Goal: Register for event/course: Sign up to attend an event or enroll in a course

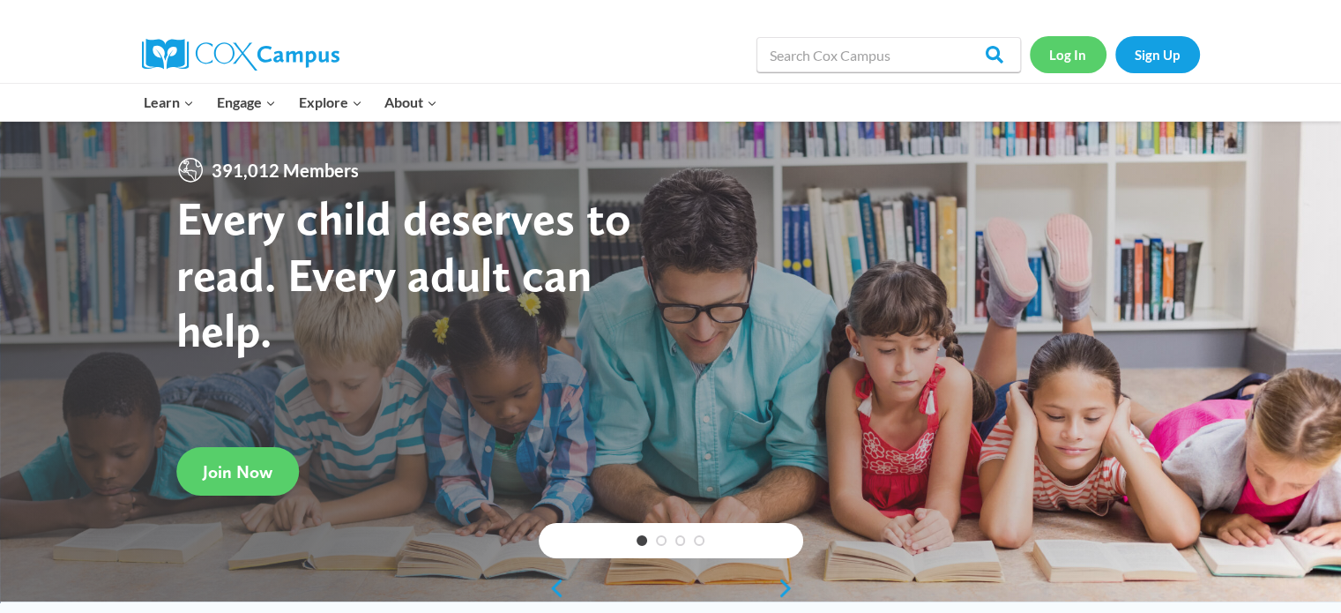
click at [1090, 52] on link "Log In" at bounding box center [1068, 54] width 77 height 36
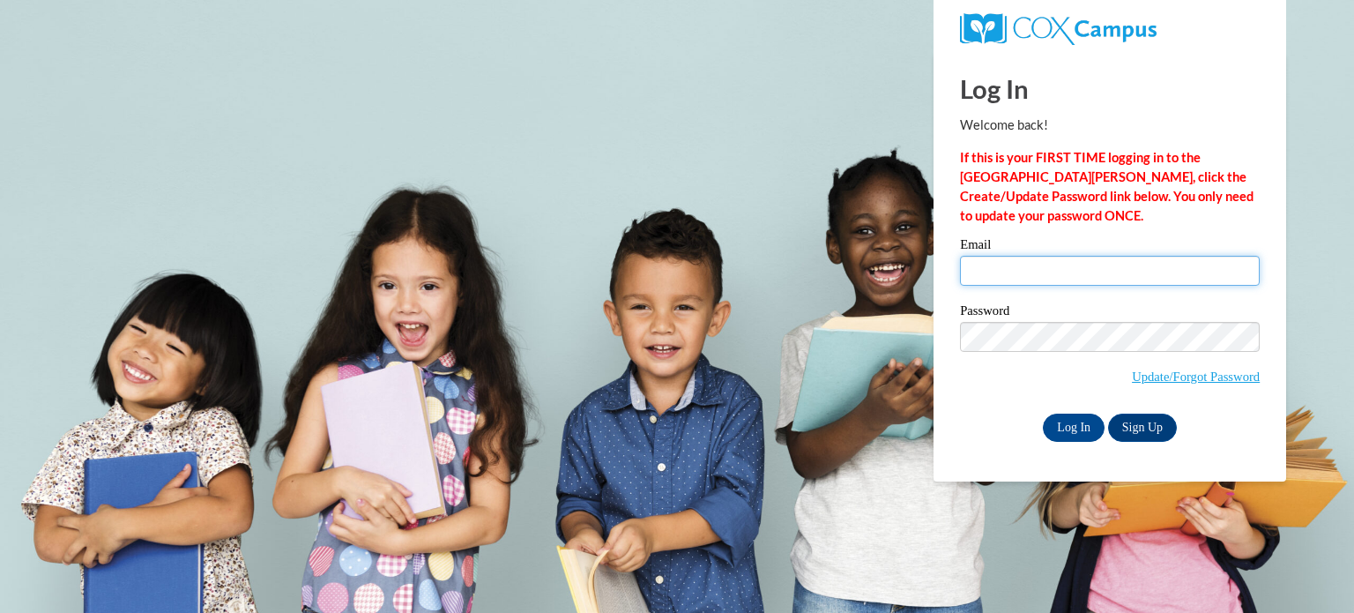
click at [1007, 265] on input "Email" at bounding box center [1110, 271] width 300 height 30
type input "20jhun"
drag, startPoint x: 0, startPoint y: 0, endPoint x: 1007, endPoint y: 265, distance: 1041.4
click at [1007, 265] on input "Email" at bounding box center [1110, 271] width 300 height 30
type input "20jhunromano@gmail.com"
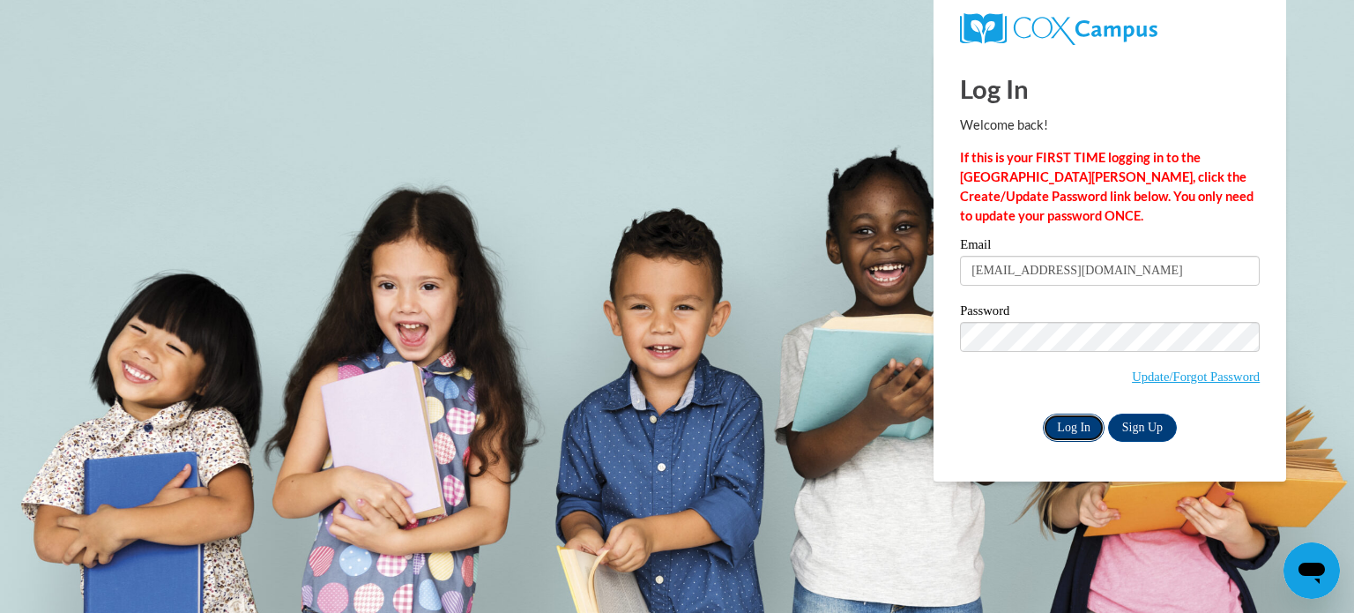
click at [1070, 419] on input "Log In" at bounding box center [1074, 428] width 62 height 28
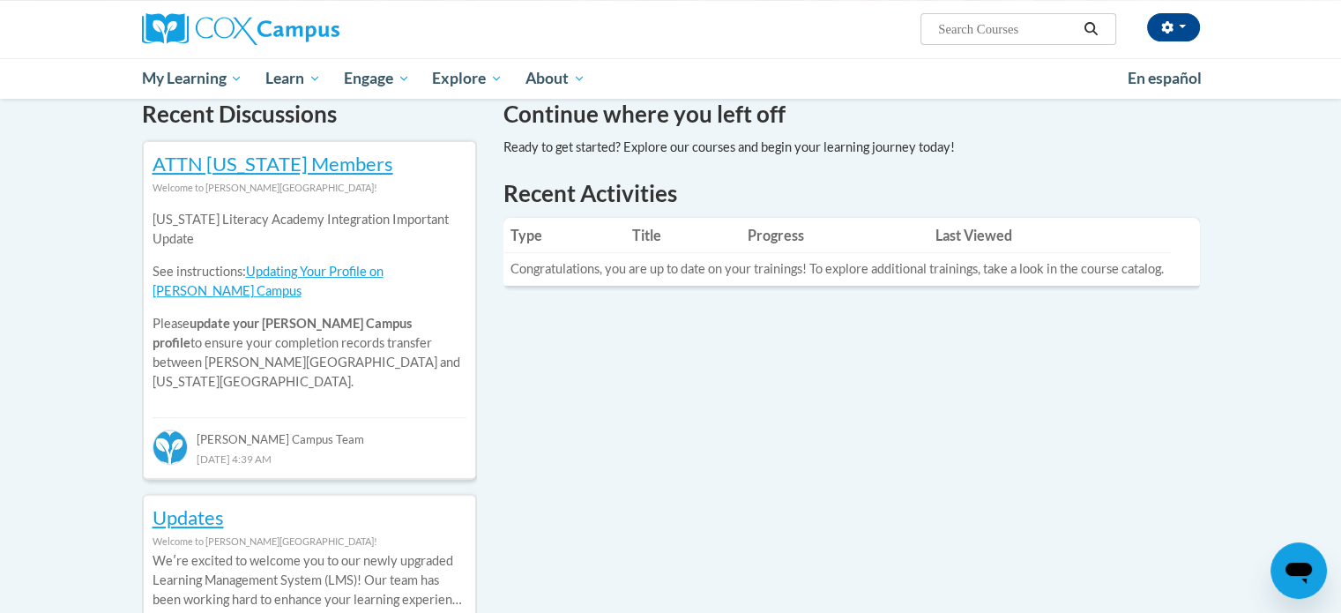
scroll to position [243, 0]
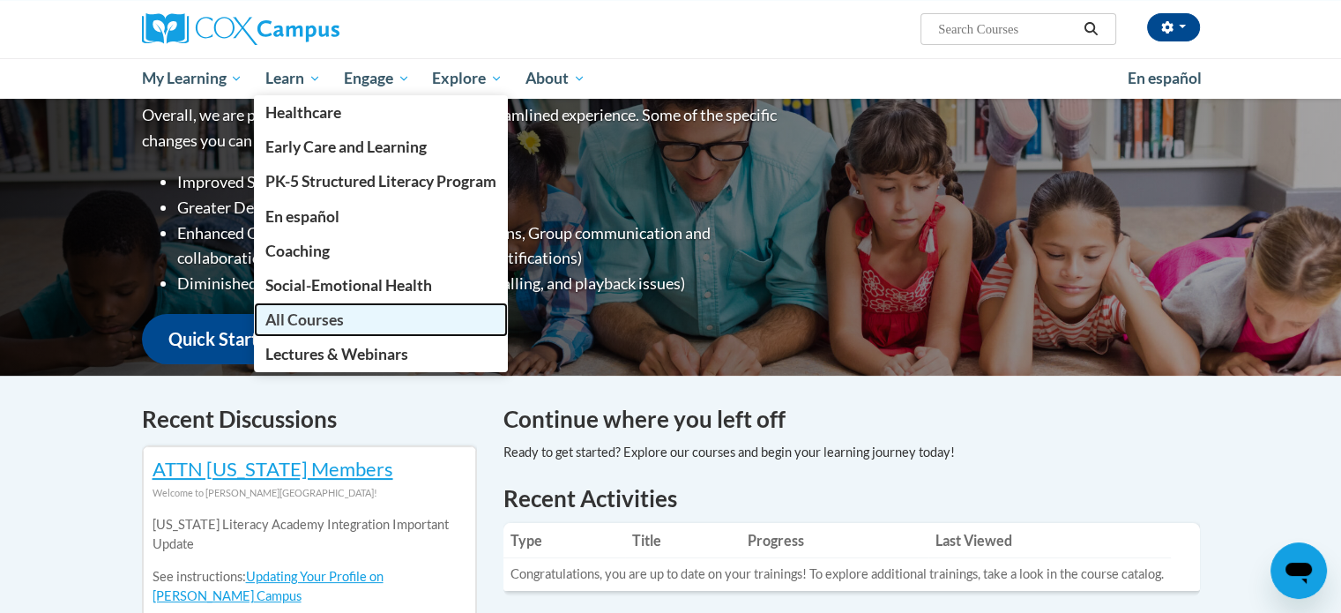
click at [302, 318] on span "All Courses" at bounding box center [304, 319] width 78 height 19
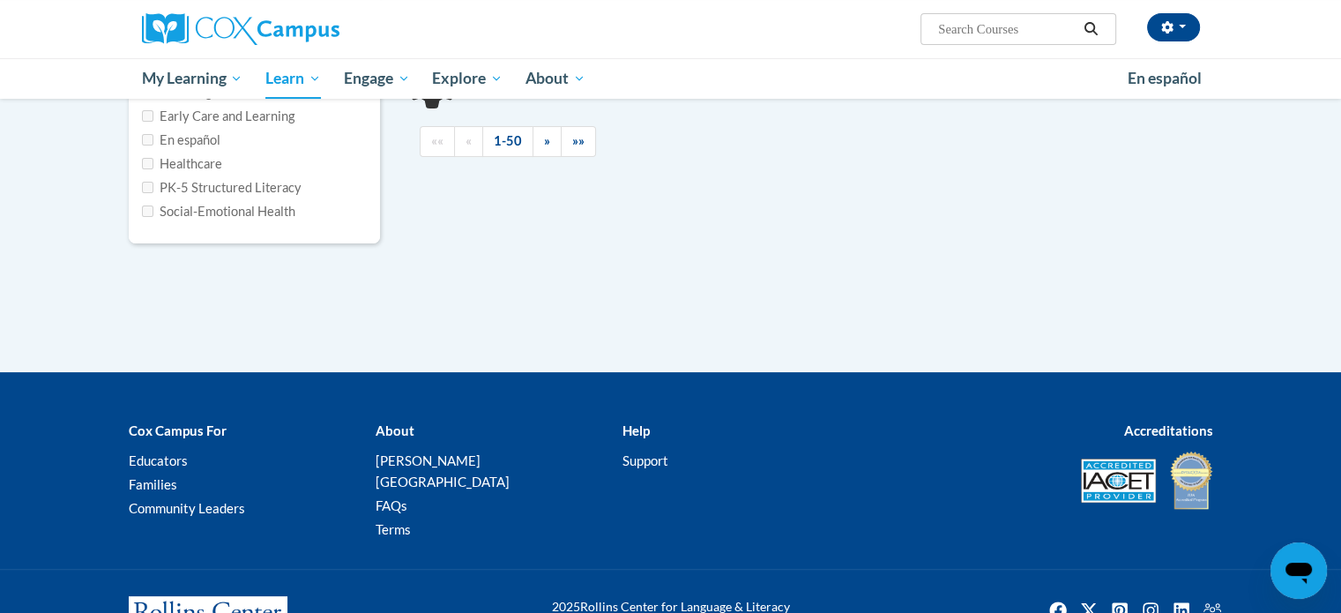
scroll to position [324, 0]
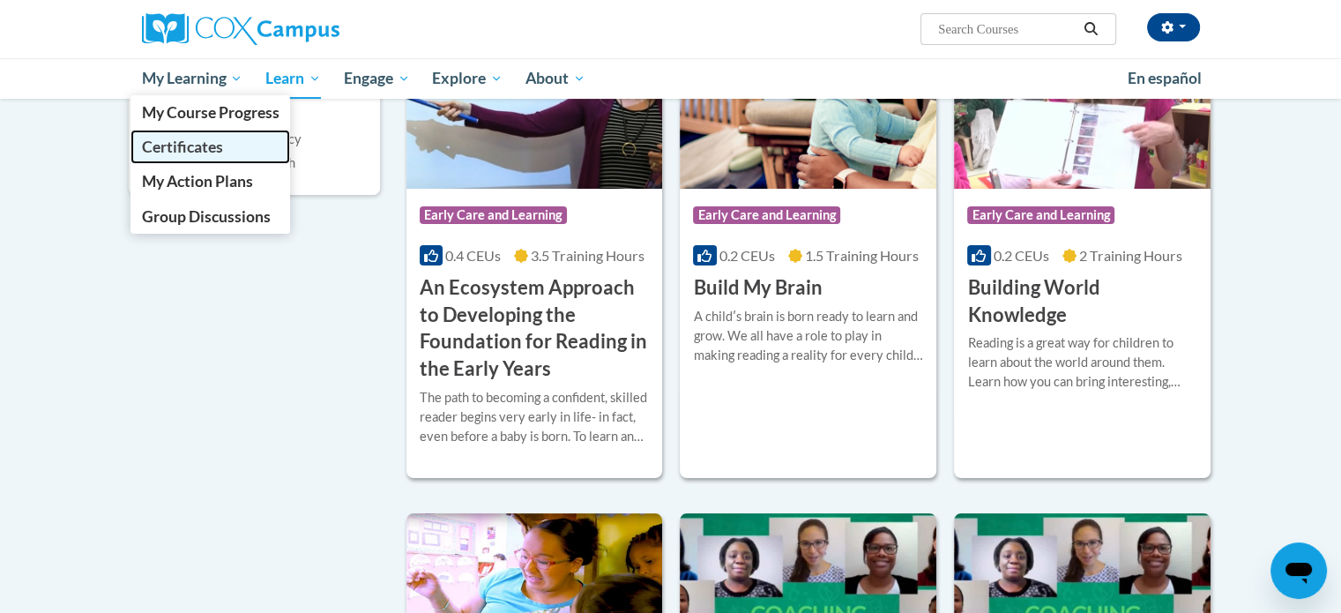
click at [244, 157] on link "Certificates" at bounding box center [211, 147] width 160 height 34
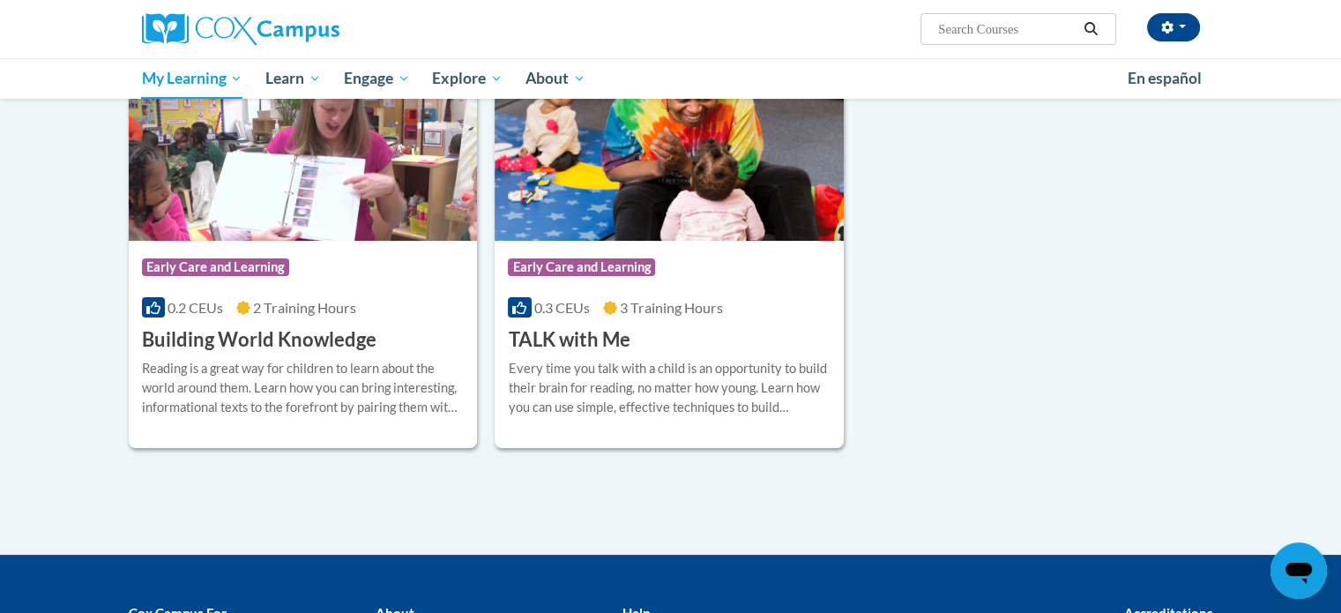
scroll to position [367, 0]
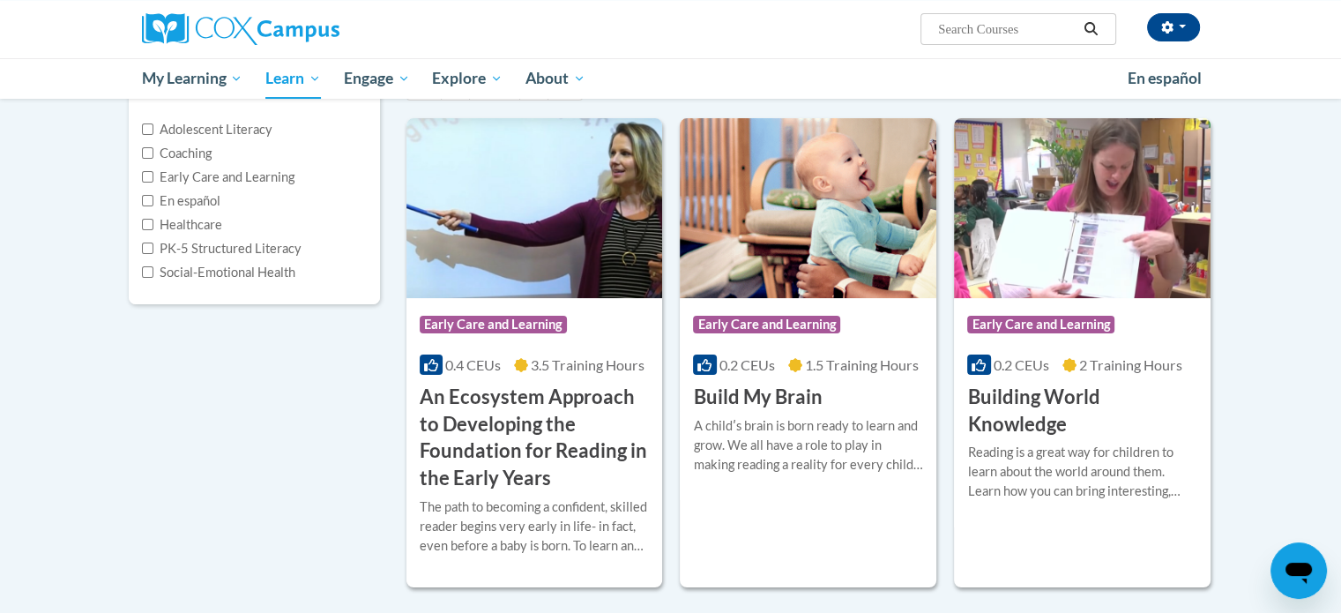
scroll to position [215, 0]
click at [547, 362] on span "3.5 Training Hours" at bounding box center [588, 363] width 114 height 17
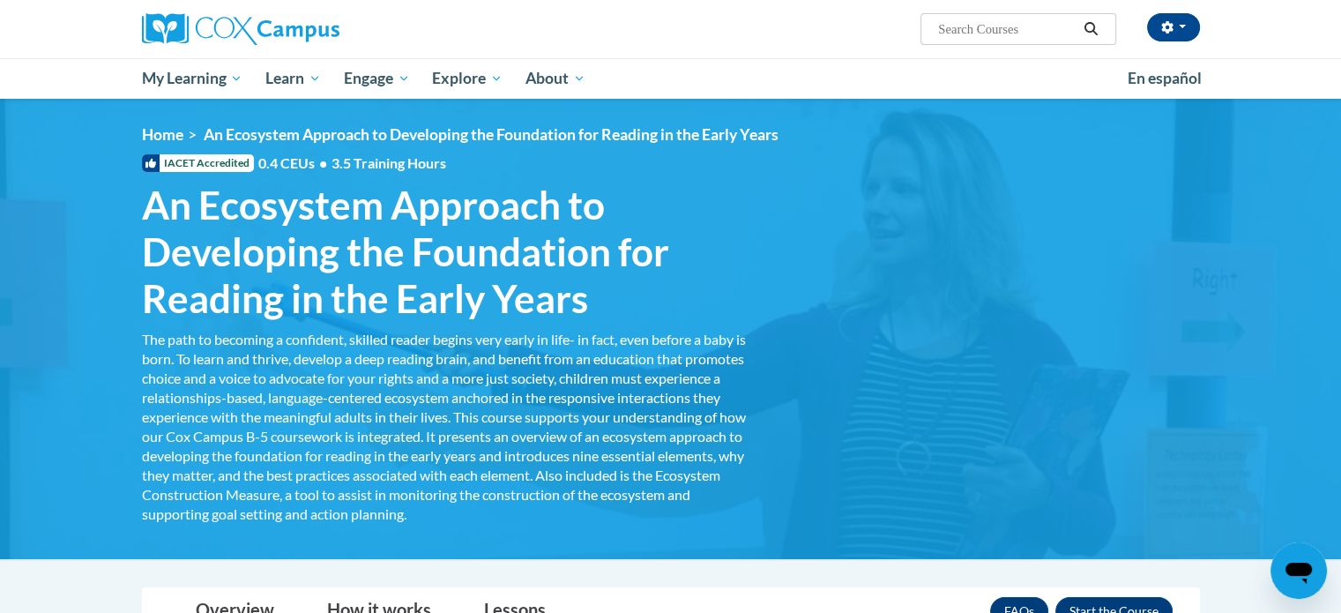
drag, startPoint x: 134, startPoint y: 196, endPoint x: 154, endPoint y: 205, distance: 22.1
click at [154, 205] on h1 "An Ecosystem Approach to Developing the Foundation for Reading in the Early Yea…" at bounding box center [446, 251] width 635 height 139
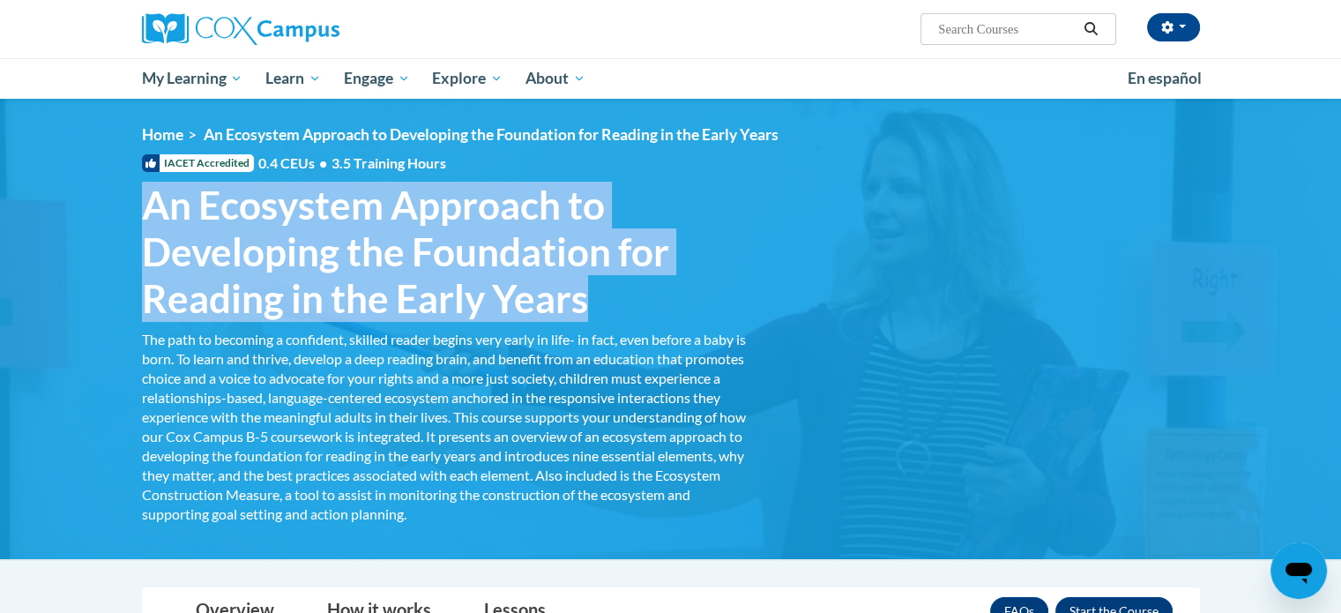
drag, startPoint x: 154, startPoint y: 205, endPoint x: 582, endPoint y: 312, distance: 441.0
click at [582, 312] on span "An Ecosystem Approach to Developing the Foundation for Reading in the Early Yea…" at bounding box center [446, 251] width 608 height 139
copy span "An Ecosystem Approach to Developing the Foundation for Reading in the Early Yea…"
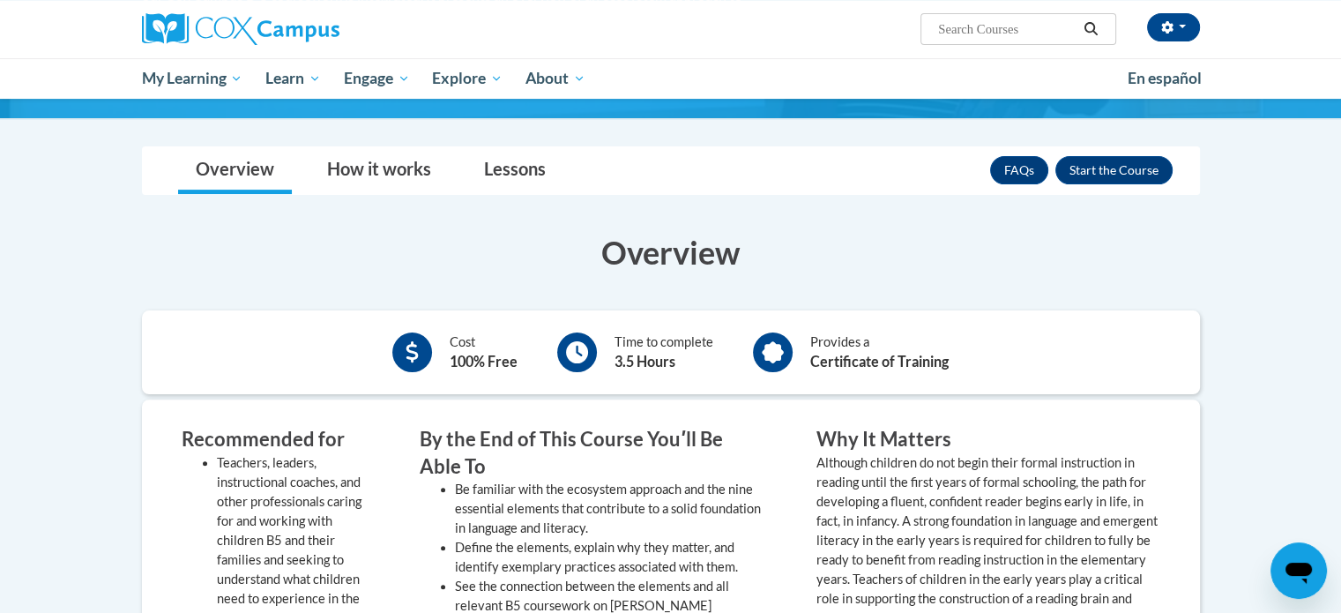
scroll to position [420, 0]
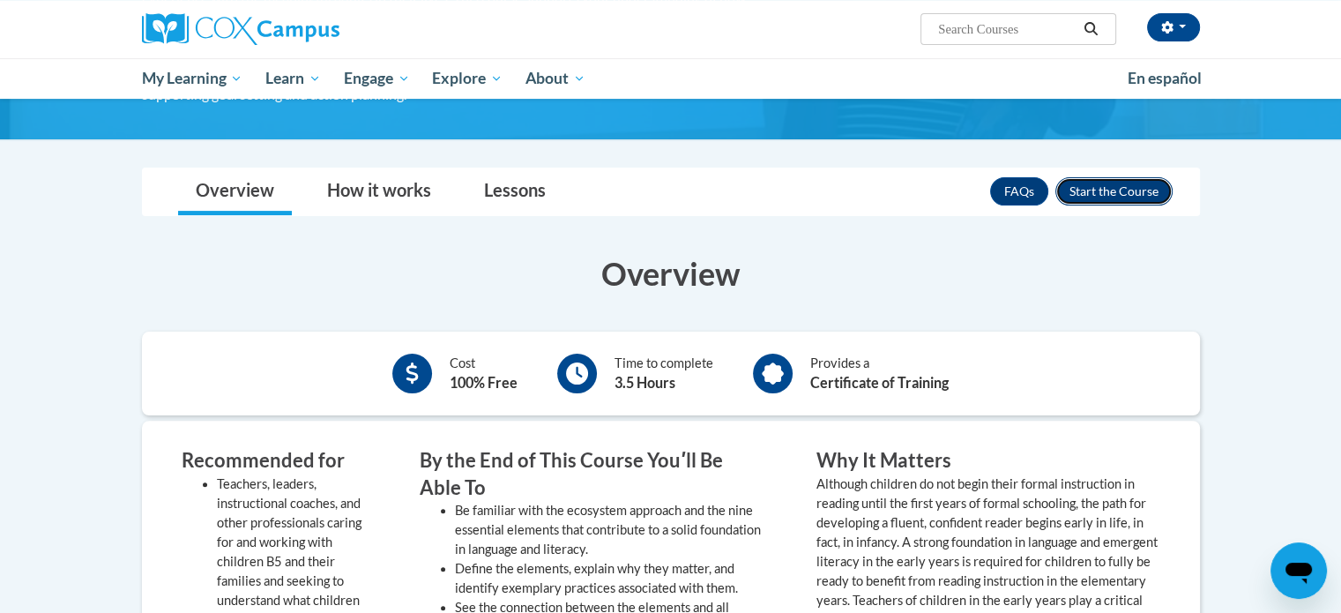
click at [1098, 186] on button "Enroll" at bounding box center [1113, 191] width 117 height 28
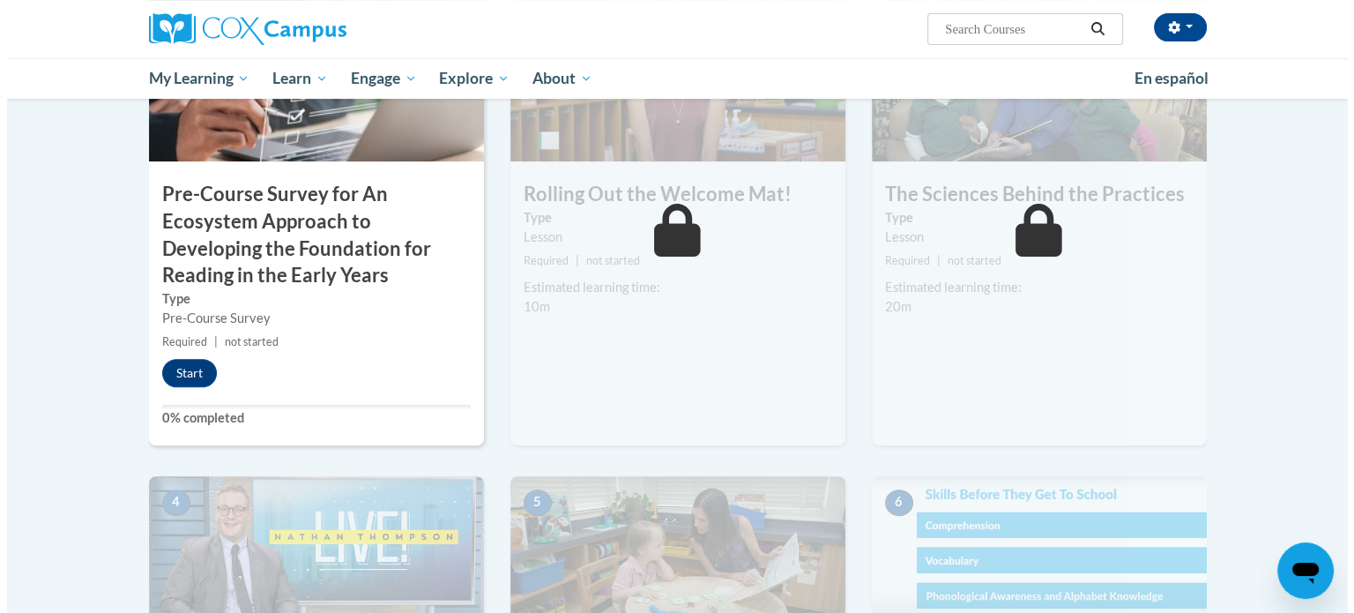
scroll to position [640, 0]
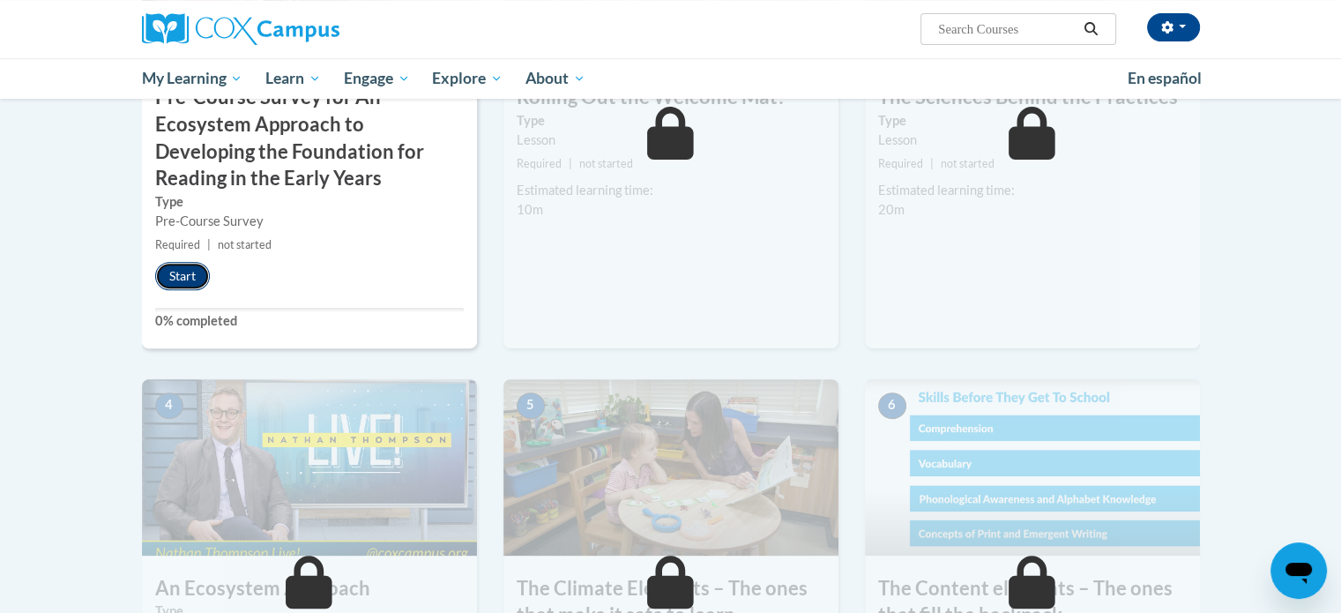
click at [190, 263] on button "Start" at bounding box center [182, 276] width 55 height 28
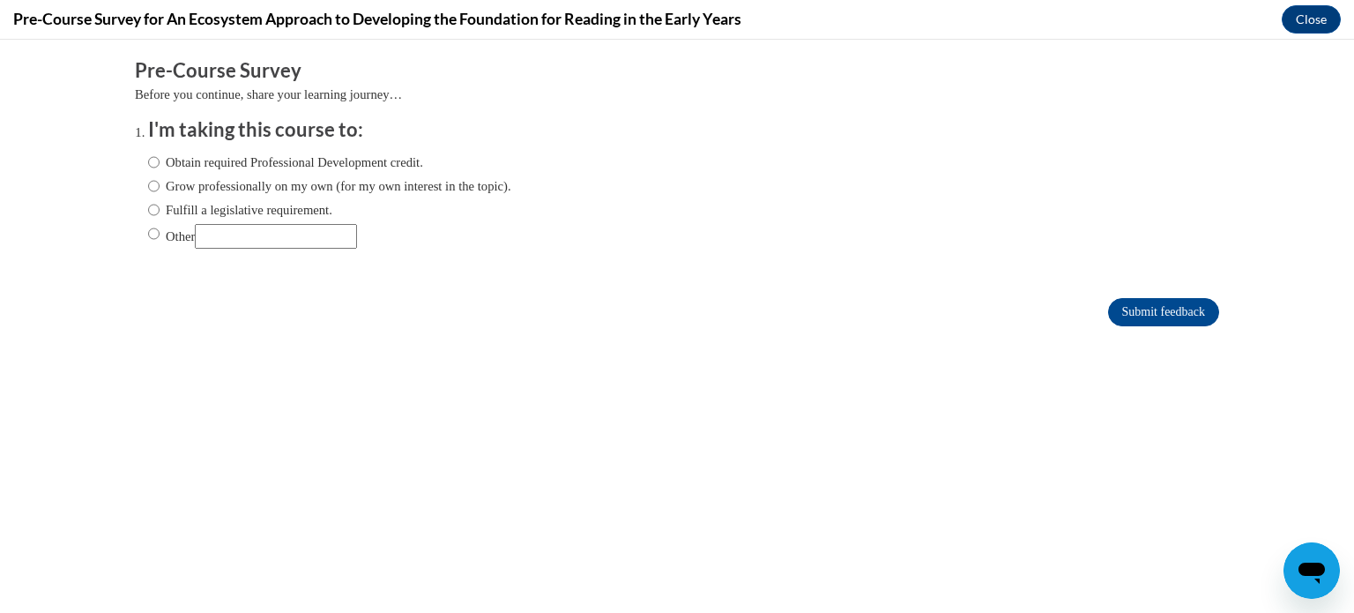
scroll to position [0, 0]
click at [314, 156] on label "Obtain required Professional Development credit." at bounding box center [285, 162] width 275 height 19
click at [160, 156] on input "Obtain required Professional Development credit." at bounding box center [153, 162] width 11 height 19
radio input "true"
click at [1108, 310] on input "Submit feedback" at bounding box center [1163, 312] width 111 height 28
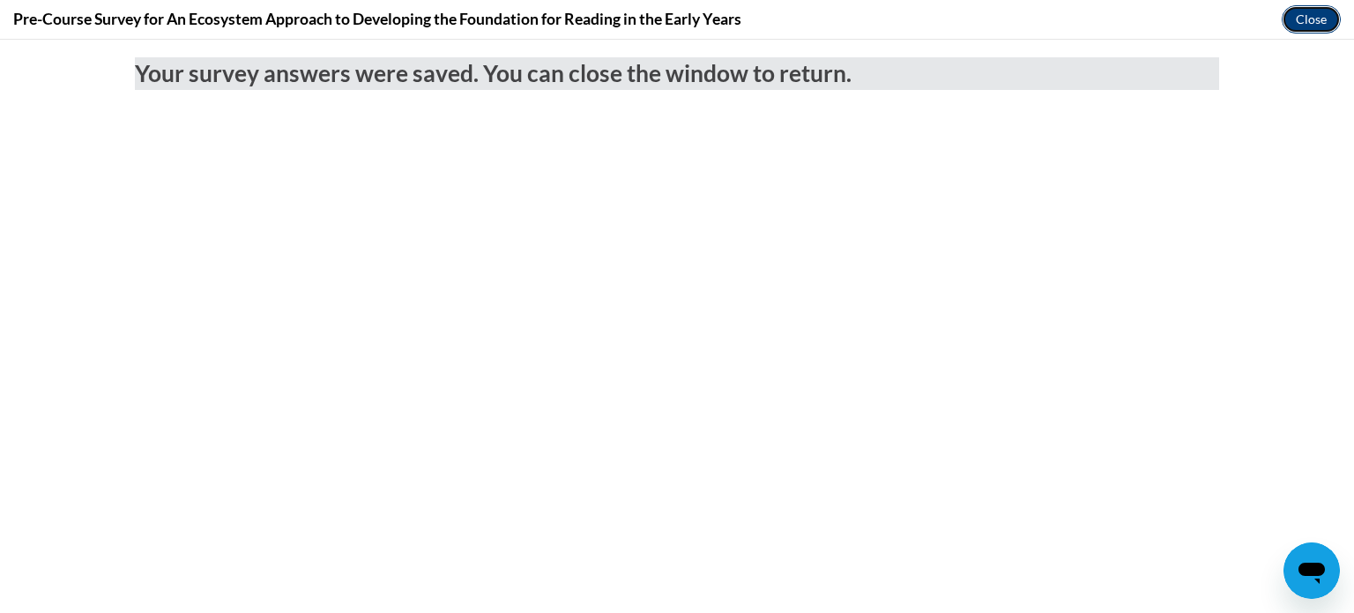
click at [1298, 15] on button "Close" at bounding box center [1311, 19] width 59 height 28
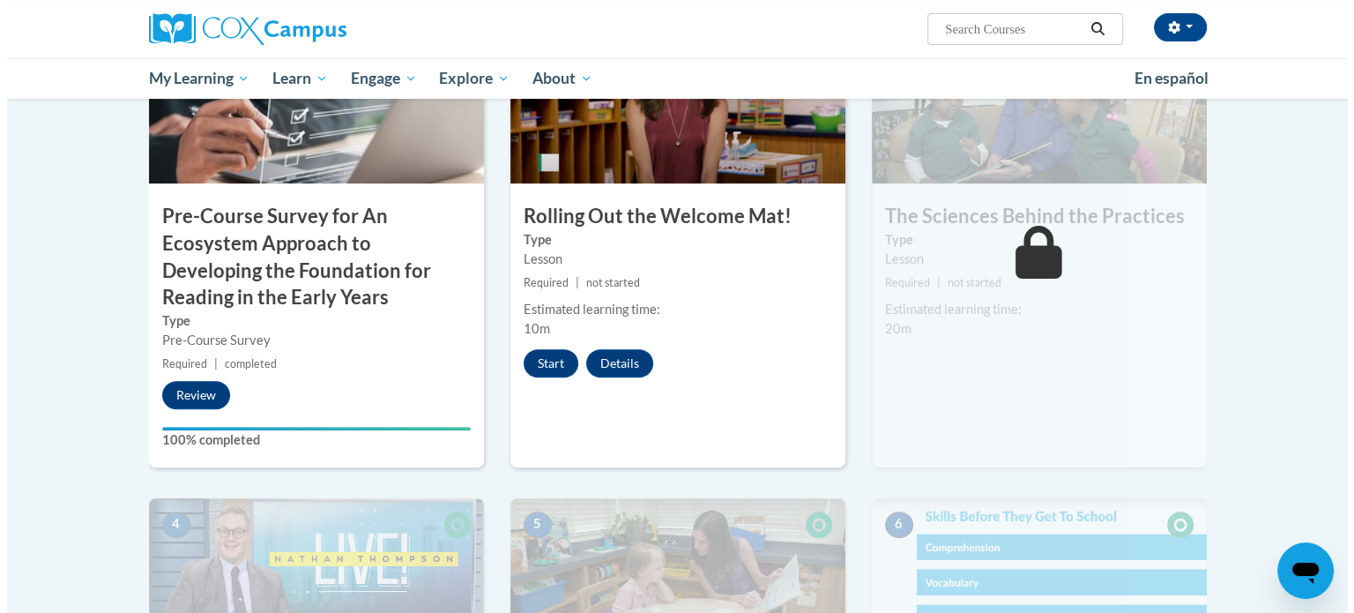
scroll to position [520, 0]
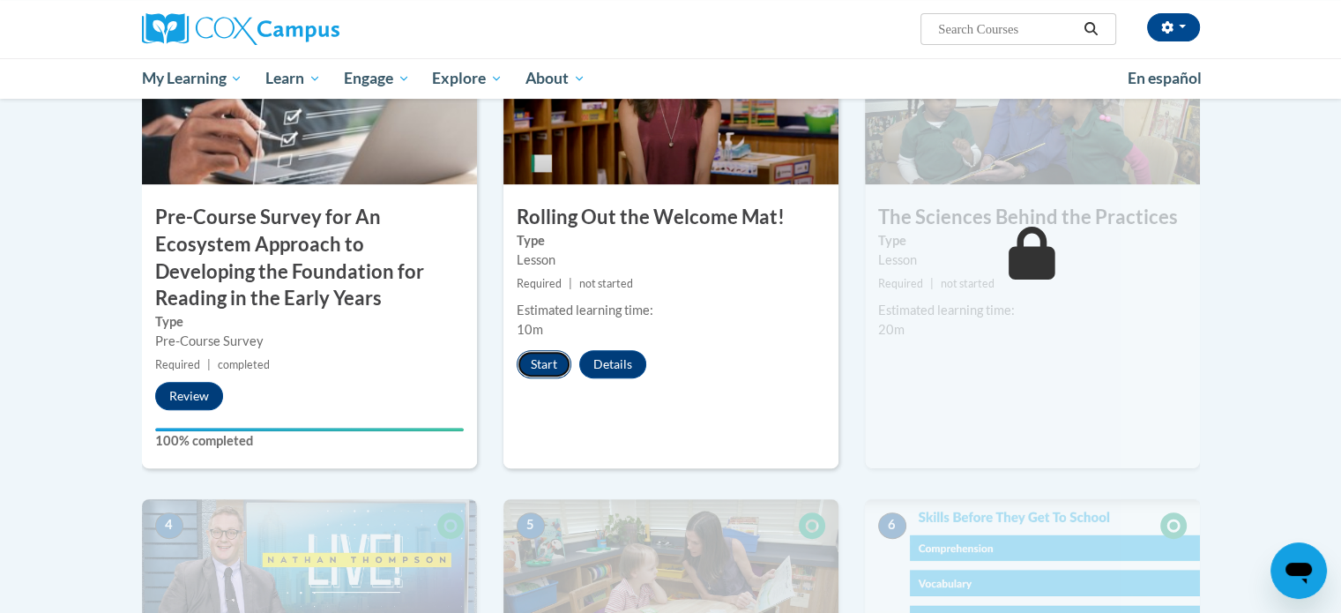
click at [533, 364] on button "Start" at bounding box center [544, 364] width 55 height 28
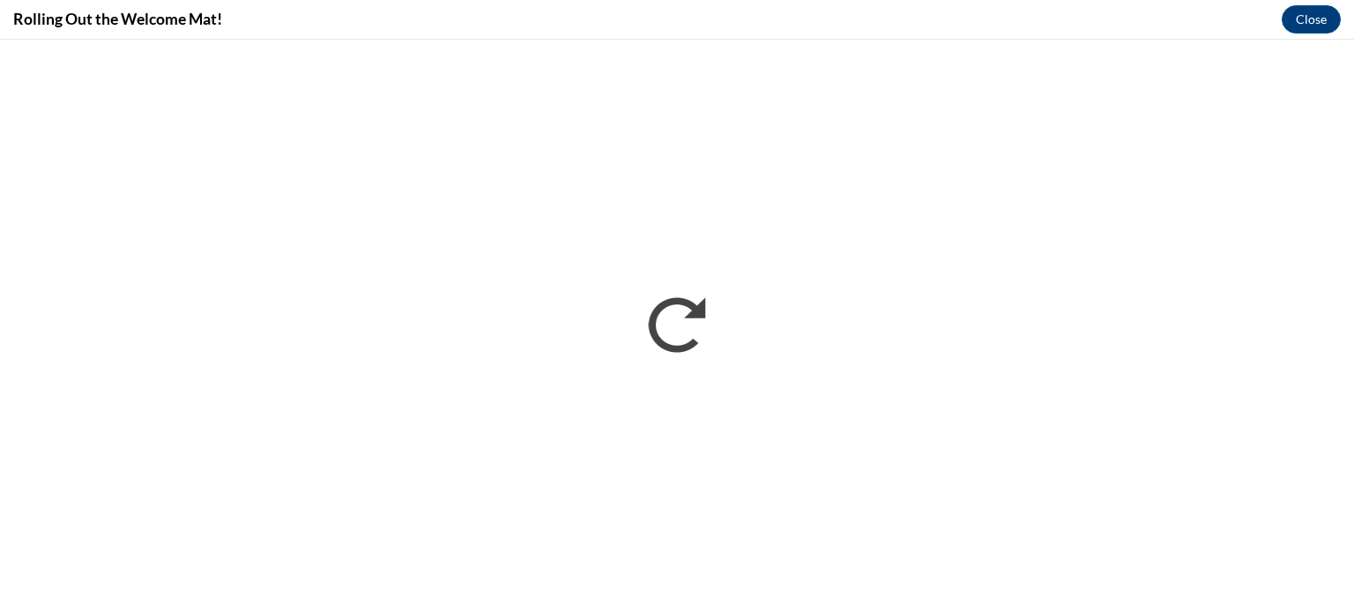
scroll to position [0, 0]
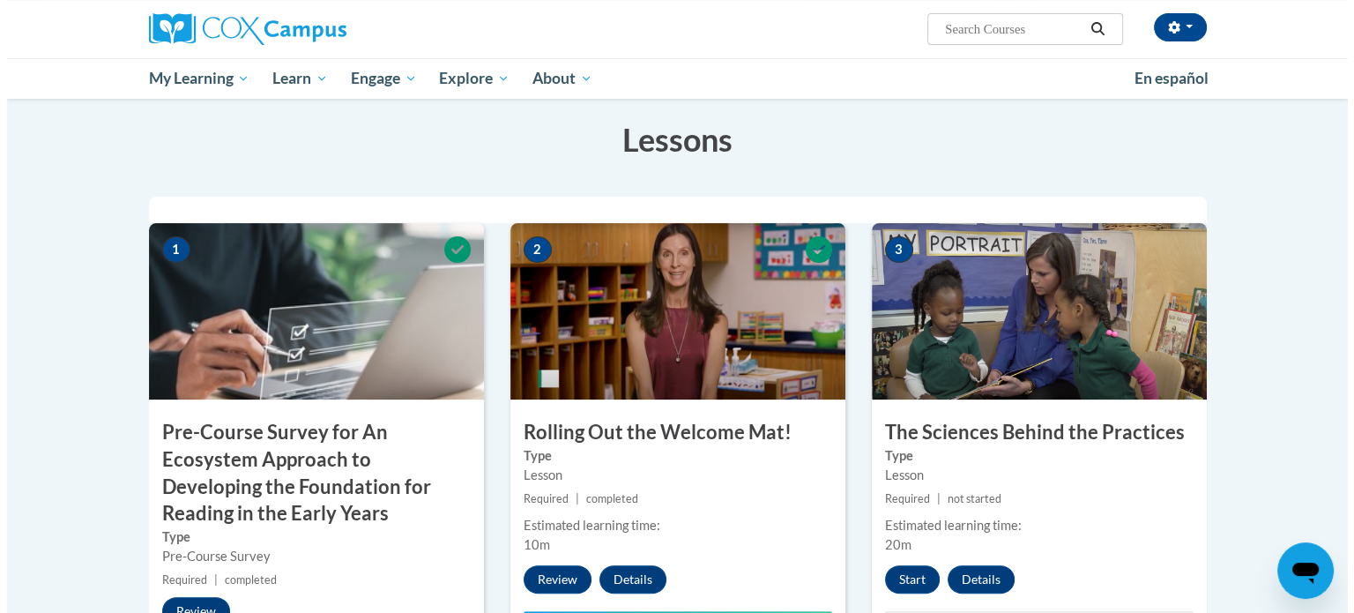
scroll to position [306, 0]
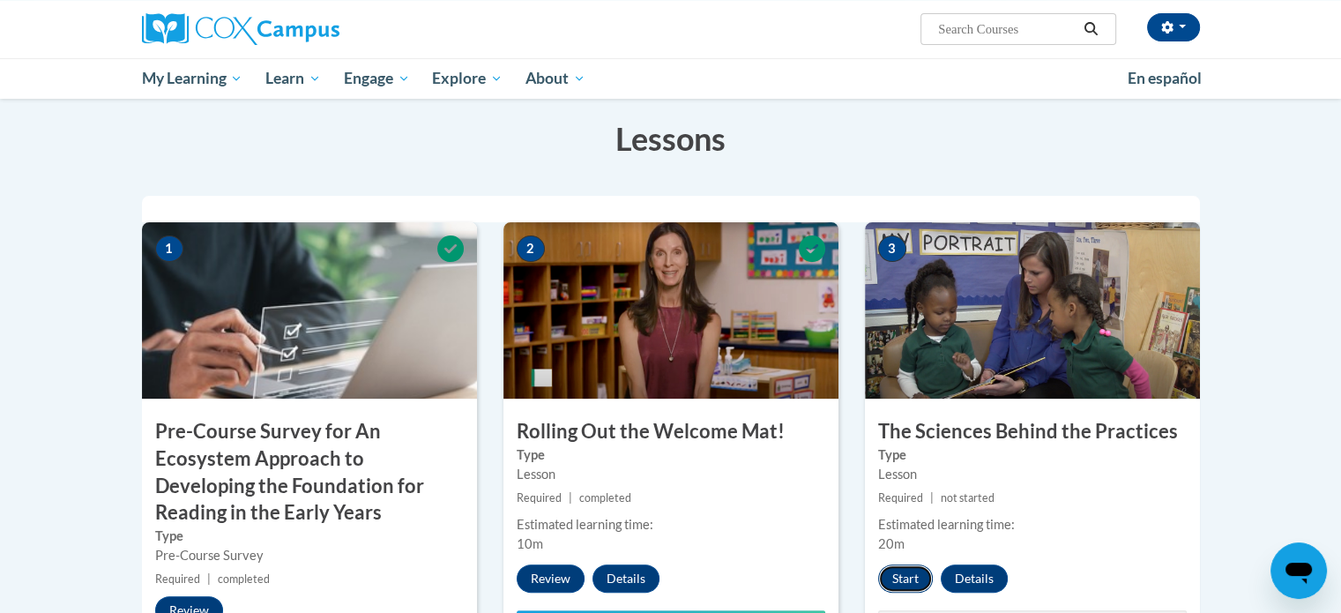
click at [915, 578] on button "Start" at bounding box center [905, 578] width 55 height 28
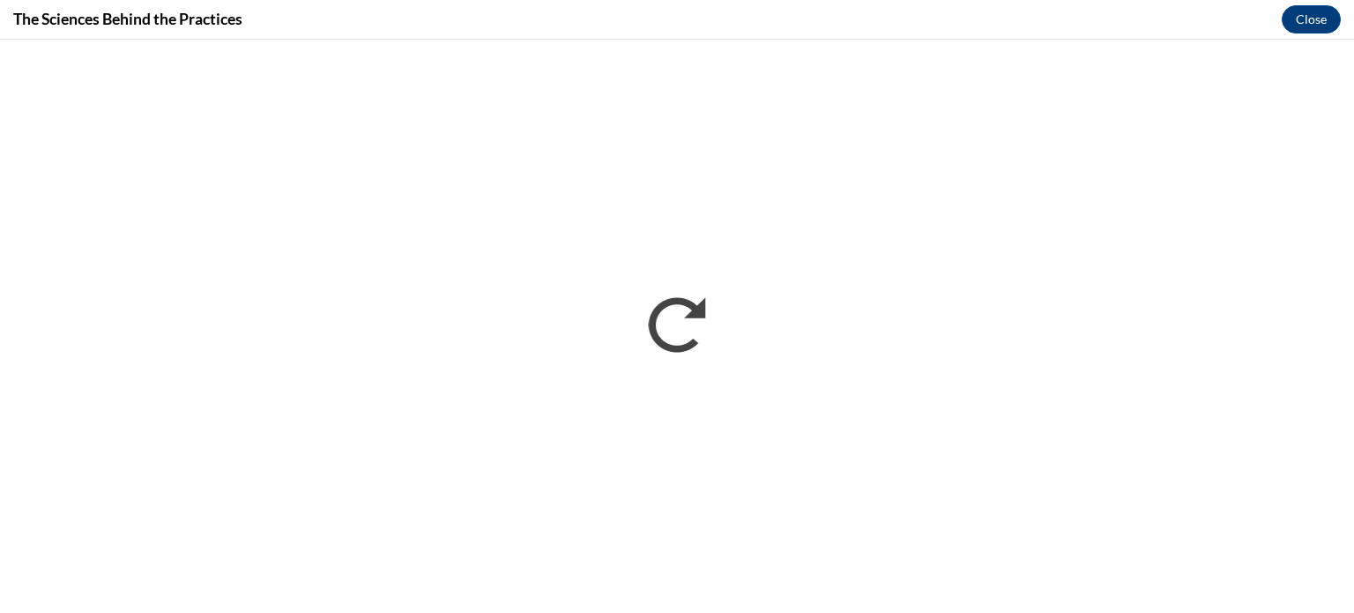
scroll to position [0, 0]
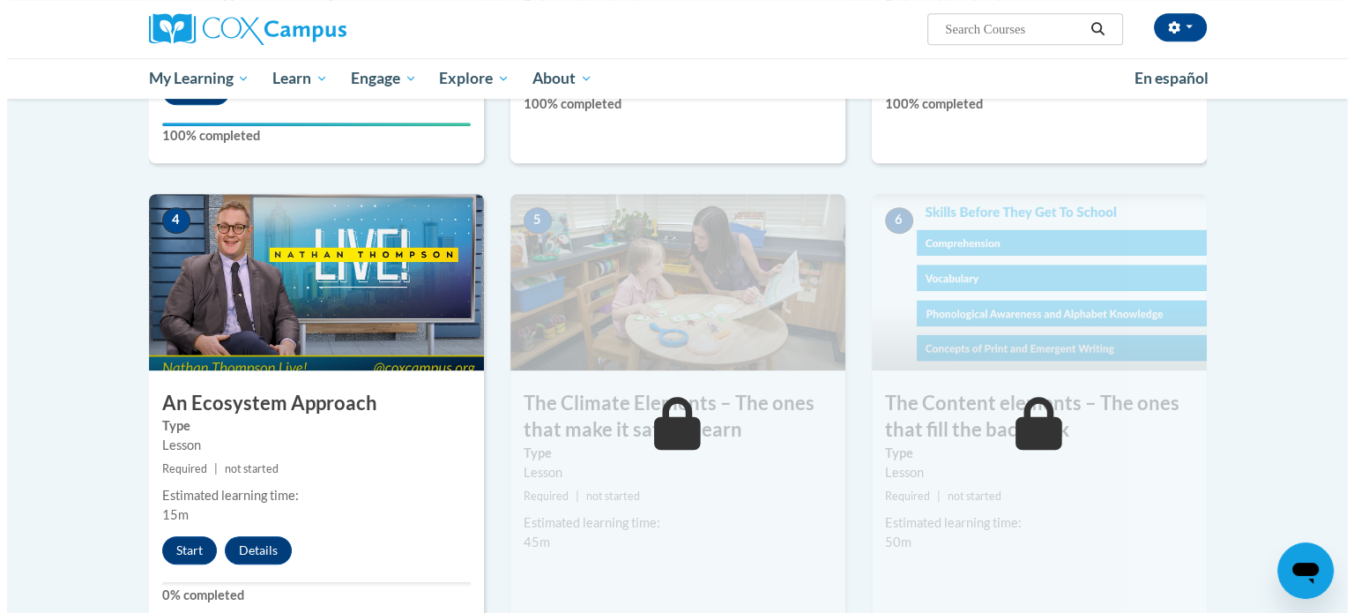
scroll to position [831, 0]
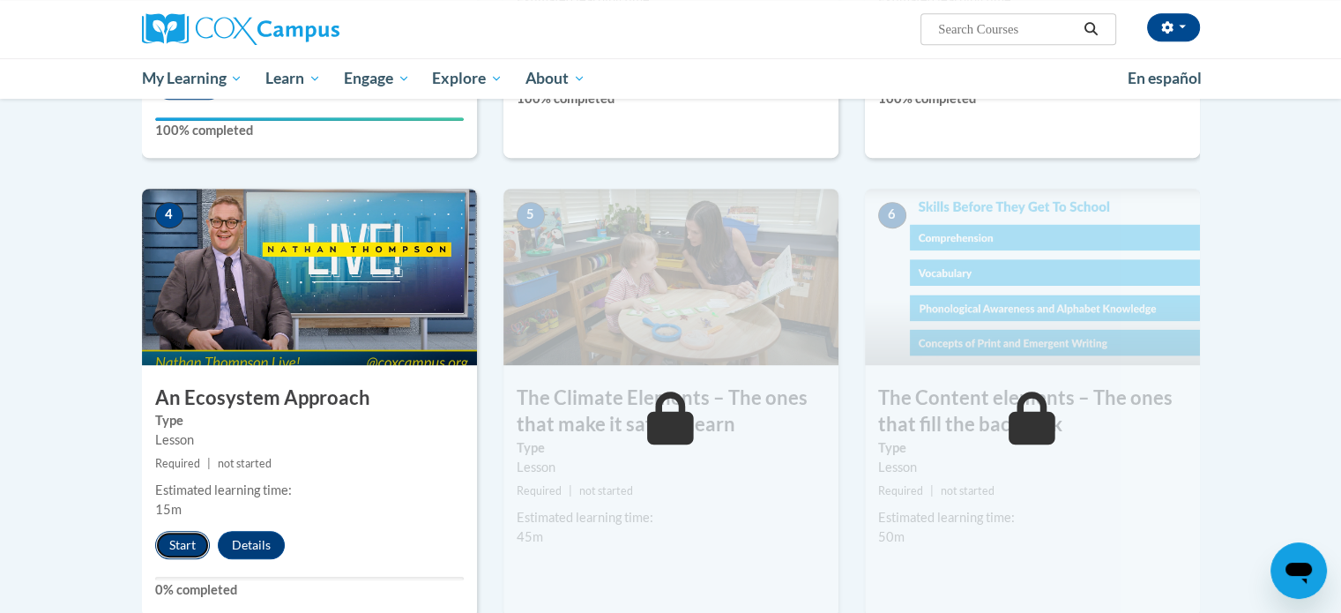
click at [175, 542] on button "Start" at bounding box center [182, 545] width 55 height 28
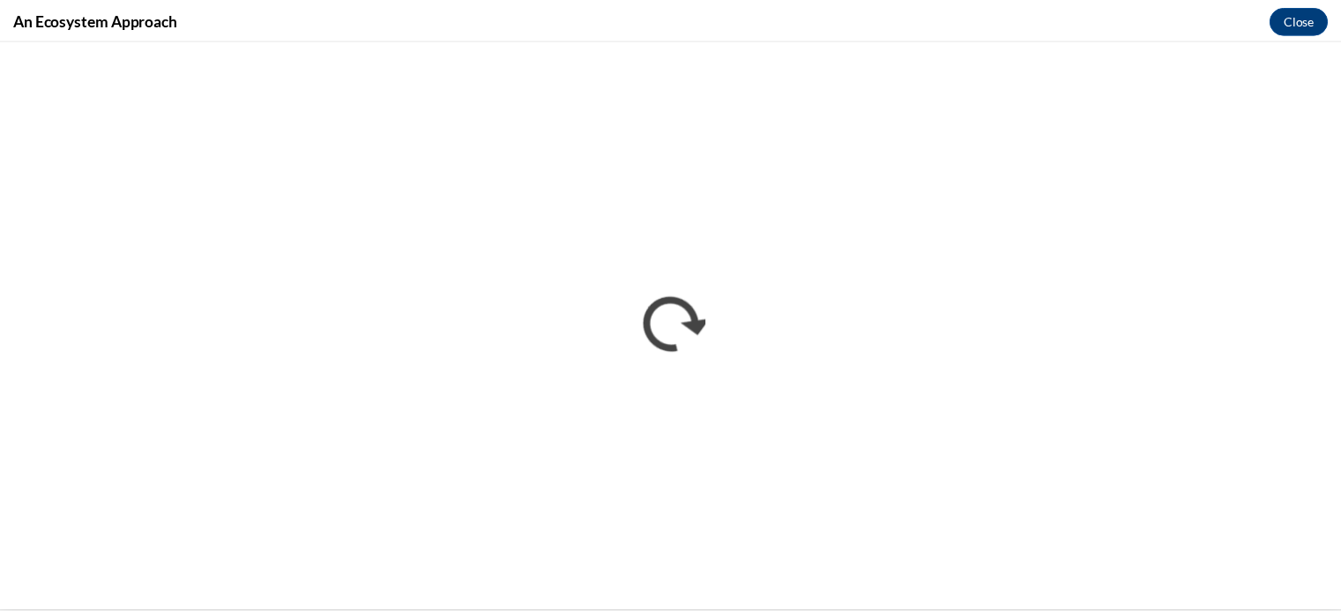
scroll to position [0, 0]
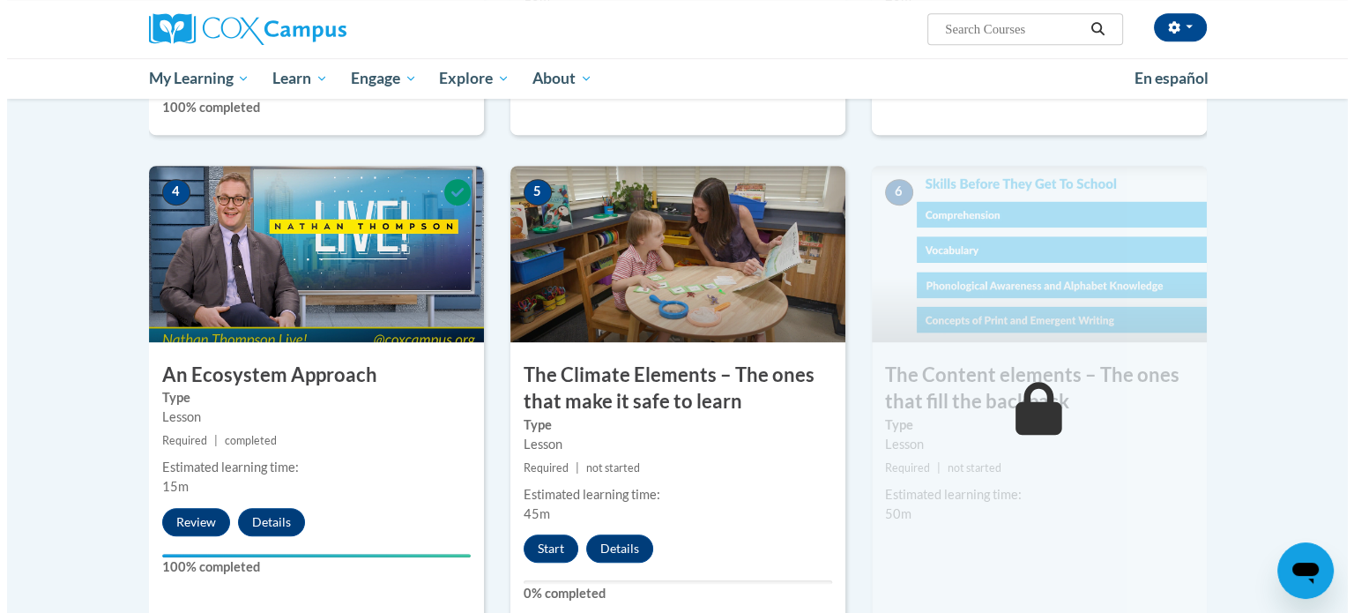
scroll to position [855, 0]
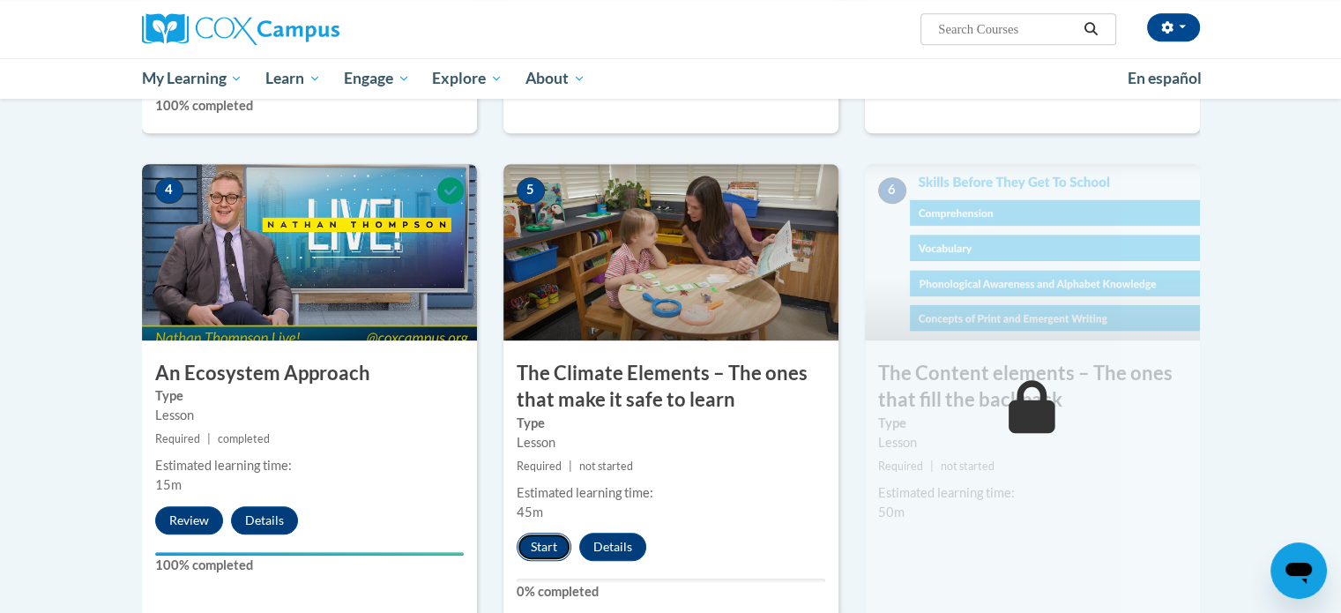
click at [548, 545] on button "Start" at bounding box center [544, 547] width 55 height 28
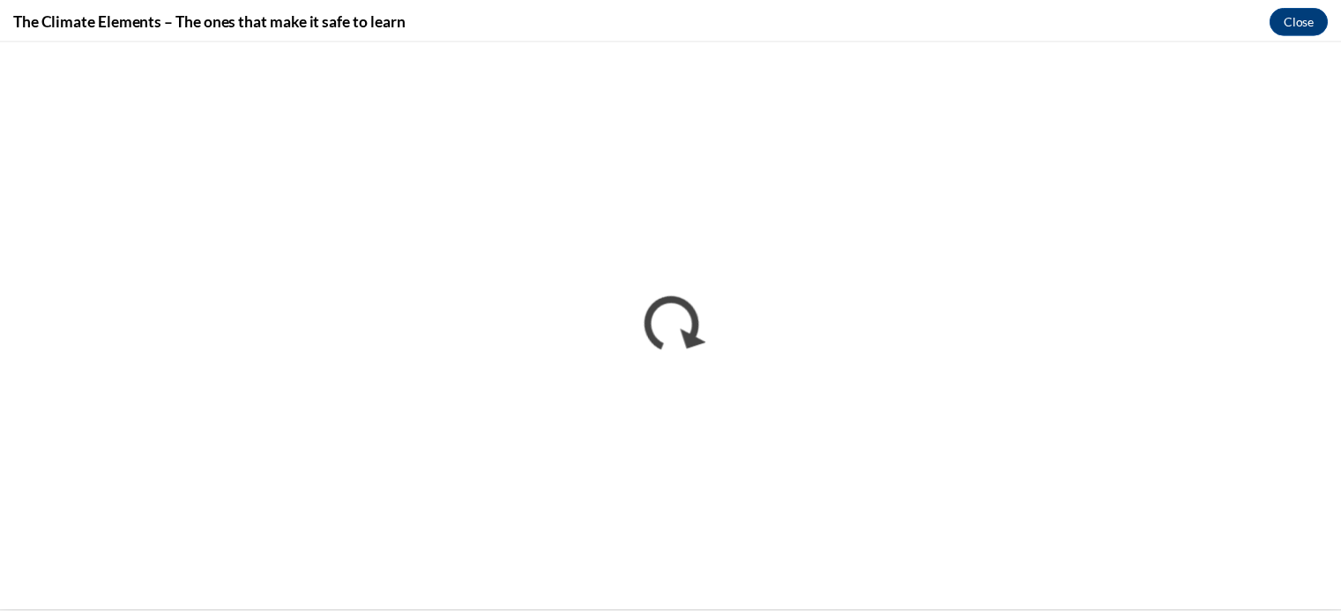
scroll to position [0, 0]
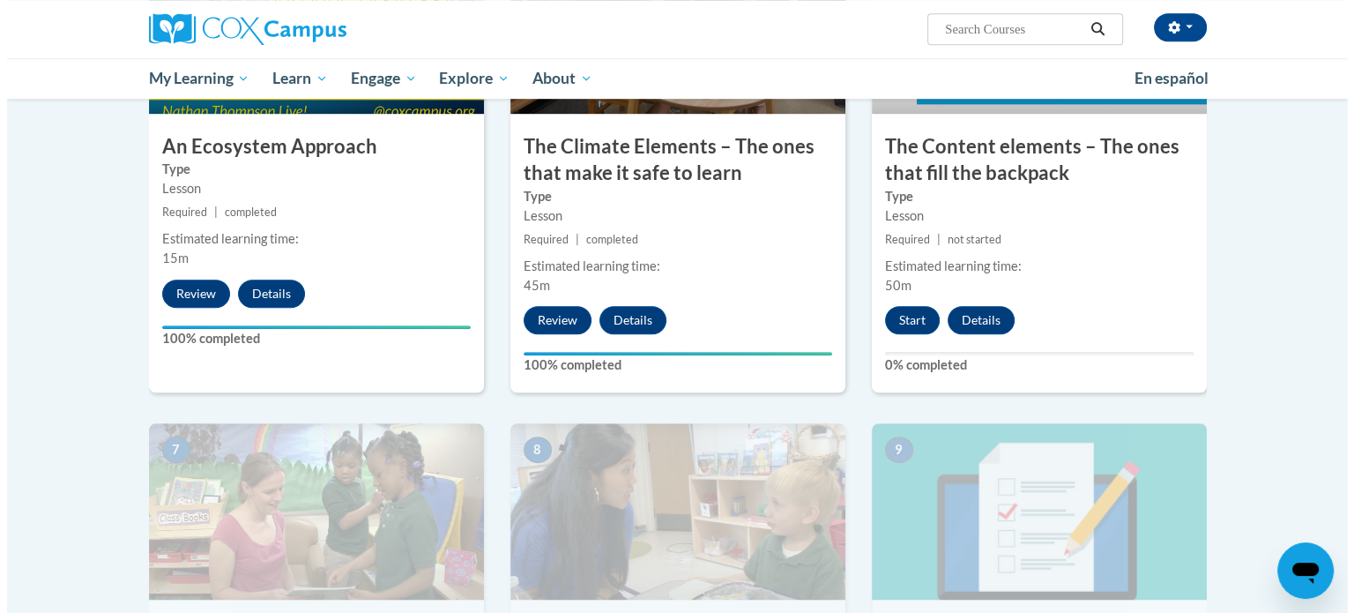
scroll to position [1081, 0]
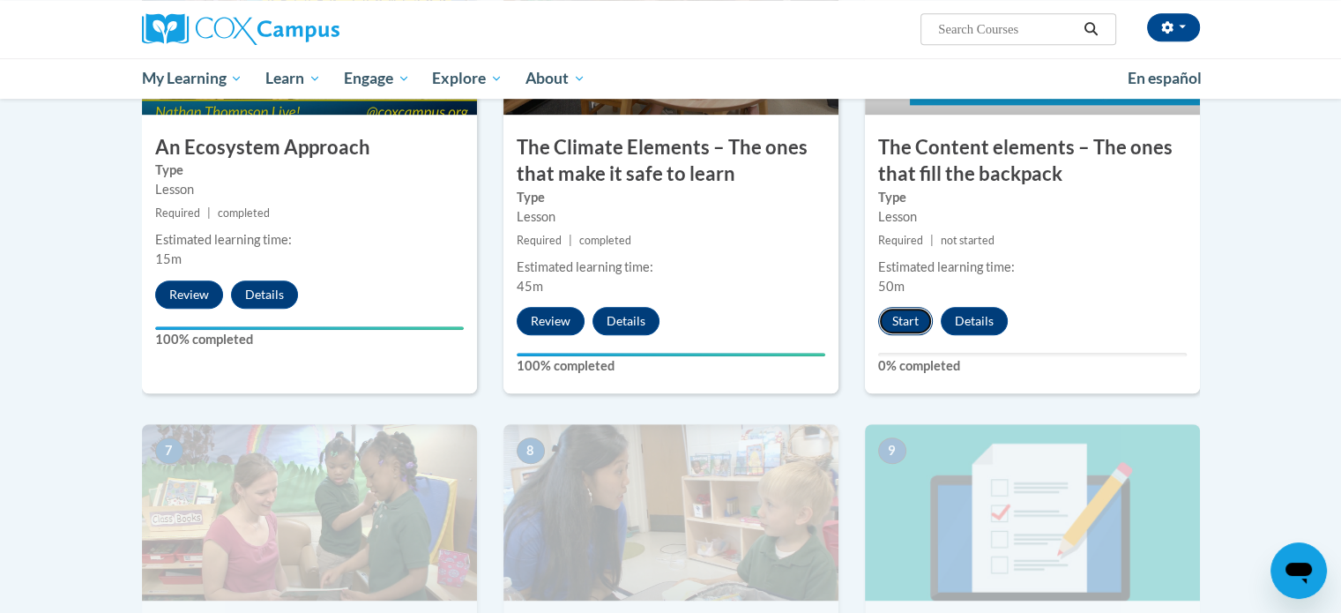
click at [906, 317] on button "Start" at bounding box center [905, 321] width 55 height 28
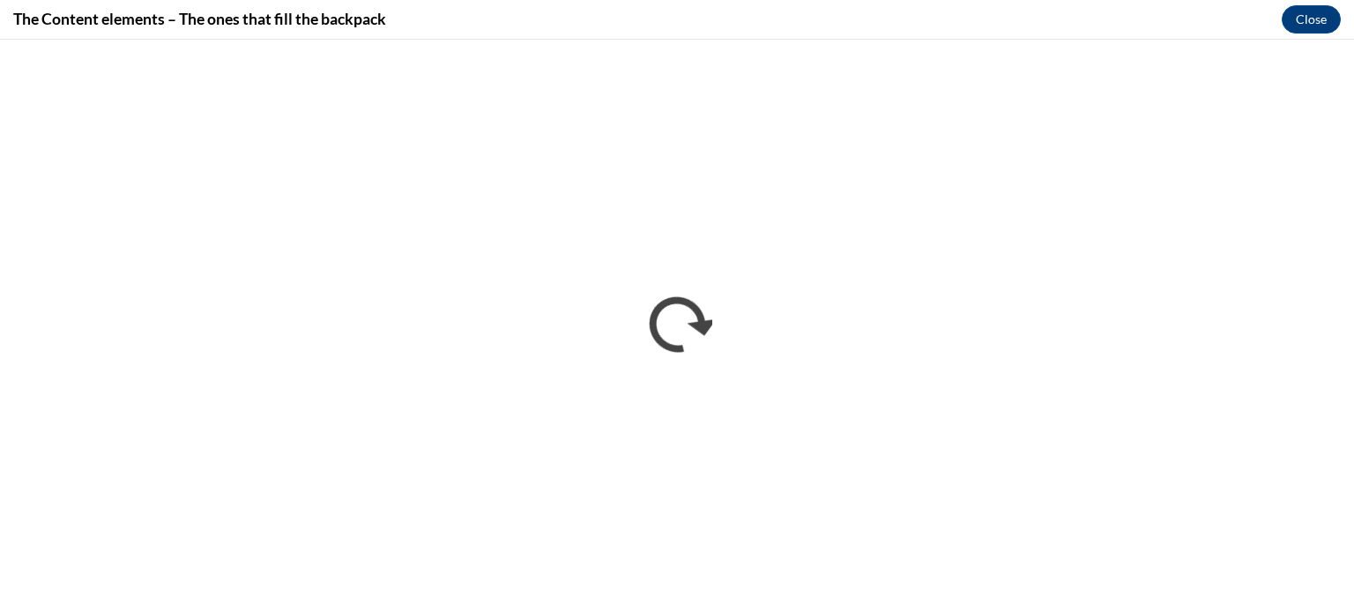
scroll to position [0, 0]
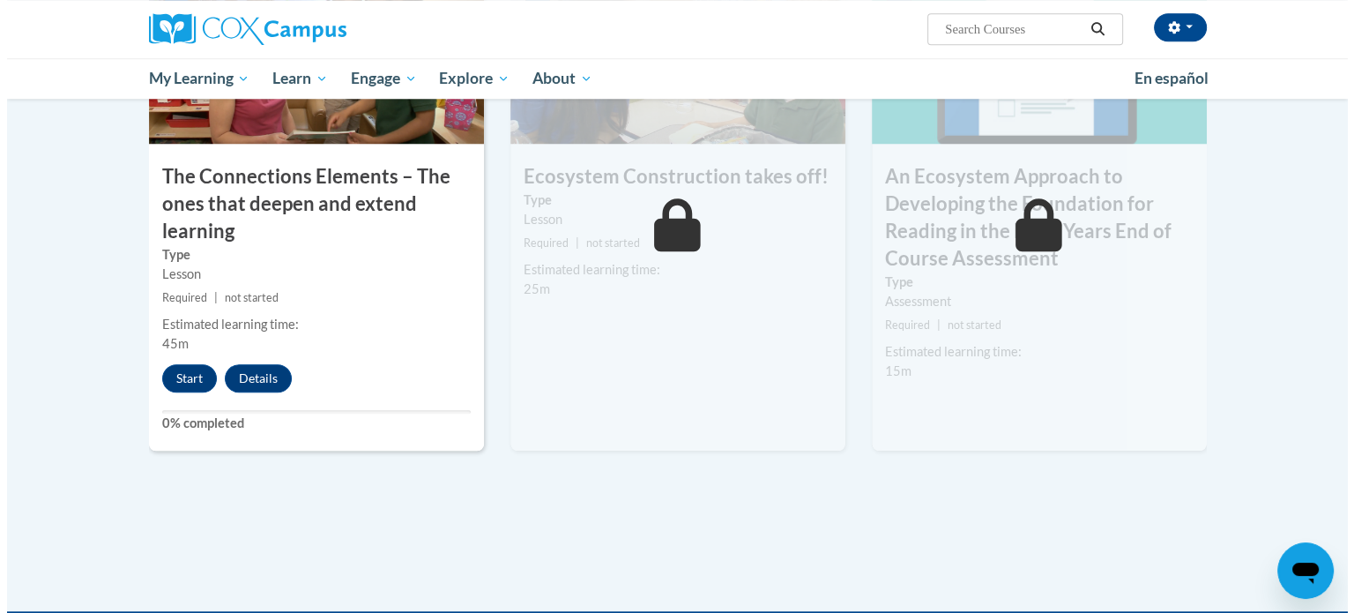
scroll to position [1545, 0]
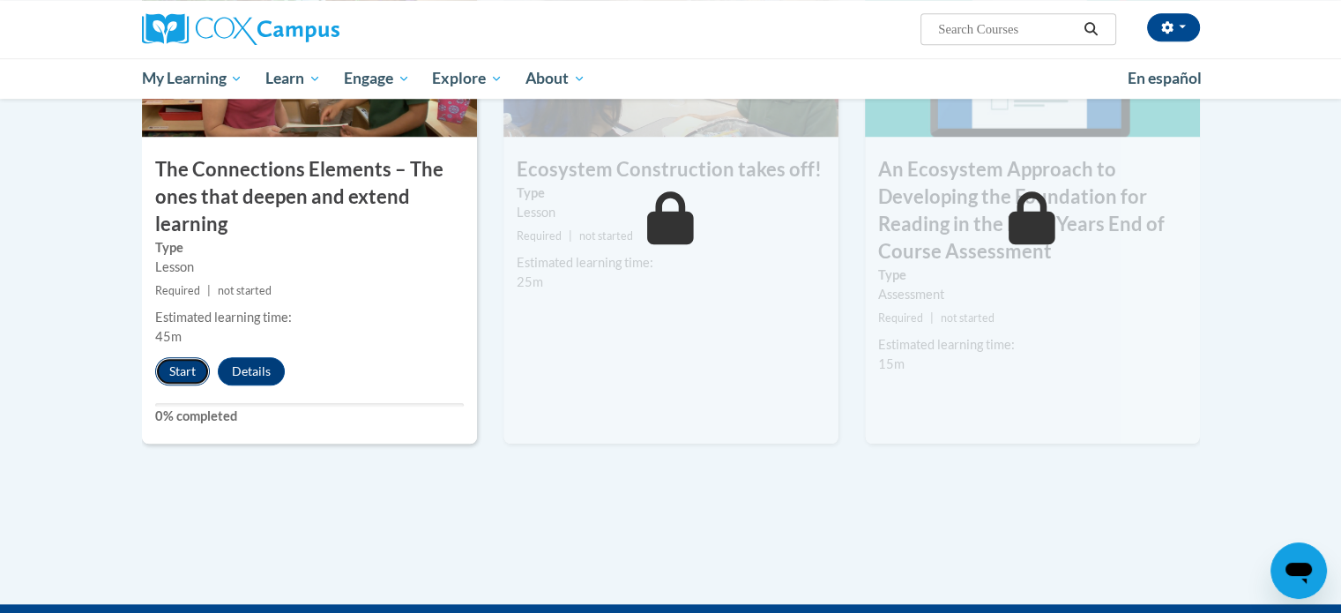
click at [185, 369] on button "Start" at bounding box center [182, 371] width 55 height 28
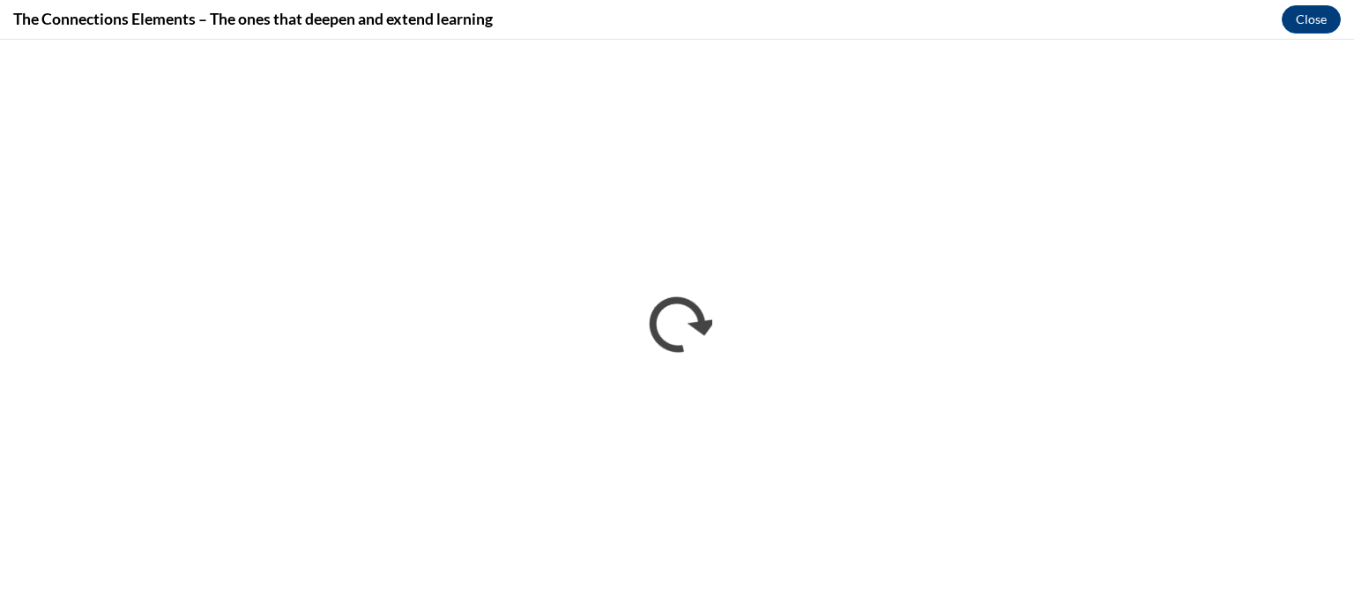
scroll to position [0, 0]
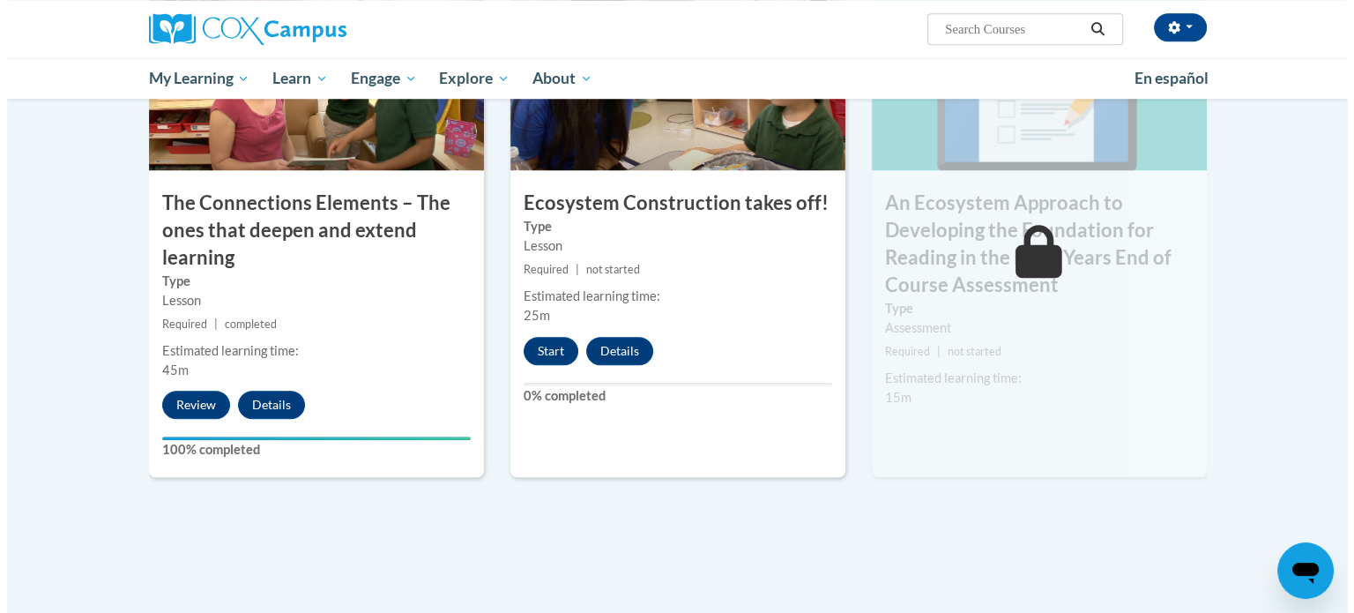
scroll to position [1510, 0]
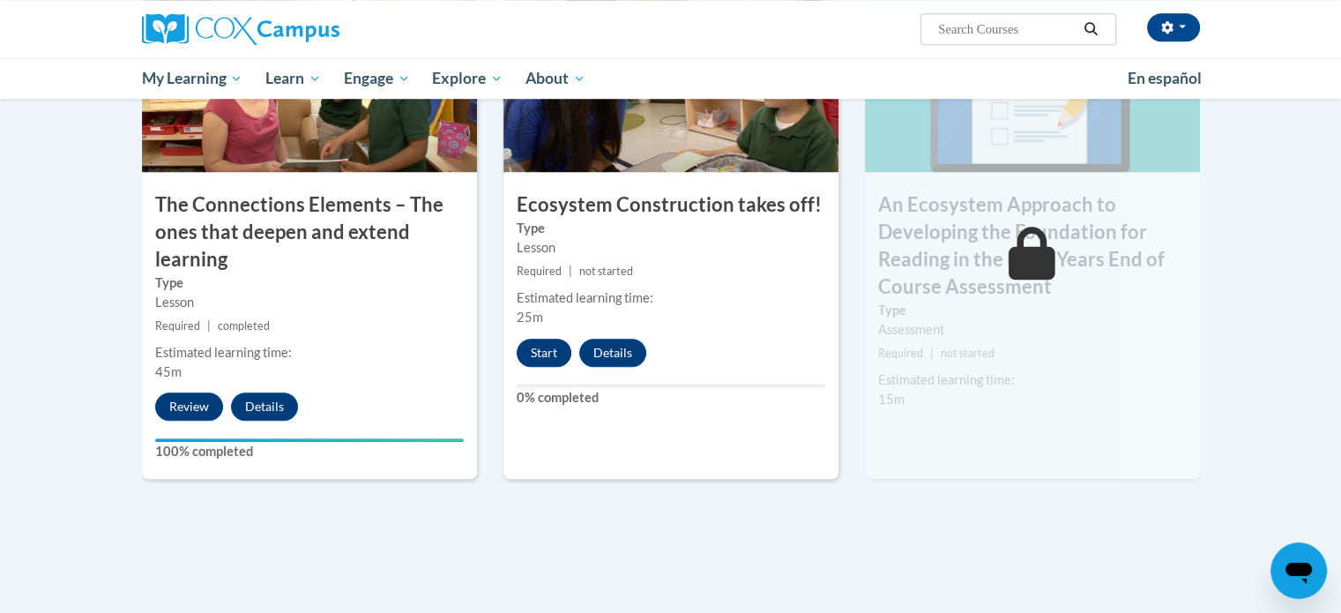
drag, startPoint x: 540, startPoint y: 332, endPoint x: 543, endPoint y: 355, distance: 24.1
click at [543, 355] on div "8 Ecosystem Construction takes off! Type Lesson Required | not started Estimate…" at bounding box center [670, 237] width 335 height 483
click at [543, 355] on button "Start" at bounding box center [544, 353] width 55 height 28
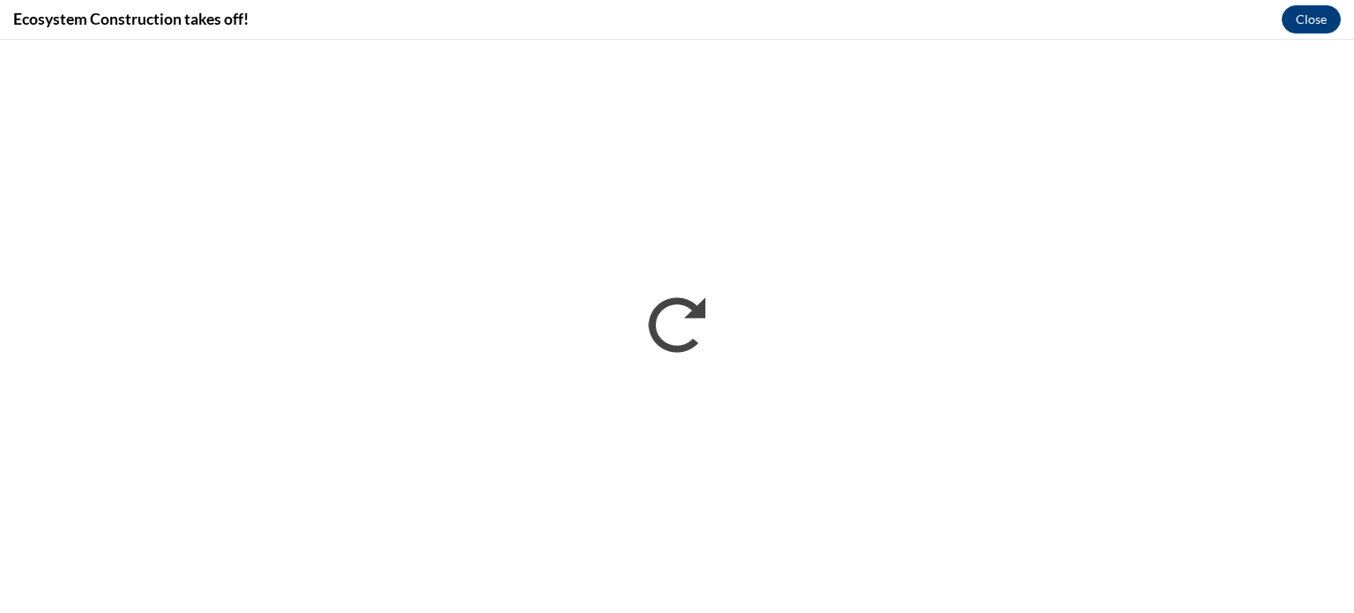
scroll to position [0, 0]
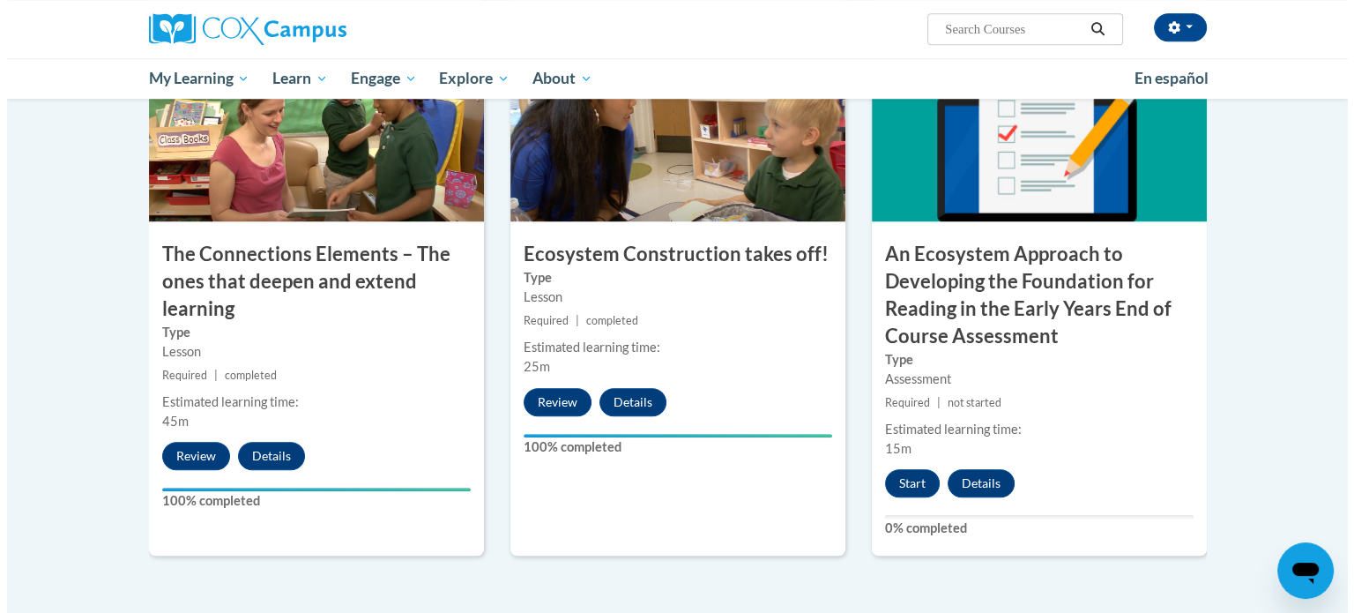
scroll to position [1464, 0]
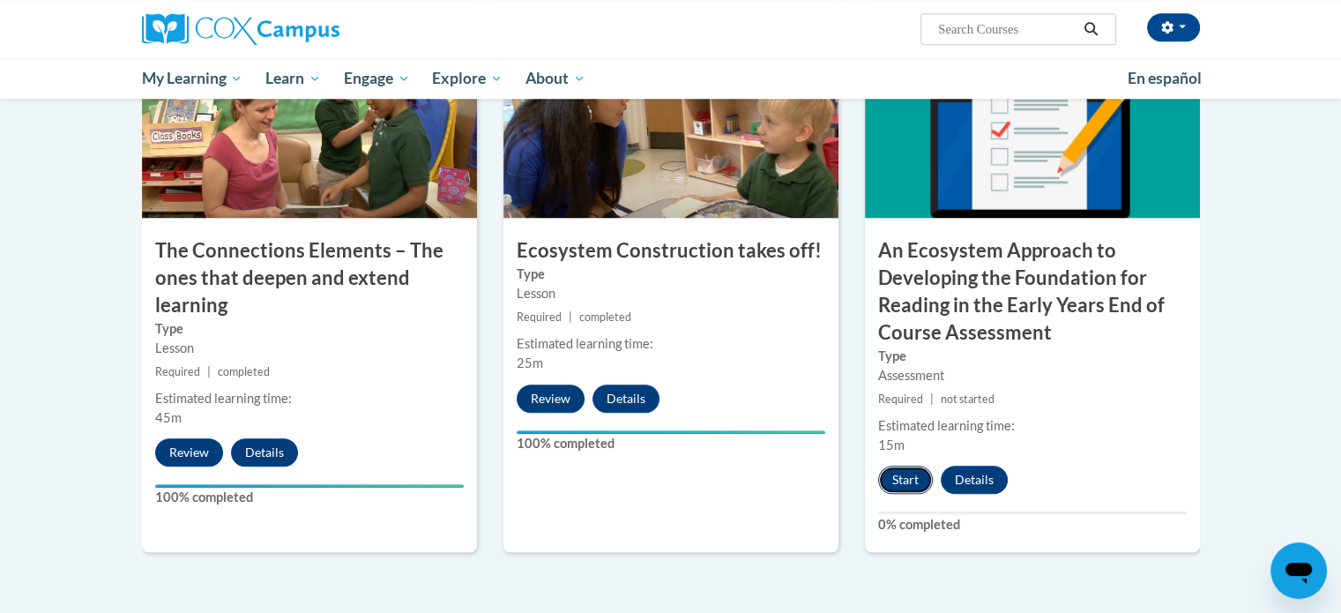
click at [902, 478] on button "Start" at bounding box center [905, 480] width 55 height 28
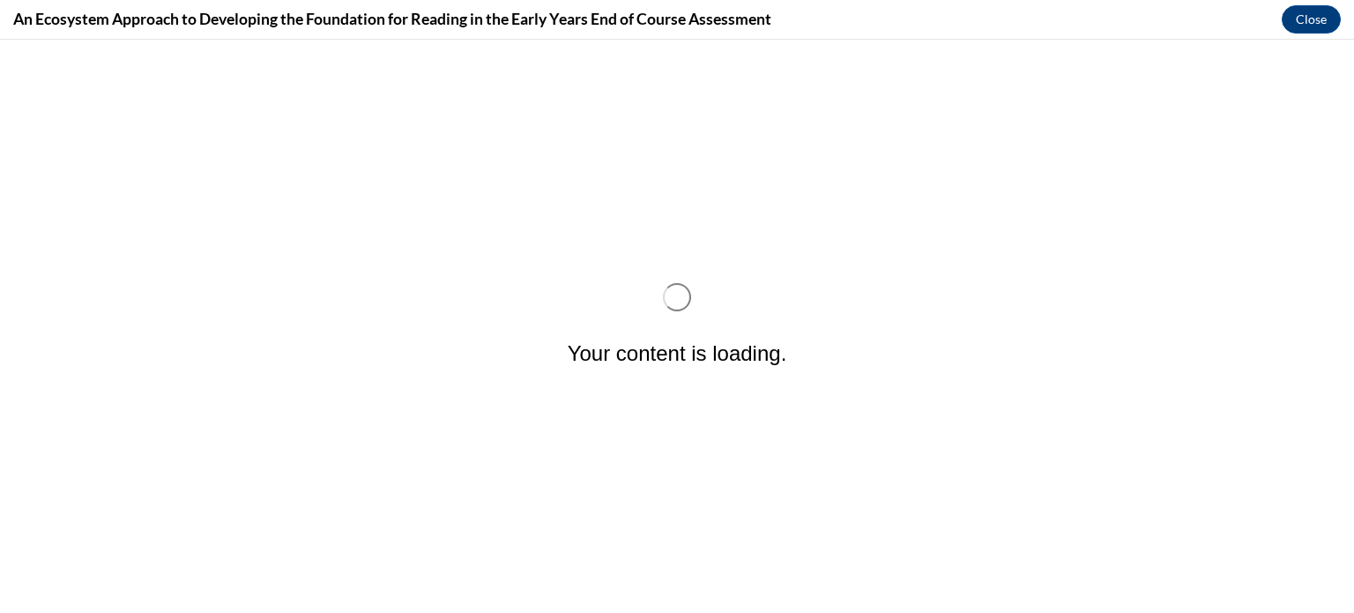
scroll to position [0, 0]
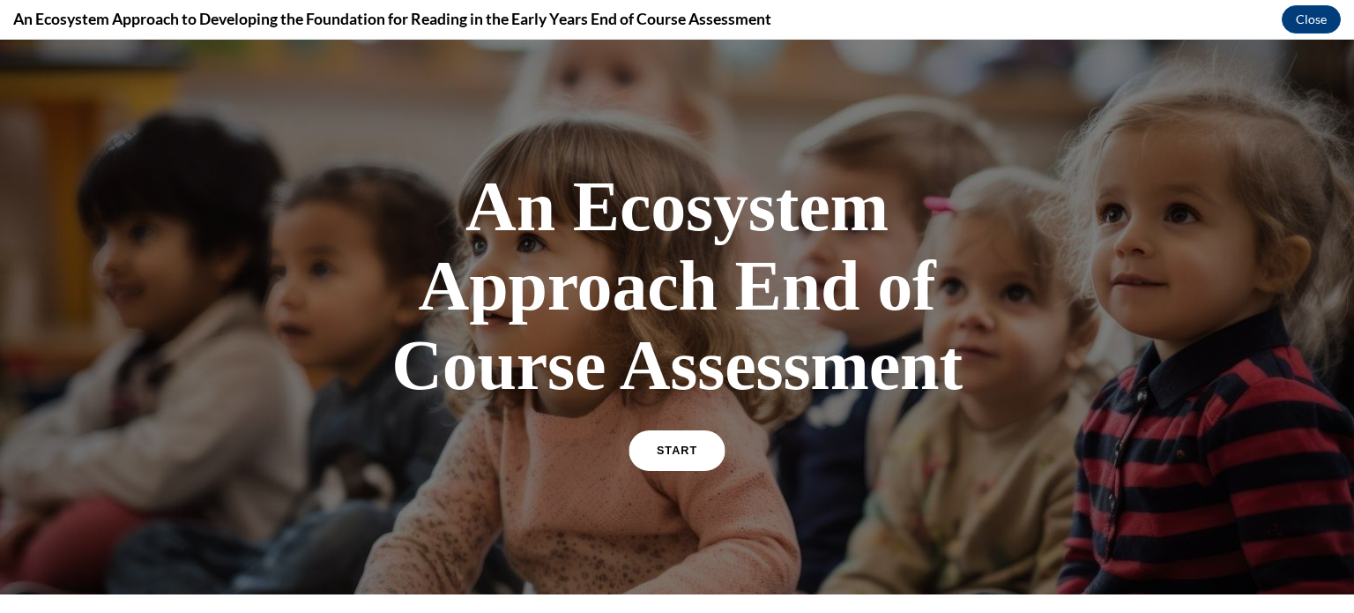
click at [683, 445] on span "START" at bounding box center [677, 450] width 41 height 13
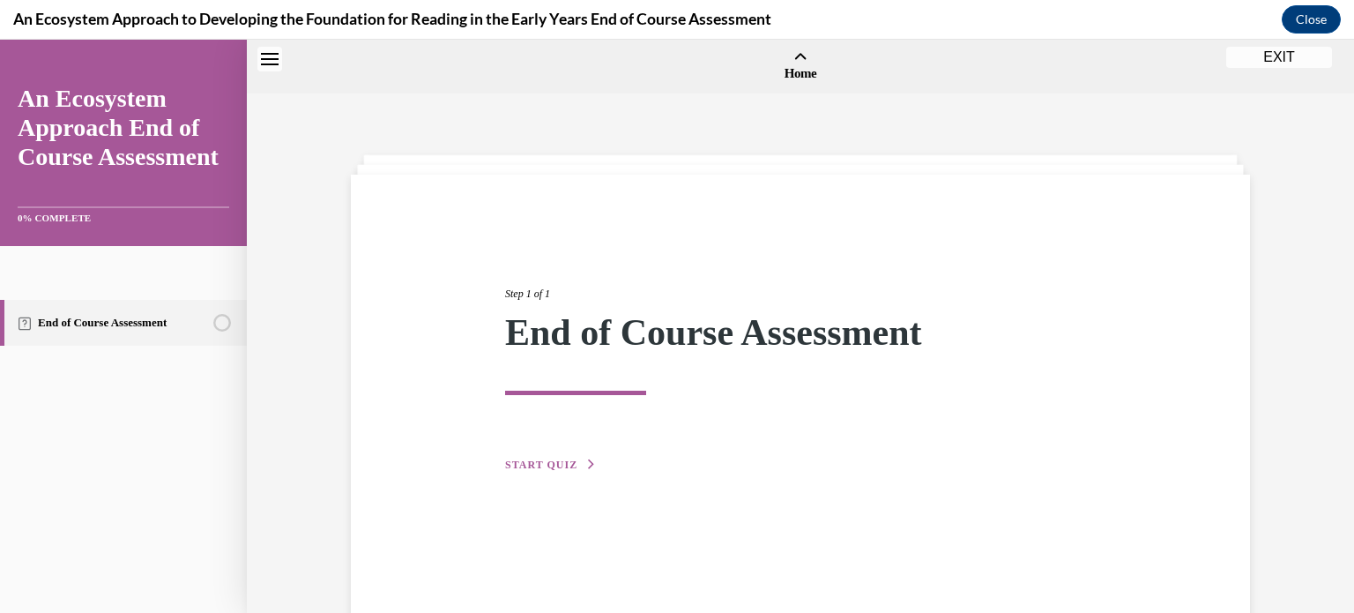
scroll to position [55, 0]
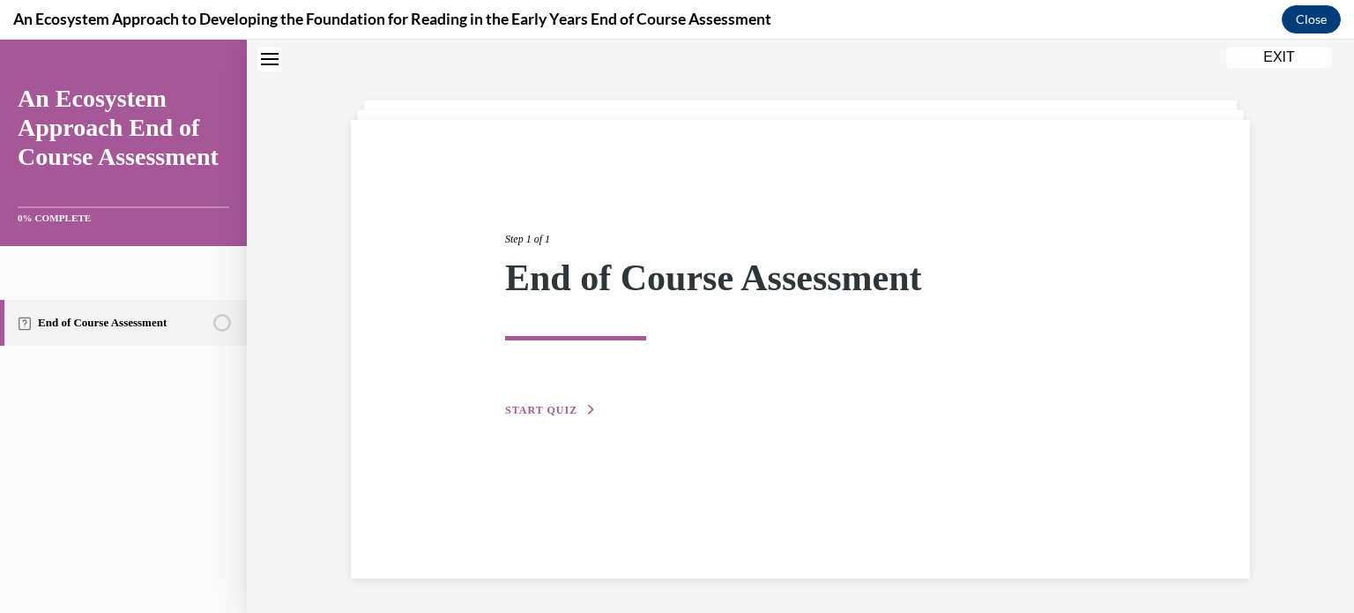
click at [575, 415] on button "START QUIZ" at bounding box center [551, 410] width 92 height 16
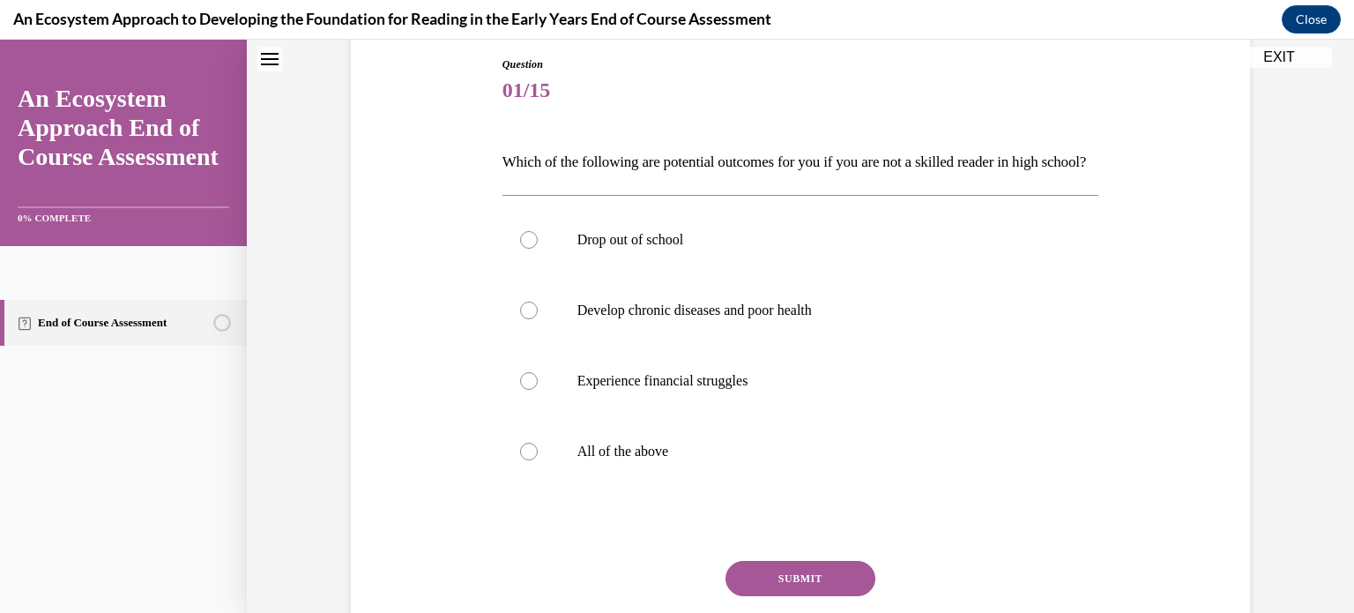
scroll to position [194, 0]
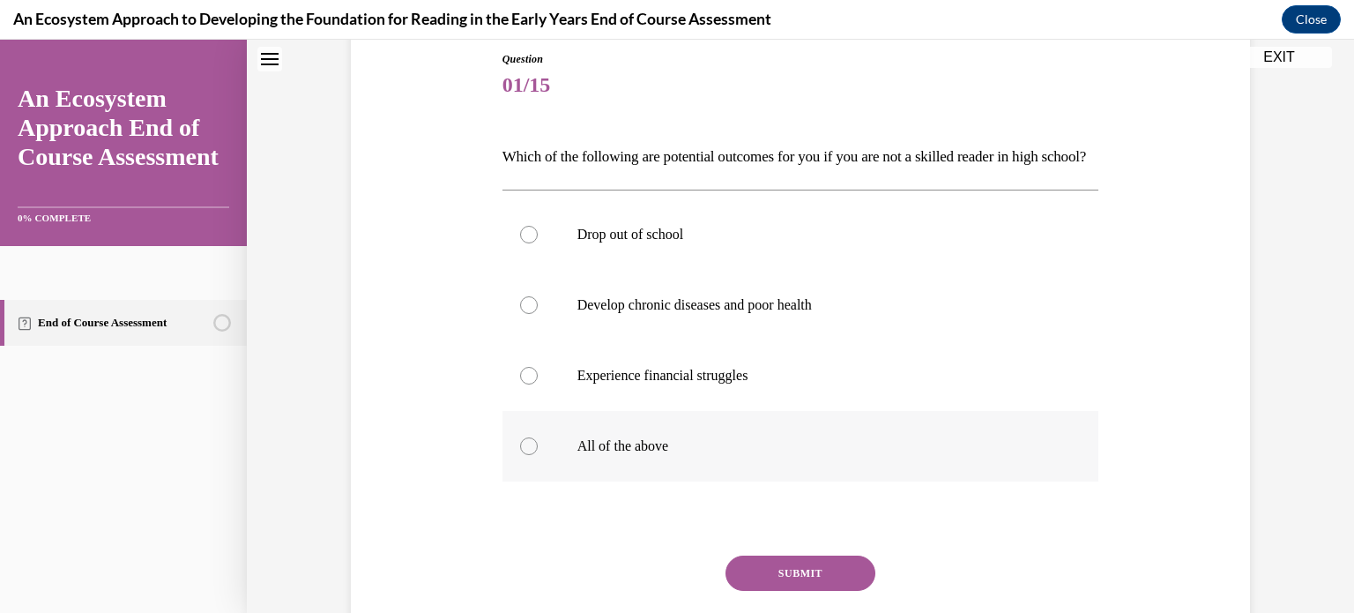
click at [665, 454] on label "All of the above" at bounding box center [801, 446] width 597 height 71
click at [538, 454] on input "All of the above" at bounding box center [529, 446] width 18 height 18
radio input "true"
click at [787, 591] on button "SUBMIT" at bounding box center [801, 573] width 150 height 35
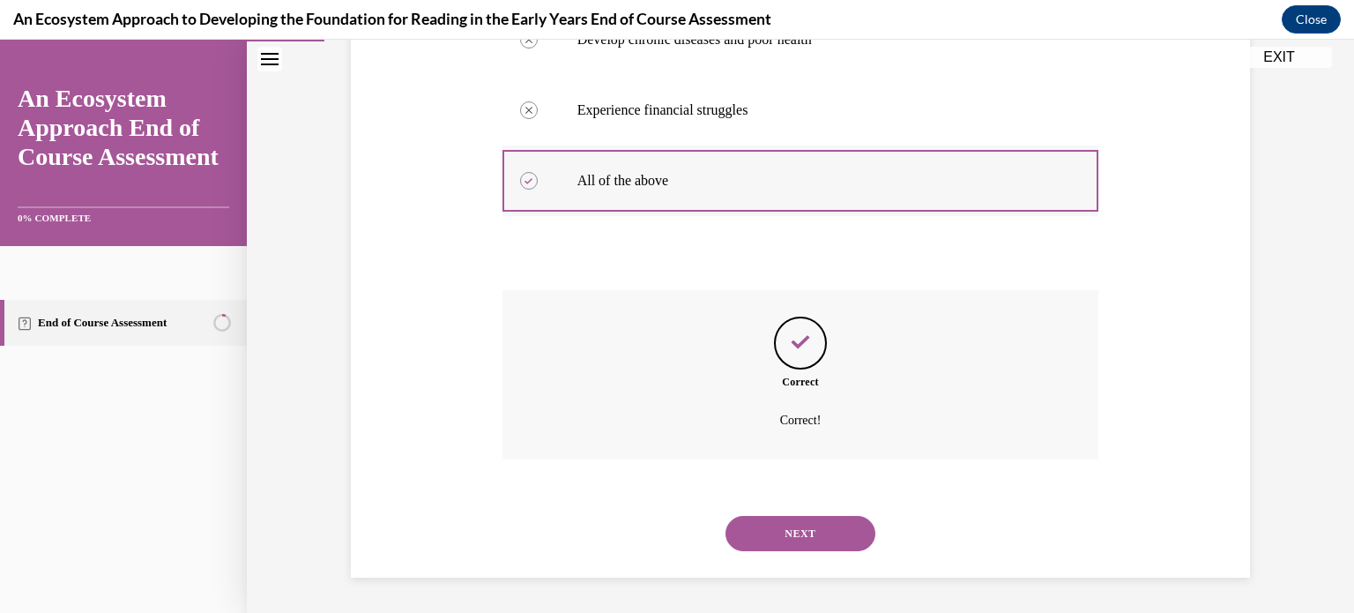
scroll to position [484, 0]
click at [745, 538] on button "NEXT" at bounding box center [801, 533] width 150 height 35
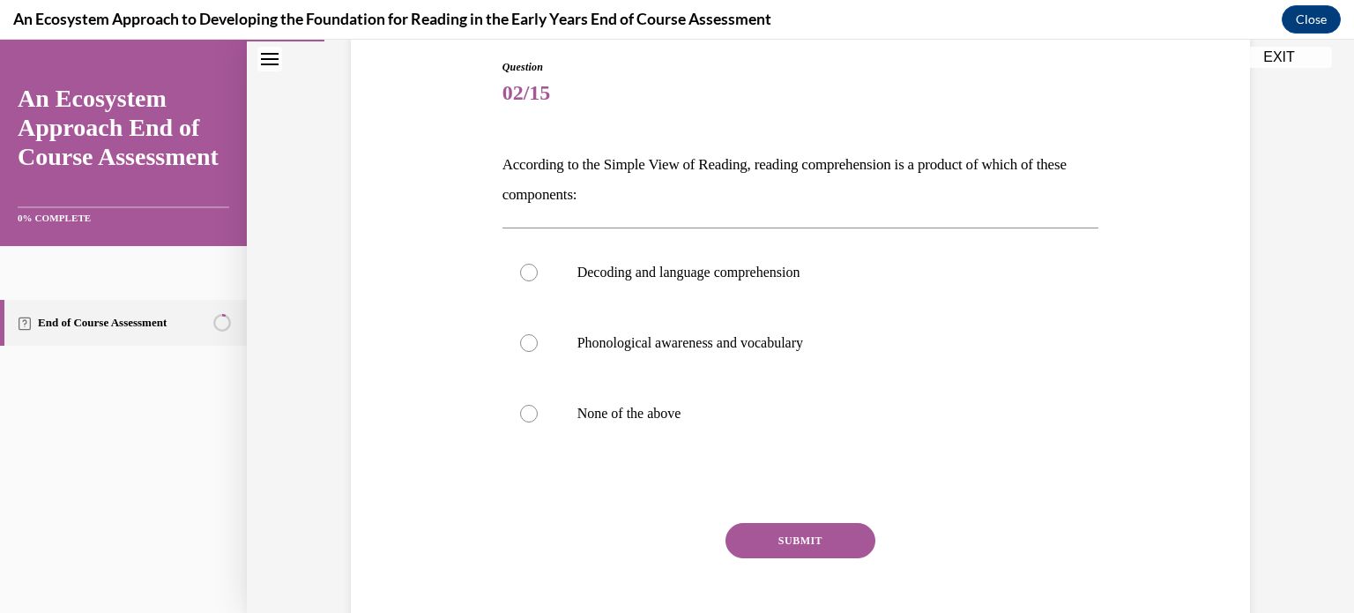
scroll to position [187, 0]
click at [711, 336] on p "Phonological awareness and vocabulary" at bounding box center [817, 342] width 478 height 18
click at [538, 336] on input "Phonological awareness and vocabulary" at bounding box center [529, 342] width 18 height 18
radio input "true"
click at [799, 556] on button "SUBMIT" at bounding box center [801, 539] width 150 height 35
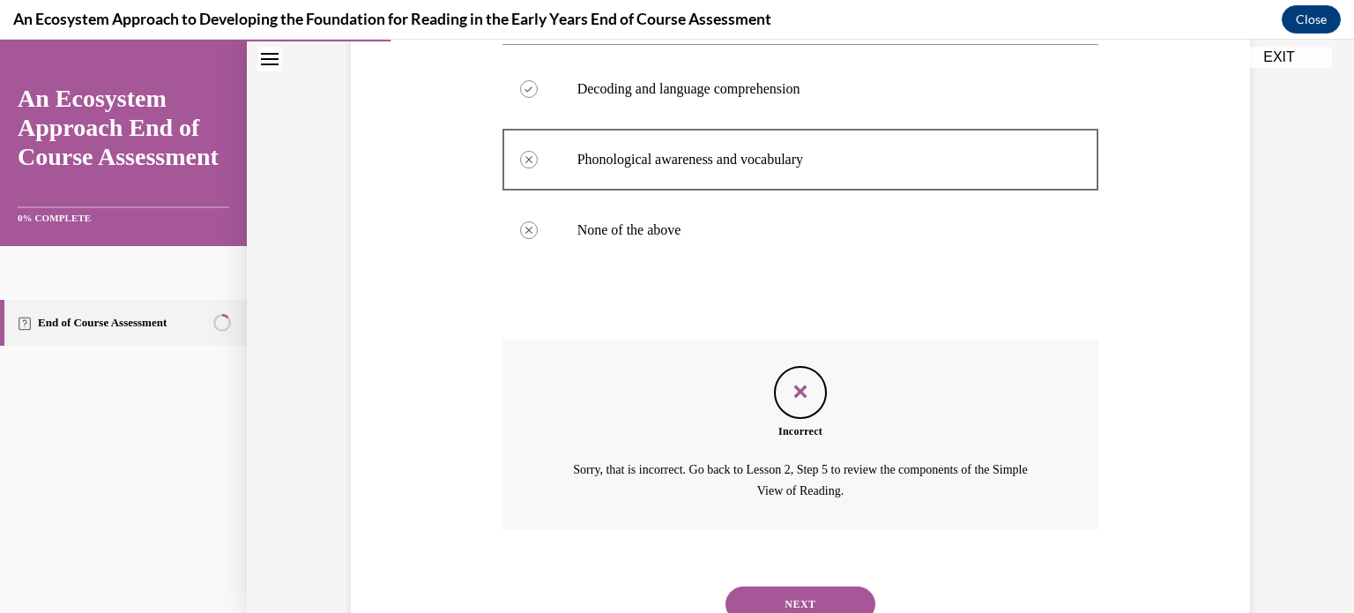
scroll to position [374, 0]
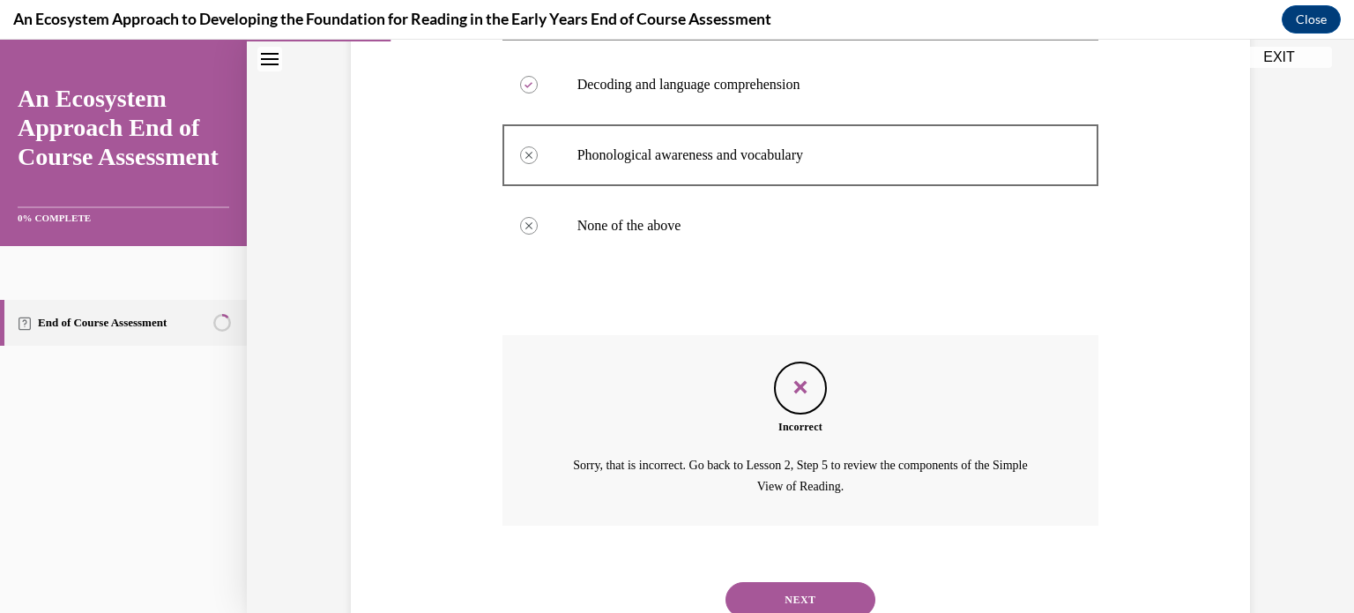
click at [772, 592] on button "NEXT" at bounding box center [801, 599] width 150 height 35
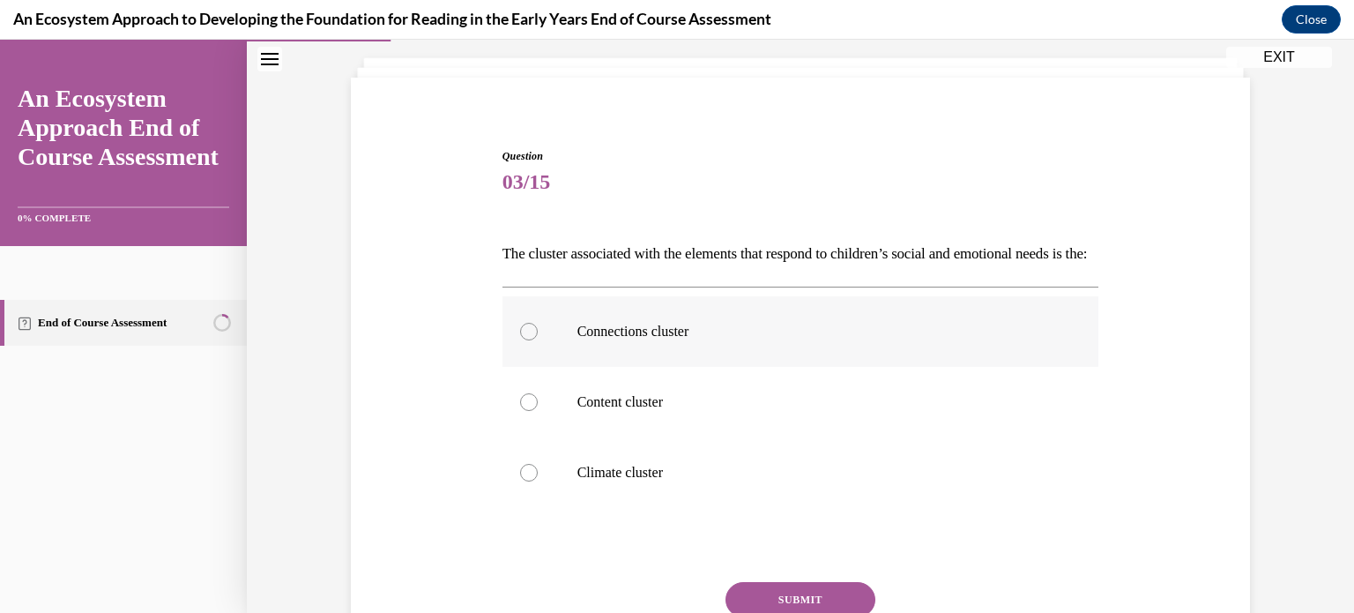
scroll to position [101, 0]
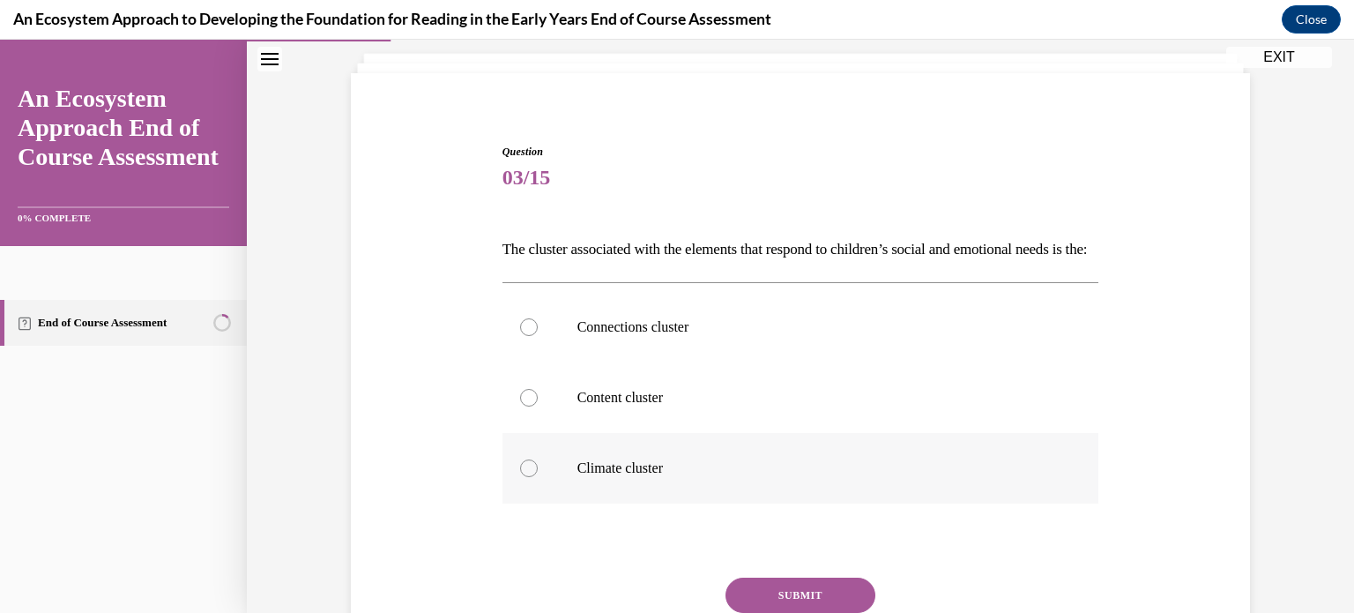
click at [718, 475] on label "Climate cluster" at bounding box center [801, 468] width 597 height 71
click at [538, 475] on input "Climate cluster" at bounding box center [529, 468] width 18 height 18
radio input "true"
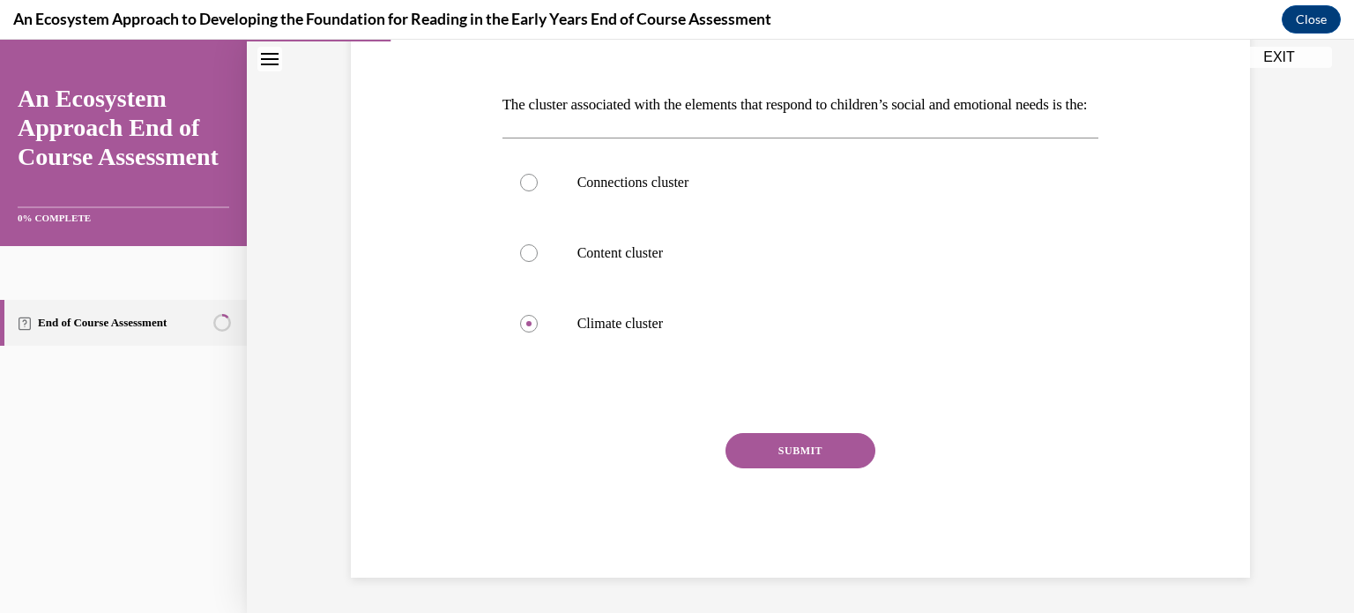
click at [753, 451] on button "SUBMIT" at bounding box center [801, 450] width 150 height 35
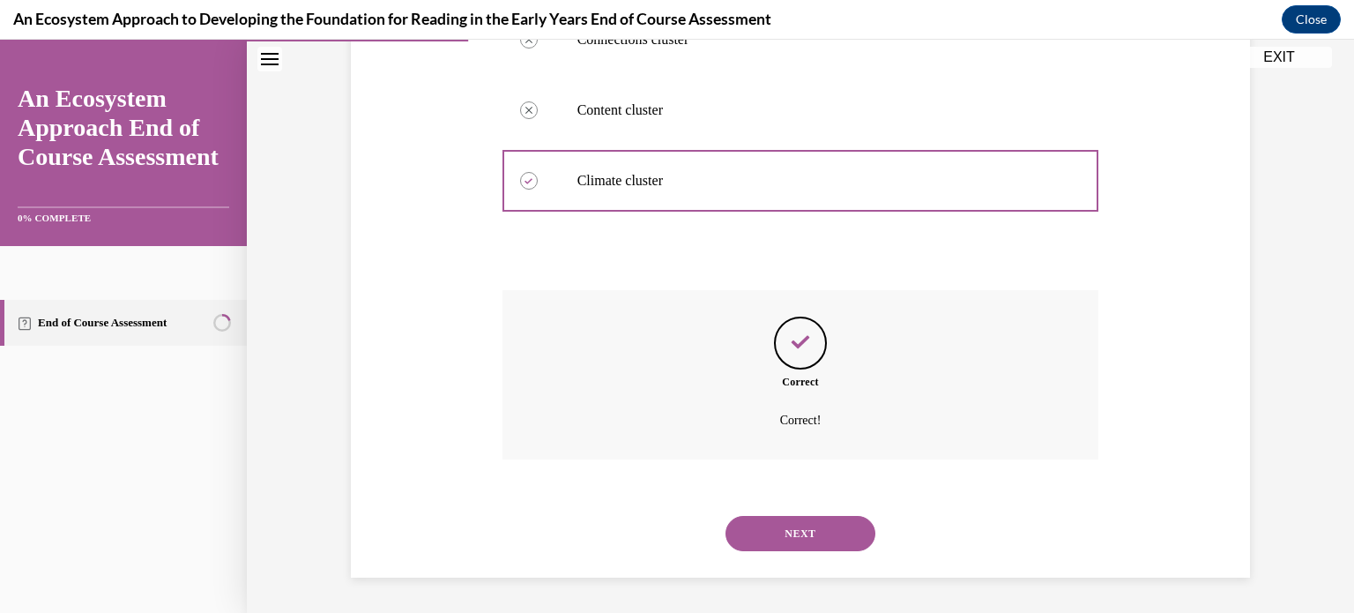
scroll to position [418, 0]
click at [762, 523] on button "NEXT" at bounding box center [801, 533] width 150 height 35
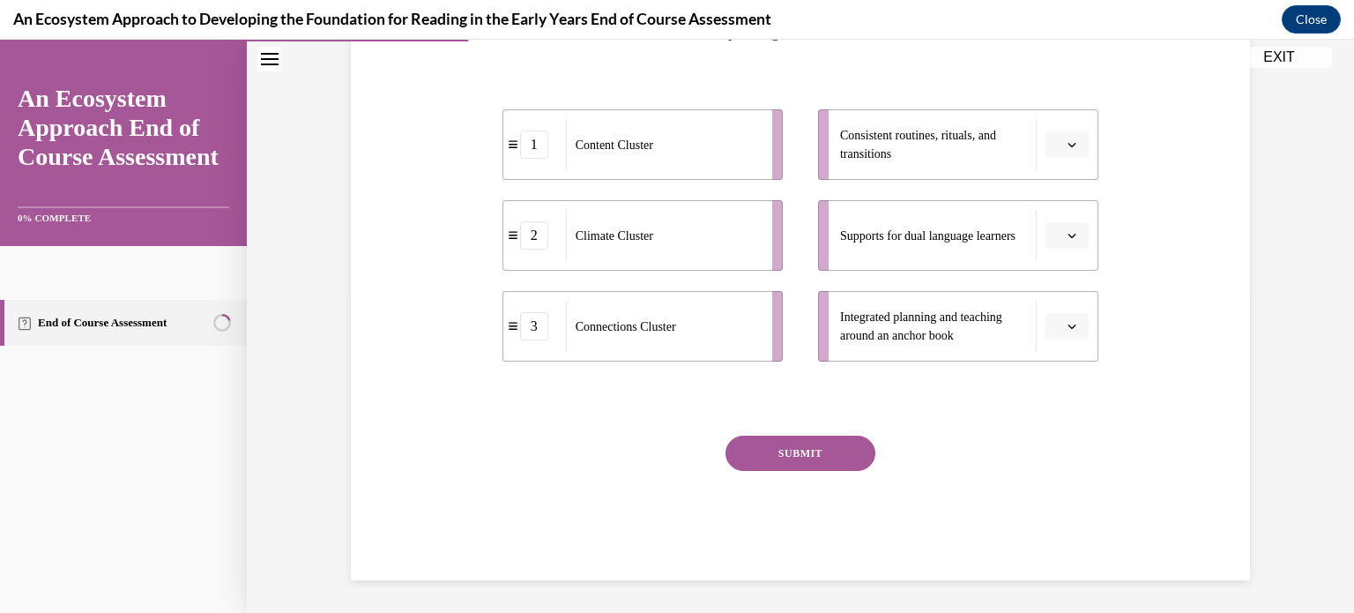
scroll to position [321, 0]
drag, startPoint x: 895, startPoint y: 237, endPoint x: 818, endPoint y: 245, distance: 77.1
click at [818, 245] on li "Supports for dual language learners" at bounding box center [958, 233] width 280 height 71
click at [1031, 232] on li "Supports for dual language learners" at bounding box center [958, 233] width 280 height 71
click at [1058, 233] on button "button" at bounding box center [1067, 233] width 43 height 26
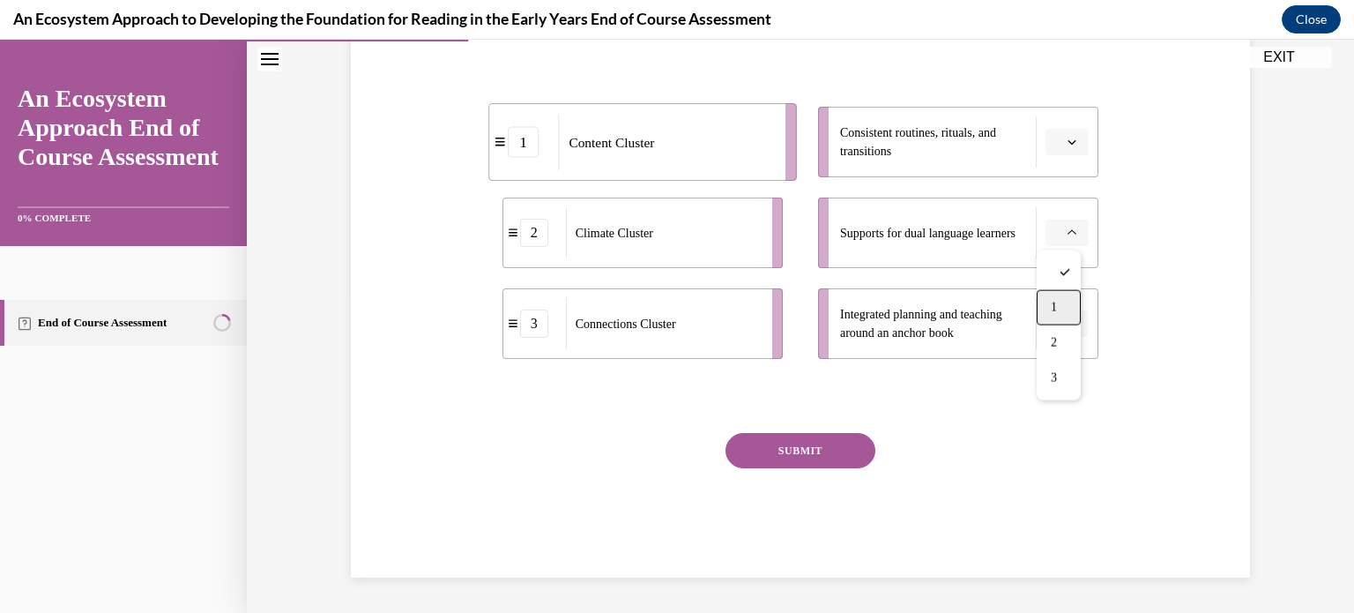
click at [1047, 311] on div "1" at bounding box center [1059, 307] width 44 height 35
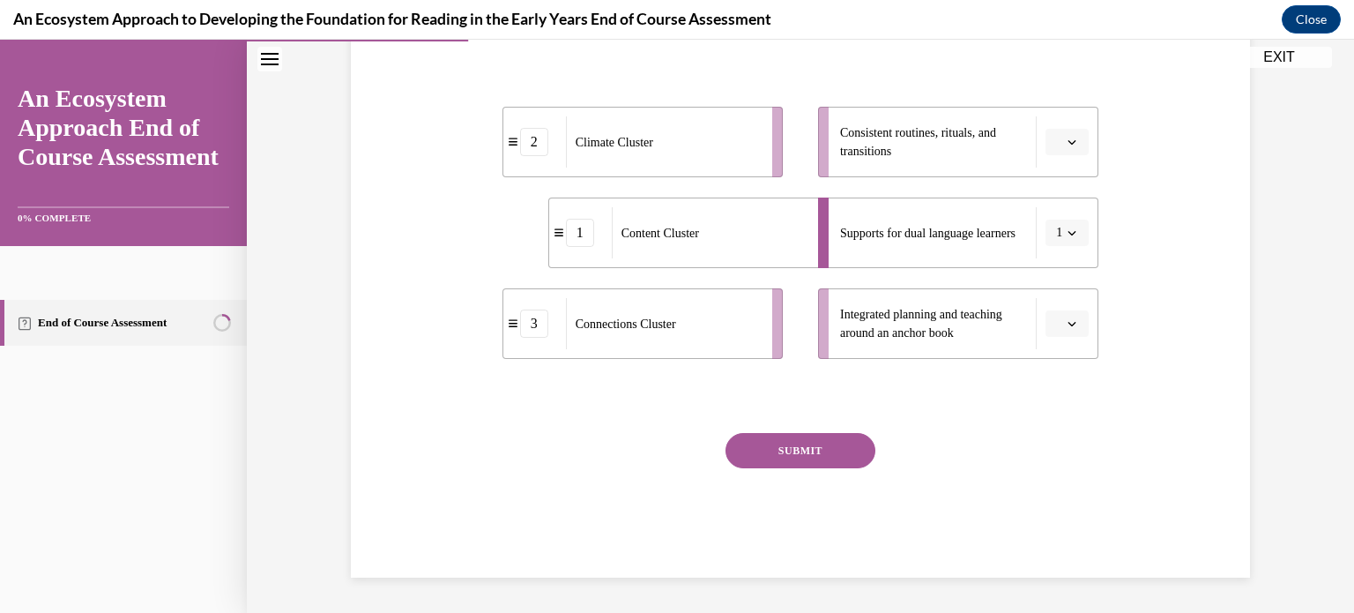
click at [1049, 158] on li "Consistent routines, rituals, and transitions" at bounding box center [958, 142] width 280 height 71
click at [1062, 149] on button "button" at bounding box center [1067, 142] width 43 height 26
click at [1053, 299] on div "3" at bounding box center [1059, 287] width 44 height 35
click at [1068, 327] on icon "button" at bounding box center [1072, 323] width 9 height 9
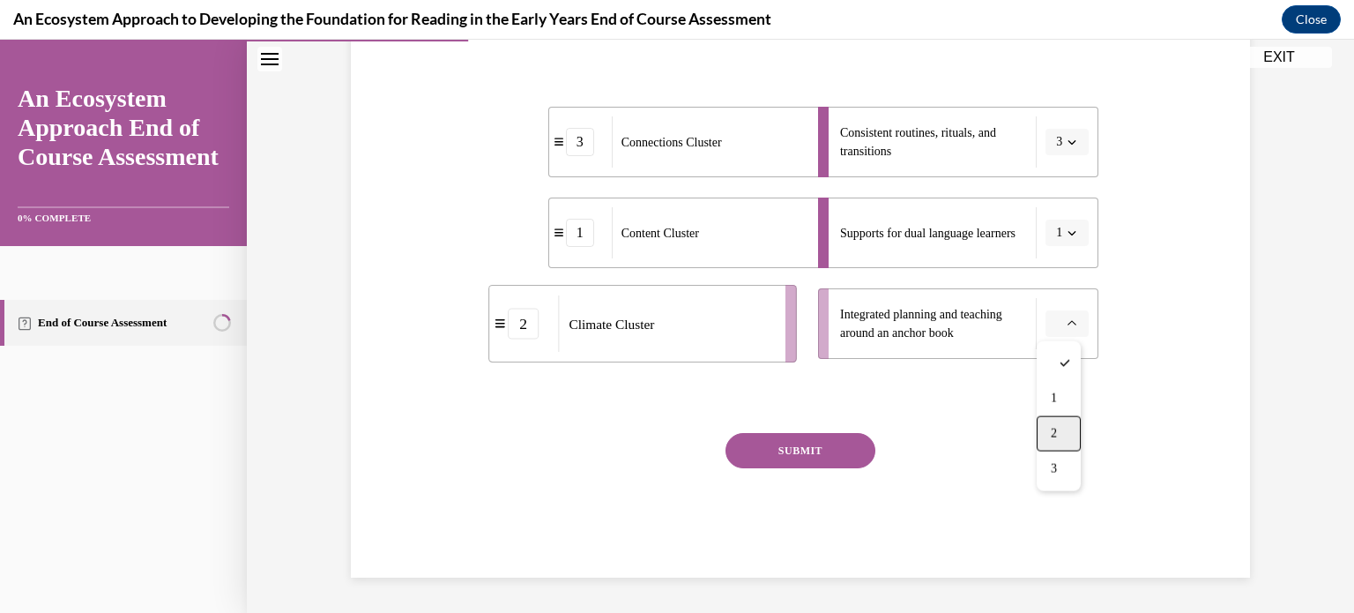
click at [1062, 429] on div "2" at bounding box center [1059, 433] width 44 height 35
click at [832, 436] on button "SUBMIT" at bounding box center [801, 450] width 150 height 35
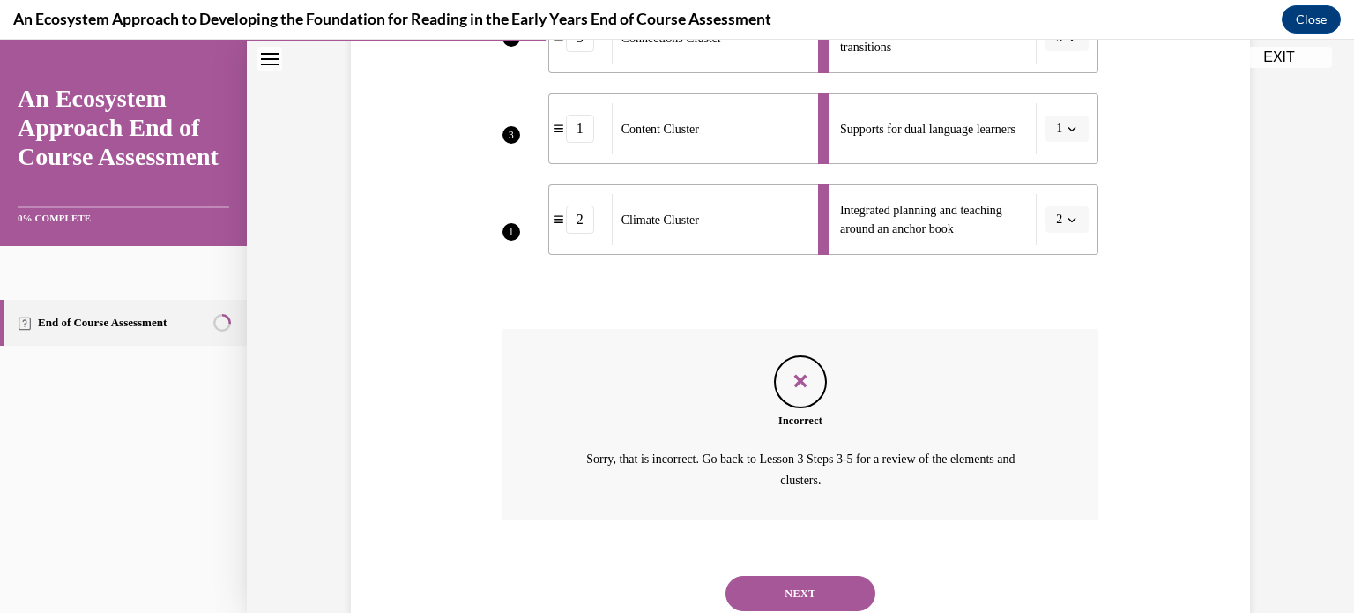
scroll to position [427, 0]
click at [794, 589] on button "NEXT" at bounding box center [801, 591] width 150 height 35
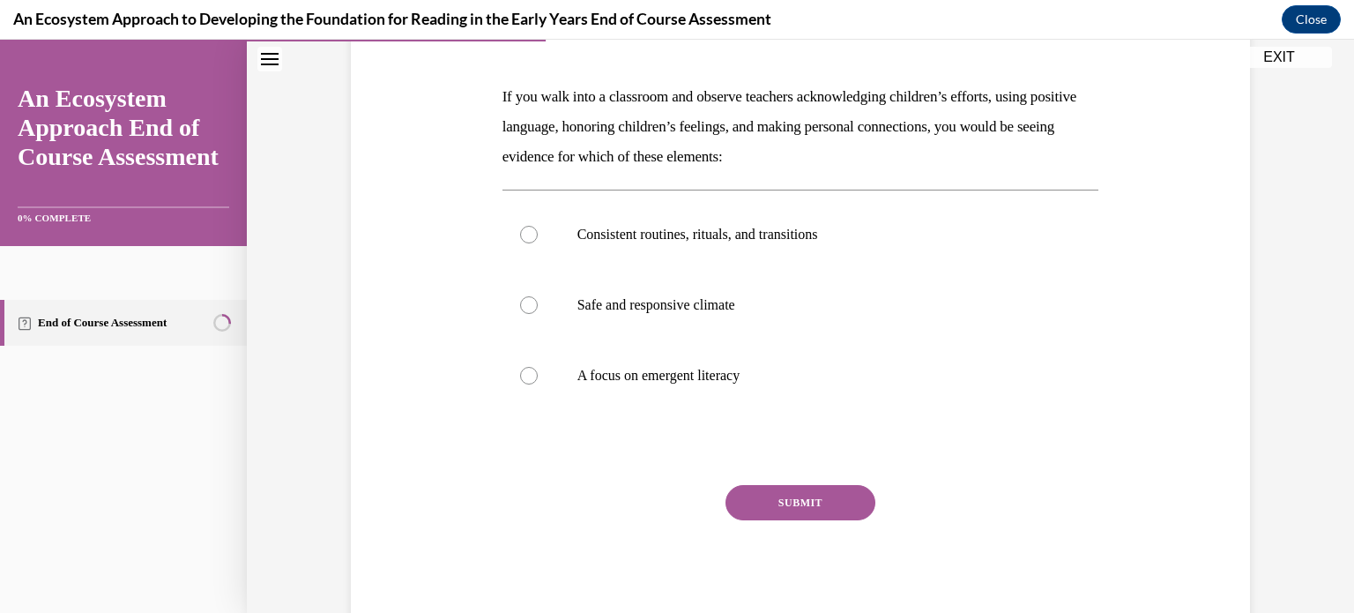
scroll to position [305, 0]
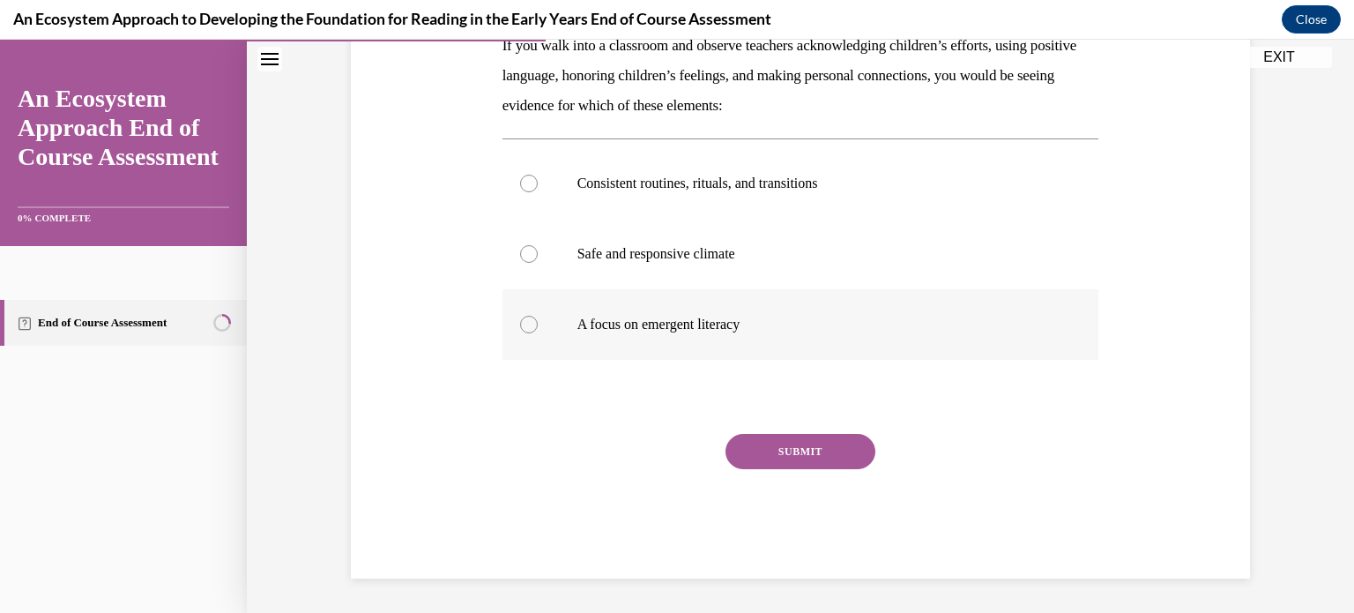
drag, startPoint x: 784, startPoint y: 380, endPoint x: 779, endPoint y: 311, distance: 68.9
click at [779, 311] on div "Question 05/15 If you walk into a classroom and observe teachers acknowledging …" at bounding box center [801, 259] width 597 height 638
click at [779, 311] on label "A focus on emergent literacy" at bounding box center [801, 324] width 597 height 71
click at [538, 316] on input "A focus on emergent literacy" at bounding box center [529, 325] width 18 height 18
radio input "true"
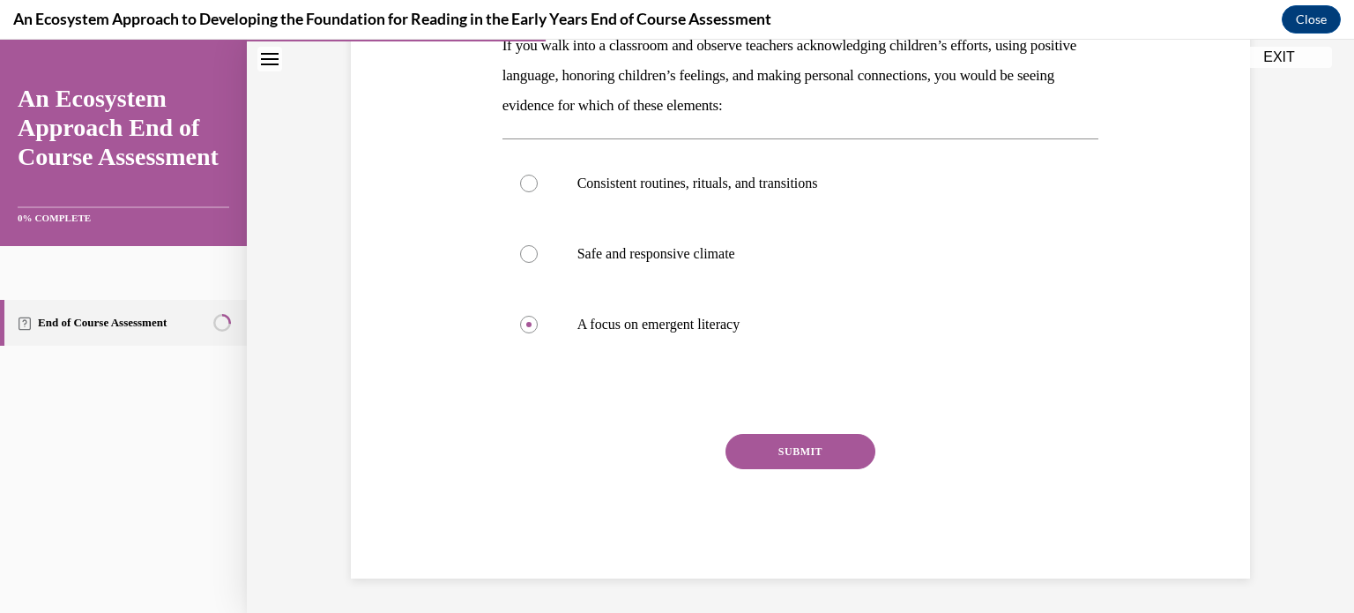
click at [789, 440] on button "SUBMIT" at bounding box center [801, 451] width 150 height 35
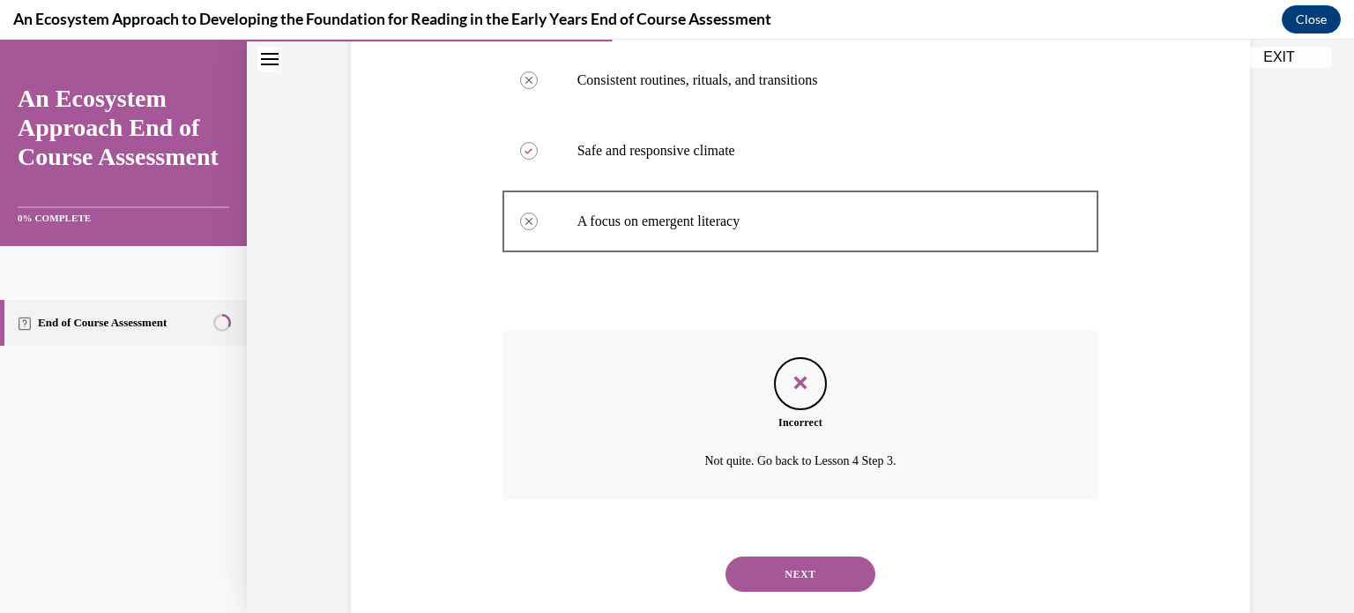
scroll to position [413, 0]
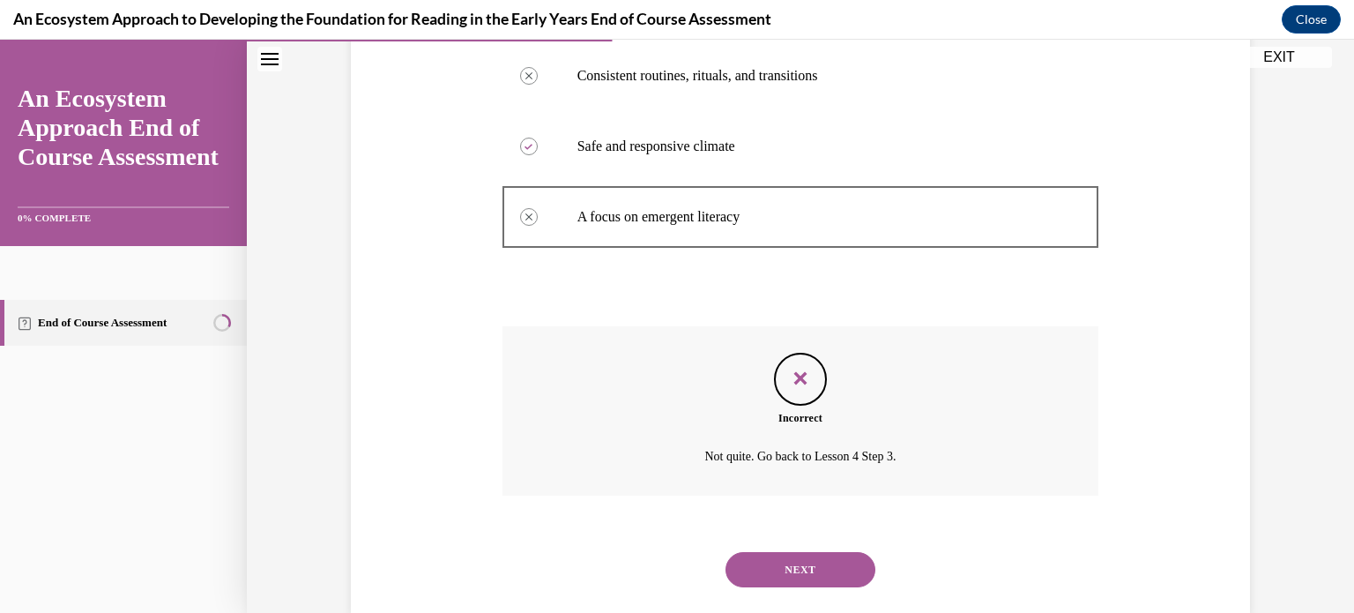
click at [771, 540] on div "NEXT" at bounding box center [801, 569] width 597 height 71
click at [769, 561] on button "NEXT" at bounding box center [801, 569] width 150 height 35
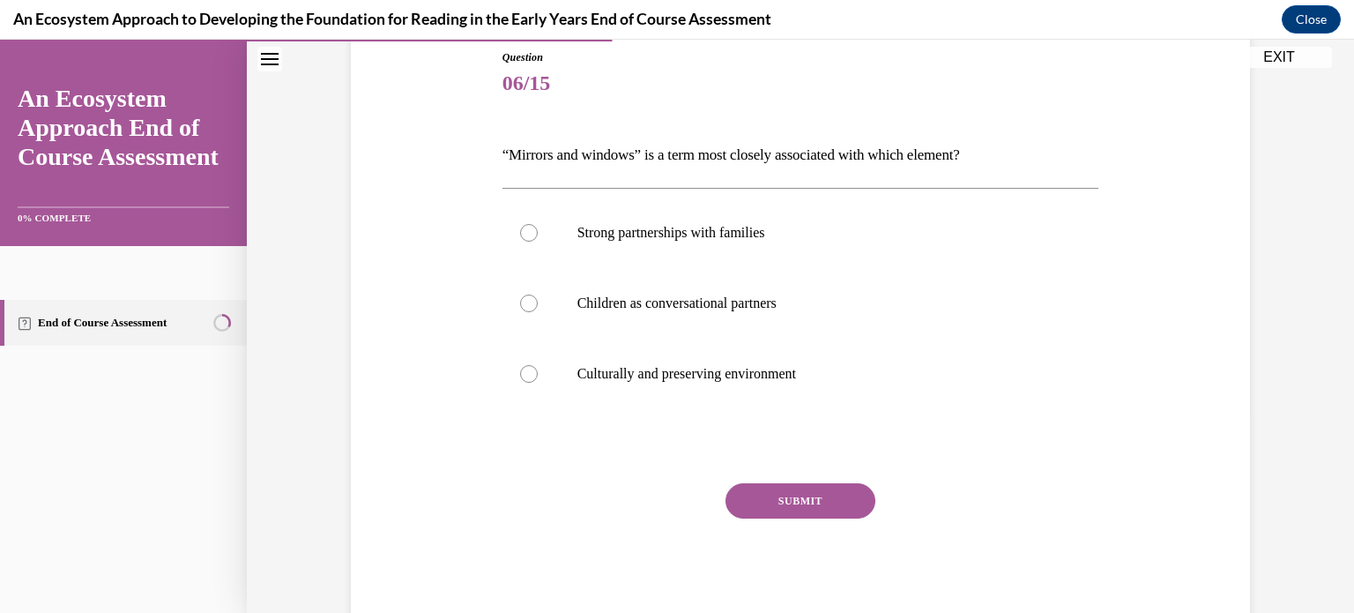
scroll to position [245, 0]
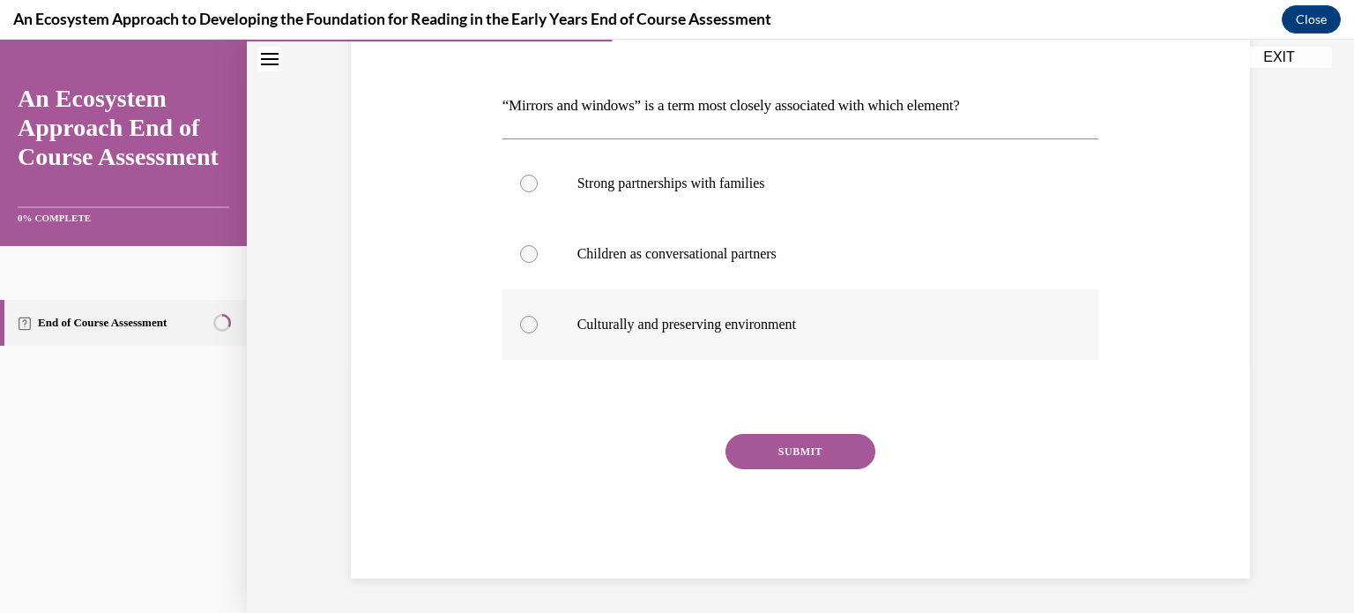
click at [765, 300] on label "Culturally and preserving environment" at bounding box center [801, 324] width 597 height 71
click at [538, 316] on input "Culturally and preserving environment" at bounding box center [529, 325] width 18 height 18
radio input "true"
click at [782, 455] on button "SUBMIT" at bounding box center [801, 451] width 150 height 35
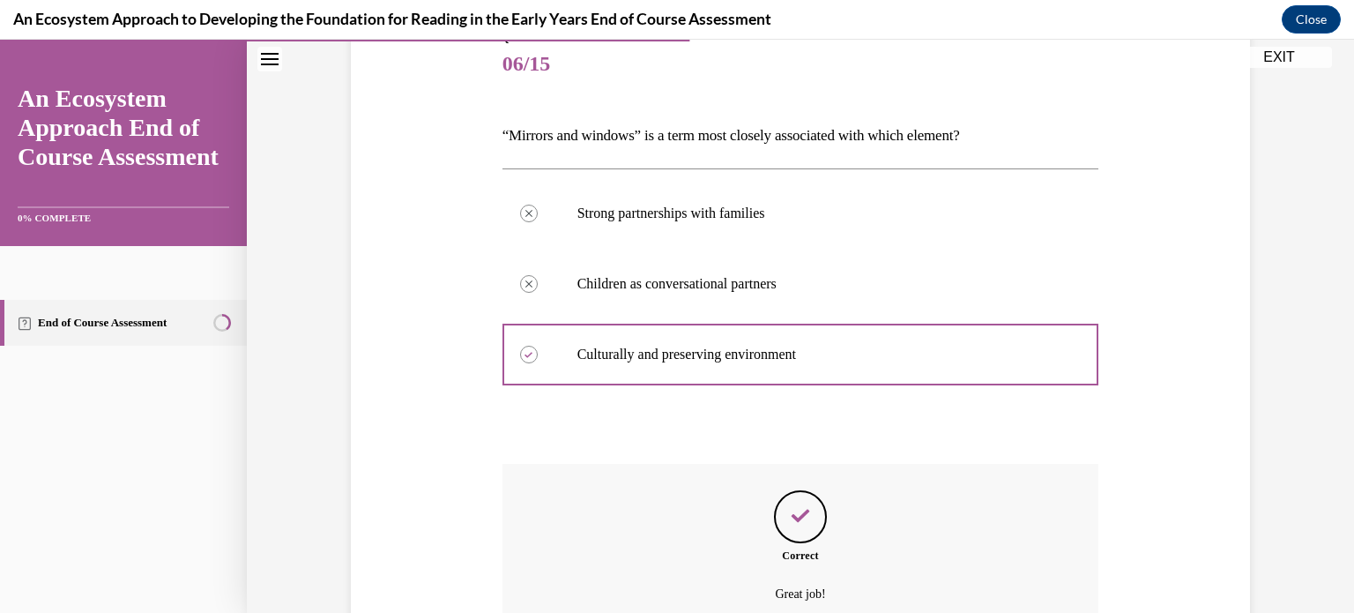
scroll to position [388, 0]
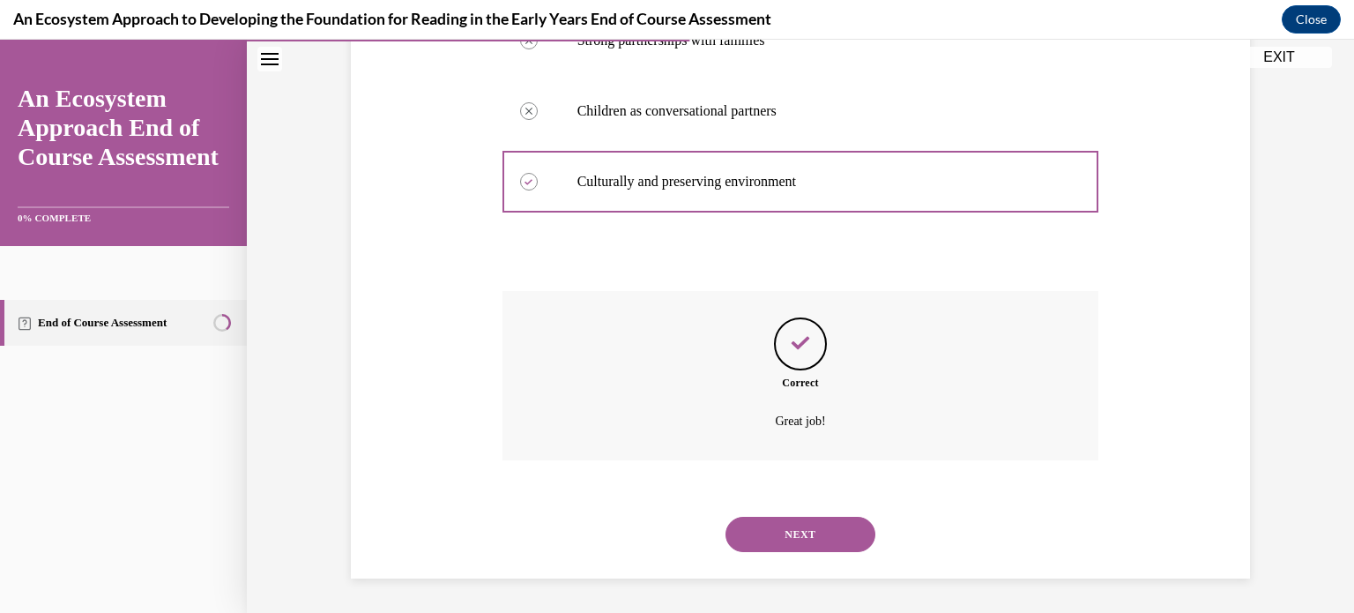
click at [782, 544] on button "NEXT" at bounding box center [801, 534] width 150 height 35
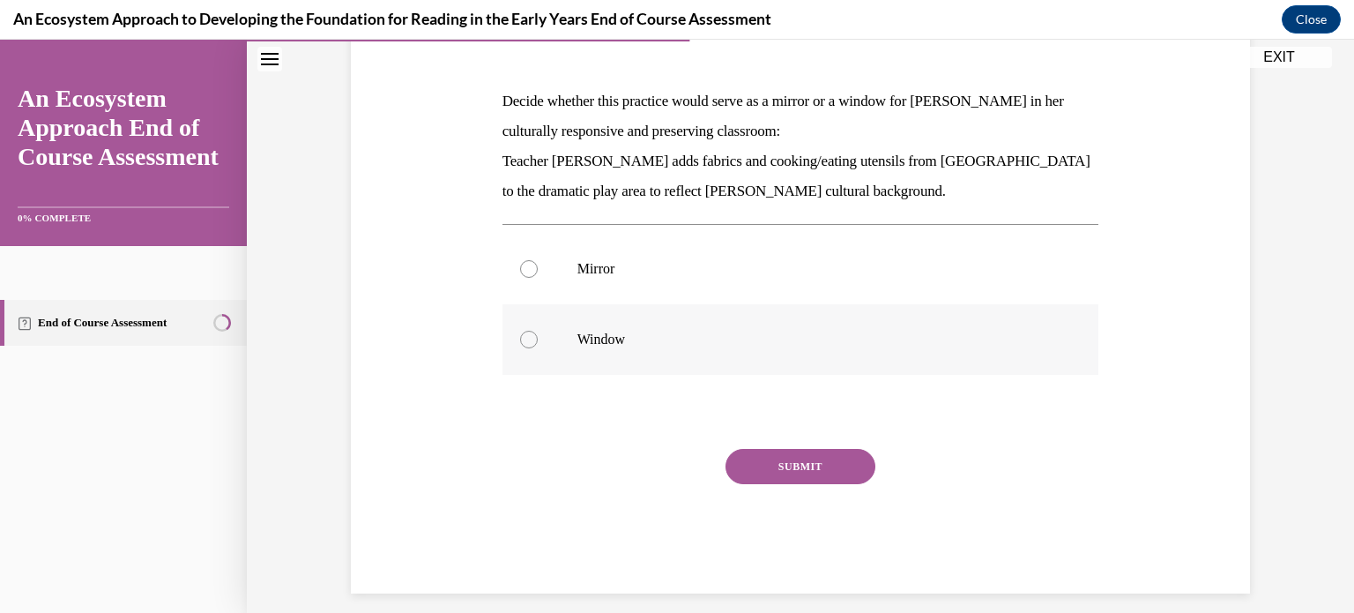
scroll to position [265, 0]
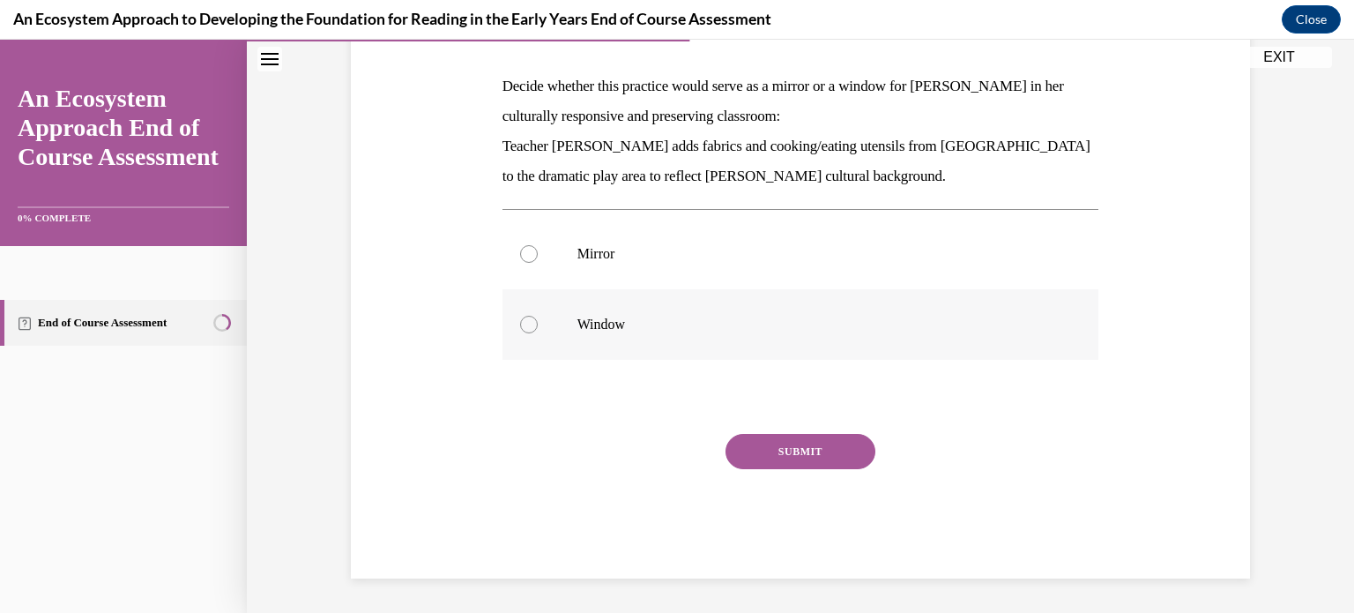
click at [744, 341] on label "Window" at bounding box center [801, 324] width 597 height 71
click at [538, 333] on input "Window" at bounding box center [529, 325] width 18 height 18
radio input "true"
click at [758, 435] on button "SUBMIT" at bounding box center [801, 451] width 150 height 35
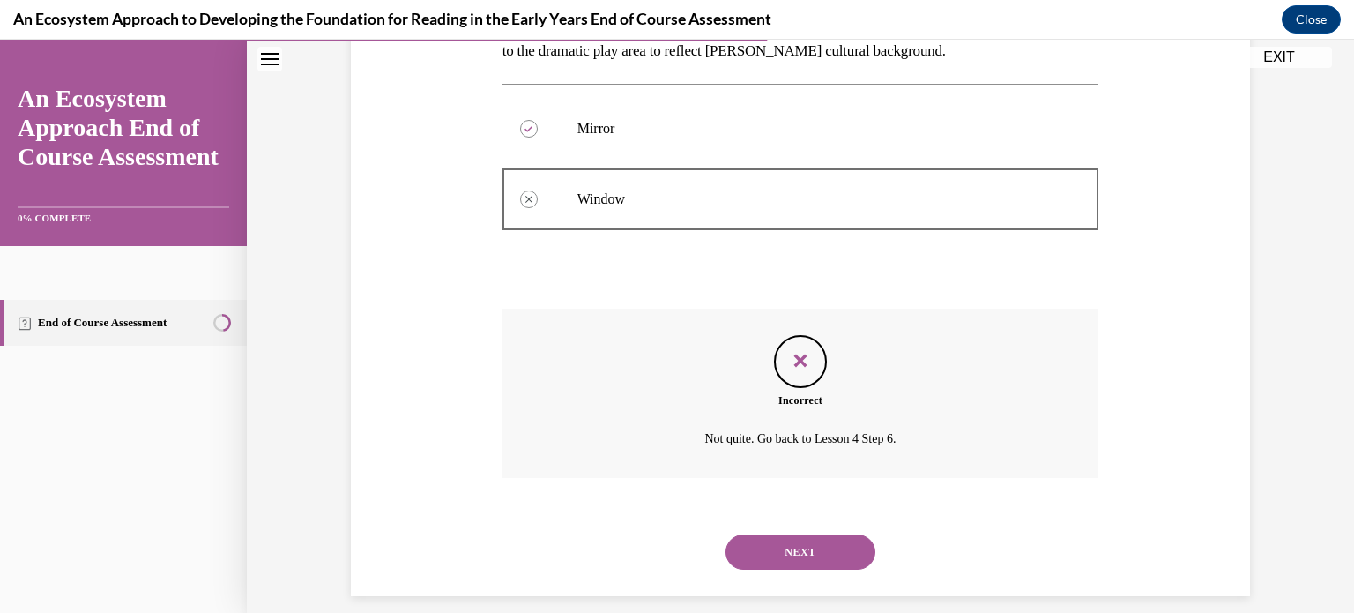
scroll to position [391, 0]
click at [765, 563] on button "NEXT" at bounding box center [801, 550] width 150 height 35
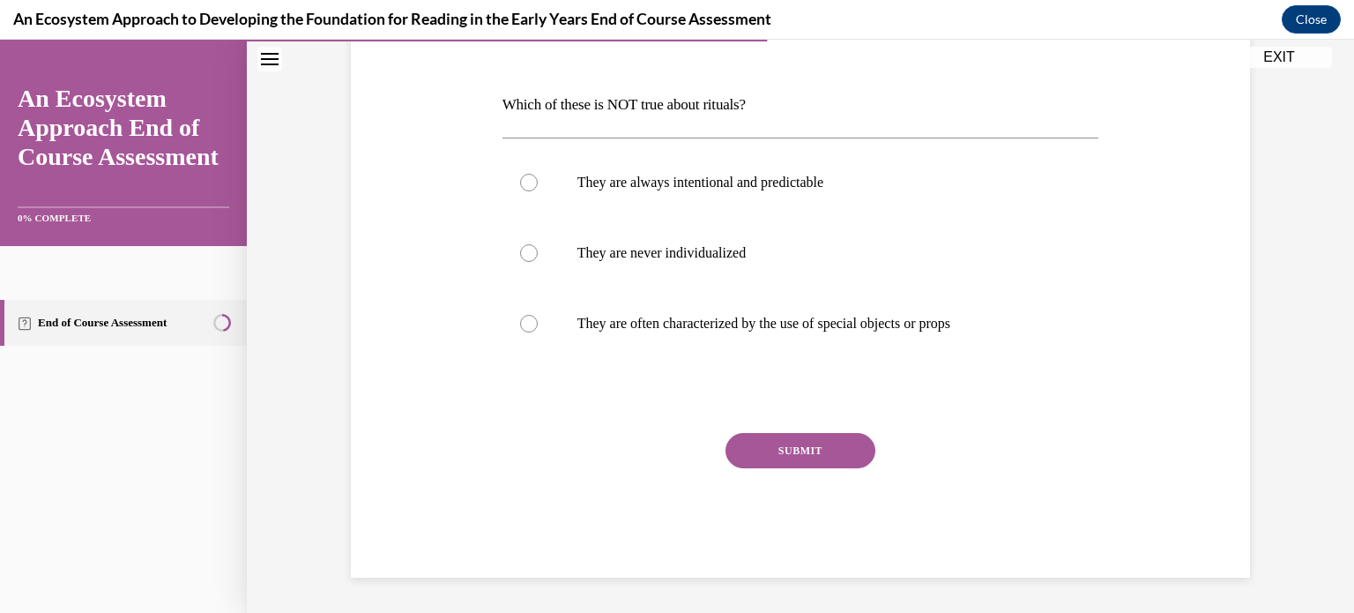
scroll to position [196, 0]
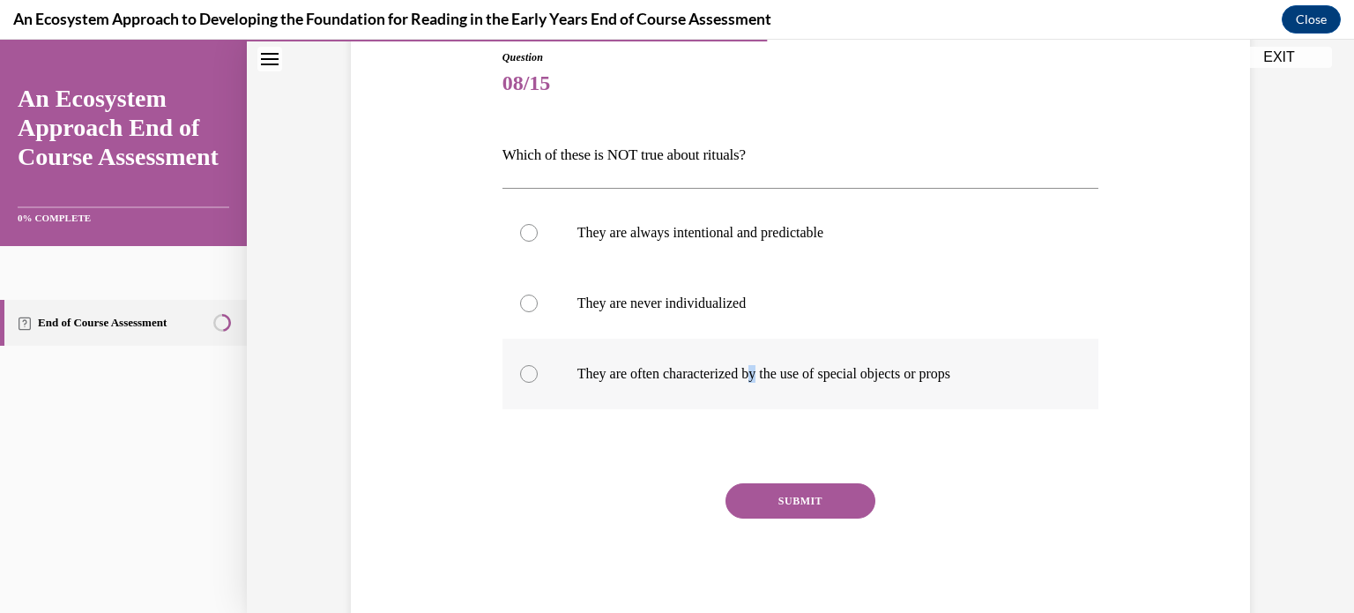
drag, startPoint x: 765, startPoint y: 408, endPoint x: 753, endPoint y: 355, distance: 54.3
click at [753, 355] on div "They are always intentional and predictable They are never individualized They …" at bounding box center [801, 303] width 597 height 230
click at [753, 355] on label "They are often characterized by the use of special objects or props" at bounding box center [801, 374] width 597 height 71
click at [538, 365] on input "They are often characterized by the use of special objects or props" at bounding box center [529, 374] width 18 height 18
radio input "true"
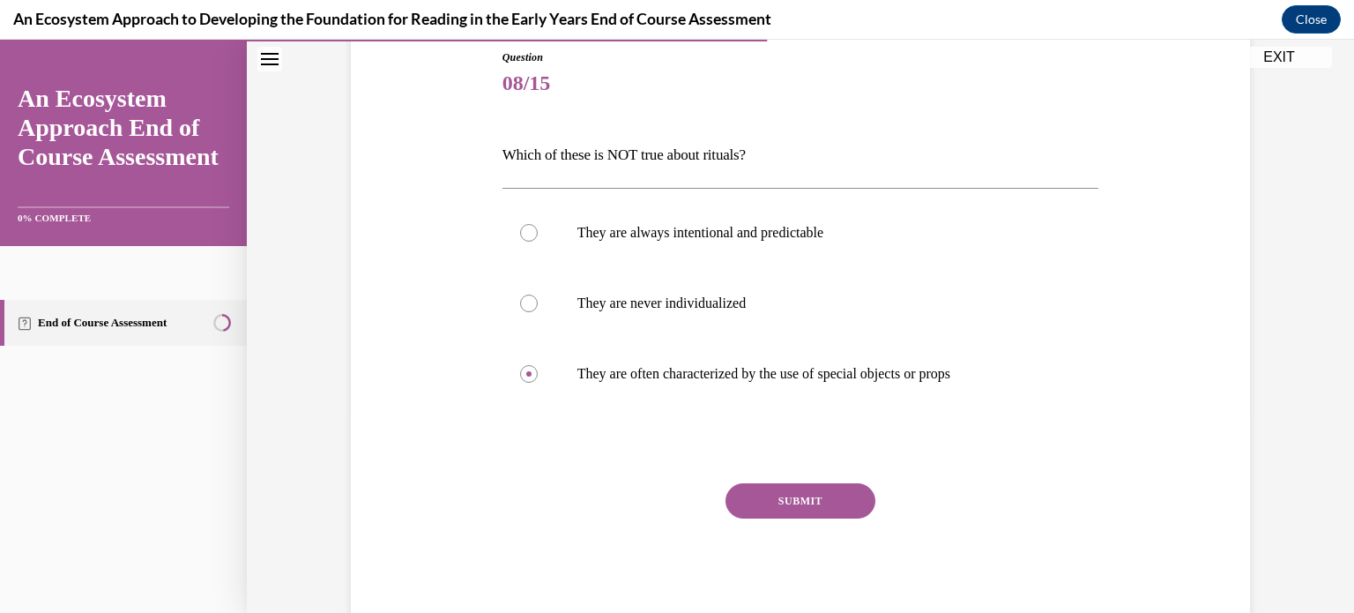
click at [752, 499] on button "SUBMIT" at bounding box center [801, 500] width 150 height 35
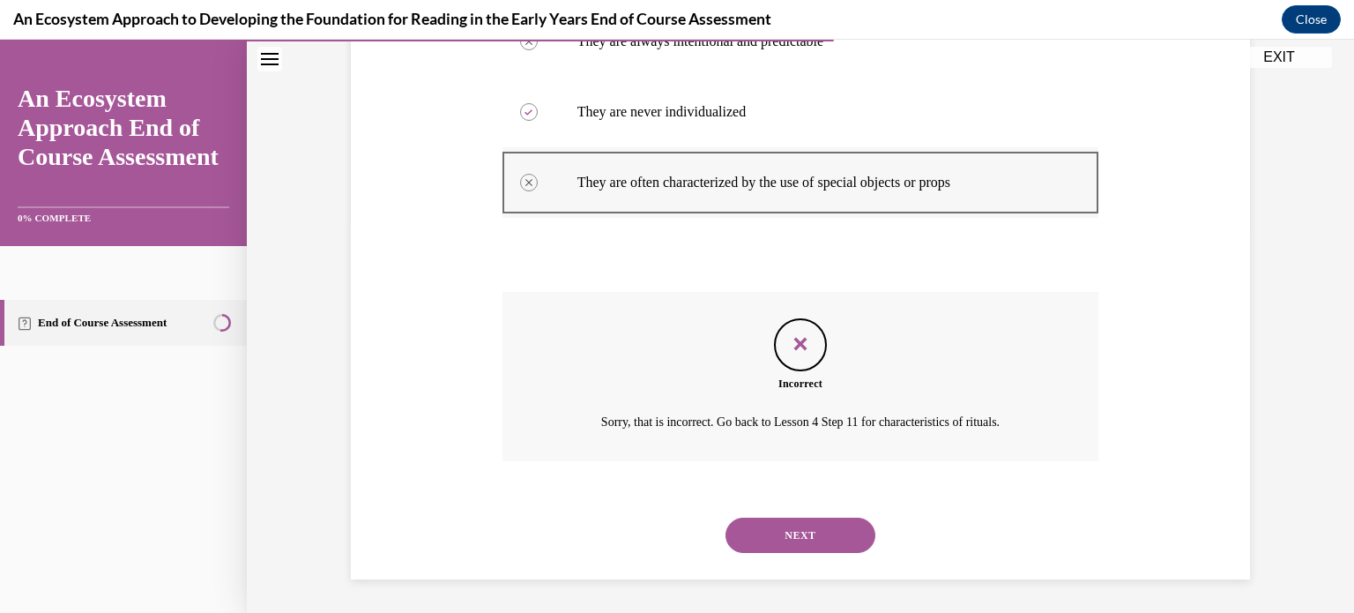
scroll to position [388, 0]
click at [750, 521] on button "NEXT" at bounding box center [801, 534] width 150 height 35
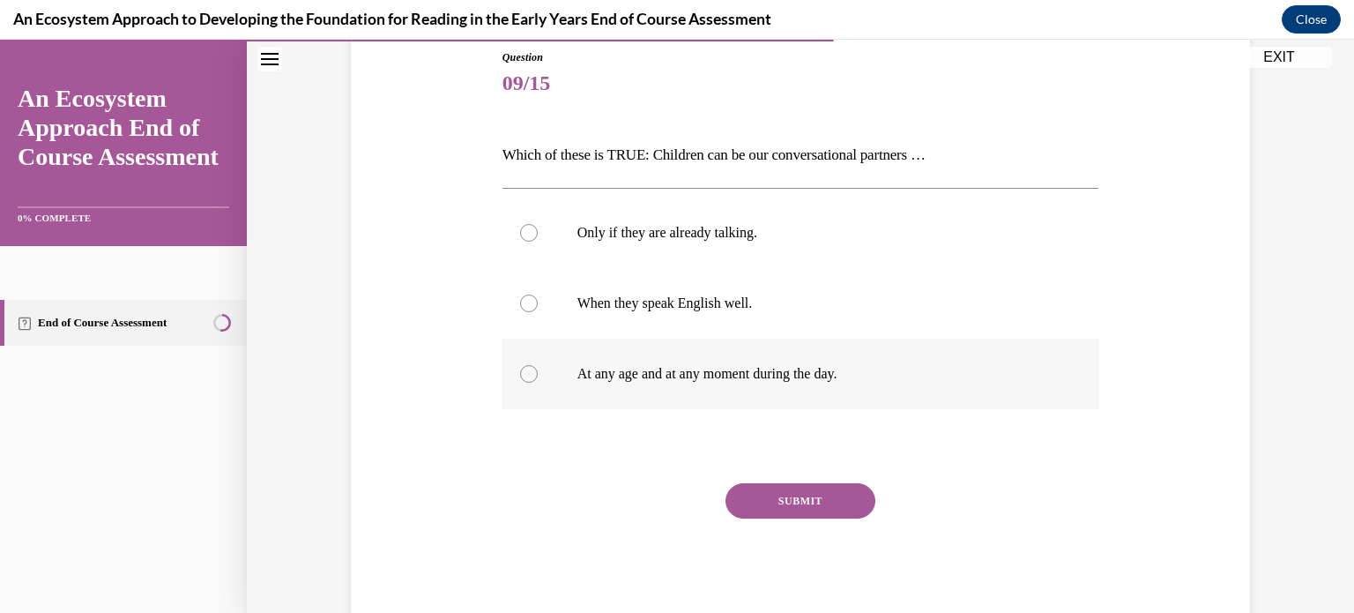
click at [772, 354] on label "At any age and at any moment during the day." at bounding box center [801, 374] width 597 height 71
click at [538, 365] on input "At any age and at any moment during the day." at bounding box center [529, 374] width 18 height 18
radio input "true"
click at [768, 494] on button "SUBMIT" at bounding box center [801, 500] width 150 height 35
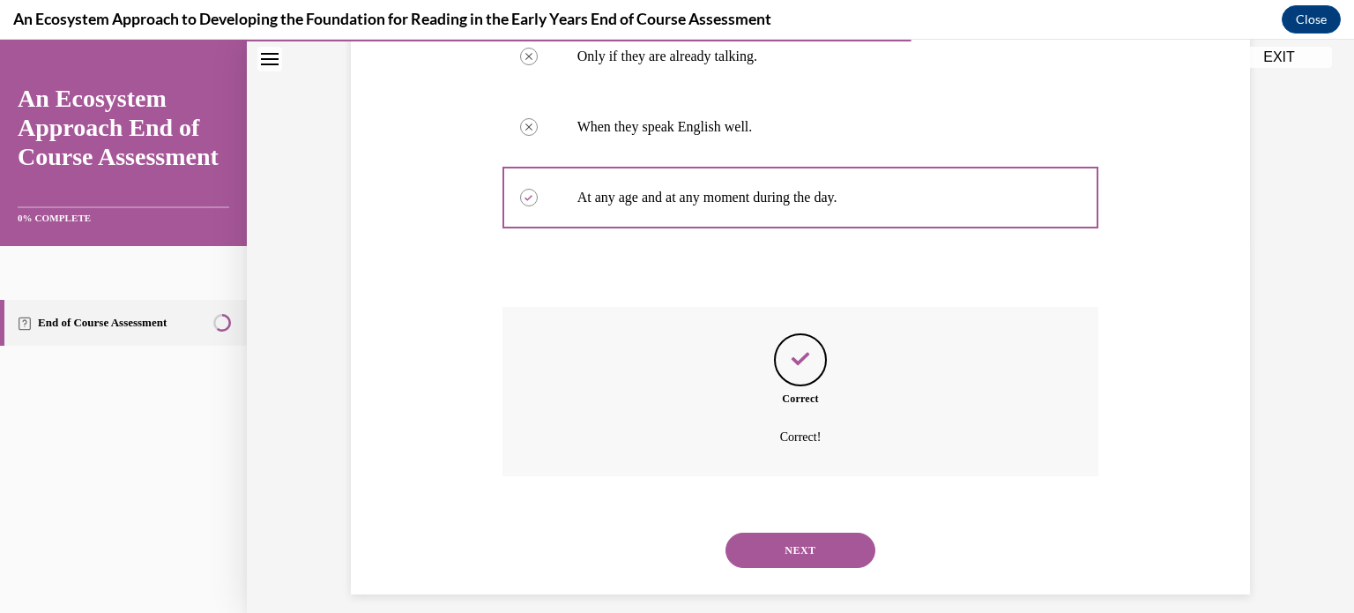
scroll to position [388, 0]
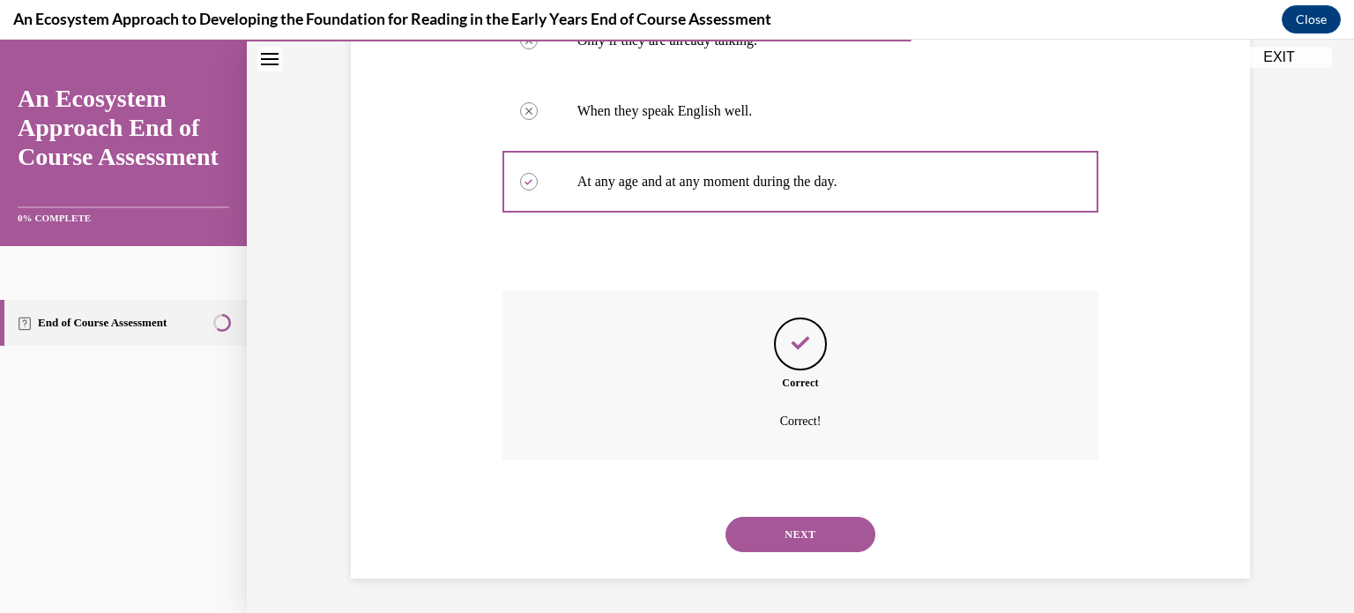
click at [742, 547] on button "NEXT" at bounding box center [801, 534] width 150 height 35
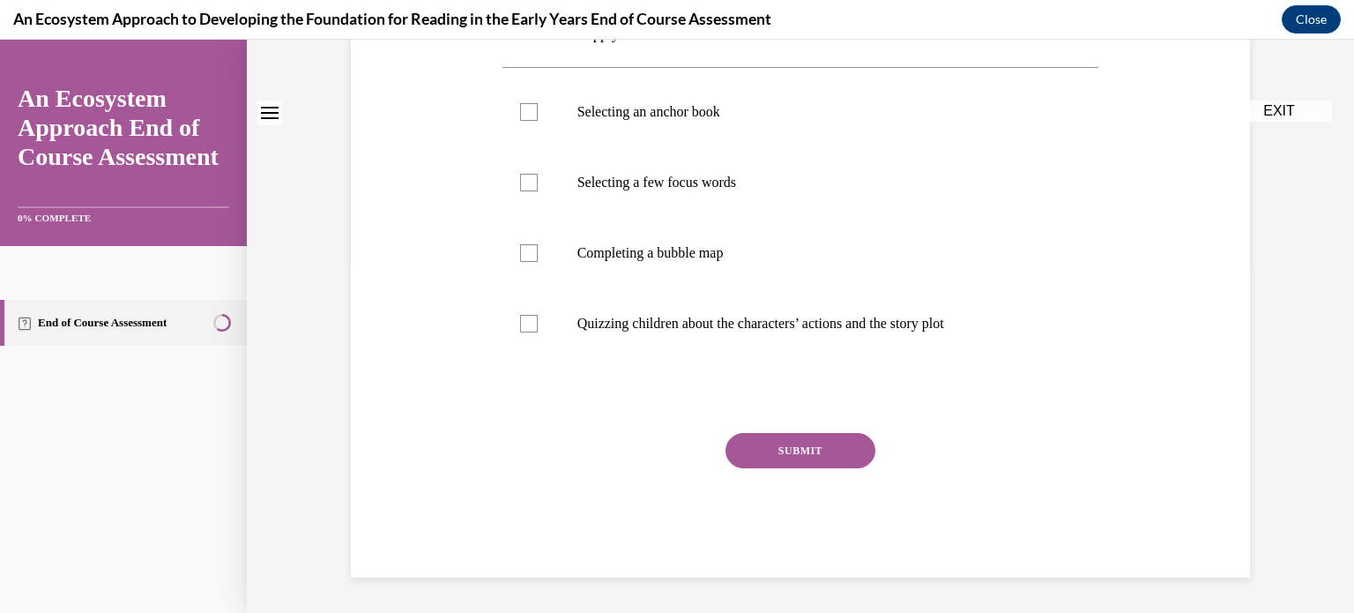
scroll to position [0, 0]
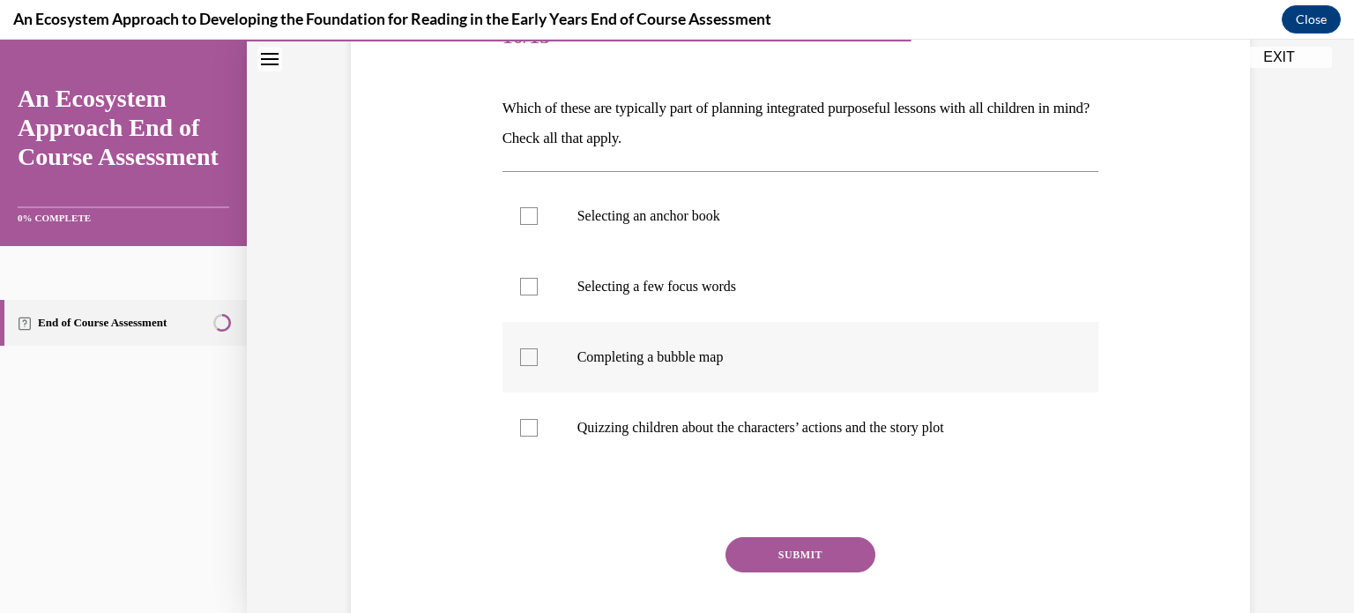
click at [750, 334] on label "Completing a bubble map" at bounding box center [801, 357] width 597 height 71
click at [538, 348] on input "Completing a bubble map" at bounding box center [529, 357] width 18 height 18
checkbox input "true"
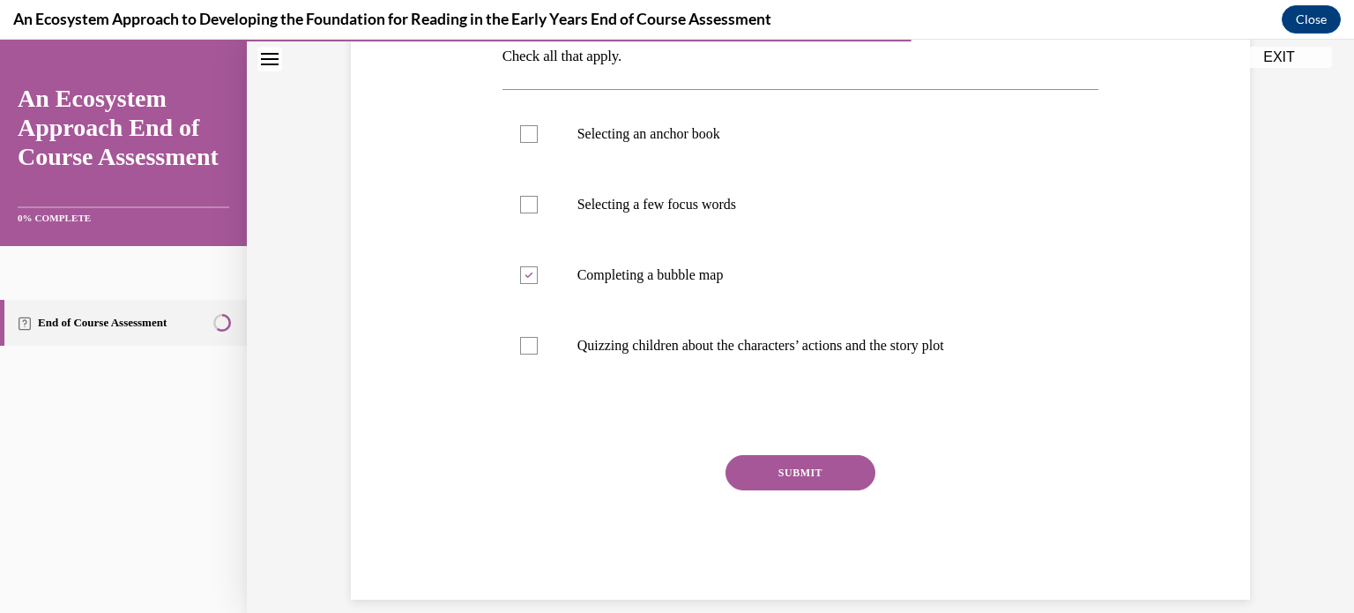
scroll to position [332, 0]
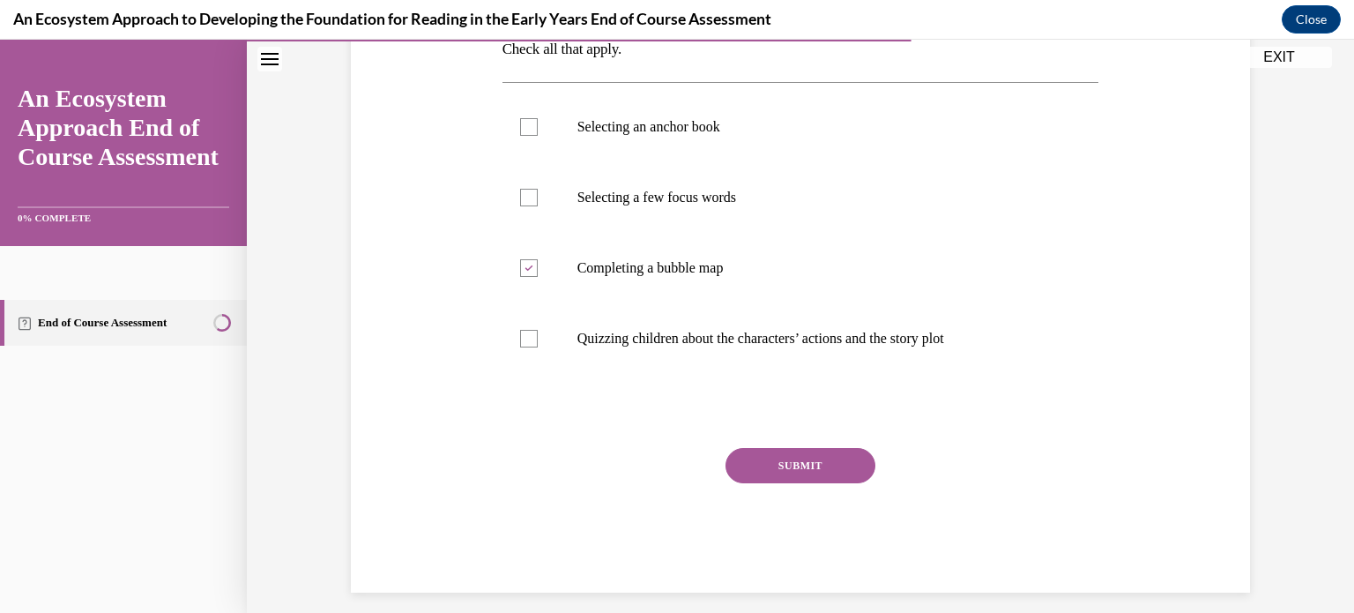
click at [774, 451] on button "SUBMIT" at bounding box center [801, 465] width 150 height 35
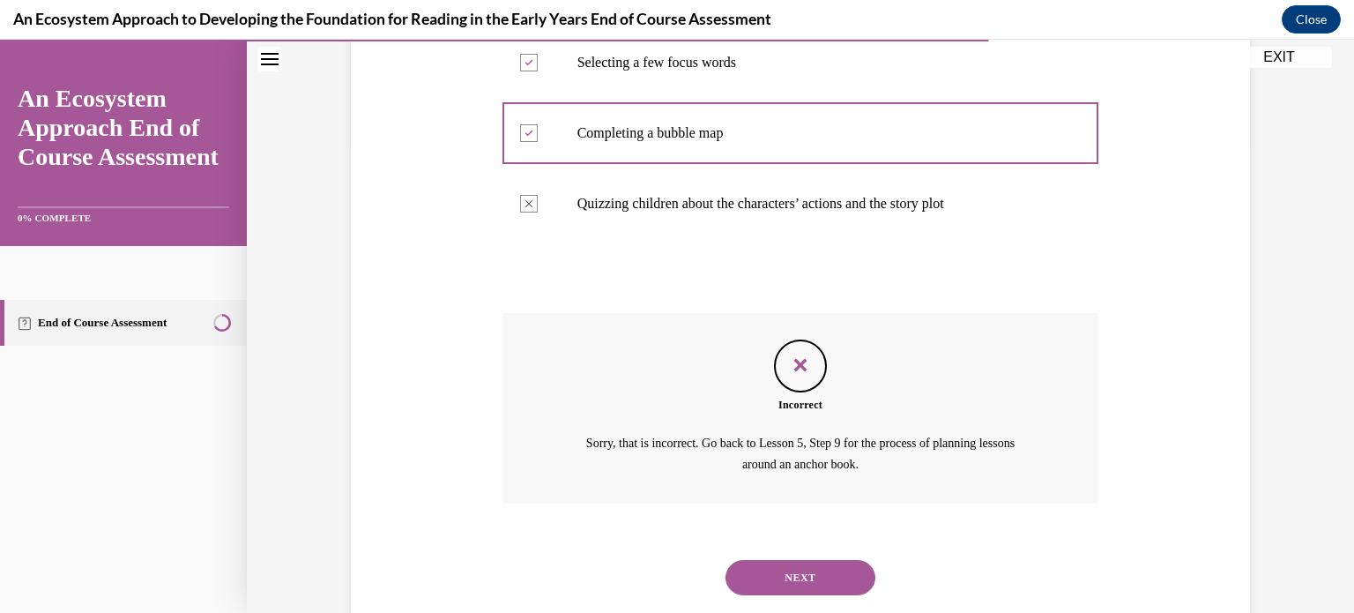
scroll to position [510, 0]
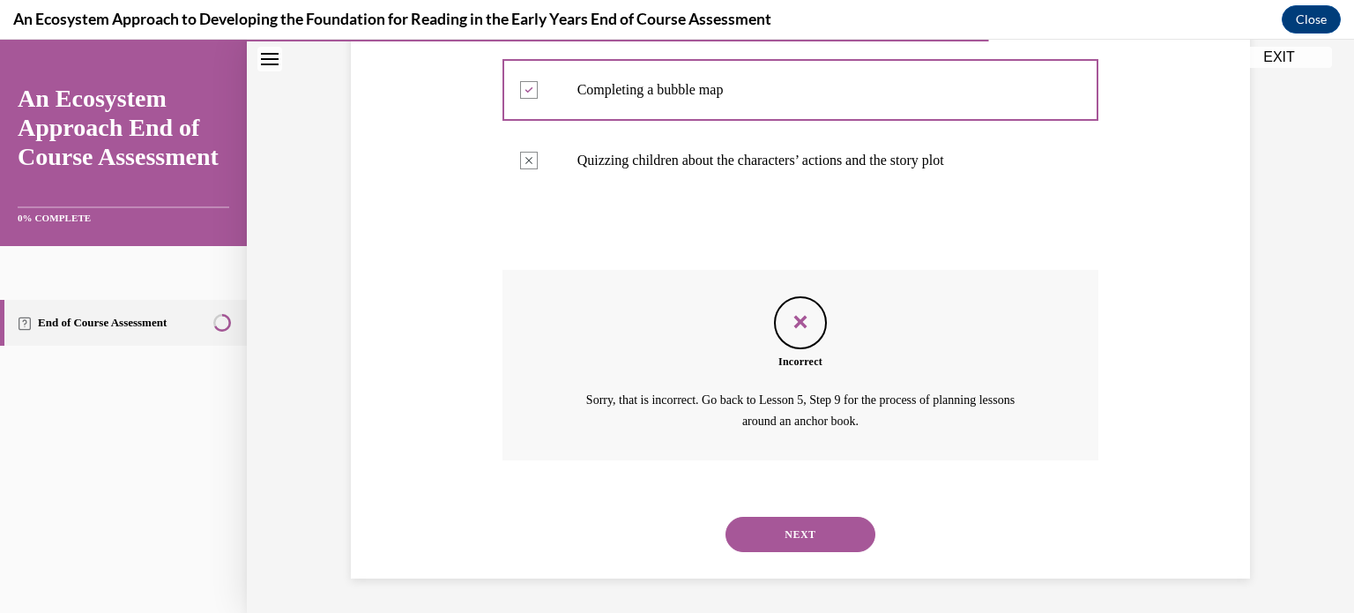
click at [730, 543] on button "NEXT" at bounding box center [801, 534] width 150 height 35
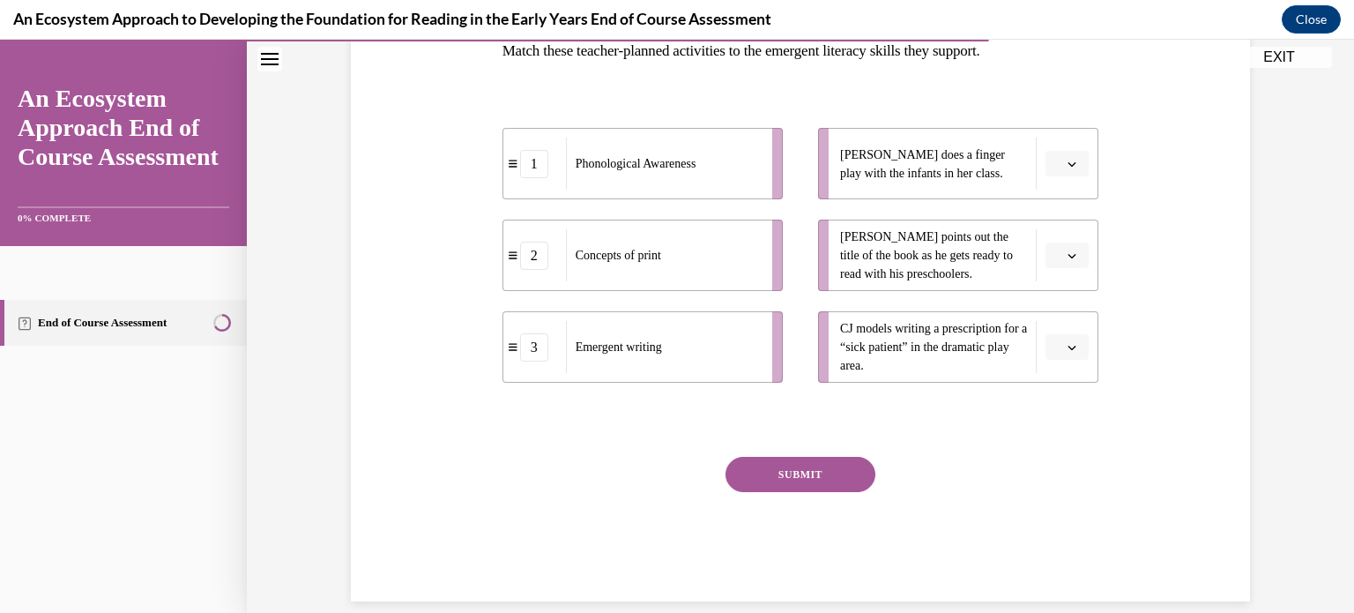
scroll to position [323, 0]
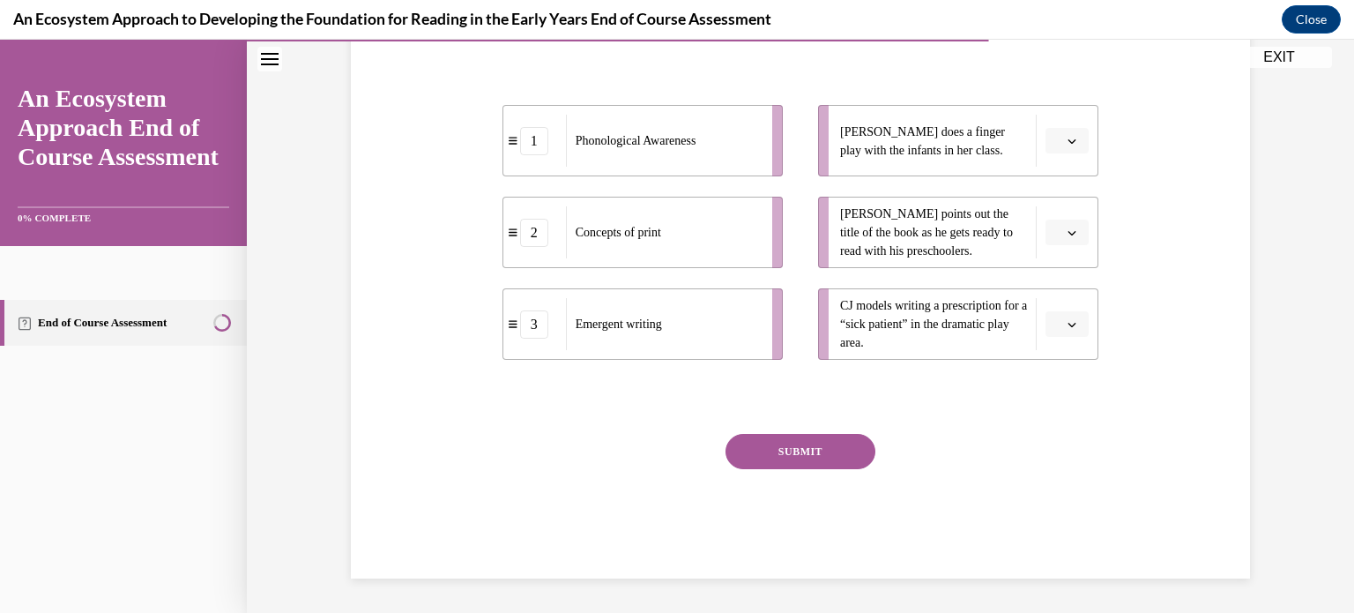
click at [1033, 230] on li "[PERSON_NAME] points out the title of the book as he gets ready to read with hi…" at bounding box center [958, 232] width 280 height 71
click at [1068, 232] on icon "button" at bounding box center [1072, 232] width 9 height 9
click at [1057, 303] on span "1" at bounding box center [1054, 307] width 6 height 14
click at [827, 456] on button "SUBMIT" at bounding box center [801, 451] width 150 height 35
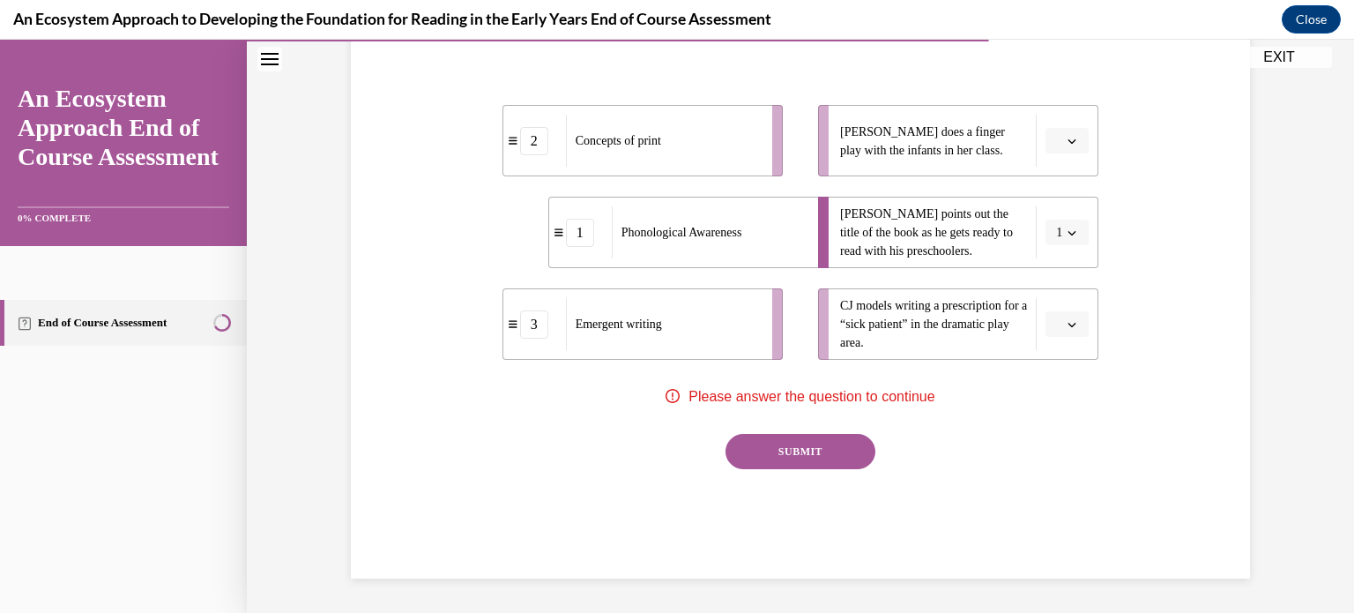
click at [1056, 328] on span "Please select an option" at bounding box center [1059, 325] width 6 height 18
click at [1040, 396] on div "1" at bounding box center [1059, 398] width 44 height 35
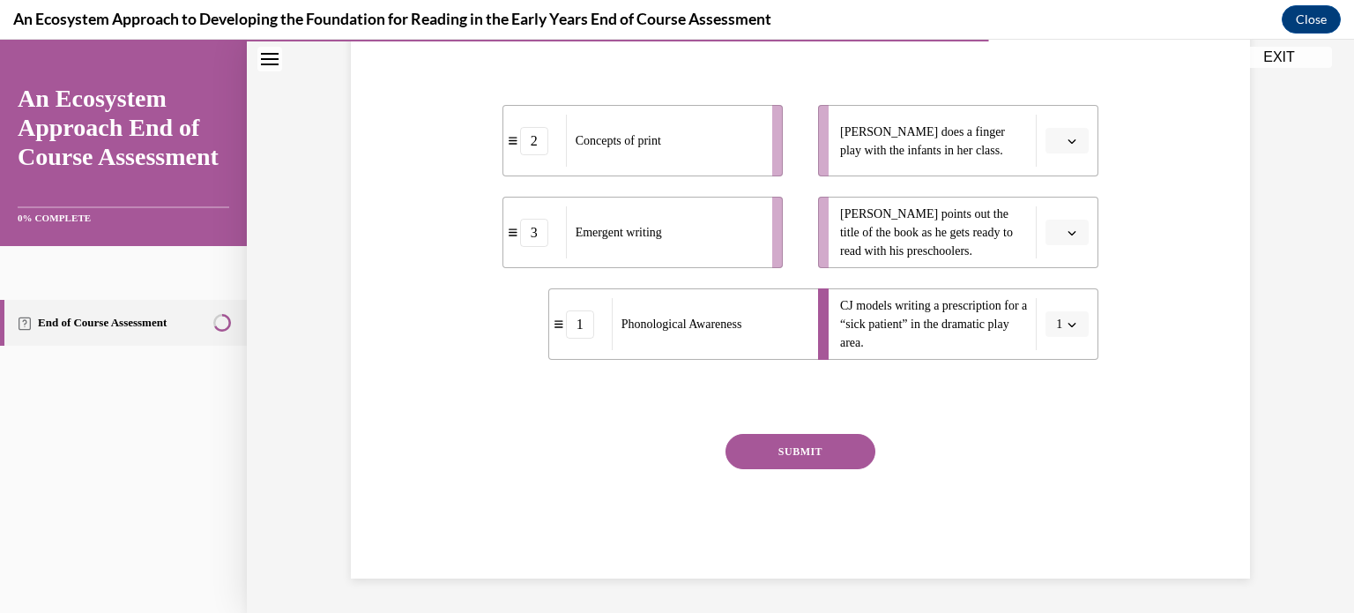
click at [1056, 145] on span "Please select an option" at bounding box center [1059, 141] width 6 height 18
click at [1058, 240] on div "2" at bounding box center [1059, 250] width 44 height 35
drag, startPoint x: 1059, startPoint y: 253, endPoint x: 1062, endPoint y: 234, distance: 19.6
click at [1062, 234] on li "[PERSON_NAME] points out the title of the book as he gets ready to read with hi…" at bounding box center [958, 232] width 280 height 71
click at [1068, 234] on icon "button" at bounding box center [1072, 232] width 9 height 9
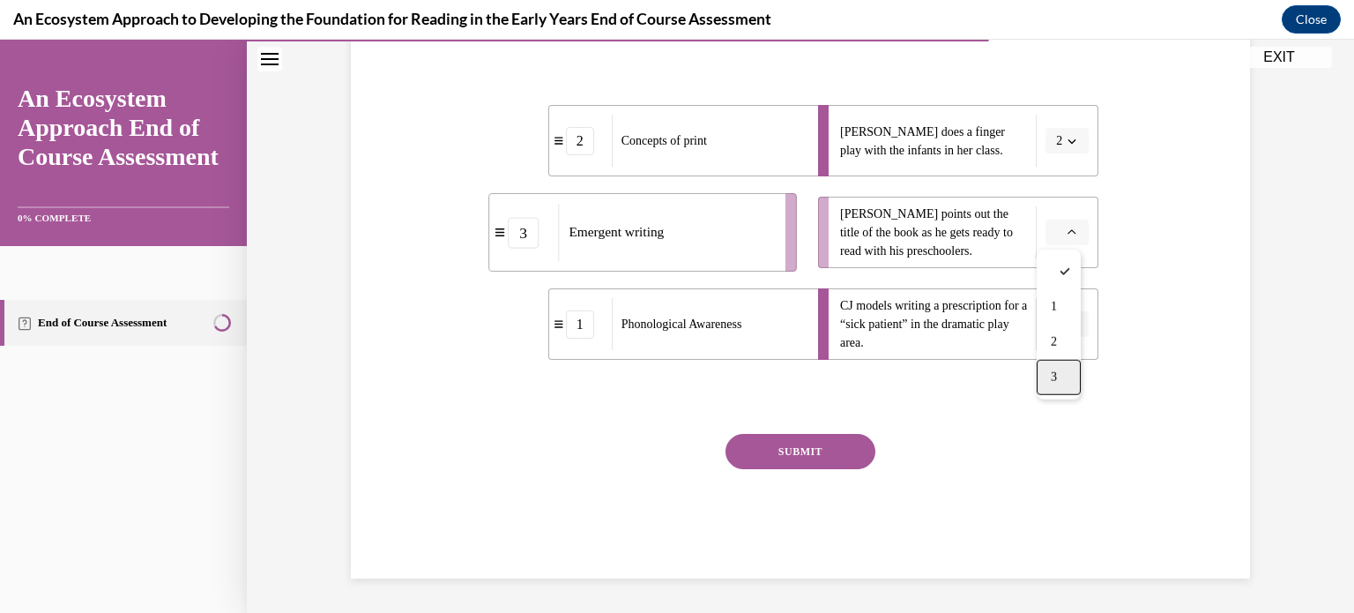
click at [1051, 366] on div "3" at bounding box center [1059, 377] width 44 height 35
click at [813, 447] on button "SUBMIT" at bounding box center [801, 451] width 150 height 35
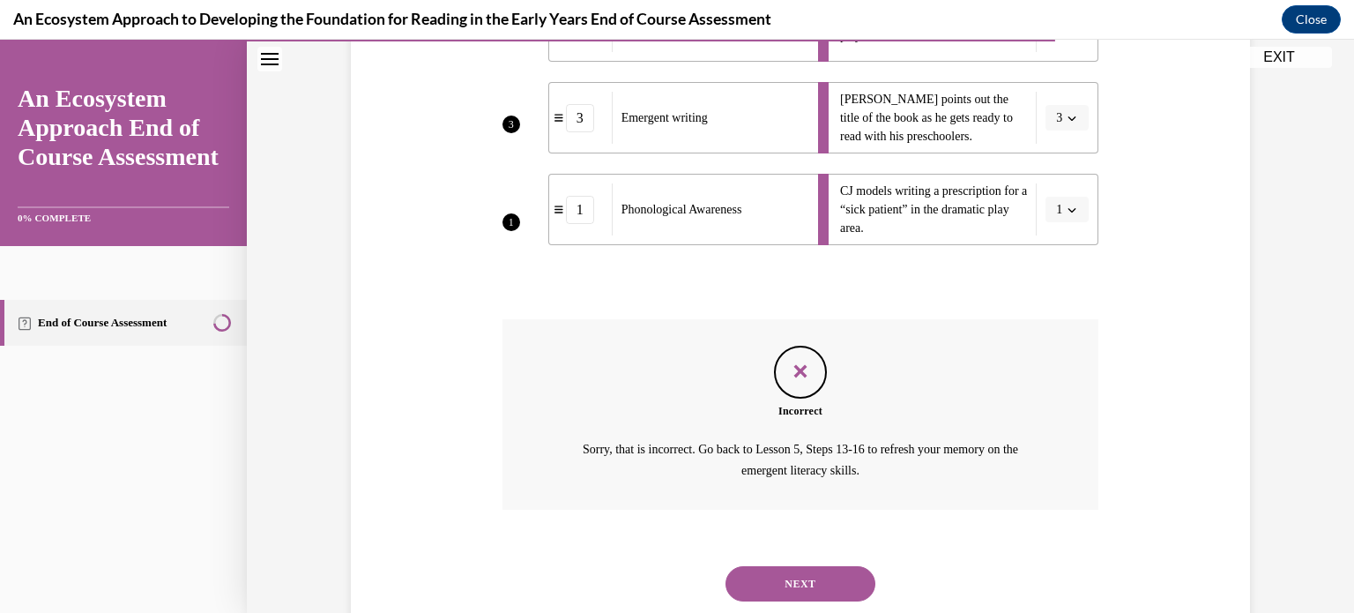
scroll to position [455, 0]
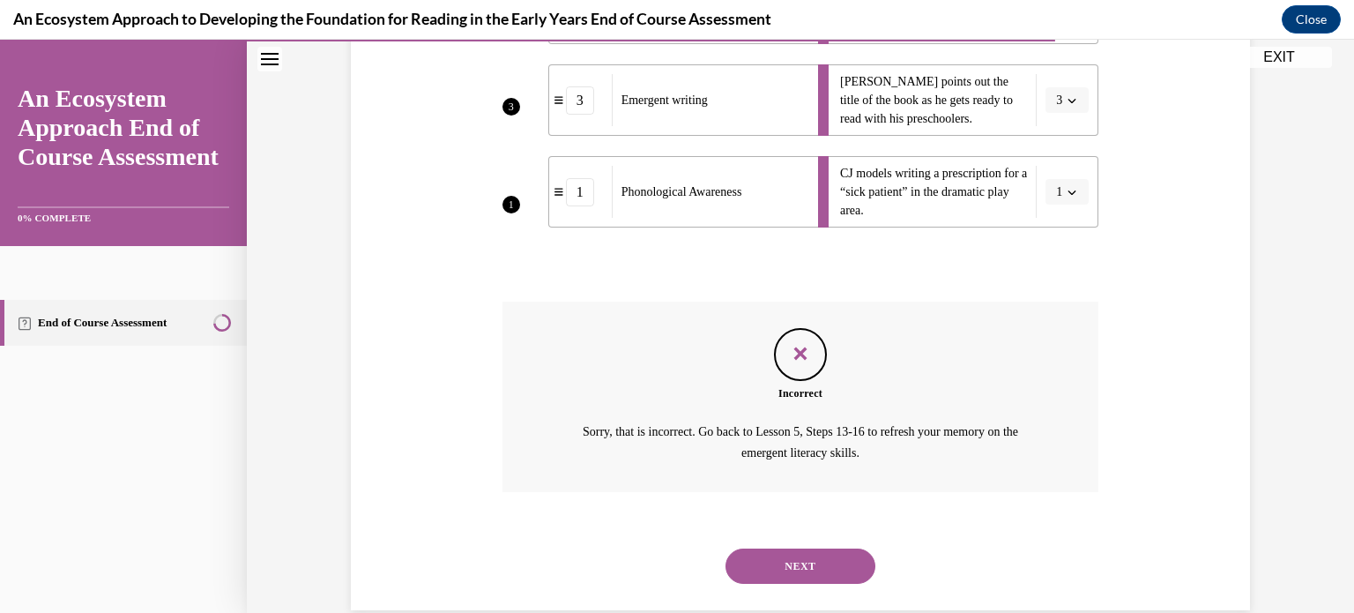
click at [762, 551] on button "NEXT" at bounding box center [801, 565] width 150 height 35
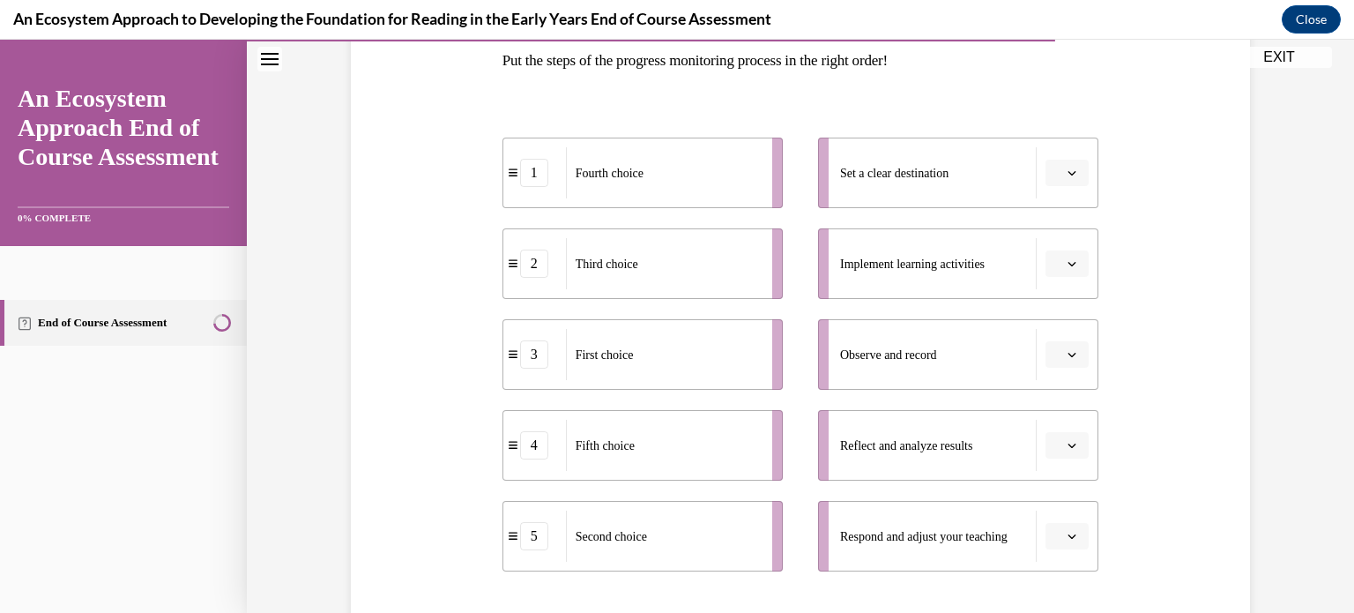
scroll to position [305, 0]
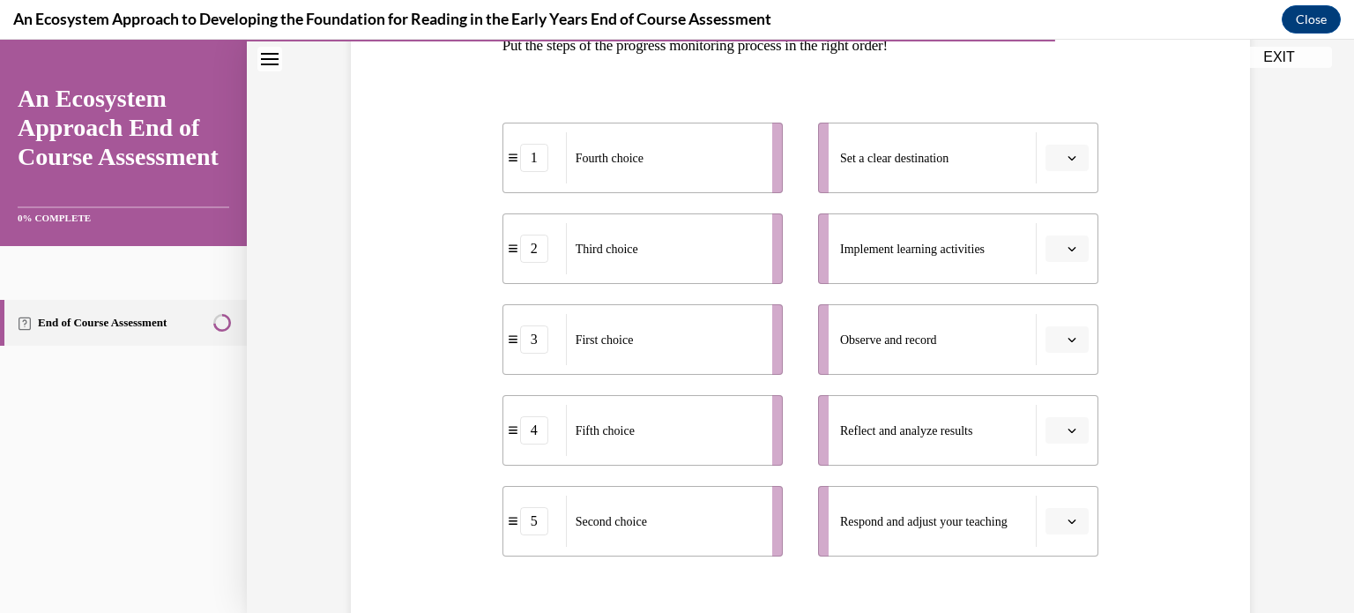
click at [1056, 240] on span "Please select an option" at bounding box center [1059, 249] width 6 height 18
click at [1057, 392] on span "3" at bounding box center [1054, 393] width 6 height 14
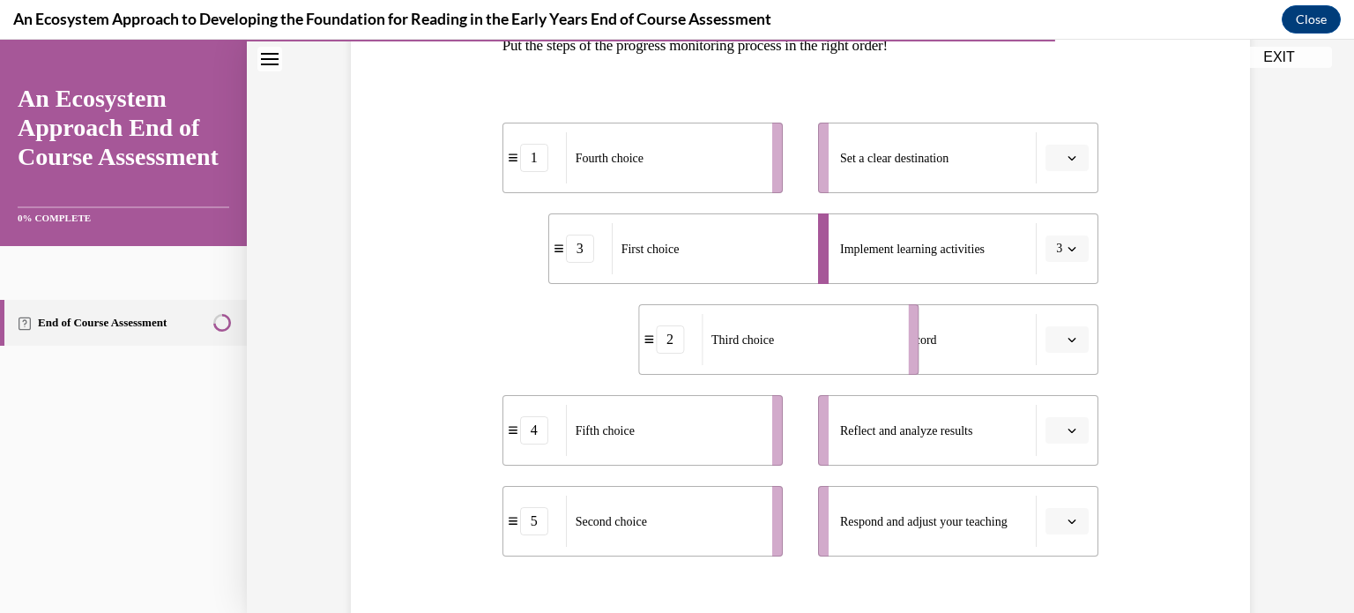
drag, startPoint x: 706, startPoint y: 347, endPoint x: 861, endPoint y: 347, distance: 155.2
click at [861, 347] on div "Third choice" at bounding box center [799, 339] width 195 height 51
click at [702, 405] on div "Fifth choice" at bounding box center [663, 430] width 195 height 51
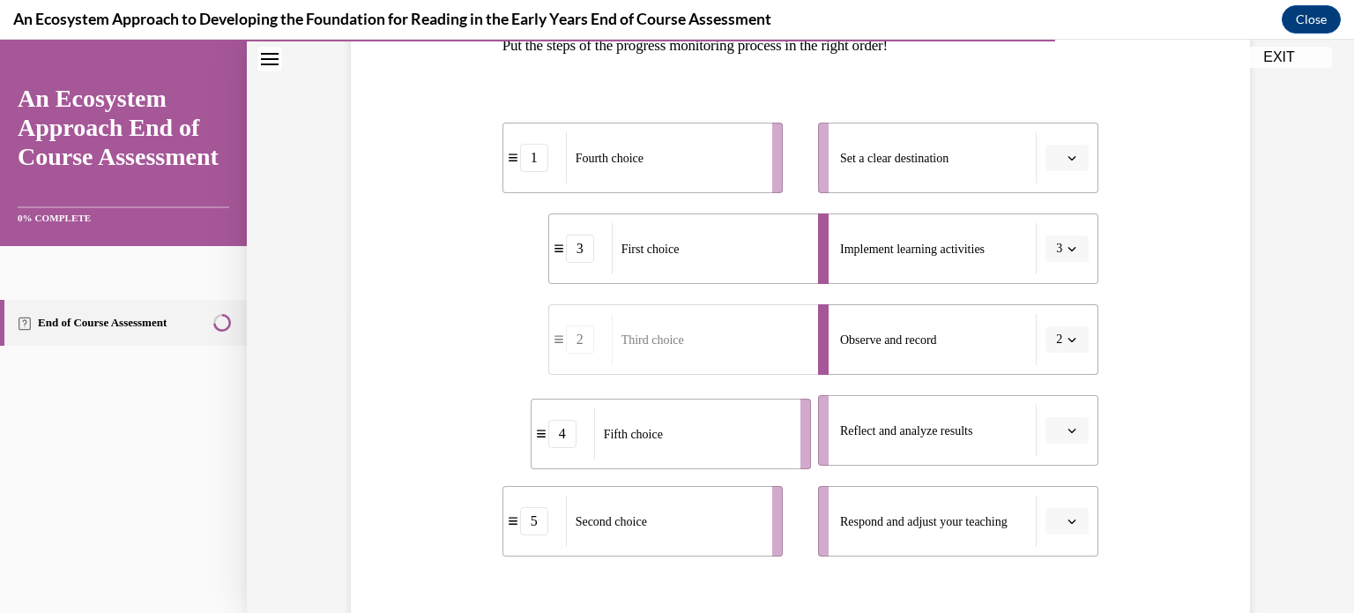
drag, startPoint x: 702, startPoint y: 405, endPoint x: 723, endPoint y: 413, distance: 22.6
click at [723, 413] on div "Fifth choice" at bounding box center [691, 433] width 195 height 51
drag, startPoint x: 742, startPoint y: 417, endPoint x: 864, endPoint y: 410, distance: 122.8
click at [854, 413] on div "Fifth choice" at bounding box center [757, 438] width 195 height 51
click at [682, 522] on div "Second choice" at bounding box center [663, 521] width 195 height 51
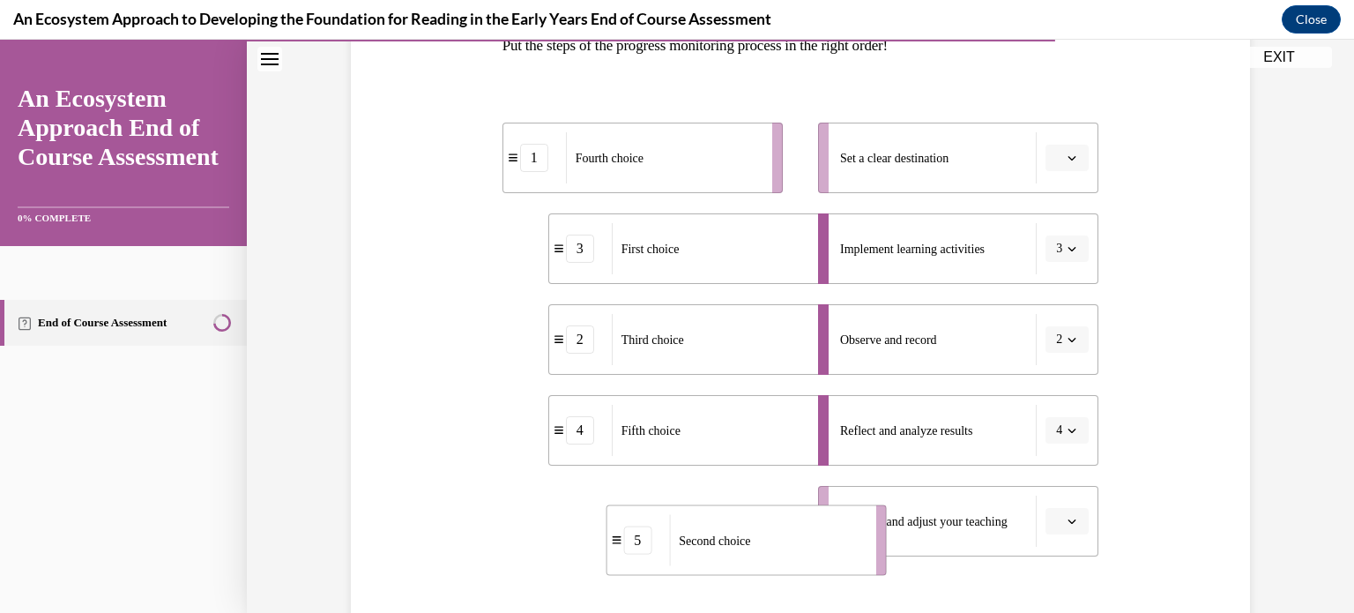
drag, startPoint x: 682, startPoint y: 522, endPoint x: 832, endPoint y: 552, distance: 152.9
click at [832, 552] on div "Second choice" at bounding box center [766, 540] width 195 height 51
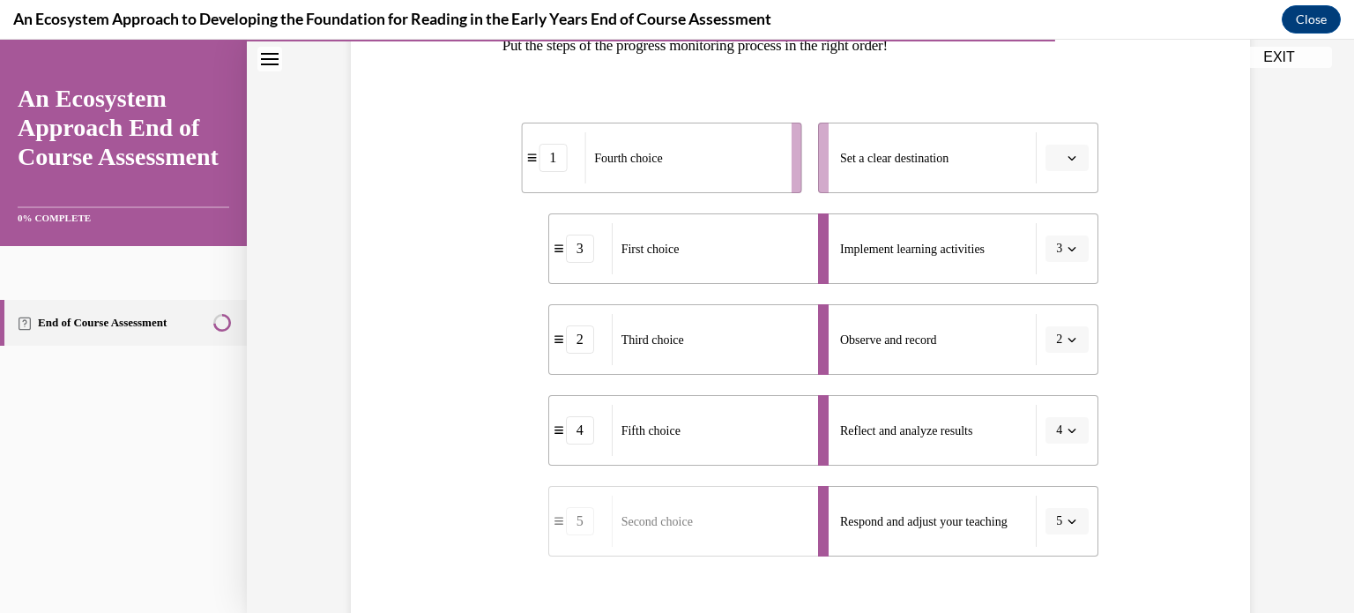
drag, startPoint x: 709, startPoint y: 138, endPoint x: 765, endPoint y: 141, distance: 56.5
click at [765, 141] on div "Fourth choice" at bounding box center [682, 157] width 195 height 51
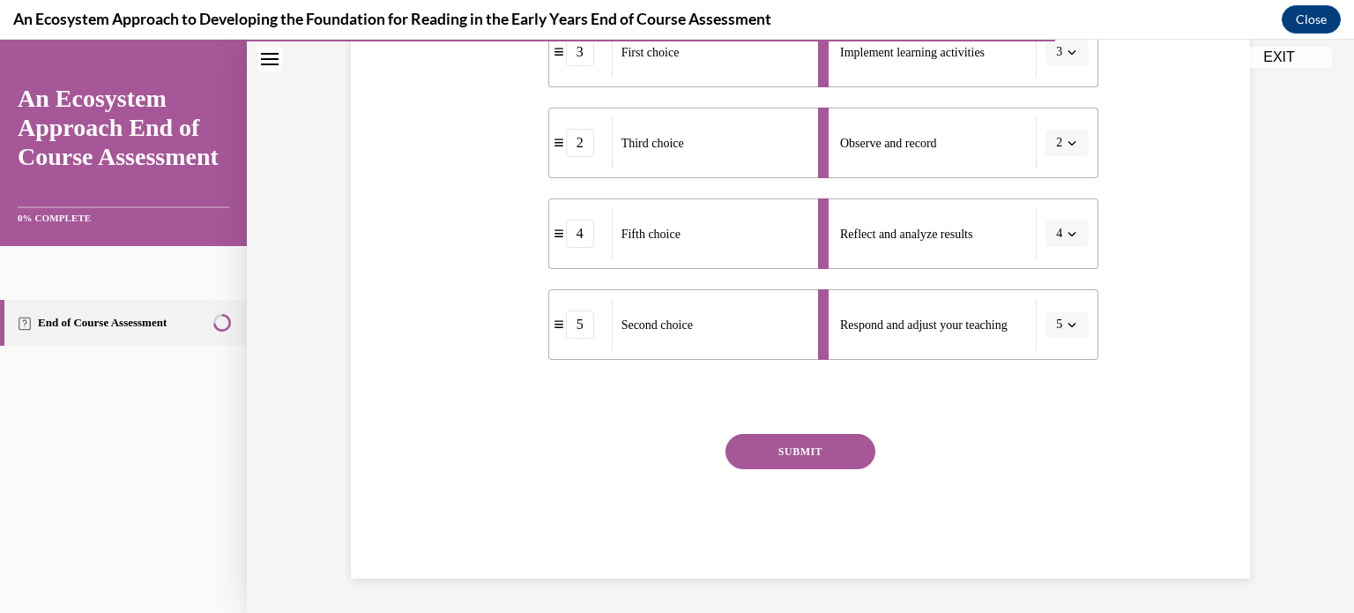
click at [796, 440] on button "SUBMIT" at bounding box center [801, 451] width 150 height 35
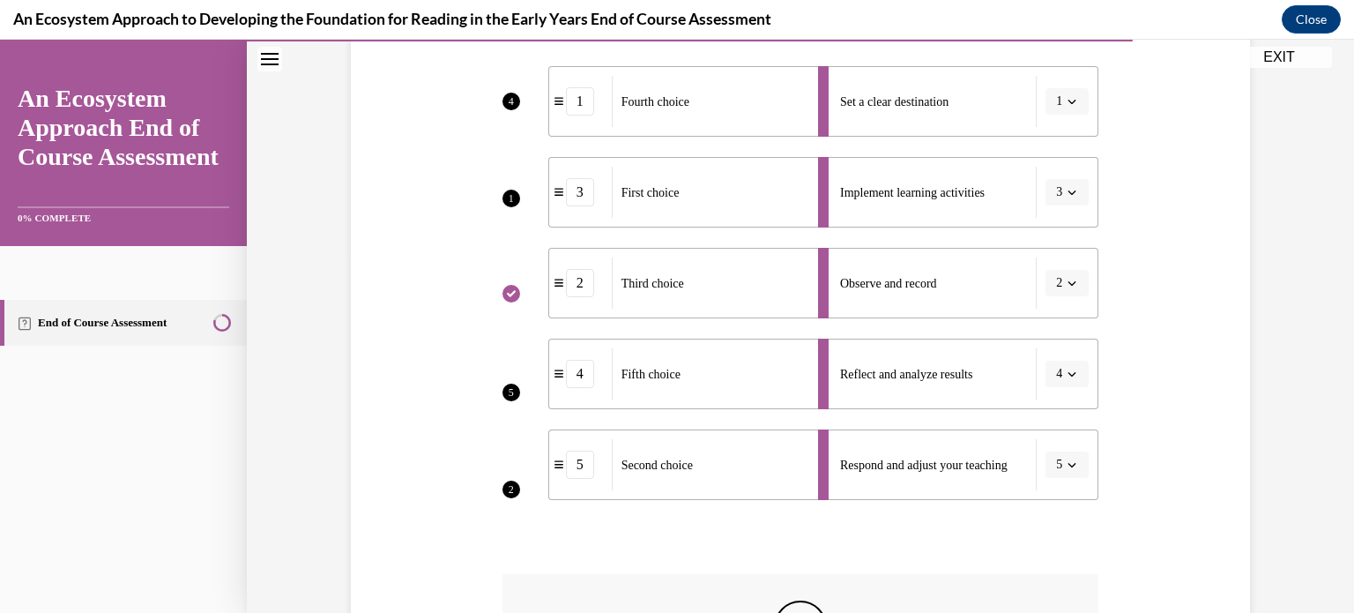
scroll to position [645, 0]
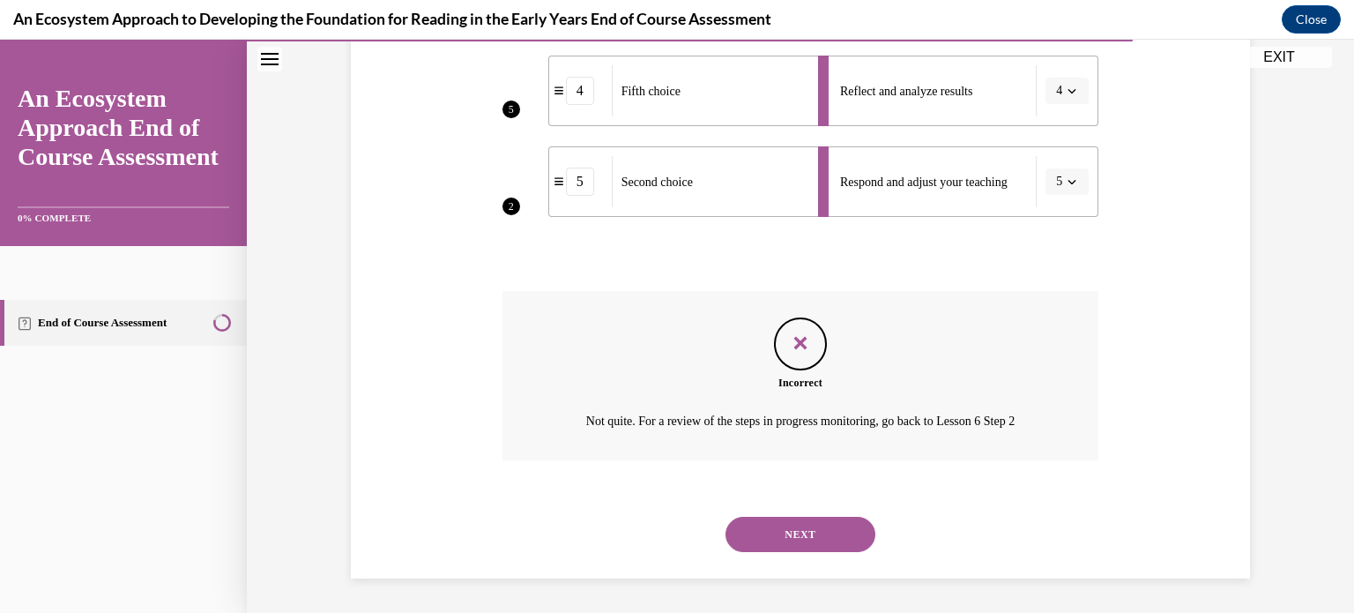
click at [753, 546] on button "NEXT" at bounding box center [801, 534] width 150 height 35
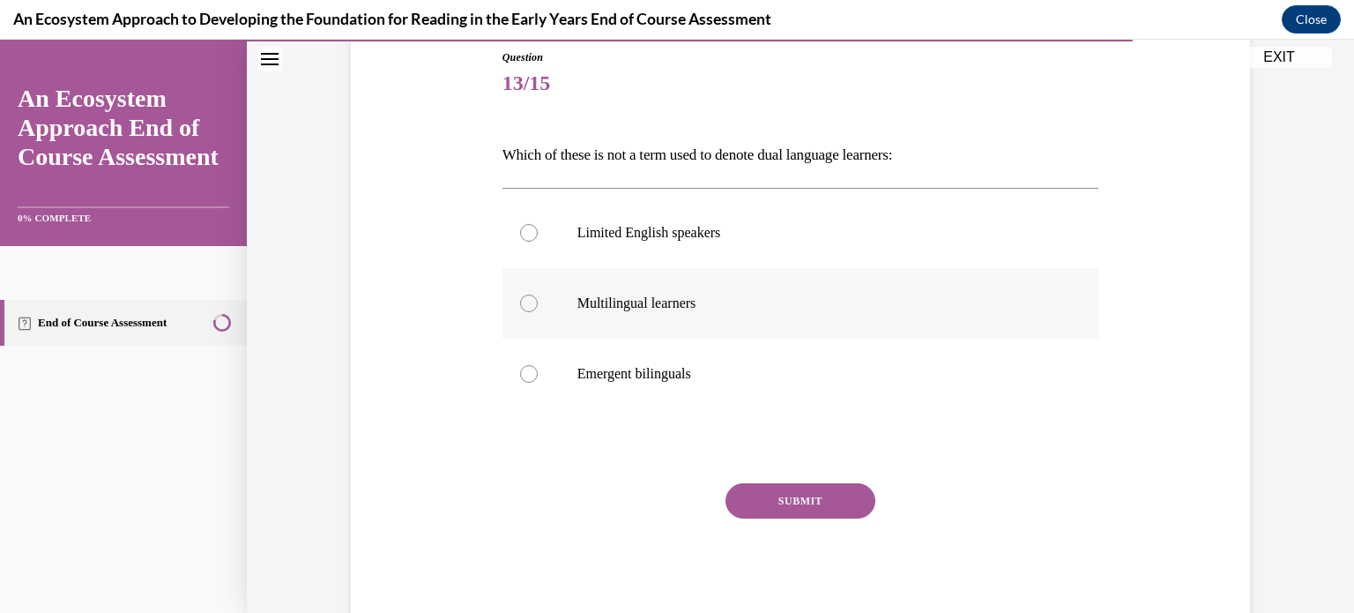
click at [776, 336] on label "Multilingual learners" at bounding box center [801, 303] width 597 height 71
click at [538, 312] on input "Multilingual learners" at bounding box center [529, 304] width 18 height 18
radio input "true"
click at [767, 497] on button "SUBMIT" at bounding box center [801, 500] width 150 height 35
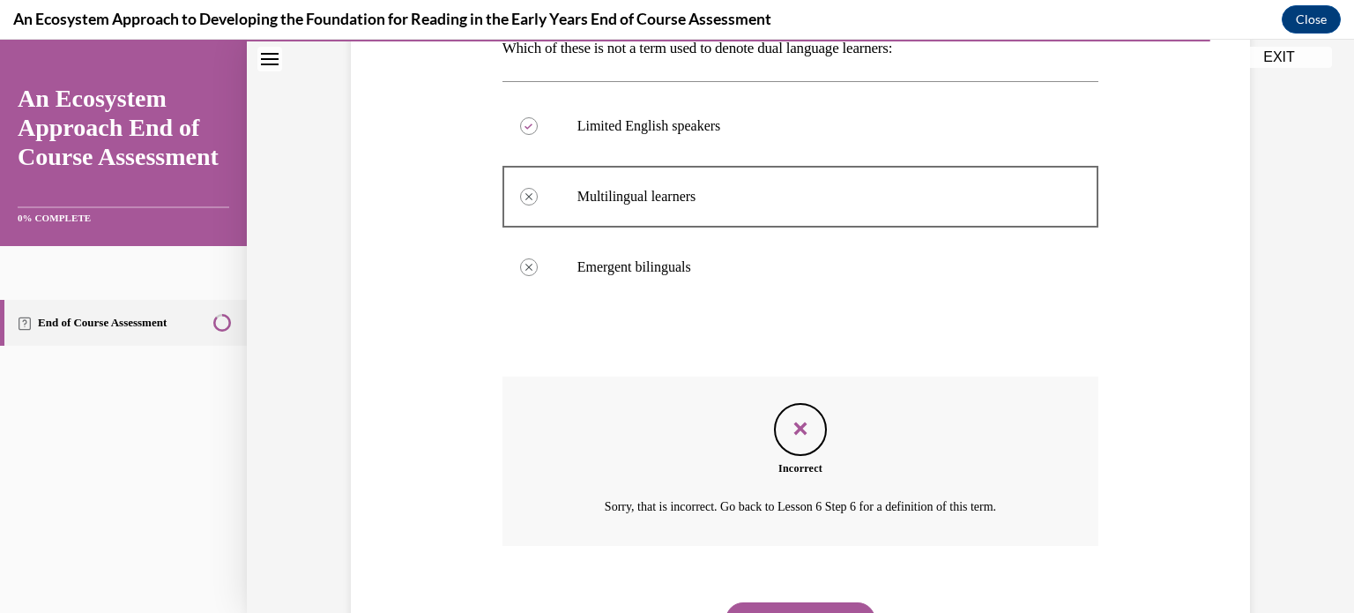
scroll to position [388, 0]
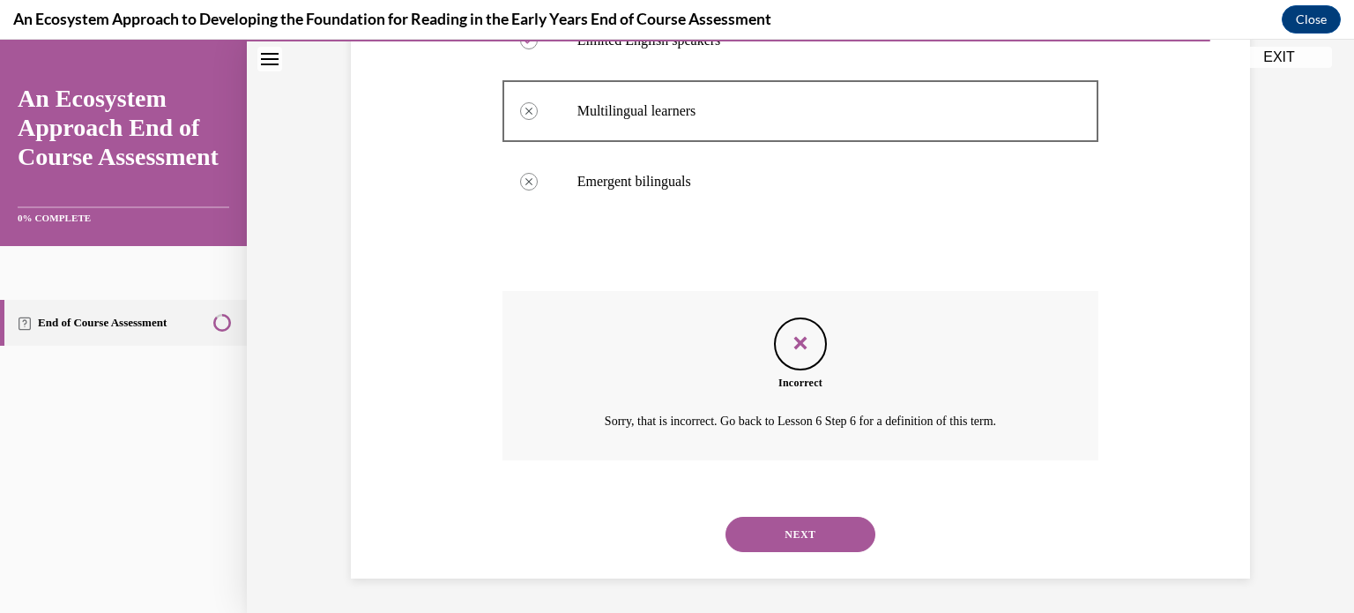
click at [748, 538] on button "NEXT" at bounding box center [801, 534] width 150 height 35
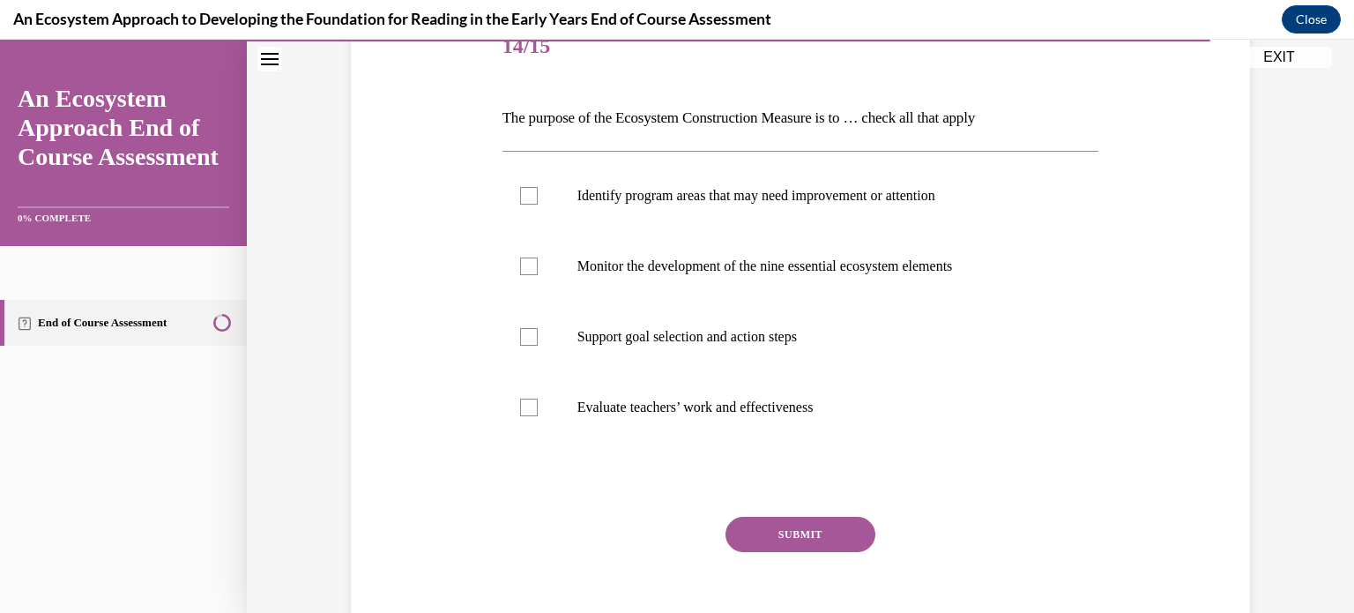
scroll to position [316, 0]
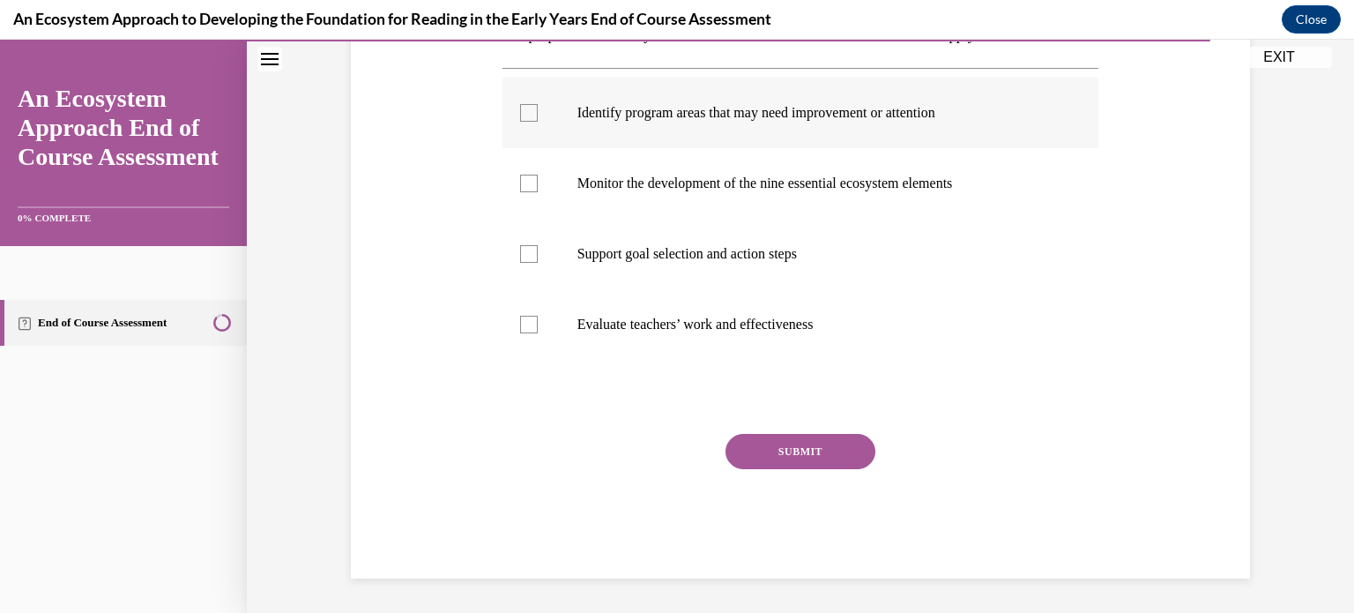
click at [839, 140] on label "Identify program areas that may need improvement or attention" at bounding box center [801, 113] width 597 height 71
click at [538, 122] on input "Identify program areas that may need improvement or attention" at bounding box center [529, 113] width 18 height 18
checkbox input "true"
click at [794, 470] on div "SUBMIT" at bounding box center [801, 478] width 597 height 88
click at [794, 458] on button "SUBMIT" at bounding box center [801, 451] width 150 height 35
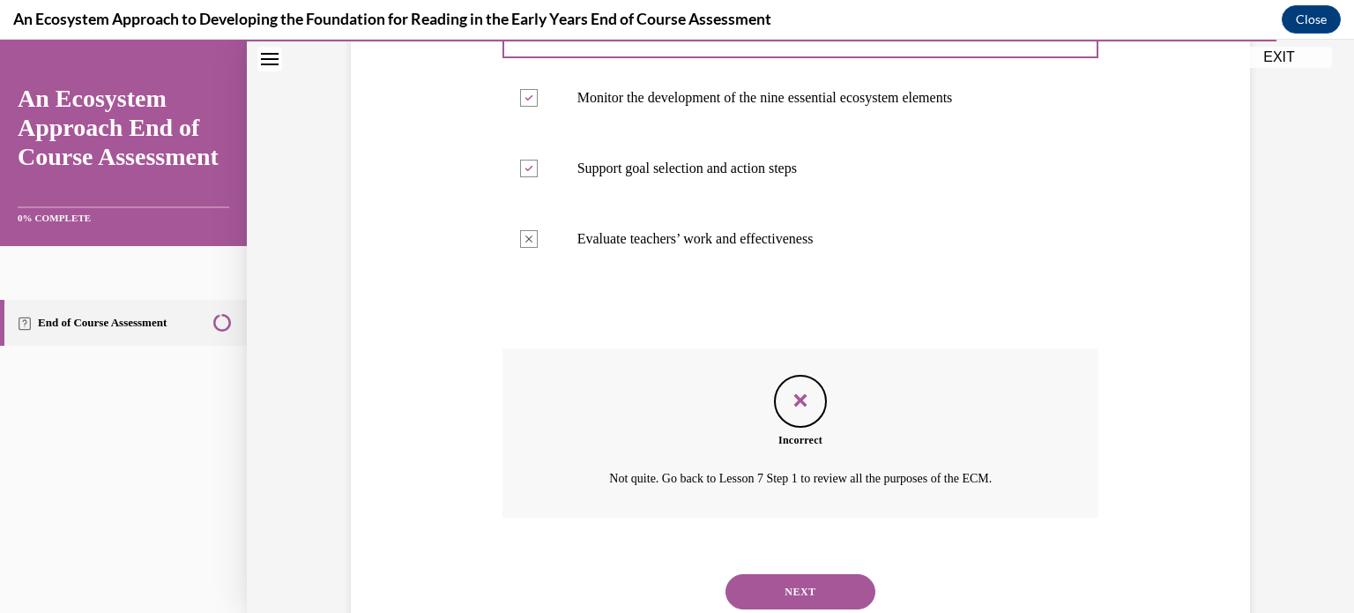
scroll to position [459, 0]
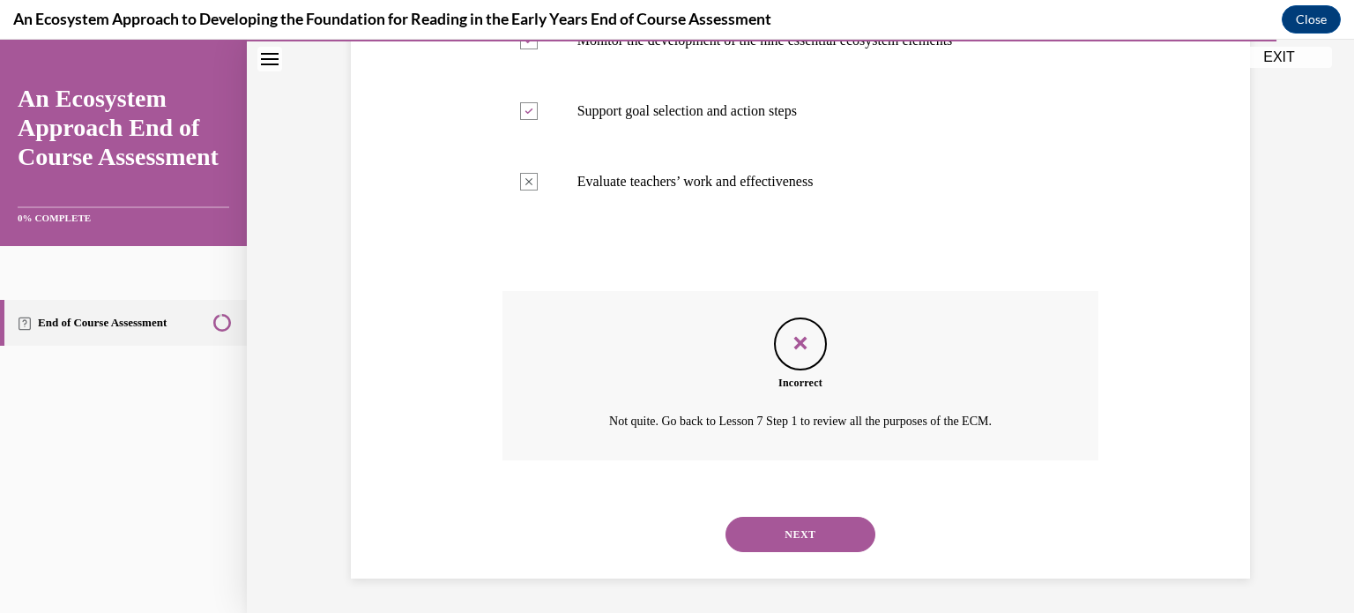
click at [757, 526] on button "NEXT" at bounding box center [801, 534] width 150 height 35
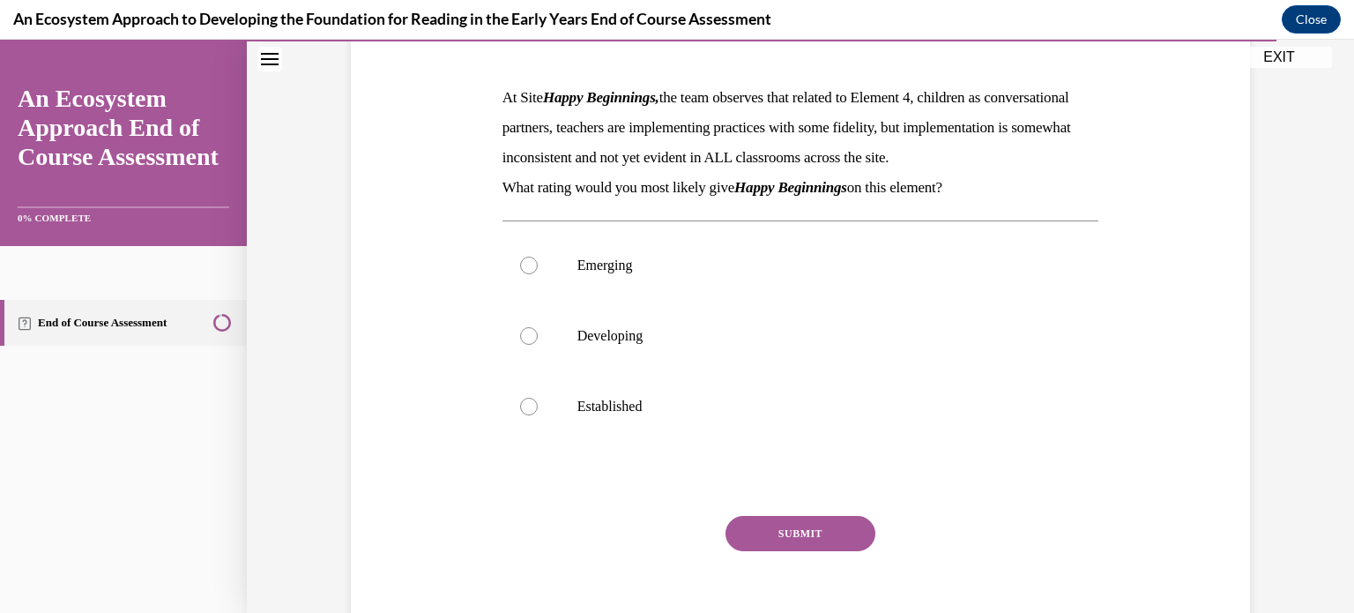
scroll to position [254, 0]
click at [787, 340] on label "Developing" at bounding box center [801, 335] width 597 height 71
click at [538, 340] on input "Developing" at bounding box center [529, 335] width 18 height 18
radio input "true"
click at [769, 547] on button "SUBMIT" at bounding box center [801, 532] width 150 height 35
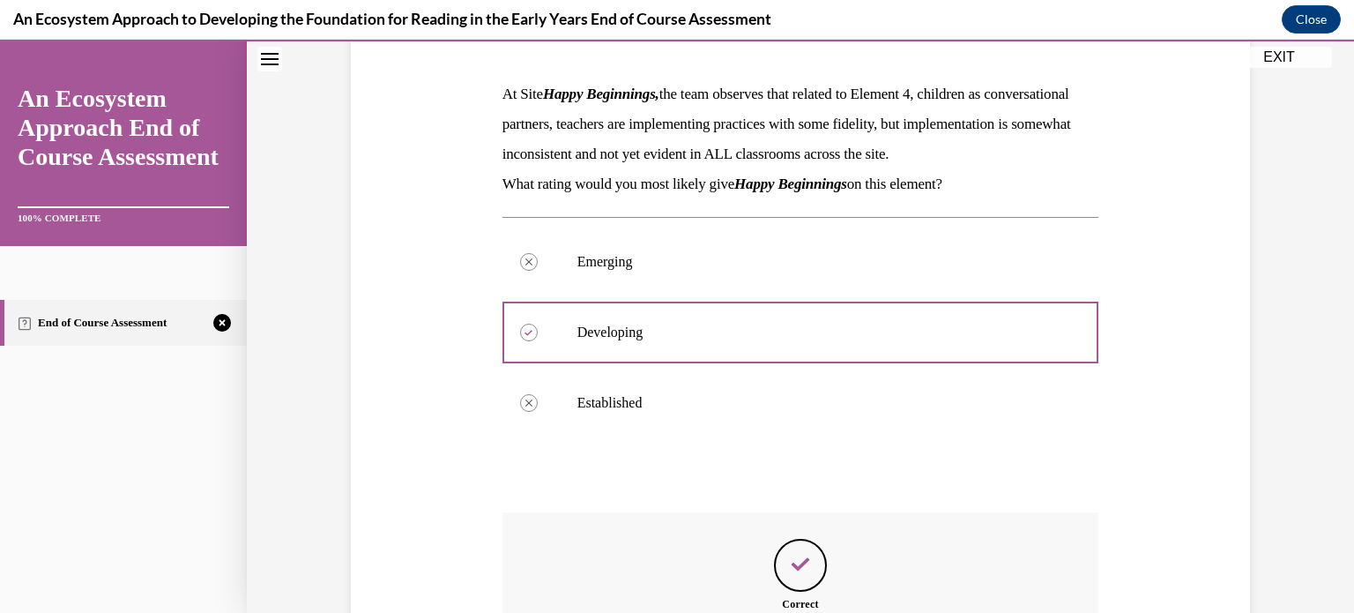
scroll to position [508, 0]
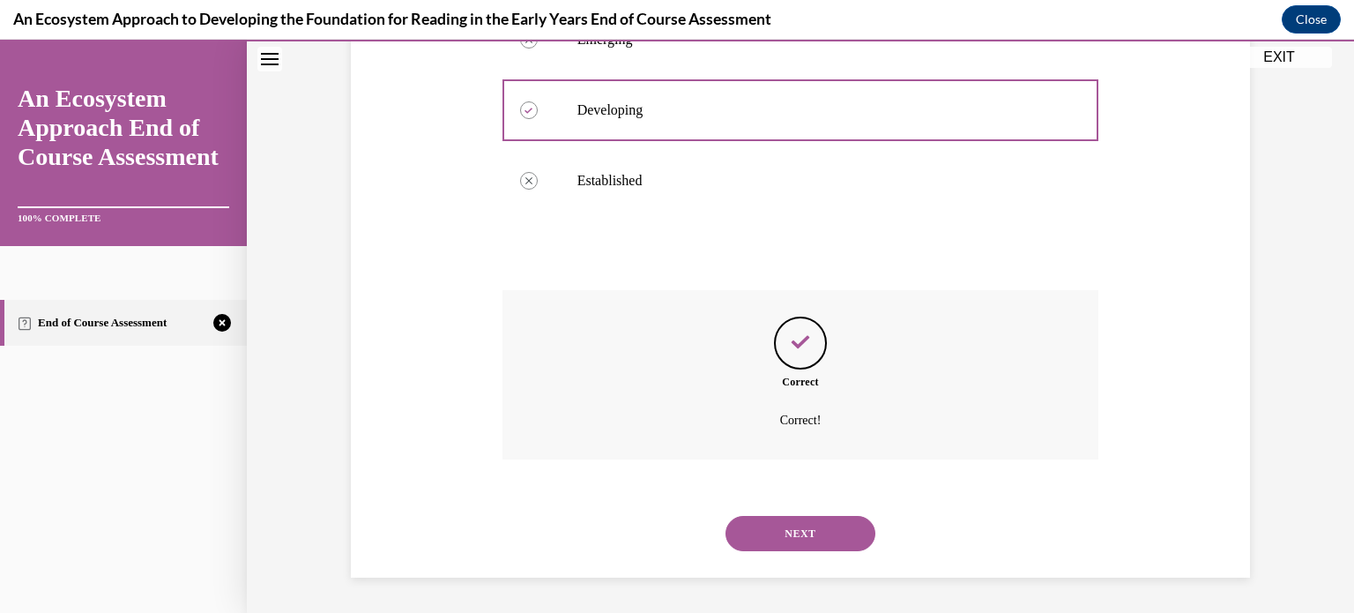
click at [755, 525] on button "NEXT" at bounding box center [801, 533] width 150 height 35
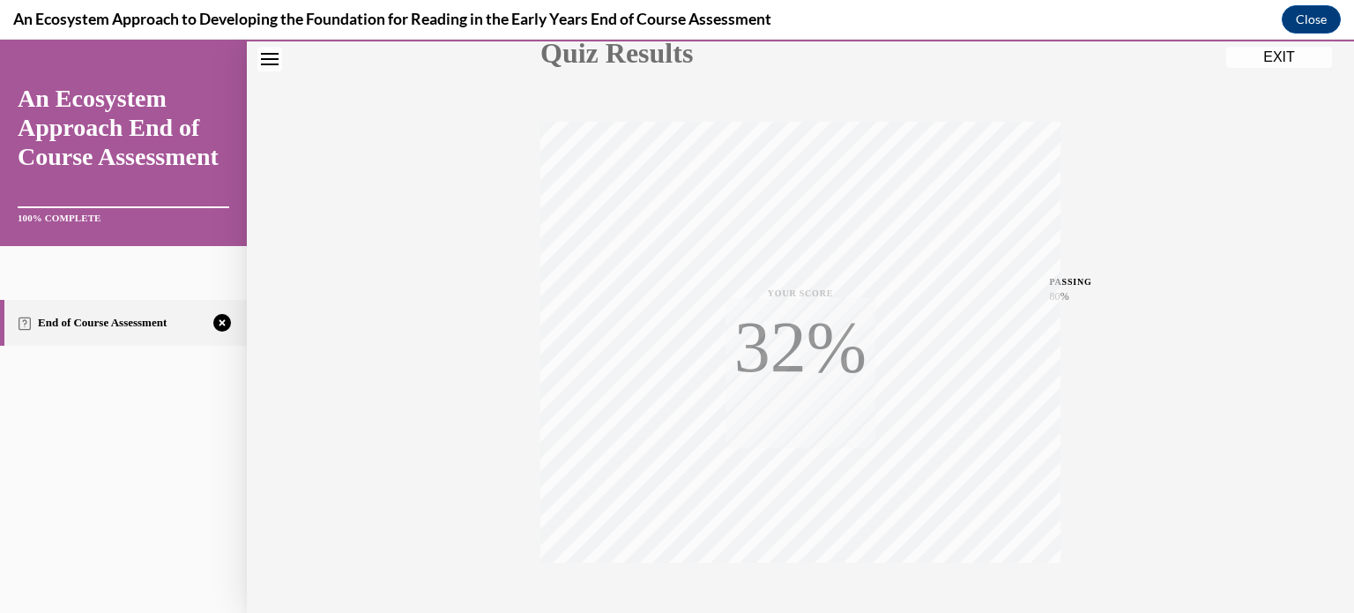
scroll to position [330, 0]
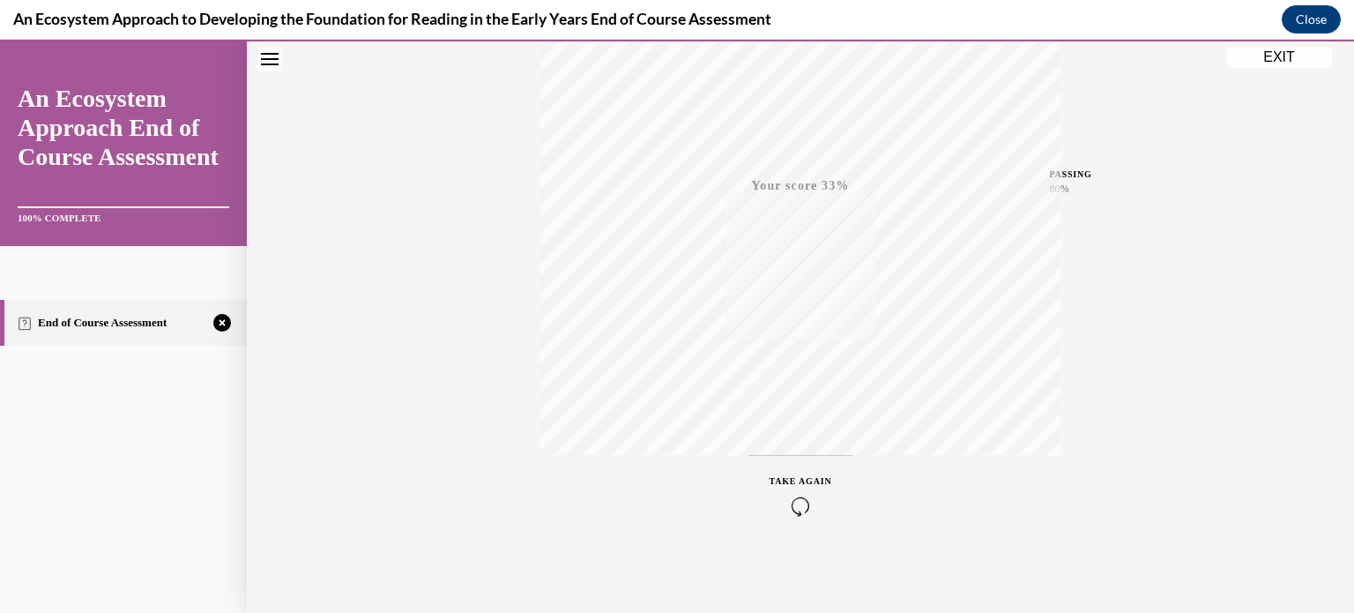
click at [788, 481] on span "TAKE AGAIN" at bounding box center [801, 481] width 63 height 10
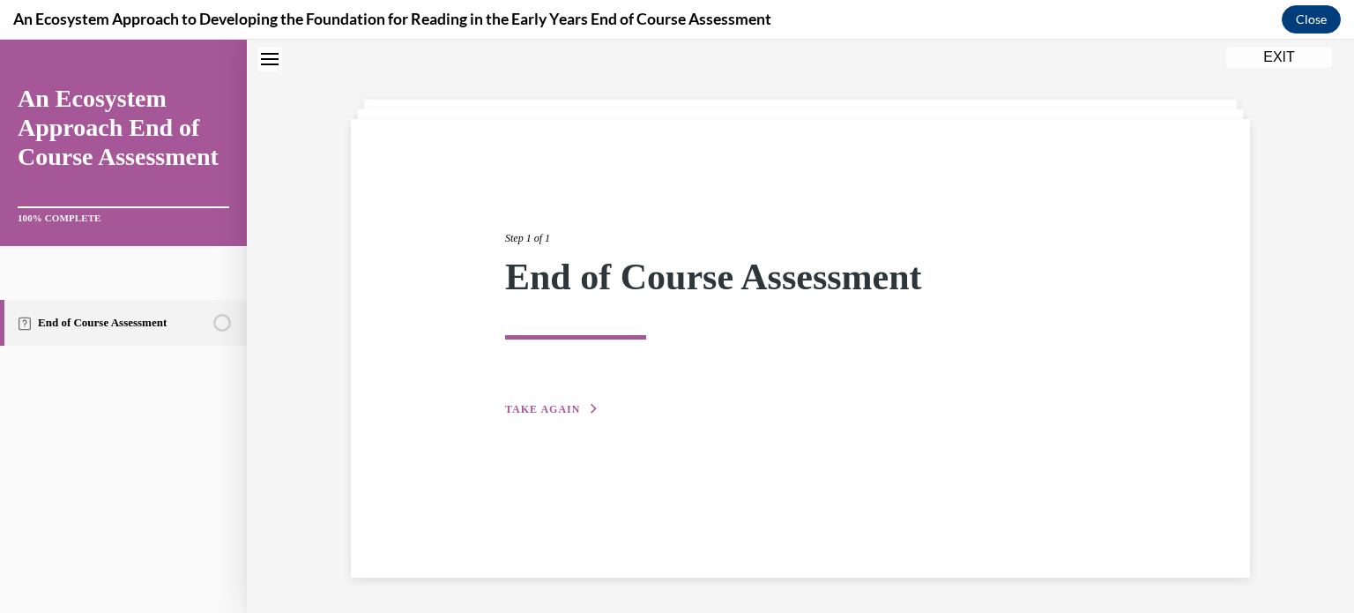
click at [533, 396] on div "Step 1 of 1 End of Course Assessment TAKE AGAIN" at bounding box center [800, 304] width 617 height 229
click at [535, 405] on span "TAKE AGAIN" at bounding box center [542, 409] width 75 height 12
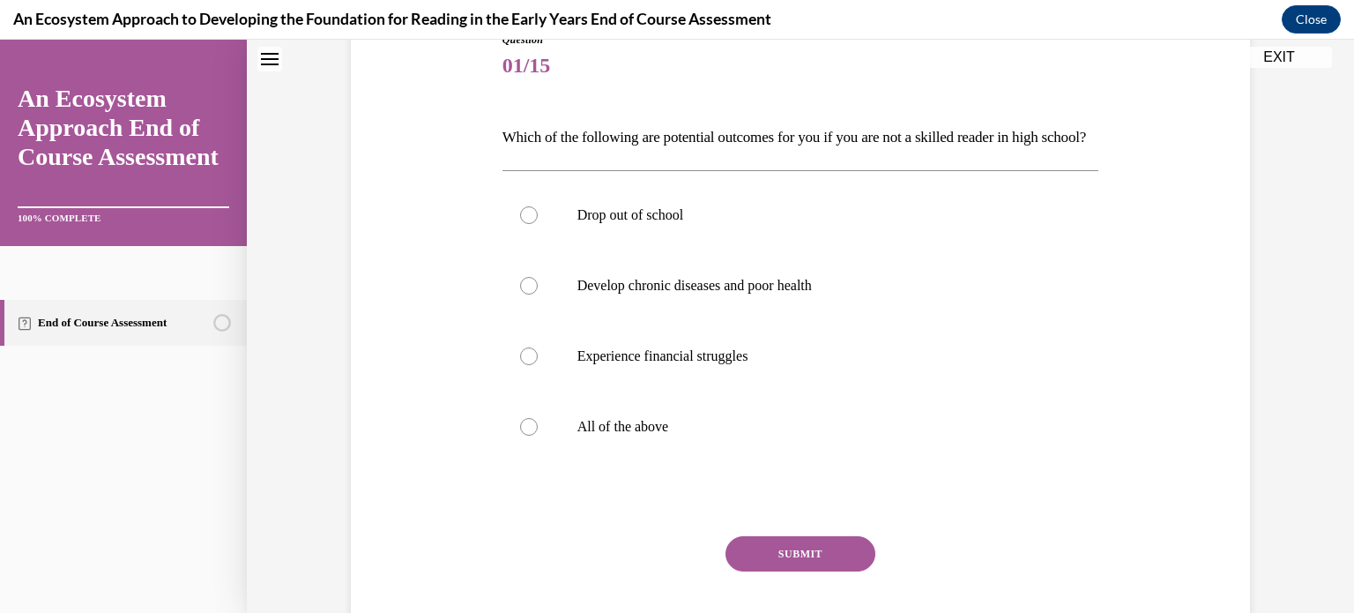
scroll to position [216, 0]
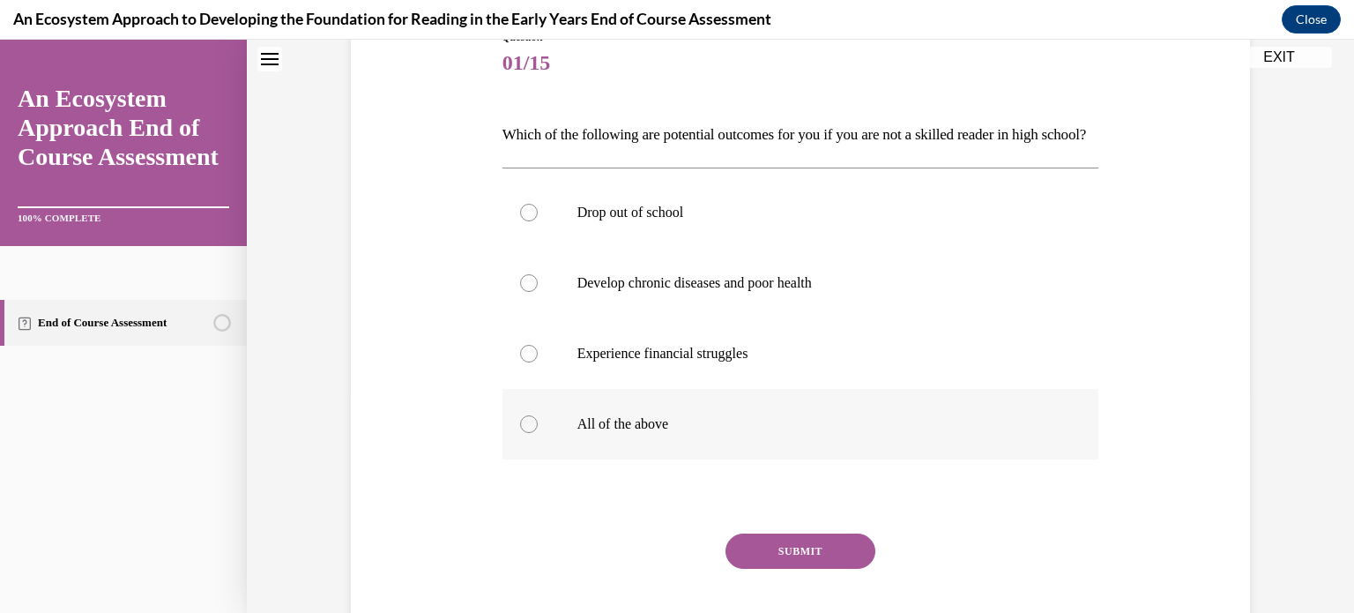
click at [541, 454] on label "All of the above" at bounding box center [801, 424] width 597 height 71
click at [538, 433] on input "All of the above" at bounding box center [529, 424] width 18 height 18
radio input "true"
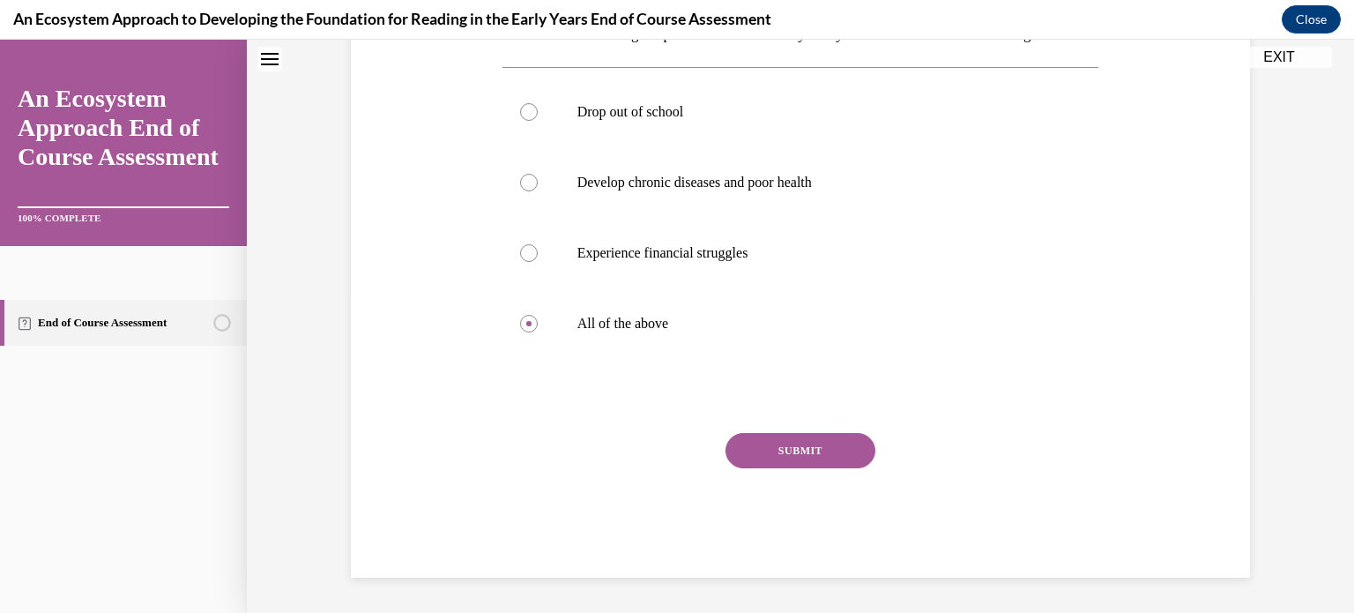
drag, startPoint x: 715, startPoint y: 476, endPoint x: 794, endPoint y: 422, distance: 95.1
click at [794, 422] on div "Question 01/15 Which of the following are potential outcomes for you if you are…" at bounding box center [801, 253] width 597 height 649
drag, startPoint x: 794, startPoint y: 422, endPoint x: 794, endPoint y: 444, distance: 21.2
click at [794, 444] on div "Question 01/15 Which of the following are potential outcomes for you if you are…" at bounding box center [801, 253] width 597 height 649
click at [794, 444] on button "SUBMIT" at bounding box center [801, 450] width 150 height 35
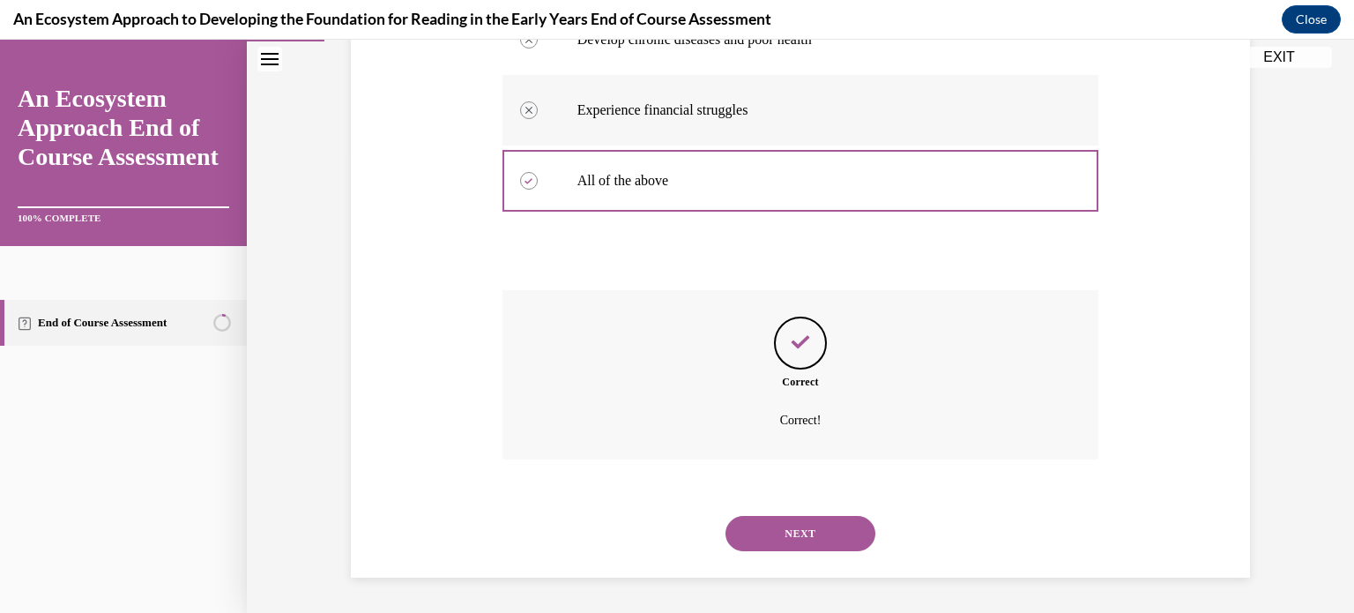
scroll to position [489, 0]
click at [735, 533] on button "NEXT" at bounding box center [801, 533] width 150 height 35
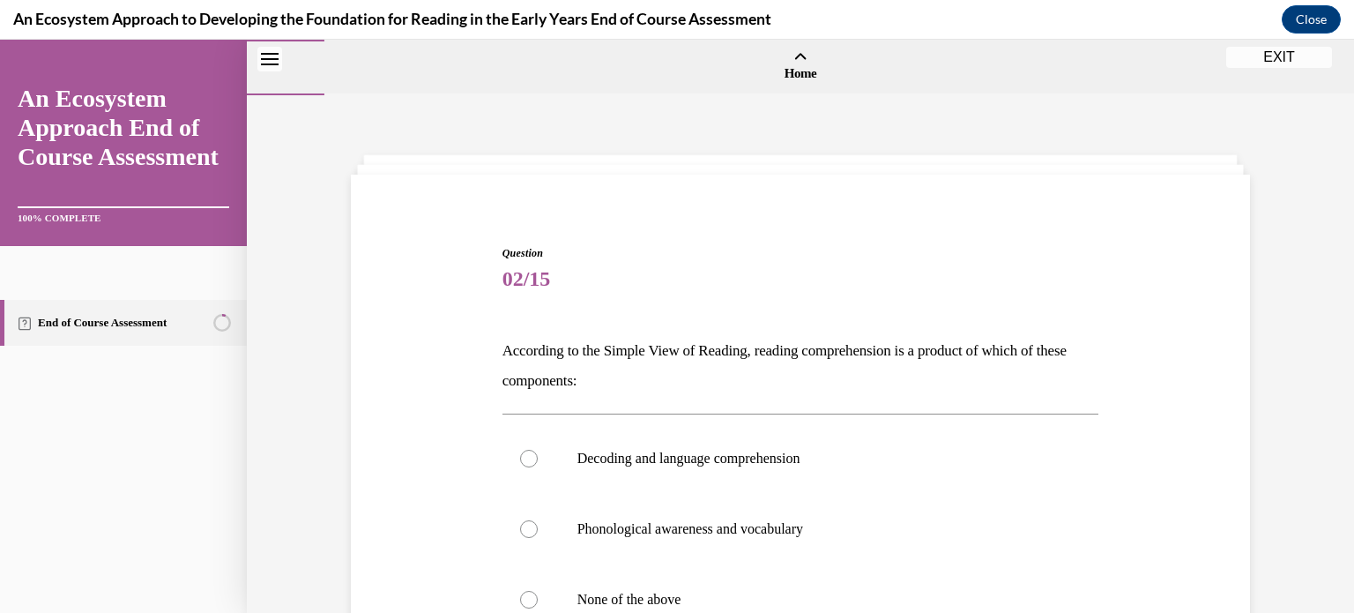
scroll to position [275, 0]
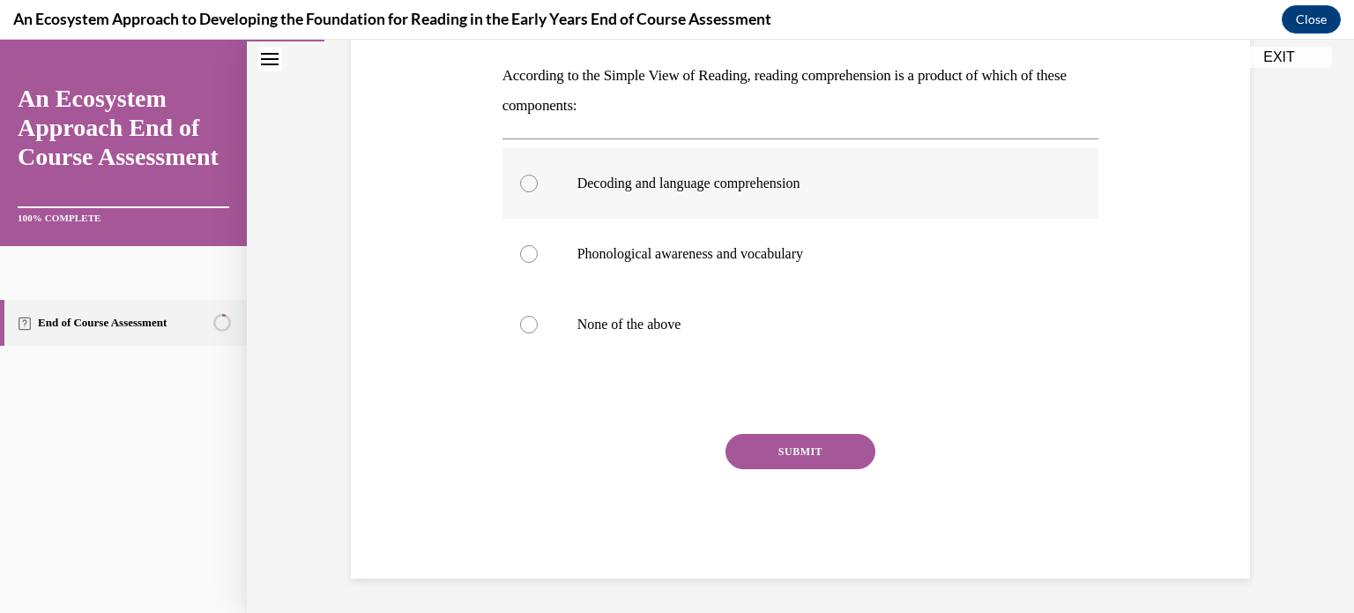
click at [699, 201] on label "Decoding and language comprehension" at bounding box center [801, 183] width 597 height 71
click at [538, 192] on input "Decoding and language comprehension" at bounding box center [529, 184] width 18 height 18
radio input "true"
click at [751, 460] on button "SUBMIT" at bounding box center [801, 451] width 150 height 35
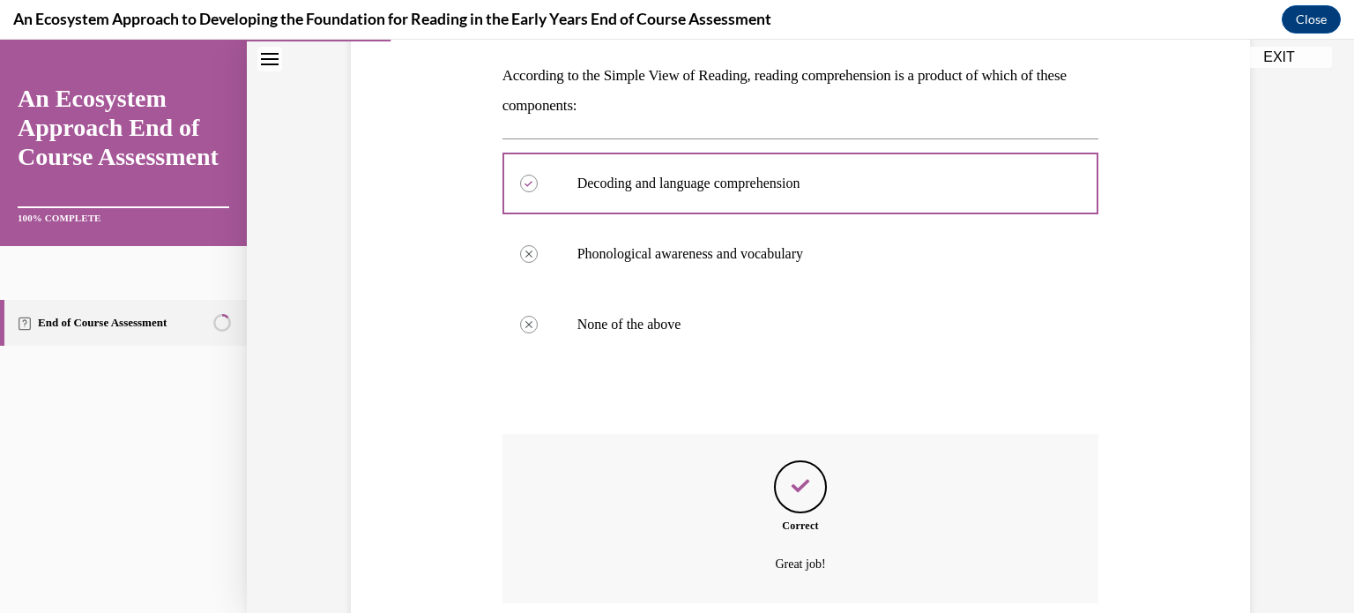
scroll to position [418, 0]
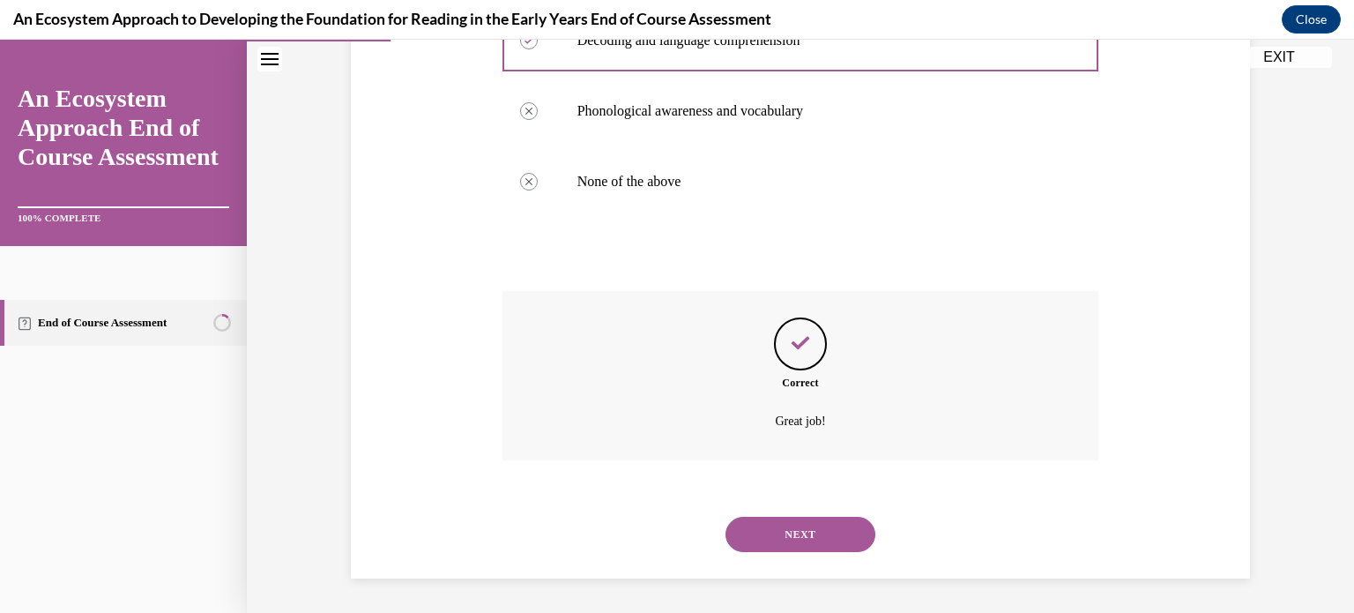
click at [765, 521] on button "NEXT" at bounding box center [801, 534] width 150 height 35
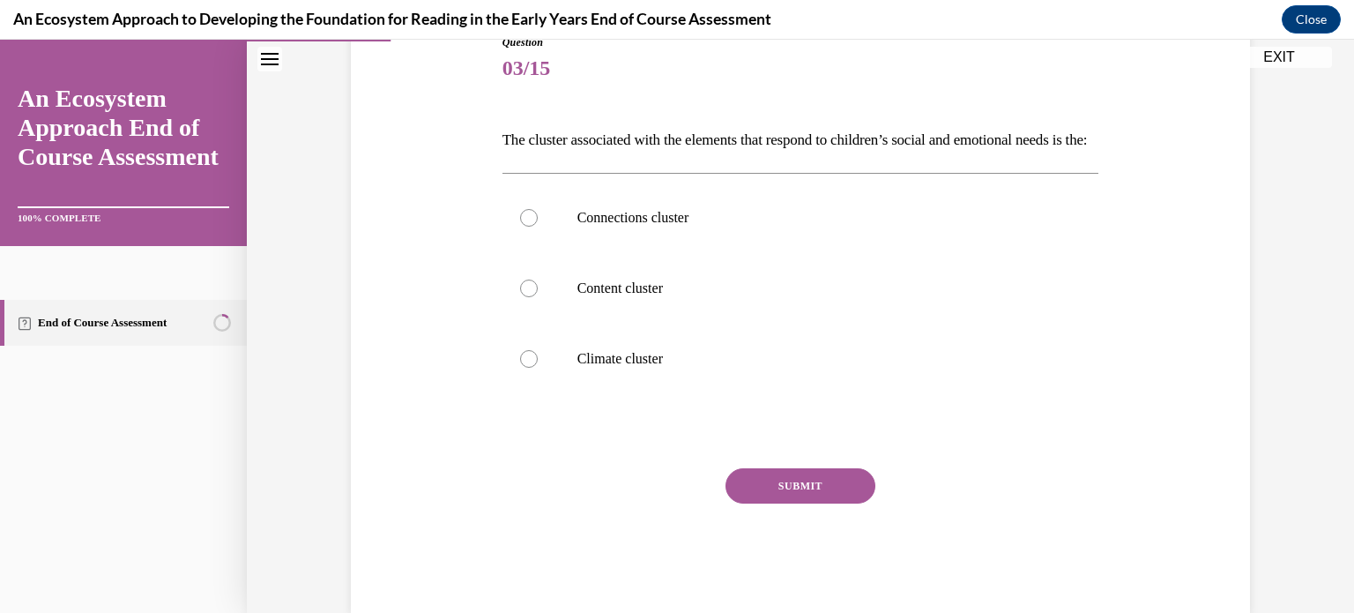
scroll to position [242, 0]
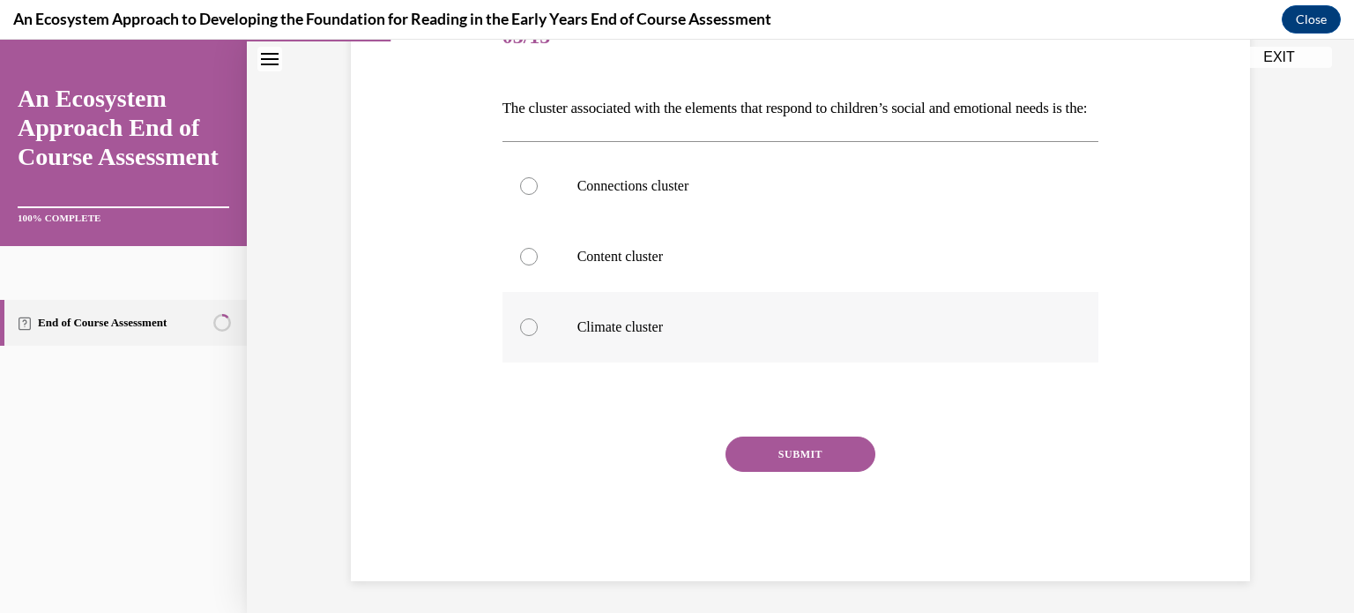
click at [715, 362] on label "Climate cluster" at bounding box center [801, 327] width 597 height 71
click at [538, 336] on input "Climate cluster" at bounding box center [529, 327] width 18 height 18
radio input "true"
click at [768, 472] on button "SUBMIT" at bounding box center [801, 453] width 150 height 35
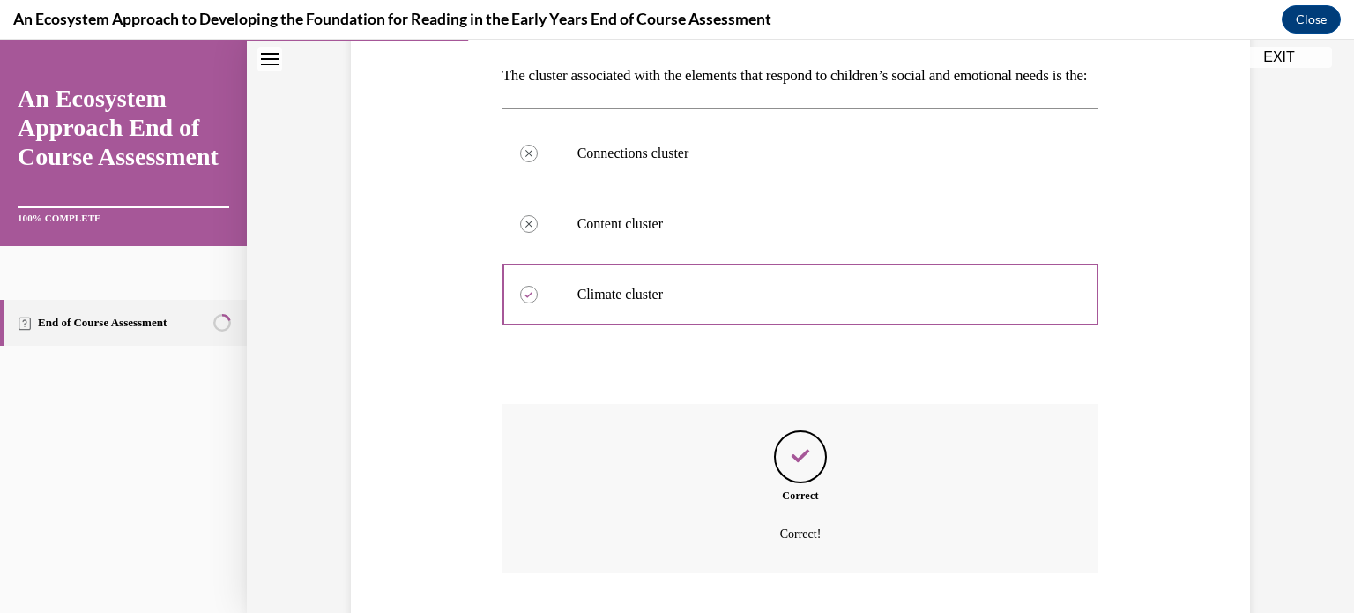
scroll to position [418, 0]
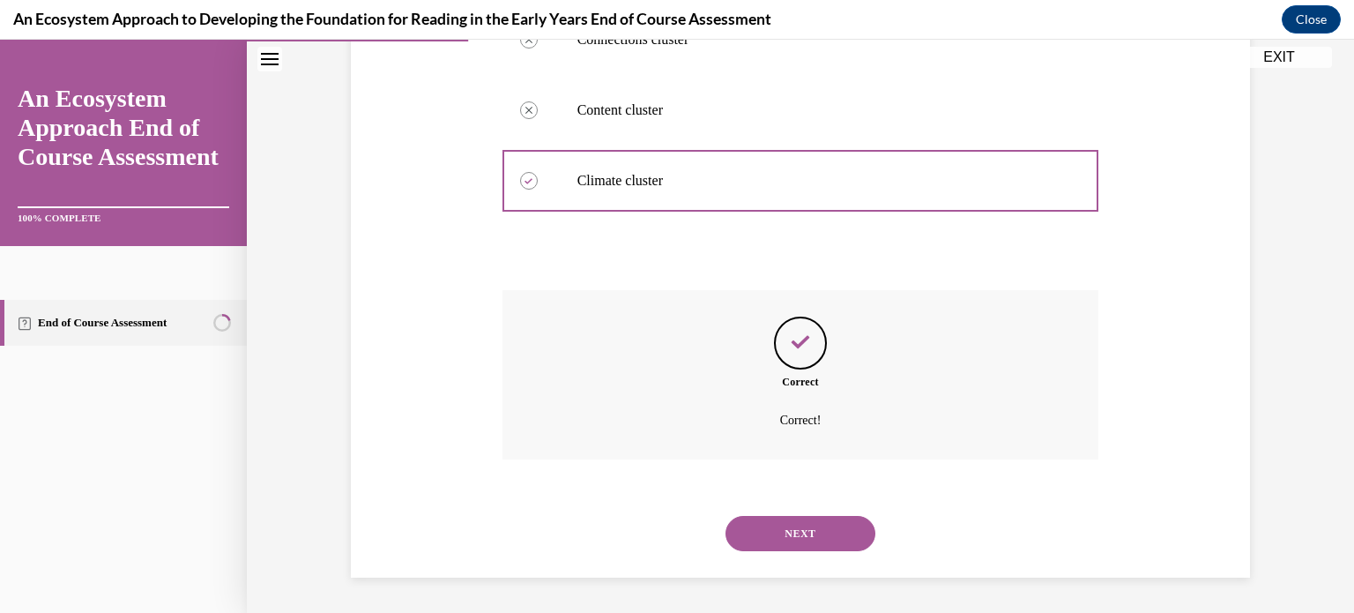
click at [750, 529] on button "NEXT" at bounding box center [801, 533] width 150 height 35
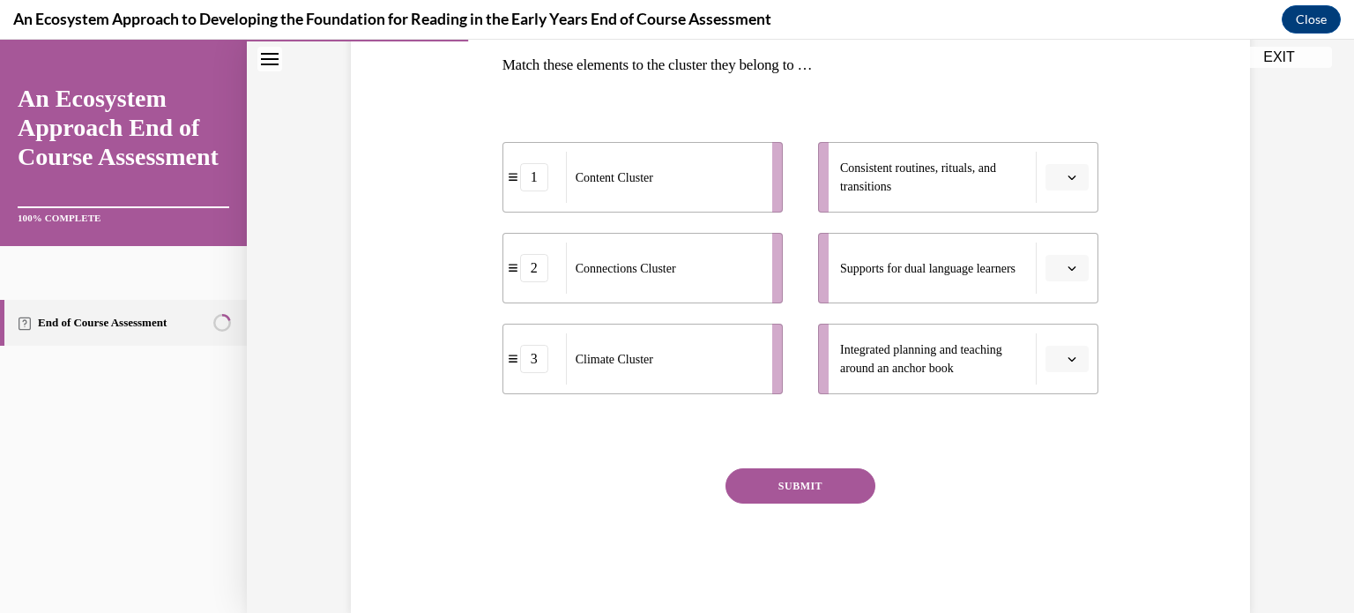
scroll to position [321, 0]
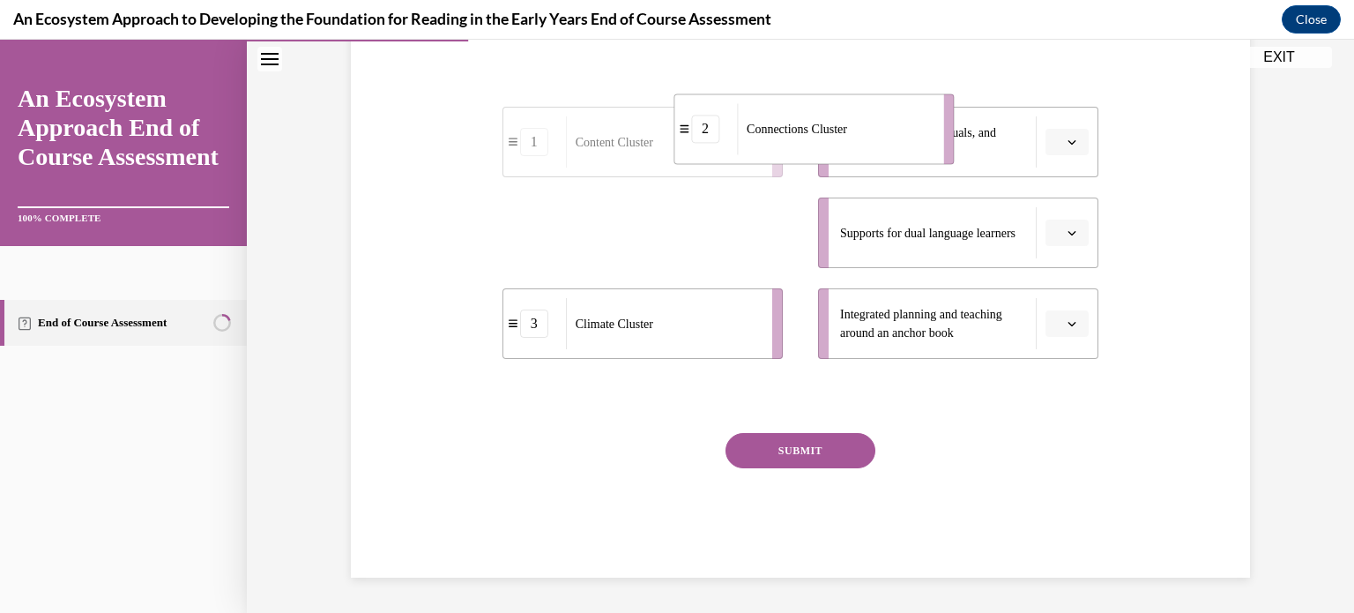
drag, startPoint x: 638, startPoint y: 227, endPoint x: 842, endPoint y: 130, distance: 226.0
click at [842, 130] on span "Connections Cluster" at bounding box center [797, 129] width 101 height 13
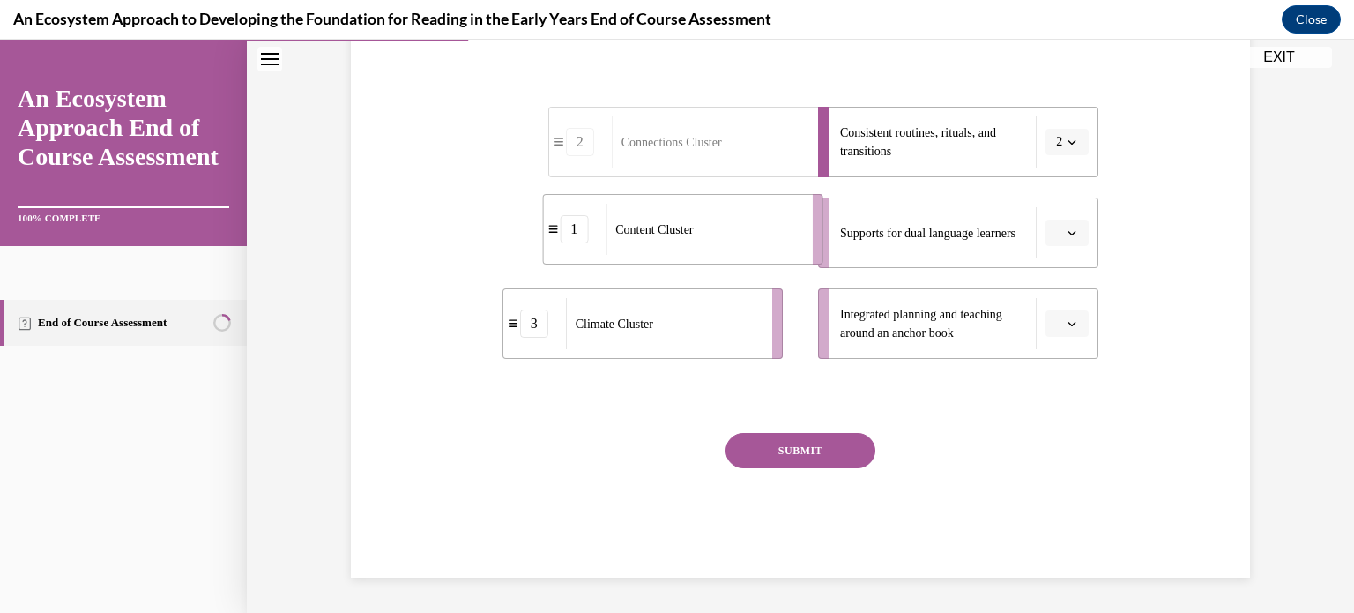
drag, startPoint x: 683, startPoint y: 226, endPoint x: 772, endPoint y: 221, distance: 89.2
click at [772, 221] on div "Content Cluster" at bounding box center [703, 229] width 195 height 51
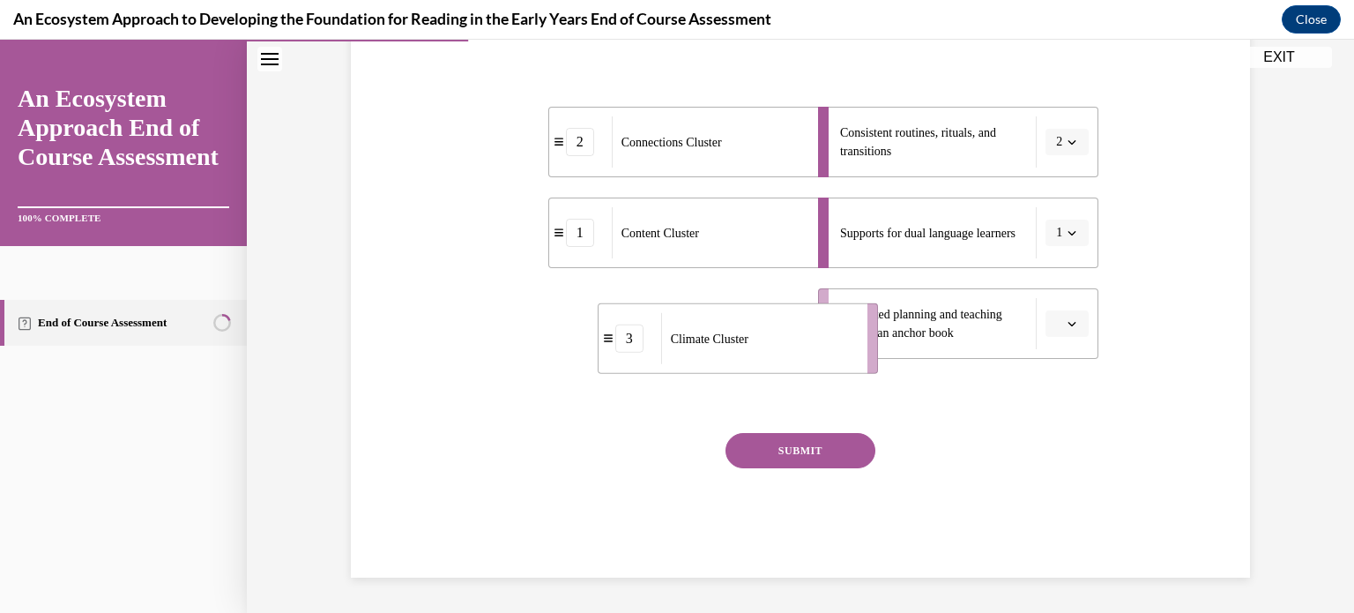
drag, startPoint x: 633, startPoint y: 334, endPoint x: 739, endPoint y: 357, distance: 108.3
click at [739, 357] on div "Climate Cluster" at bounding box center [758, 338] width 195 height 51
click at [727, 445] on button "SUBMIT" at bounding box center [801, 450] width 150 height 35
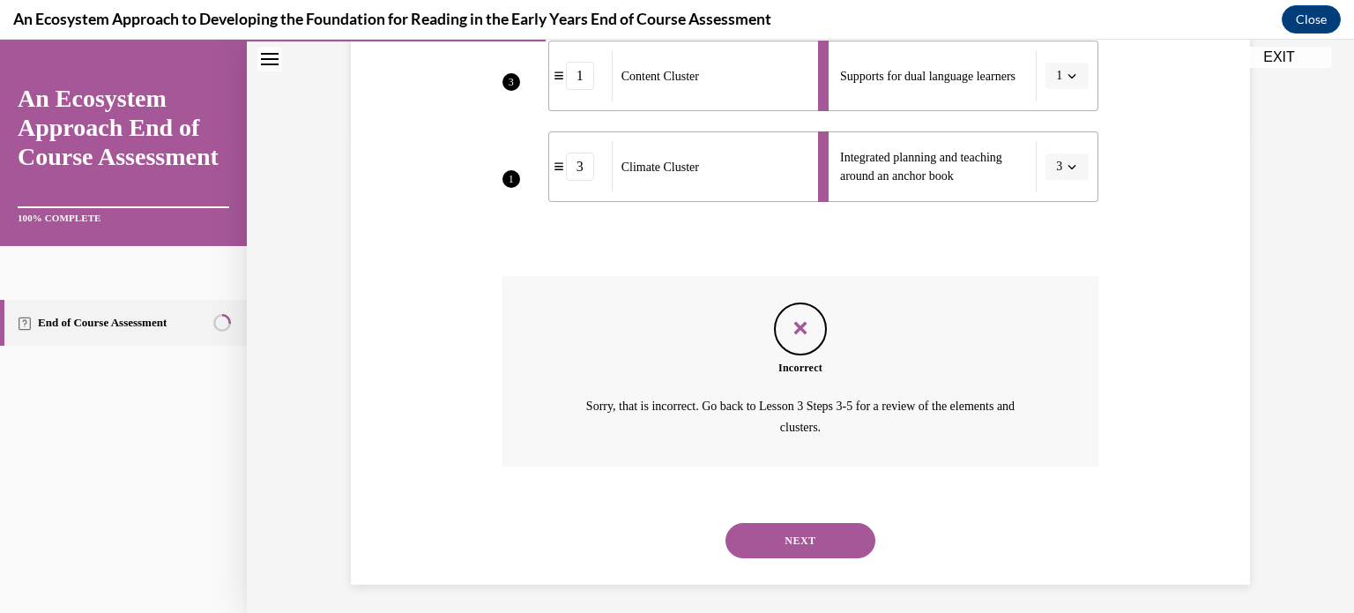
scroll to position [484, 0]
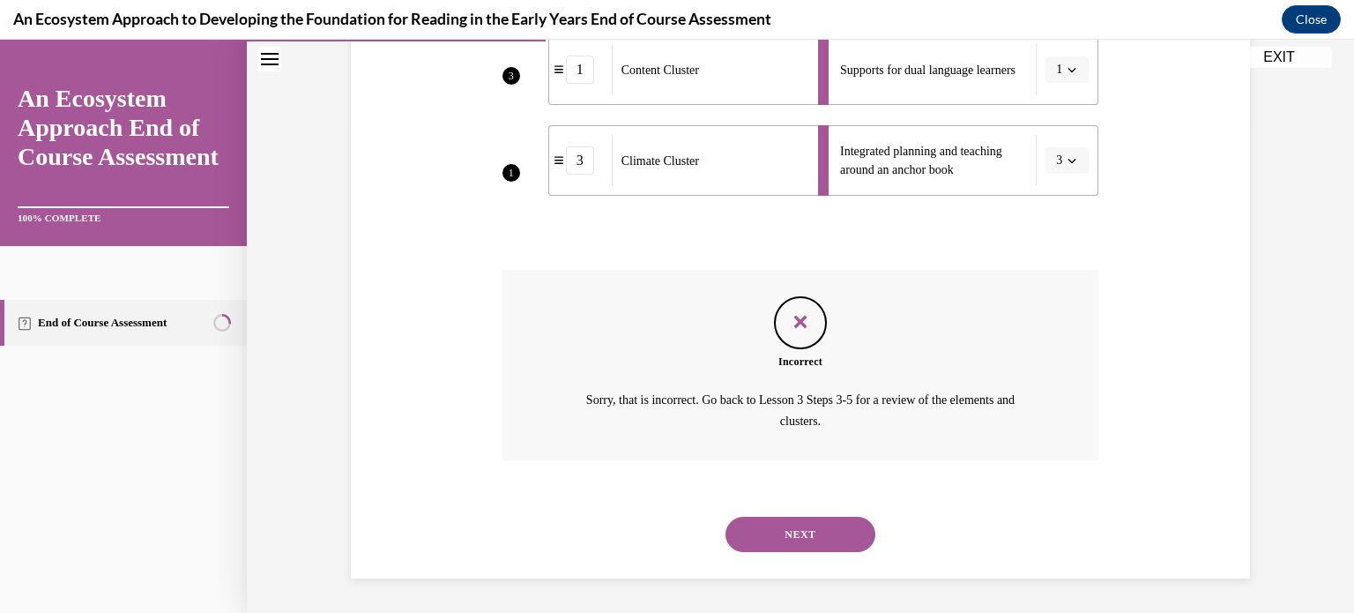
click at [758, 531] on button "NEXT" at bounding box center [801, 534] width 150 height 35
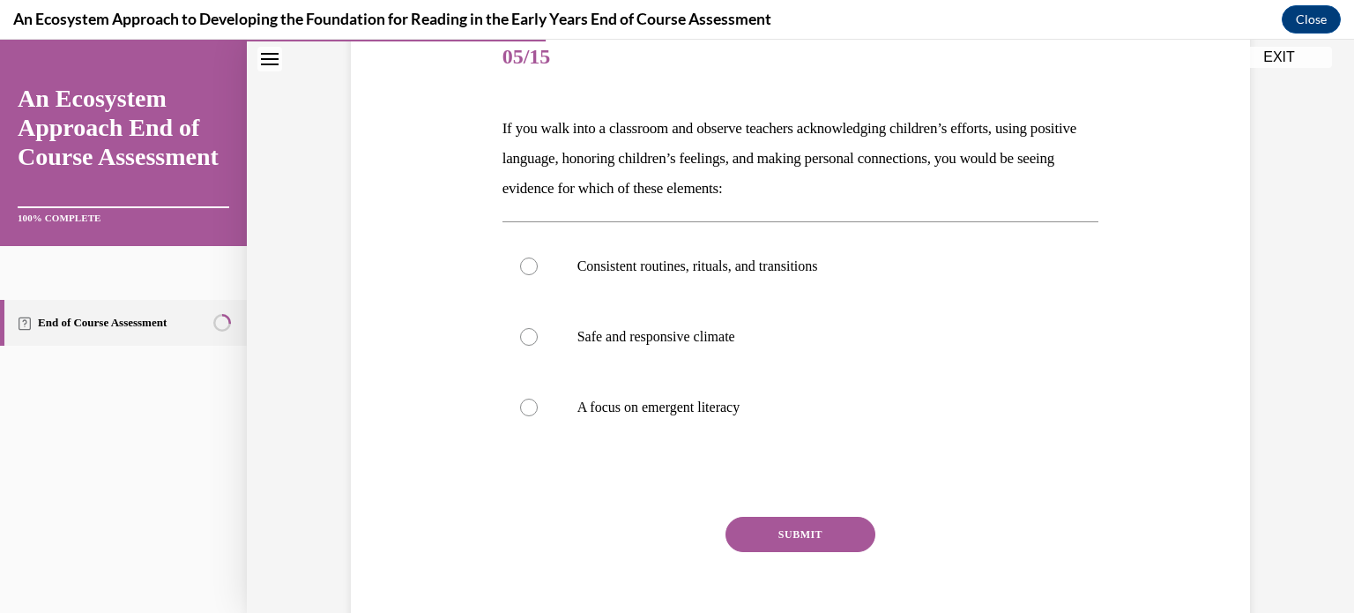
scroll to position [235, 0]
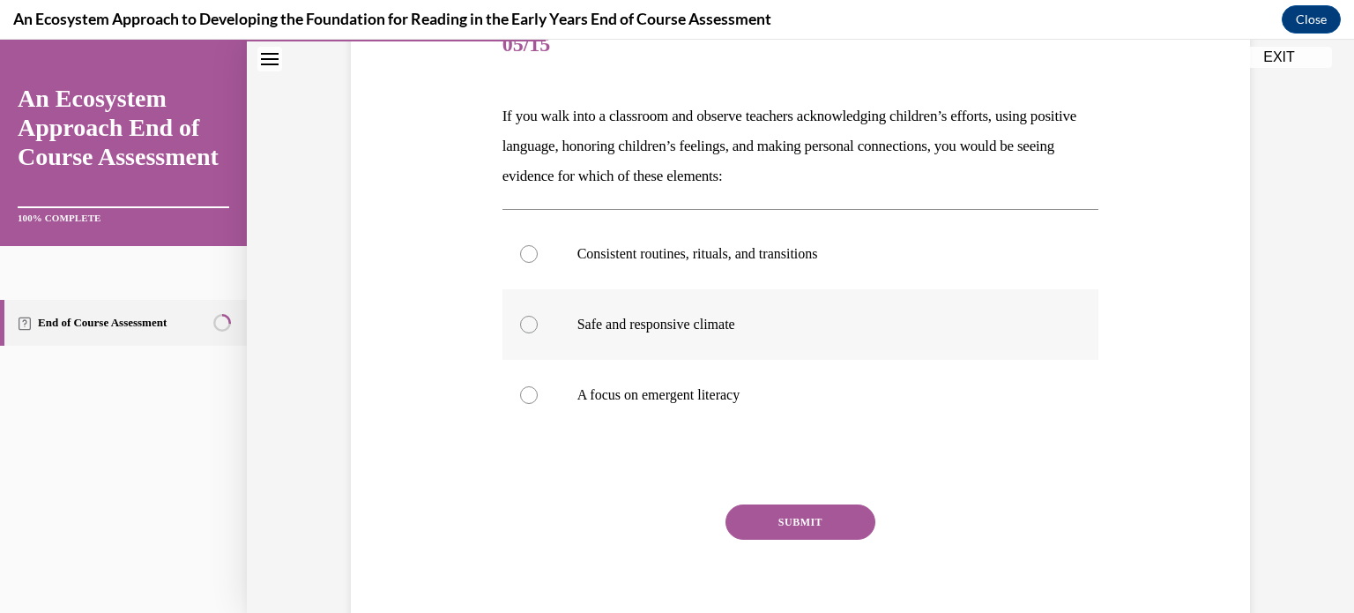
click at [697, 323] on p "Safe and responsive climate" at bounding box center [817, 325] width 478 height 18
click at [538, 323] on input "Safe and responsive climate" at bounding box center [529, 325] width 18 height 18
radio input "true"
drag, startPoint x: 778, startPoint y: 540, endPoint x: 771, endPoint y: 528, distance: 13.5
click at [771, 528] on div "SUBMIT" at bounding box center [801, 548] width 597 height 88
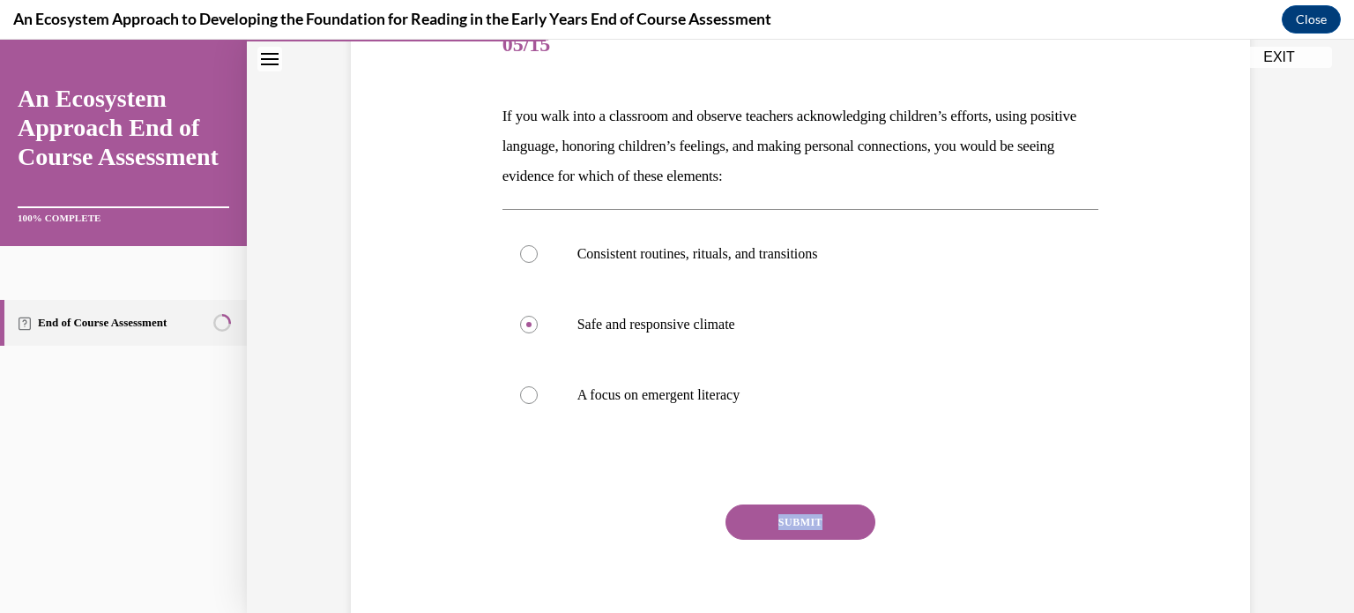
click at [771, 528] on button "SUBMIT" at bounding box center [801, 521] width 150 height 35
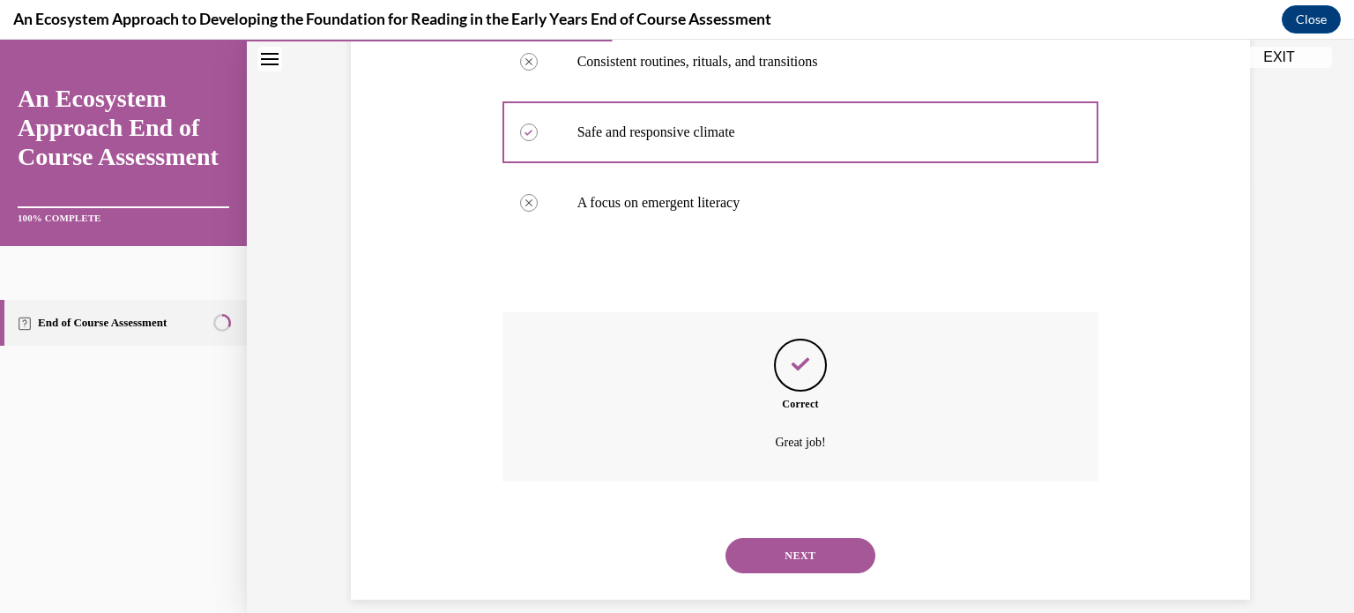
scroll to position [448, 0]
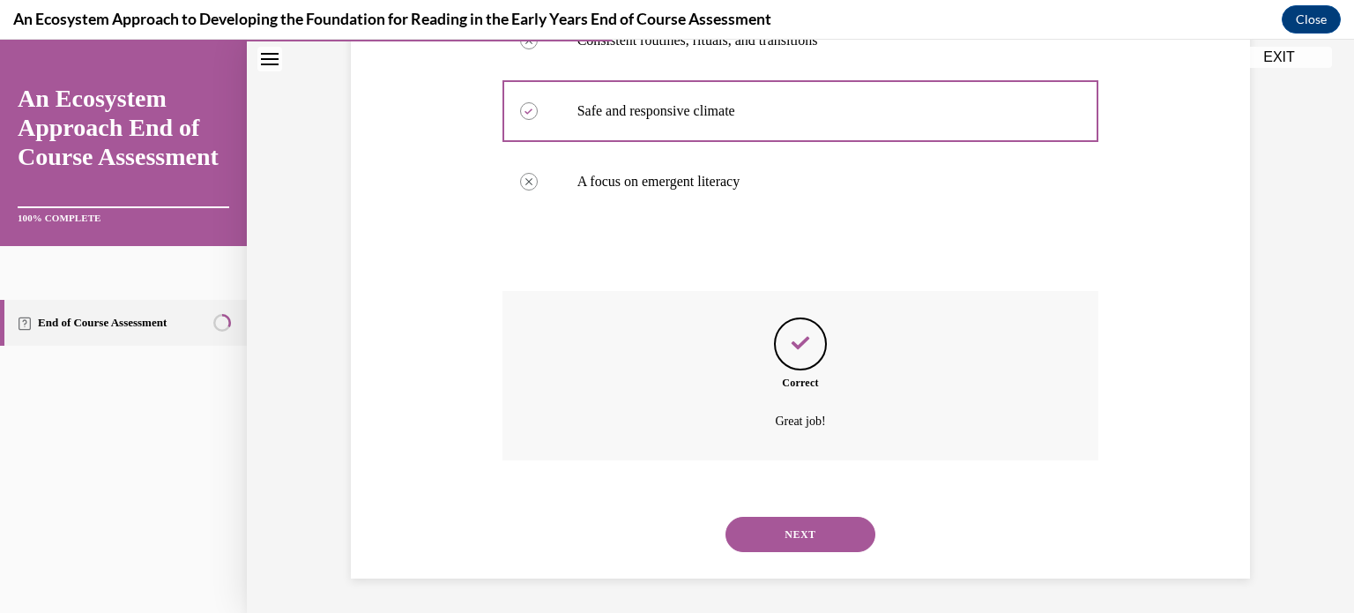
click at [769, 514] on div "NEXT" at bounding box center [801, 534] width 597 height 71
click at [769, 525] on button "NEXT" at bounding box center [801, 534] width 150 height 35
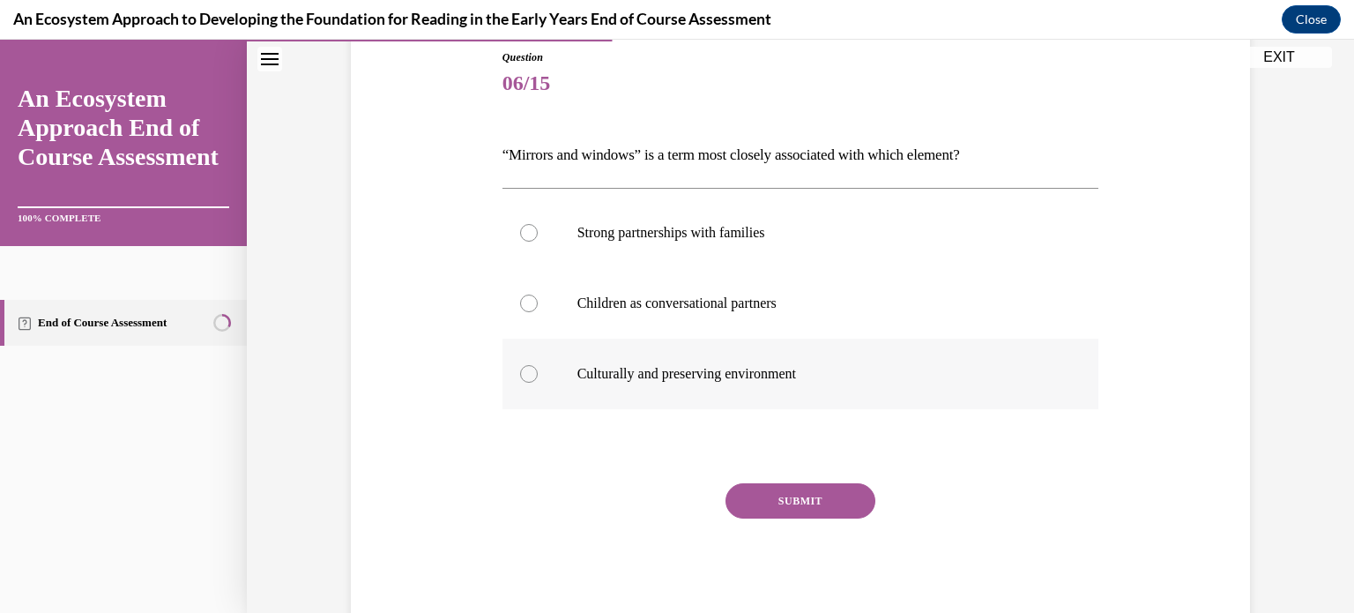
click at [697, 359] on label "Culturally and preserving environment" at bounding box center [801, 374] width 597 height 71
click at [538, 365] on input "Culturally and preserving environment" at bounding box center [529, 374] width 18 height 18
radio input "true"
click at [750, 490] on button "SUBMIT" at bounding box center [801, 500] width 150 height 35
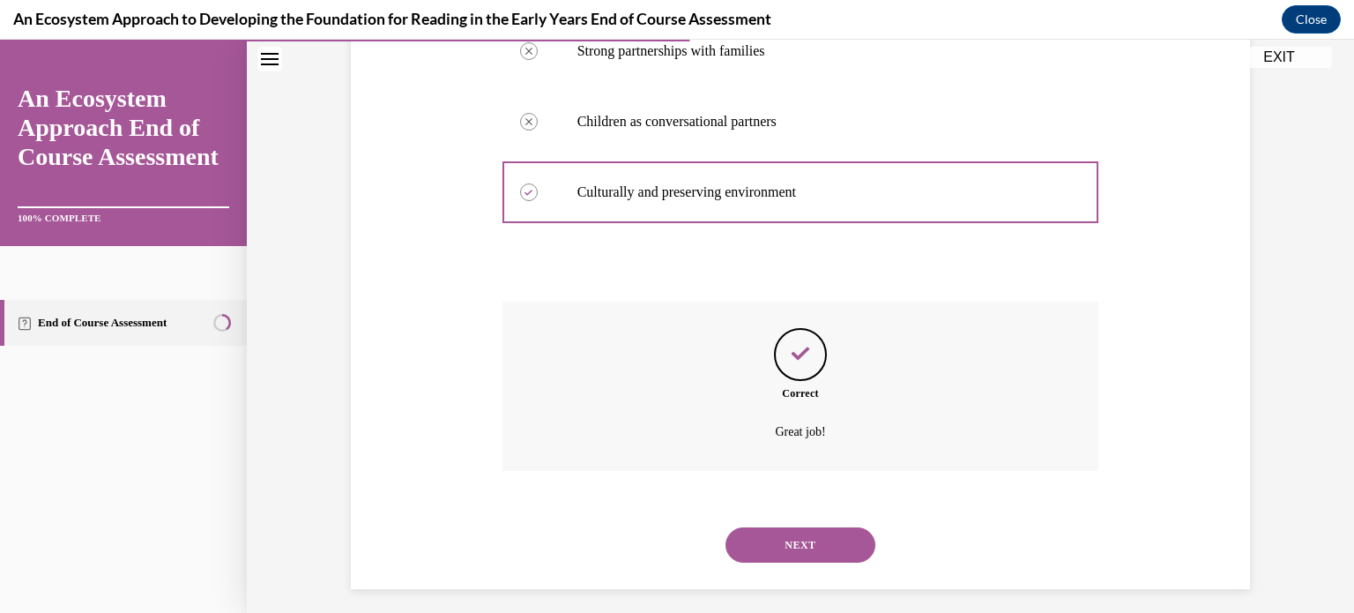
scroll to position [388, 0]
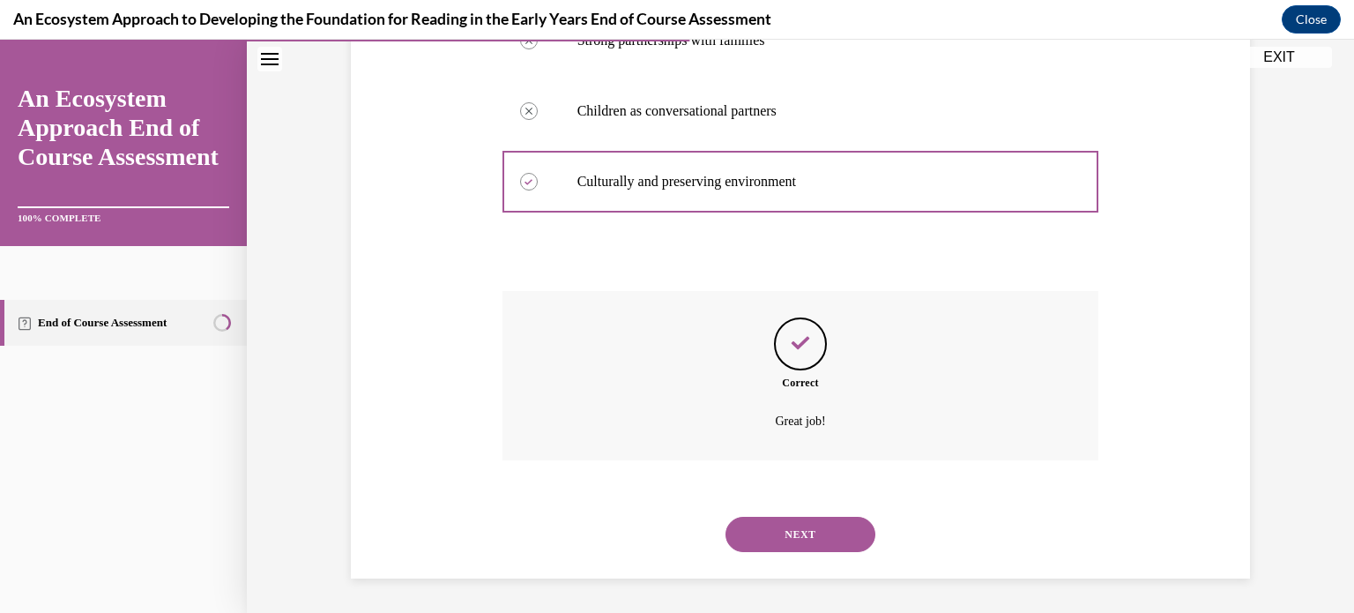
click at [744, 530] on button "NEXT" at bounding box center [801, 534] width 150 height 35
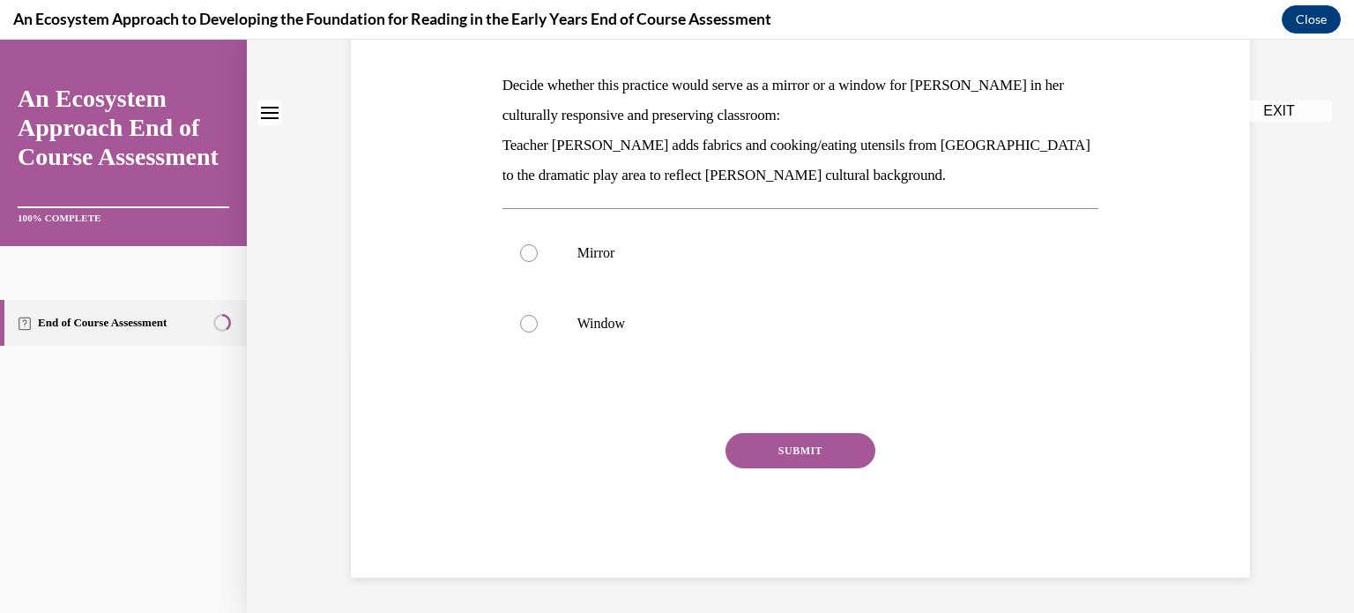
scroll to position [0, 0]
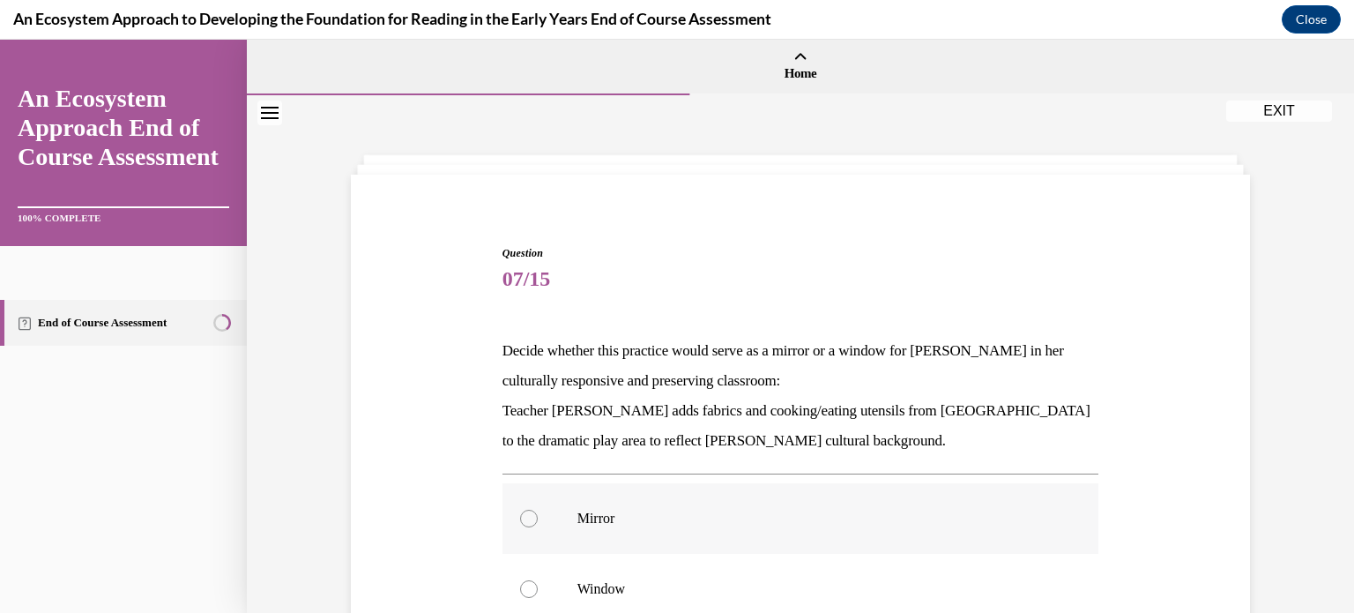
click at [646, 483] on label "Mirror" at bounding box center [801, 518] width 597 height 71
click at [538, 510] on input "Mirror" at bounding box center [529, 519] width 18 height 18
radio input "true"
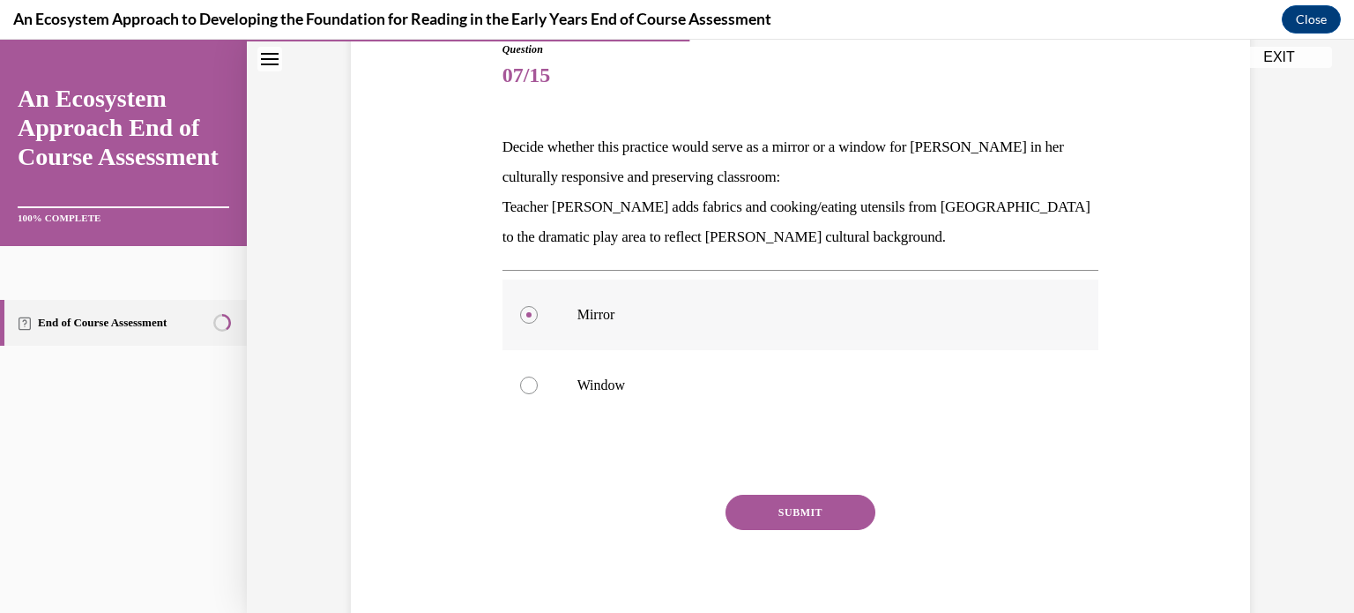
scroll to position [265, 0]
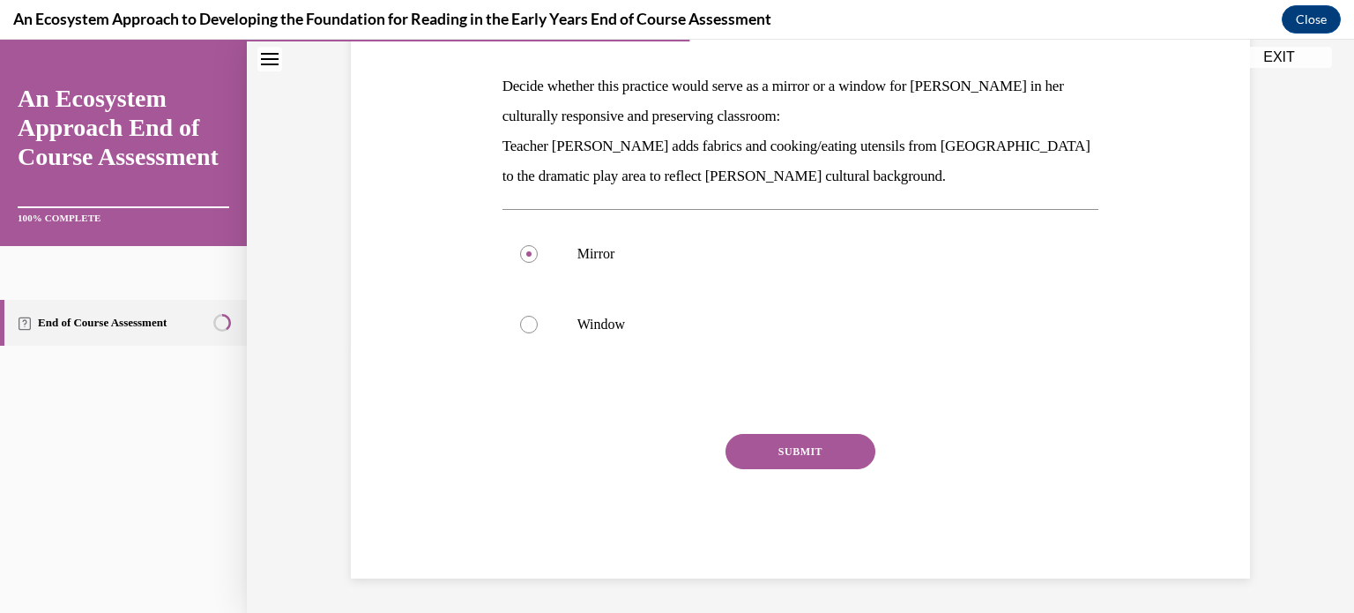
click at [733, 451] on button "SUBMIT" at bounding box center [801, 451] width 150 height 35
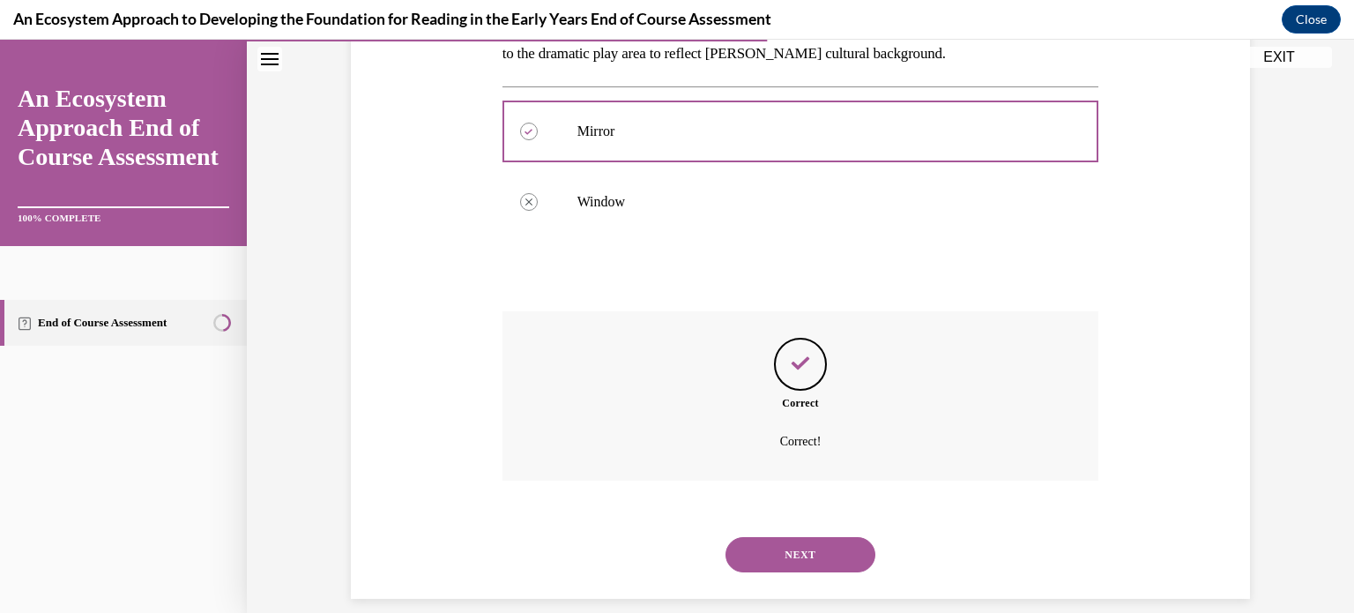
scroll to position [407, 0]
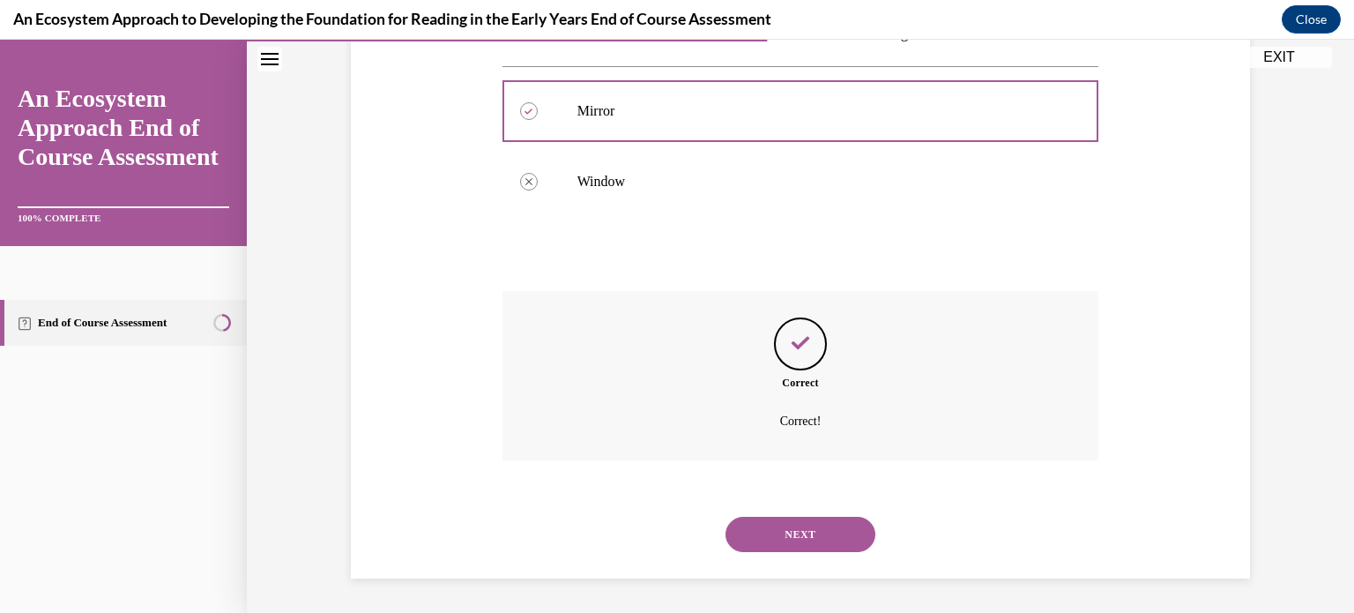
click at [758, 532] on button "NEXT" at bounding box center [801, 534] width 150 height 35
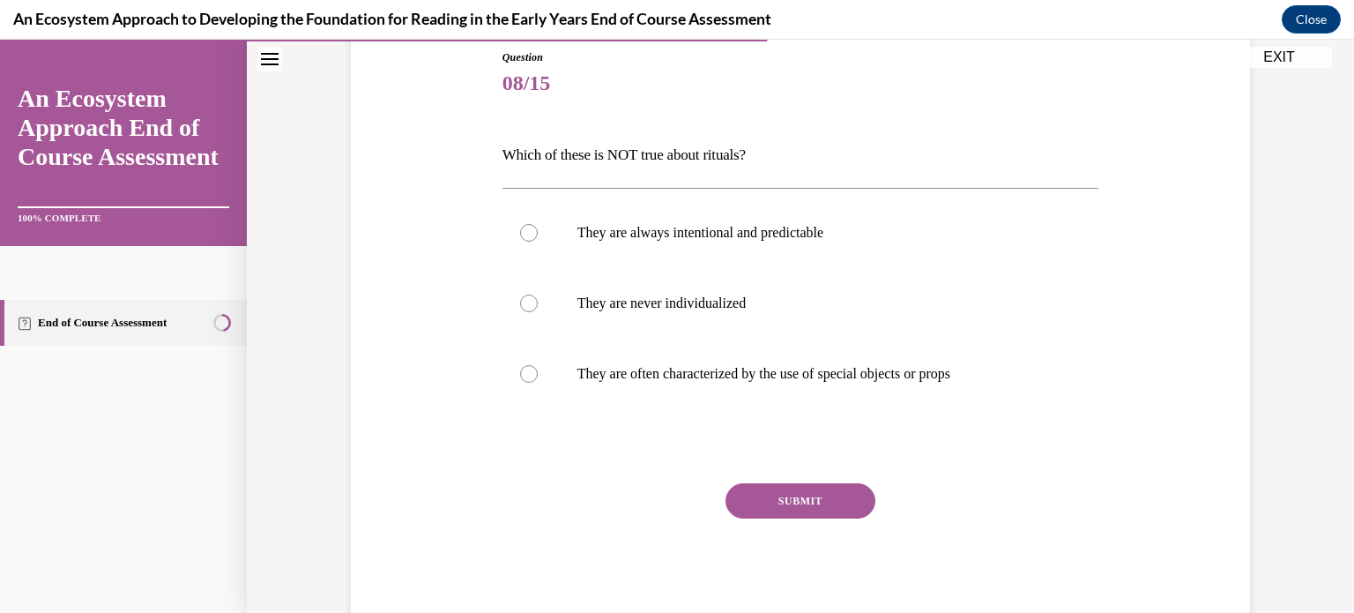
scroll to position [245, 0]
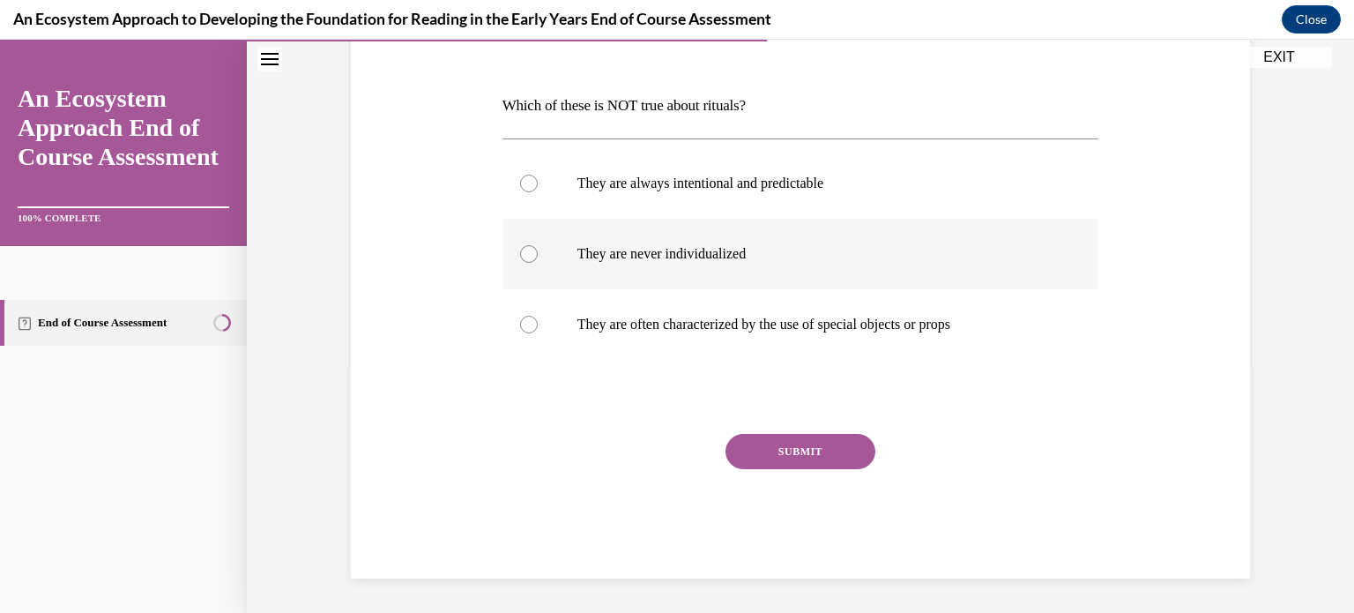
click at [722, 243] on label "They are never individualized" at bounding box center [801, 254] width 597 height 71
click at [538, 245] on input "They are never individualized" at bounding box center [529, 254] width 18 height 18
radio input "true"
click at [765, 447] on button "SUBMIT" at bounding box center [801, 451] width 150 height 35
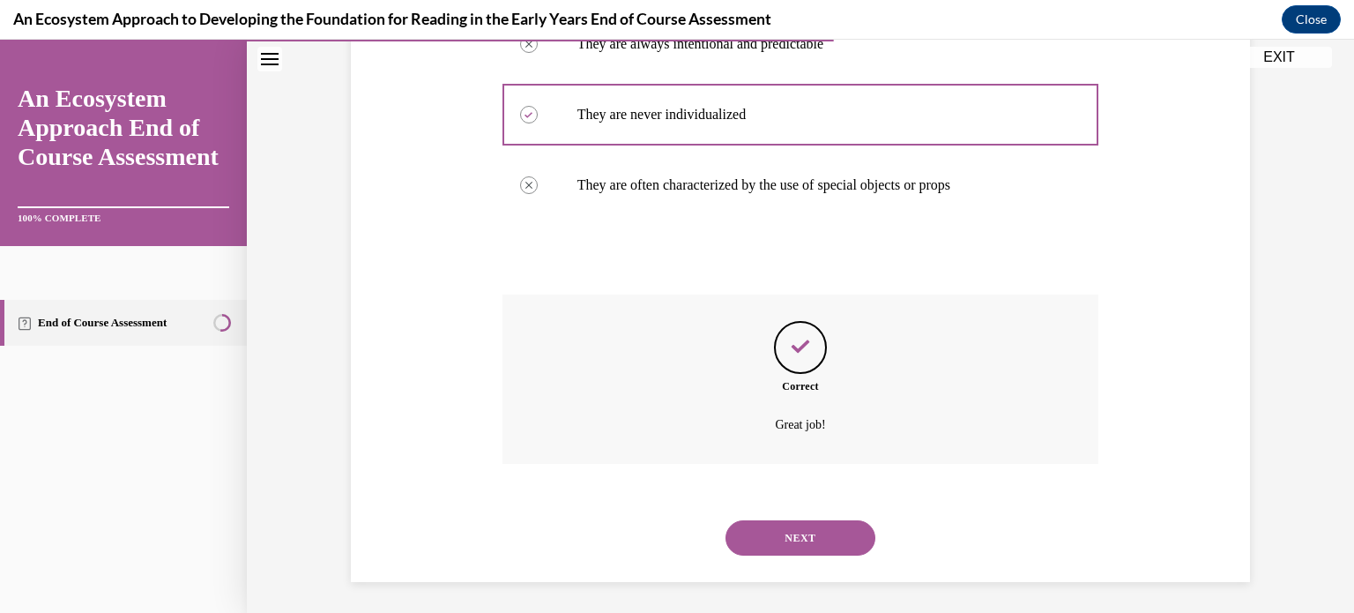
scroll to position [388, 0]
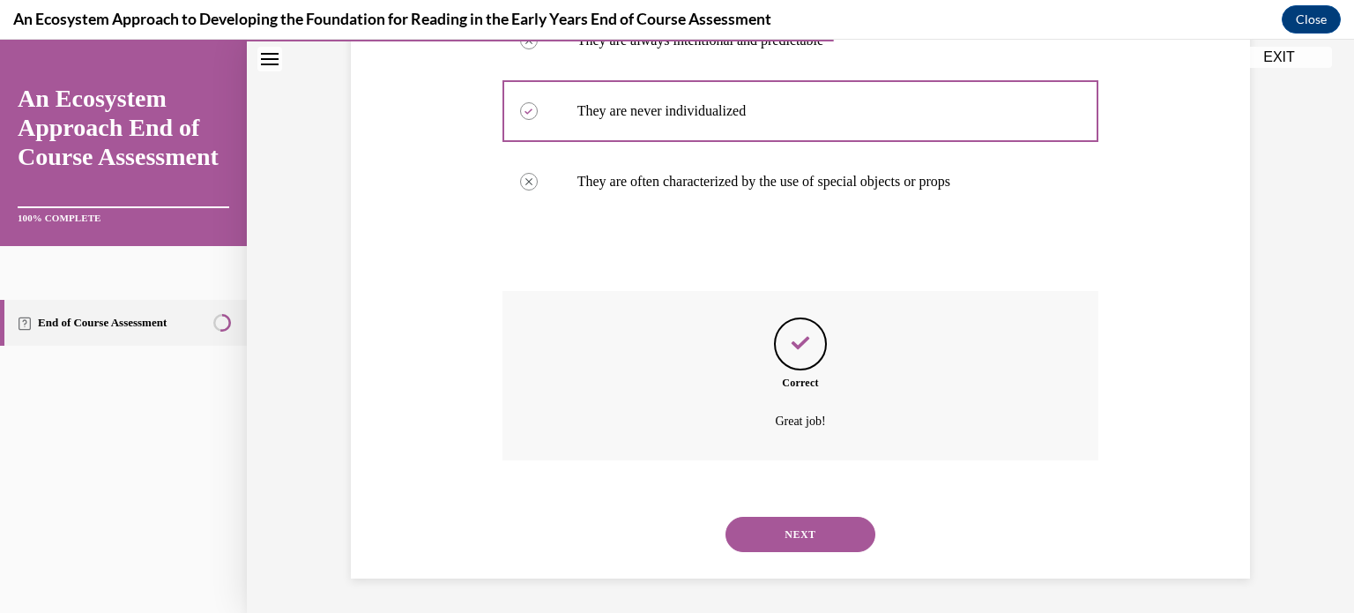
click at [769, 514] on div "NEXT" at bounding box center [801, 534] width 597 height 71
click at [774, 528] on button "NEXT" at bounding box center [801, 534] width 150 height 35
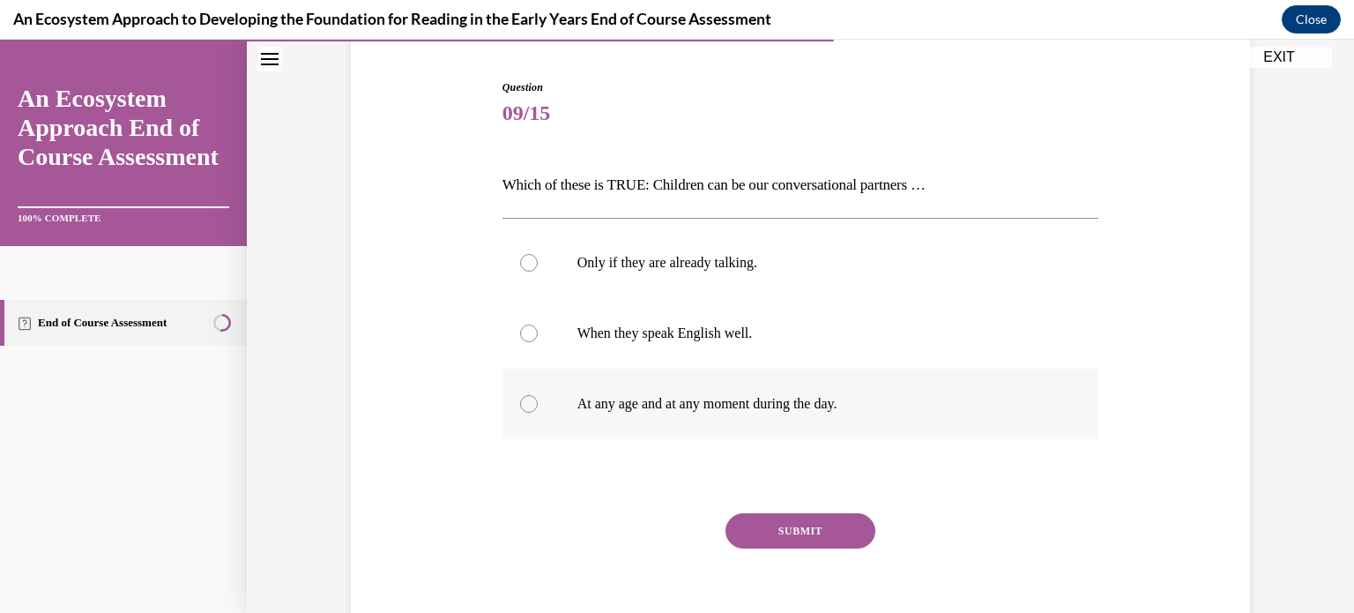
click at [751, 390] on label "At any age and at any moment during the day." at bounding box center [801, 404] width 597 height 71
click at [538, 395] on input "At any age and at any moment during the day." at bounding box center [529, 404] width 18 height 18
radio input "true"
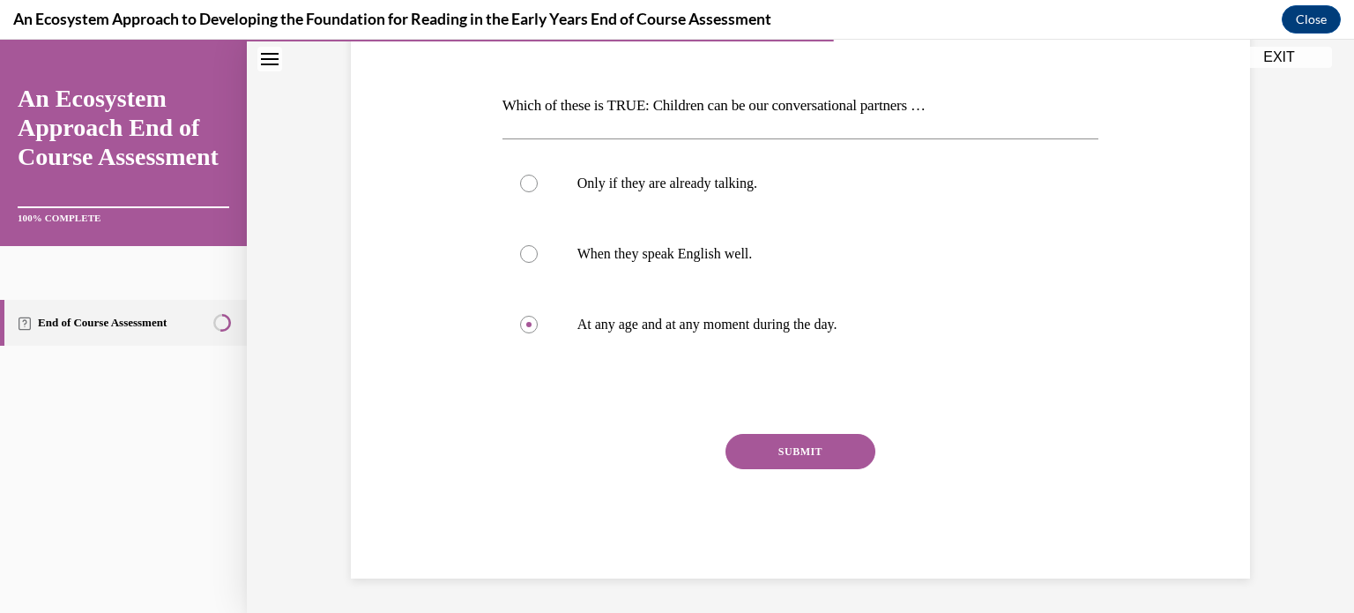
click at [783, 449] on button "SUBMIT" at bounding box center [801, 451] width 150 height 35
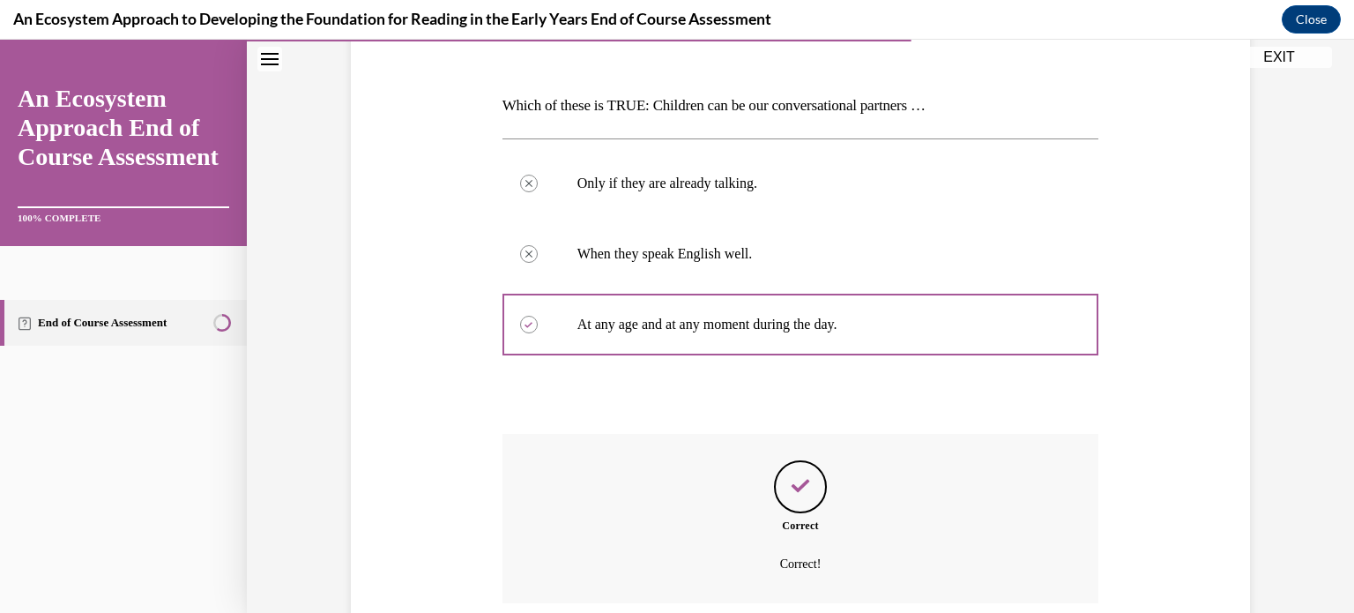
scroll to position [388, 0]
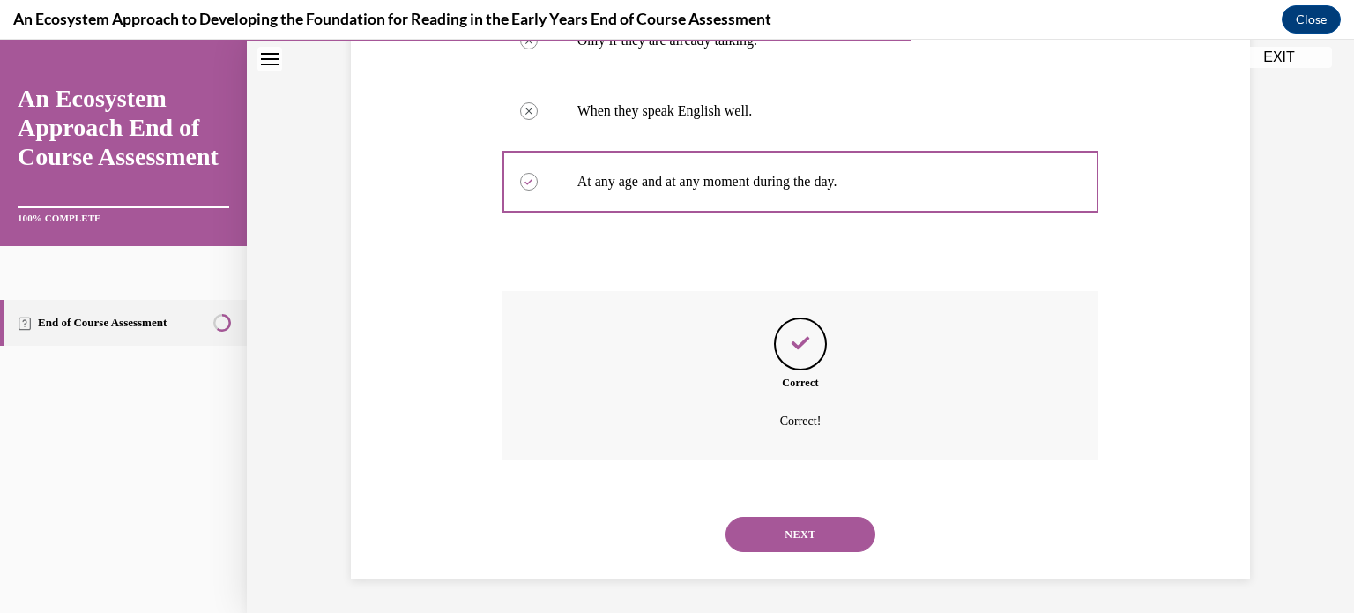
click at [748, 524] on button "NEXT" at bounding box center [801, 534] width 150 height 35
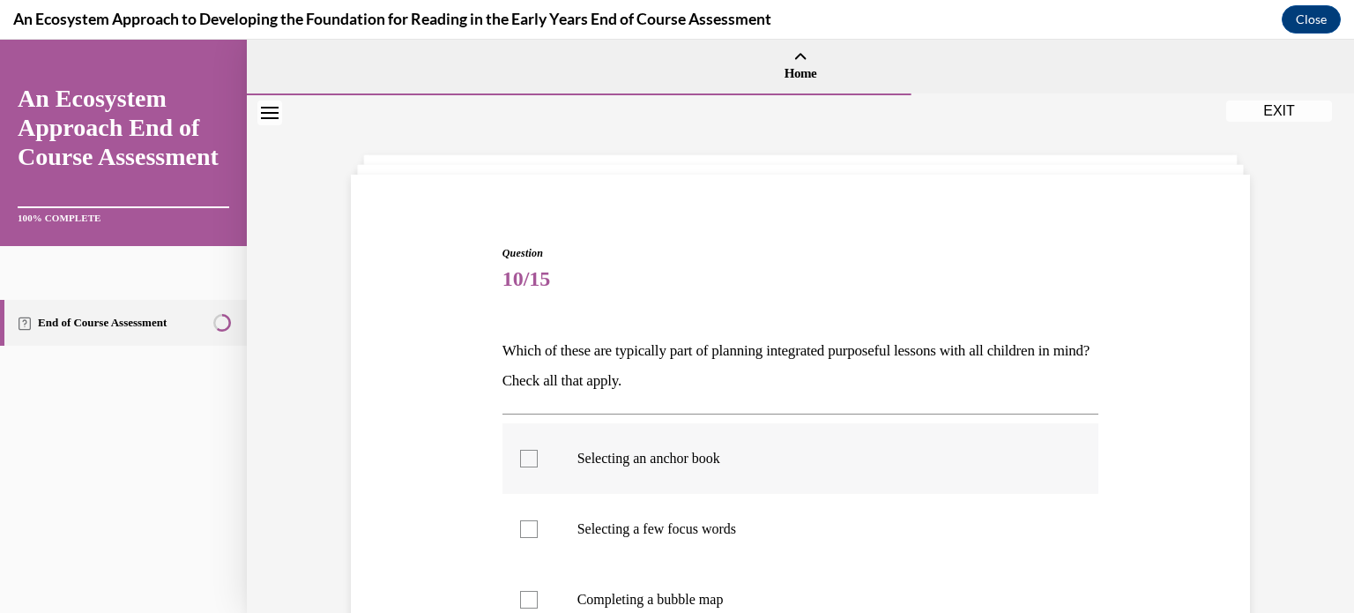
click at [683, 456] on p "Selecting an anchor book" at bounding box center [817, 459] width 478 height 18
click at [538, 456] on input "Selecting an anchor book" at bounding box center [529, 459] width 18 height 18
checkbox input "true"
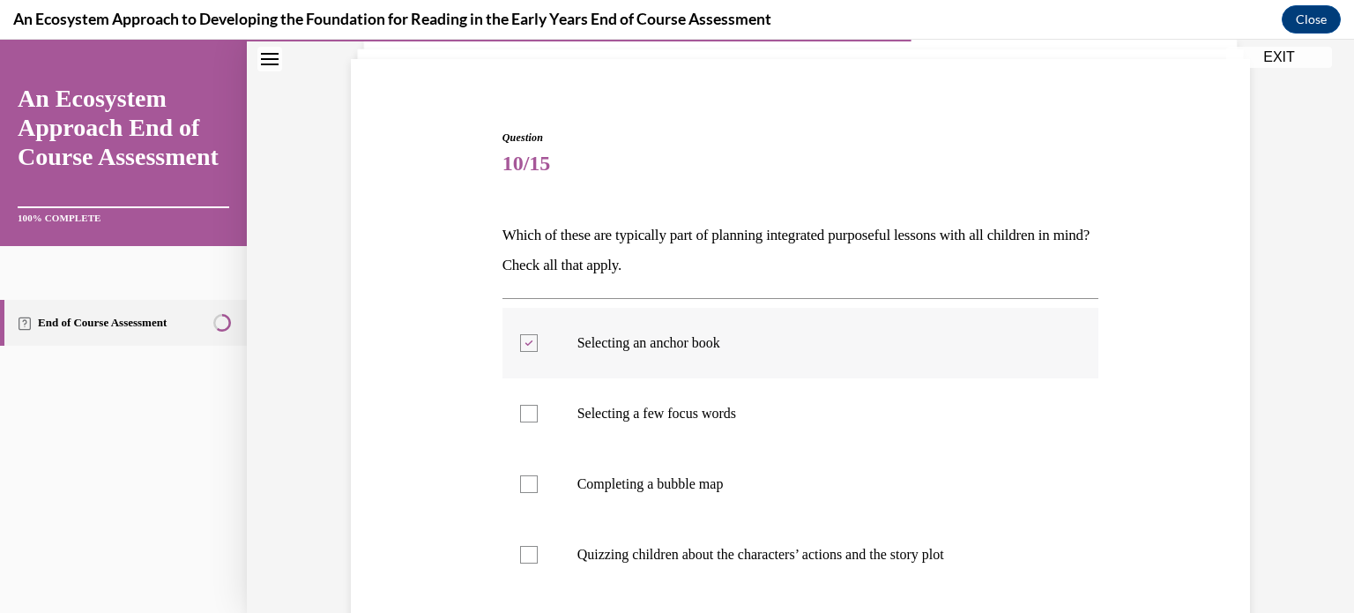
scroll to position [131, 0]
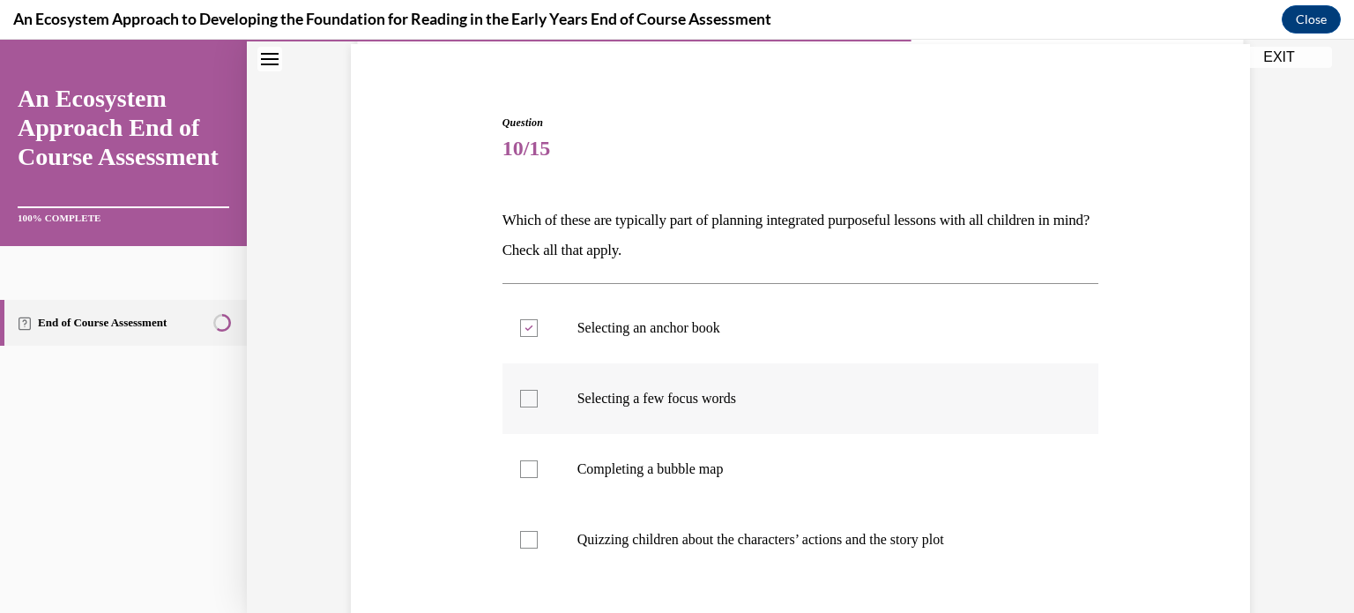
click at [690, 399] on p "Selecting a few focus words" at bounding box center [817, 399] width 478 height 18
click at [538, 399] on input "Selecting a few focus words" at bounding box center [529, 399] width 18 height 18
checkbox input "true"
click at [676, 453] on label "Completing a bubble map" at bounding box center [801, 469] width 597 height 71
click at [538, 460] on input "Completing a bubble map" at bounding box center [529, 469] width 18 height 18
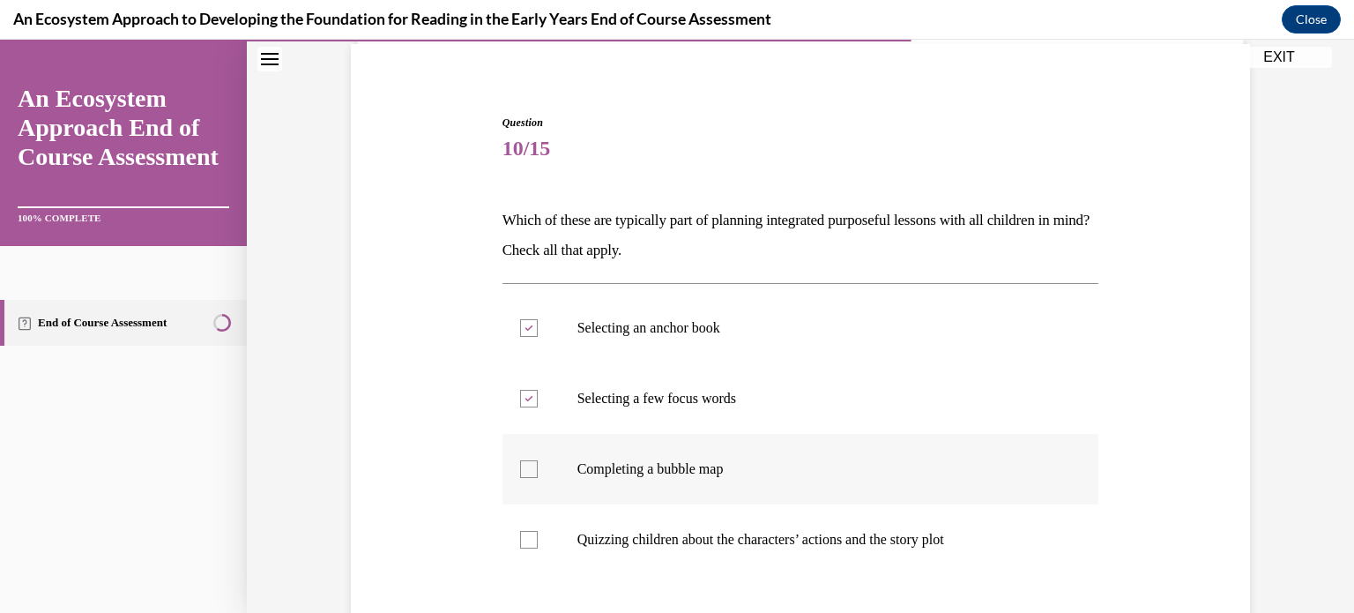
checkbox input "true"
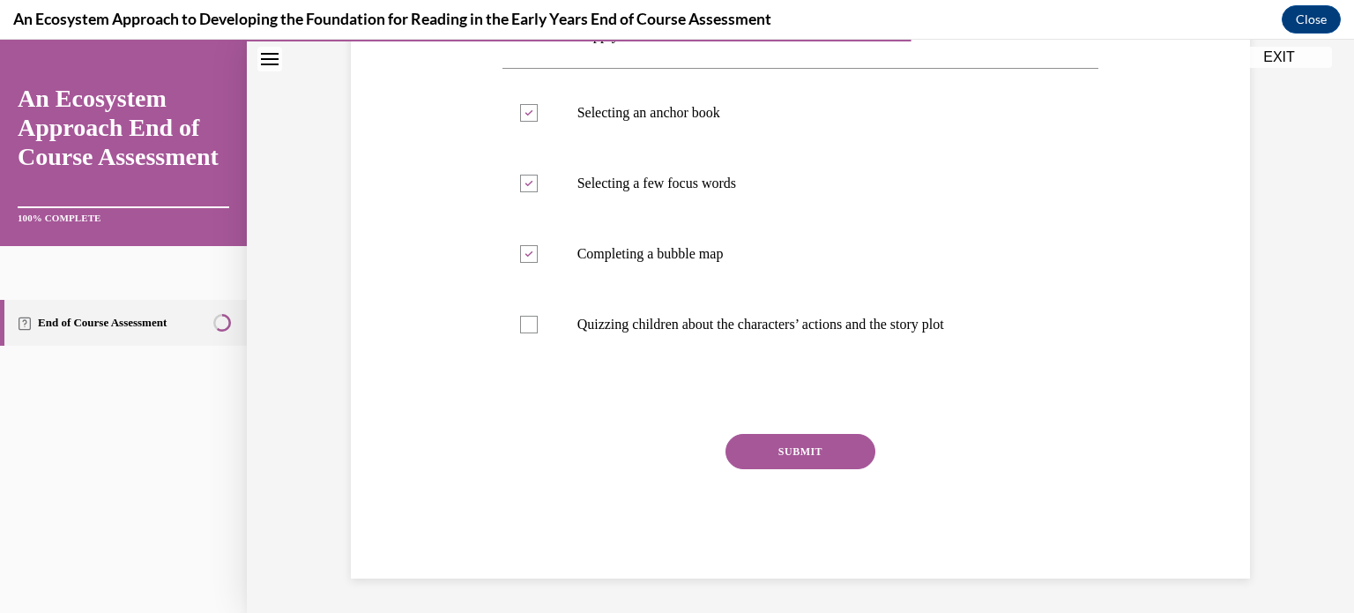
click at [747, 444] on button "SUBMIT" at bounding box center [801, 451] width 150 height 35
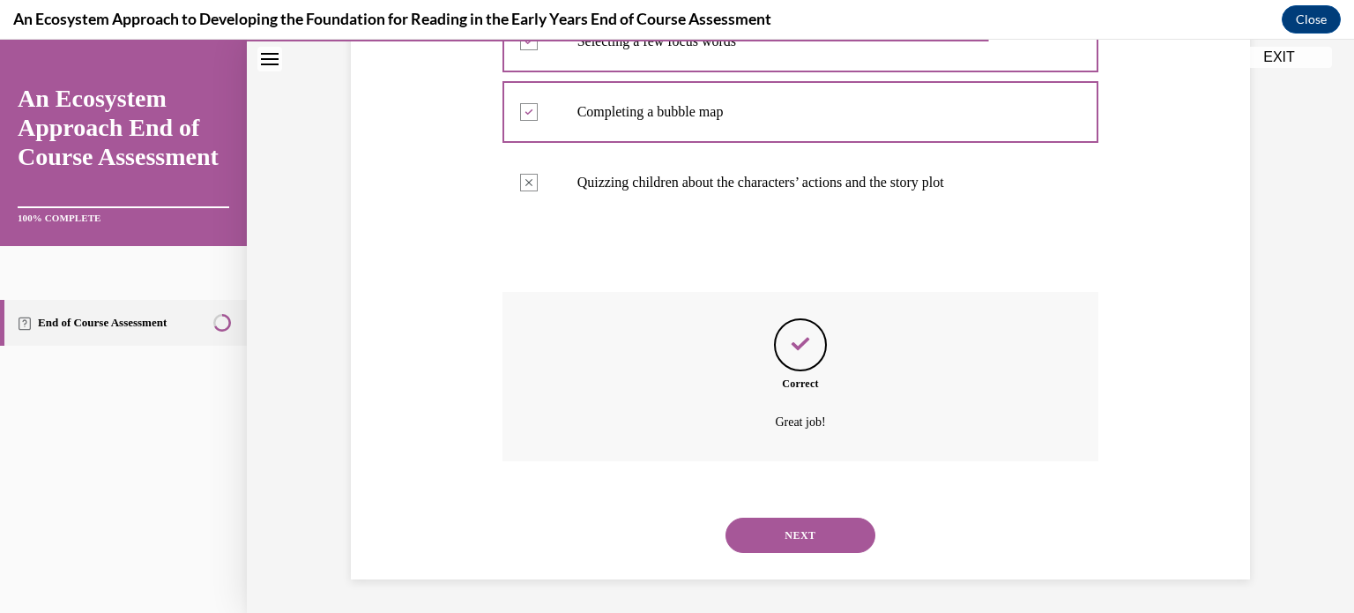
scroll to position [489, 0]
click at [764, 534] on button "NEXT" at bounding box center [801, 534] width 150 height 35
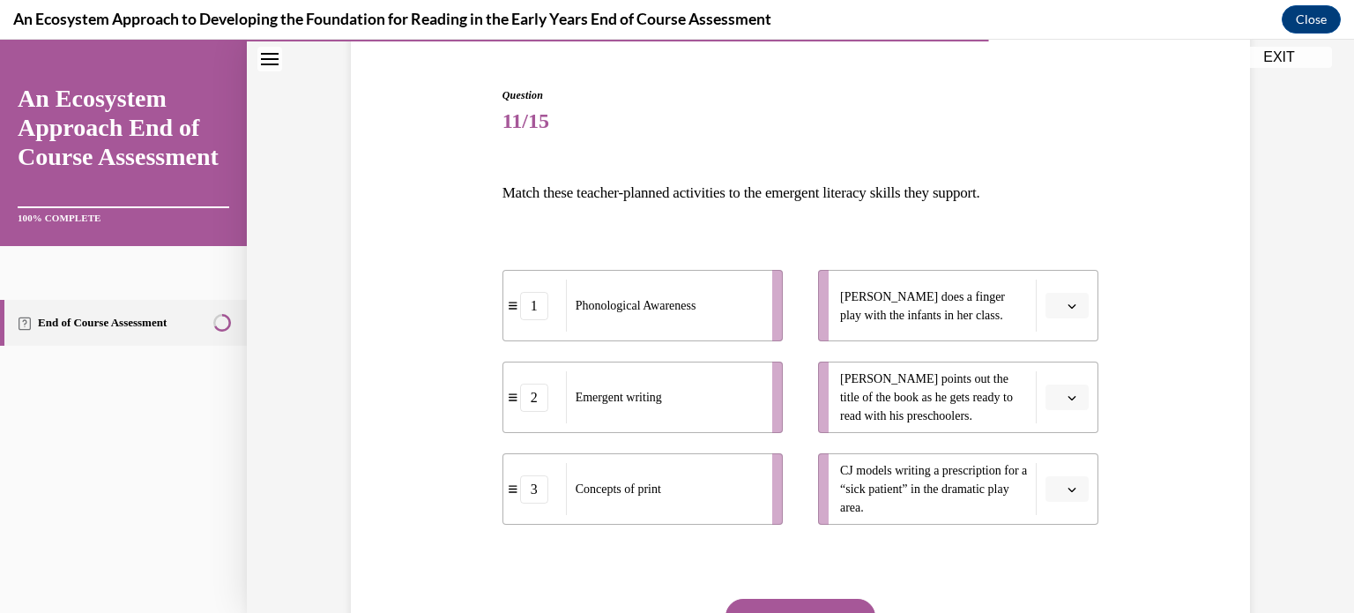
scroll to position [160, 0]
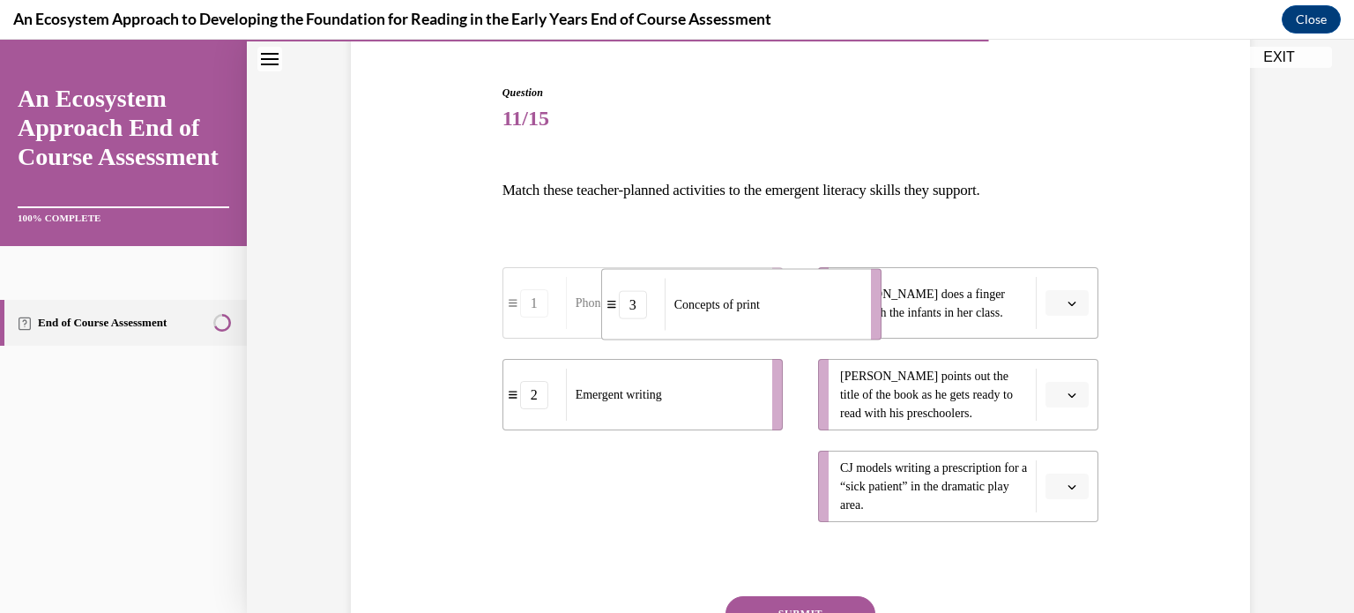
drag, startPoint x: 695, startPoint y: 461, endPoint x: 787, endPoint y: 274, distance: 208.2
click at [787, 279] on div "Concepts of print" at bounding box center [762, 305] width 195 height 52
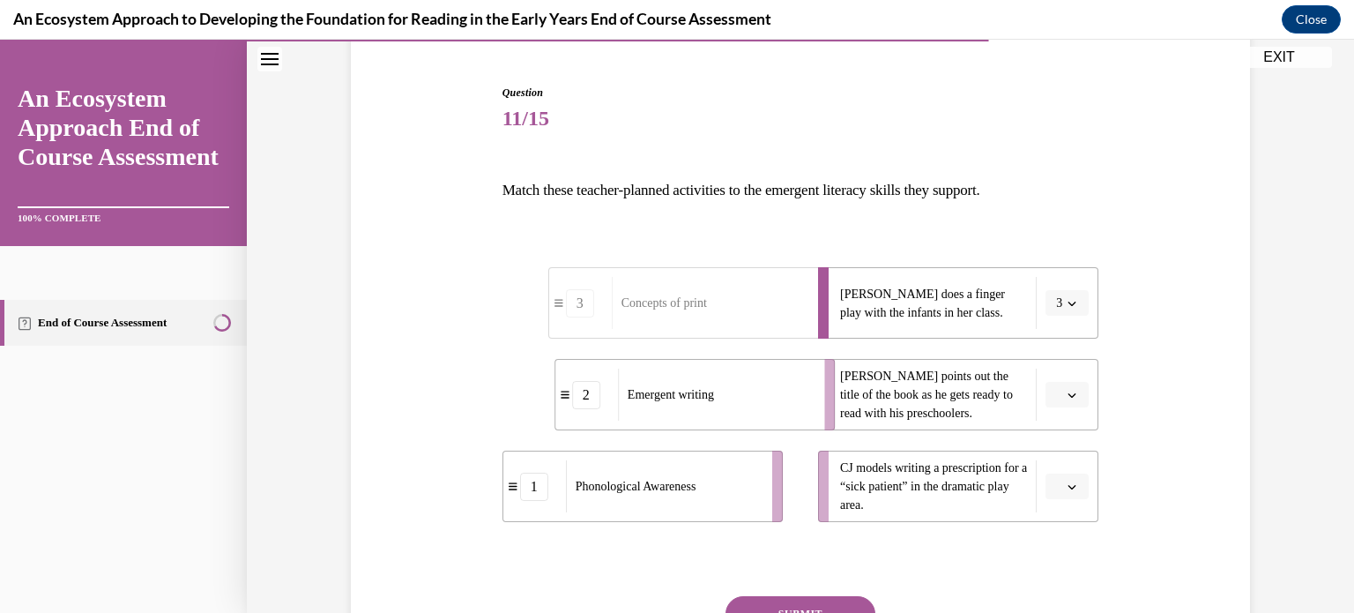
drag, startPoint x: 677, startPoint y: 395, endPoint x: 769, endPoint y: 401, distance: 91.9
click at [769, 401] on div "Emergent writing" at bounding box center [715, 395] width 195 height 52
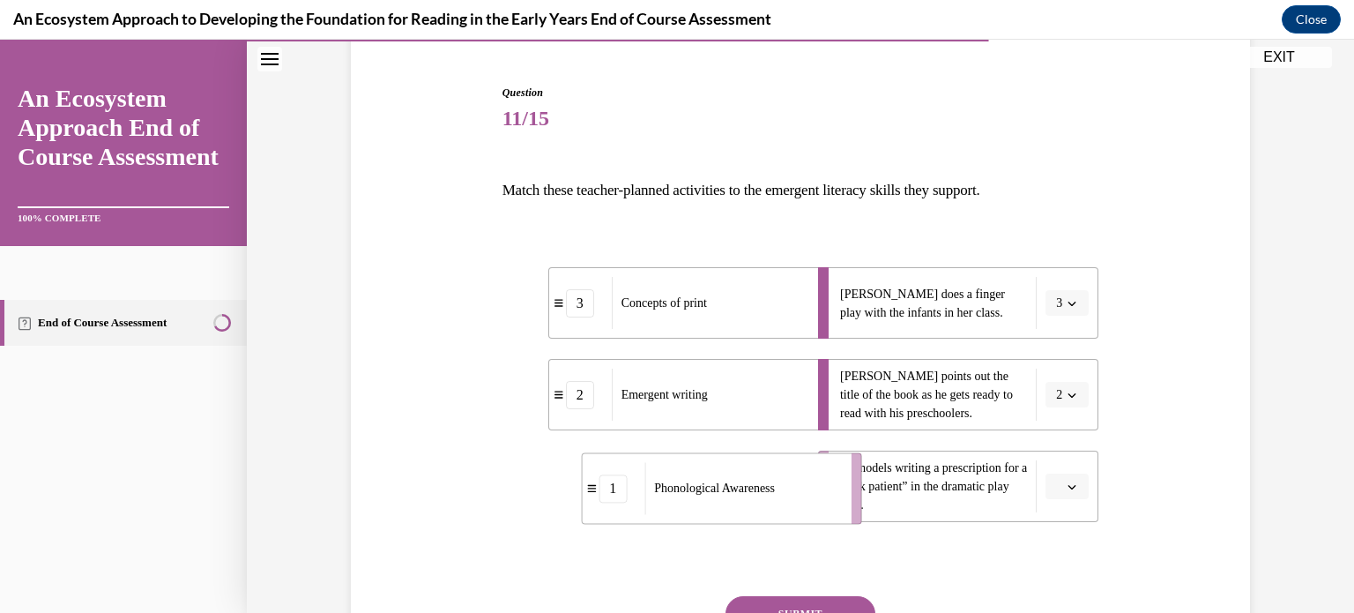
drag, startPoint x: 653, startPoint y: 490, endPoint x: 734, endPoint y: 493, distance: 80.3
click at [734, 493] on span "Phonological Awareness" at bounding box center [714, 487] width 121 height 13
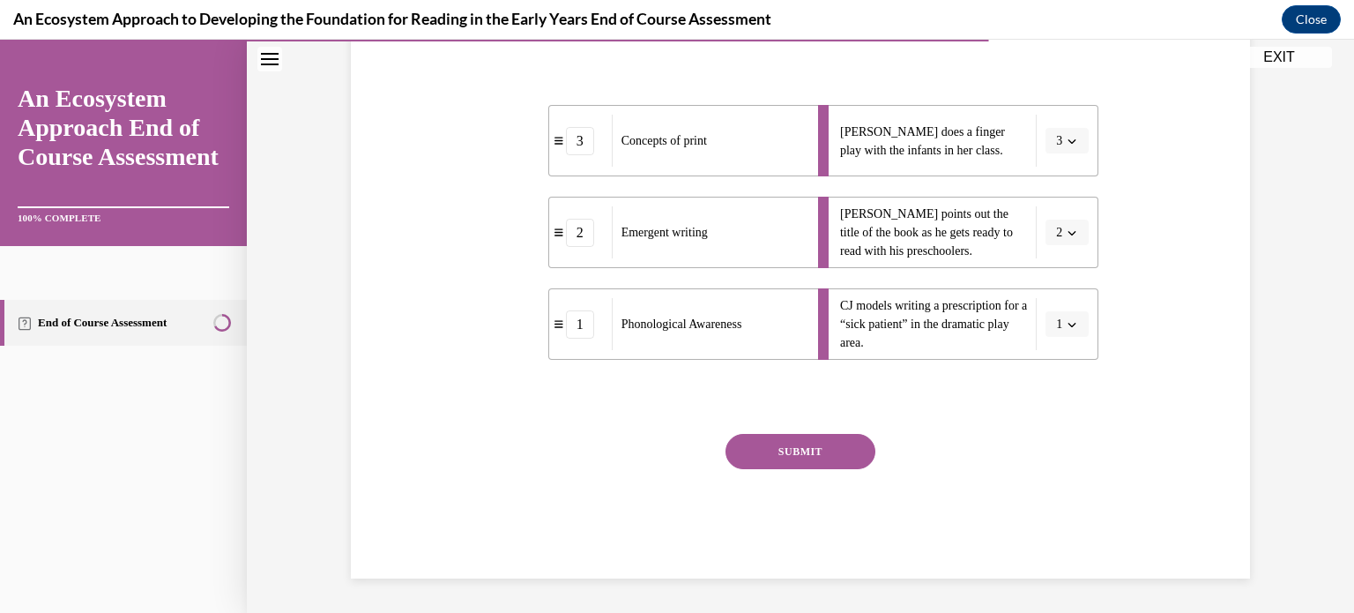
click at [754, 455] on button "SUBMIT" at bounding box center [801, 451] width 150 height 35
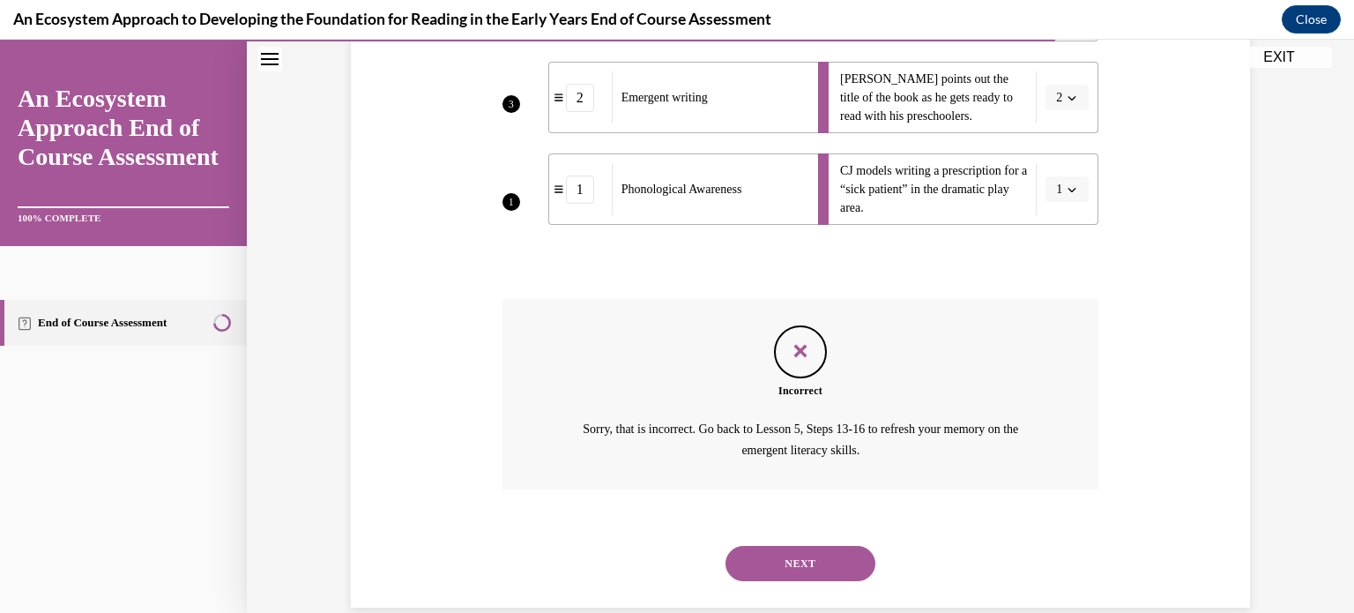
scroll to position [462, 0]
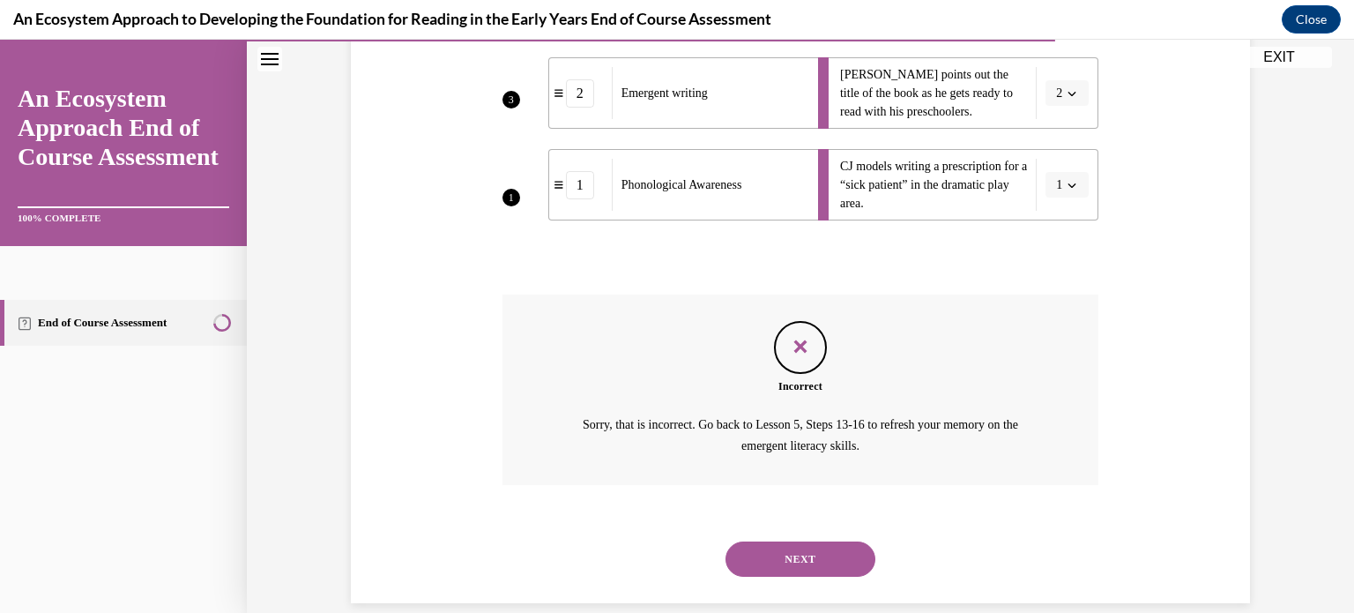
click at [748, 553] on button "NEXT" at bounding box center [801, 558] width 150 height 35
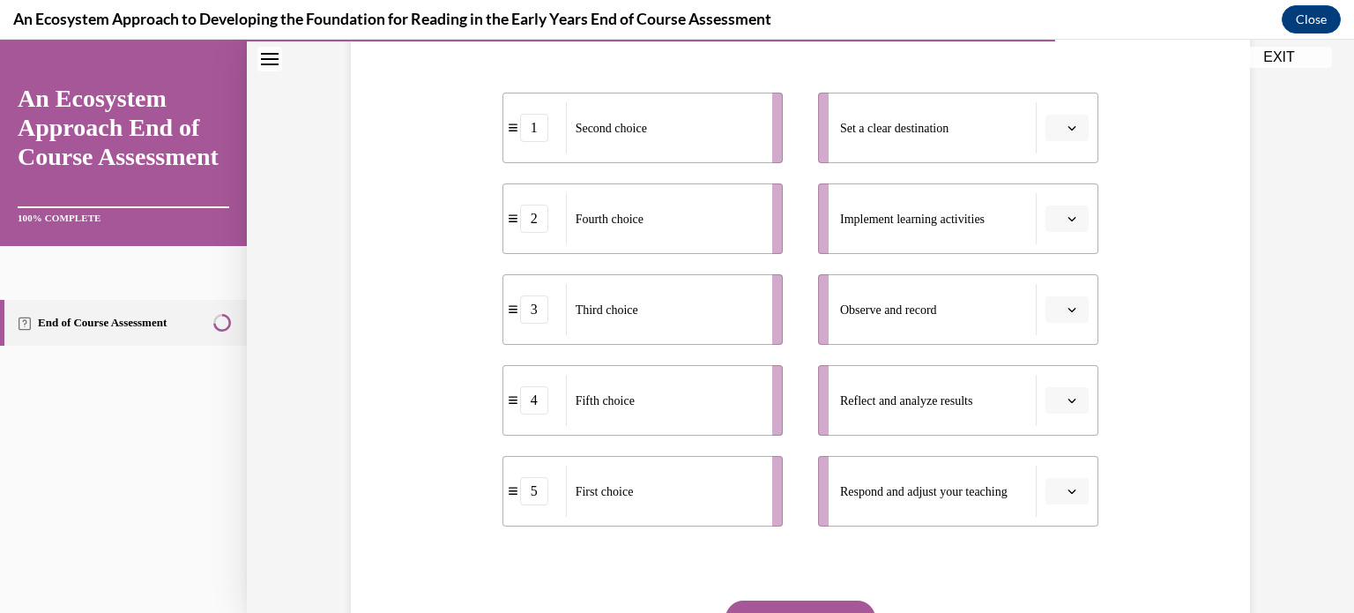
scroll to position [342, 0]
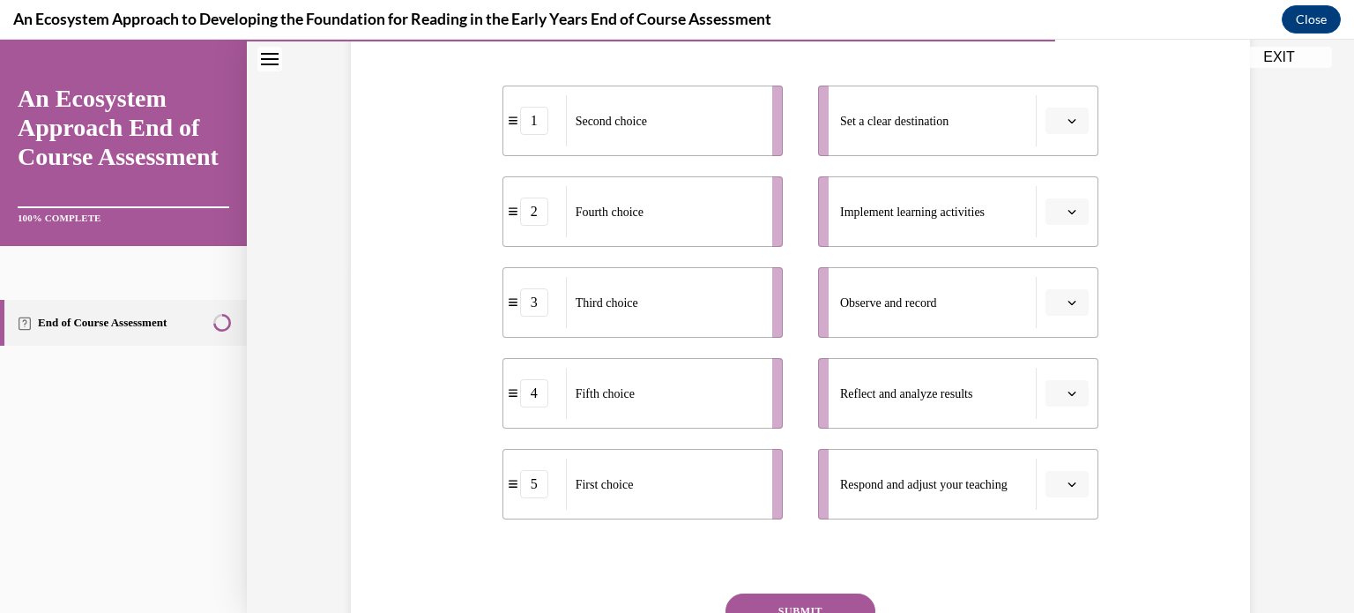
click at [633, 137] on div "Second choice" at bounding box center [663, 120] width 195 height 51
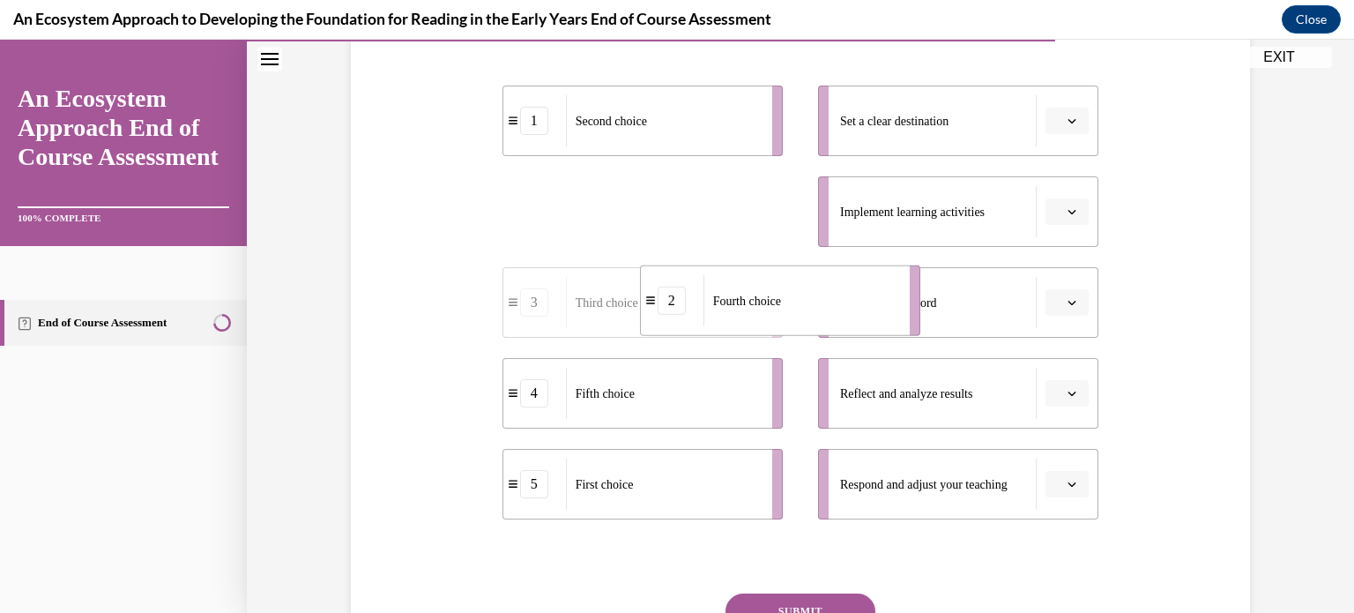
drag, startPoint x: 614, startPoint y: 212, endPoint x: 750, endPoint y: 308, distance: 166.4
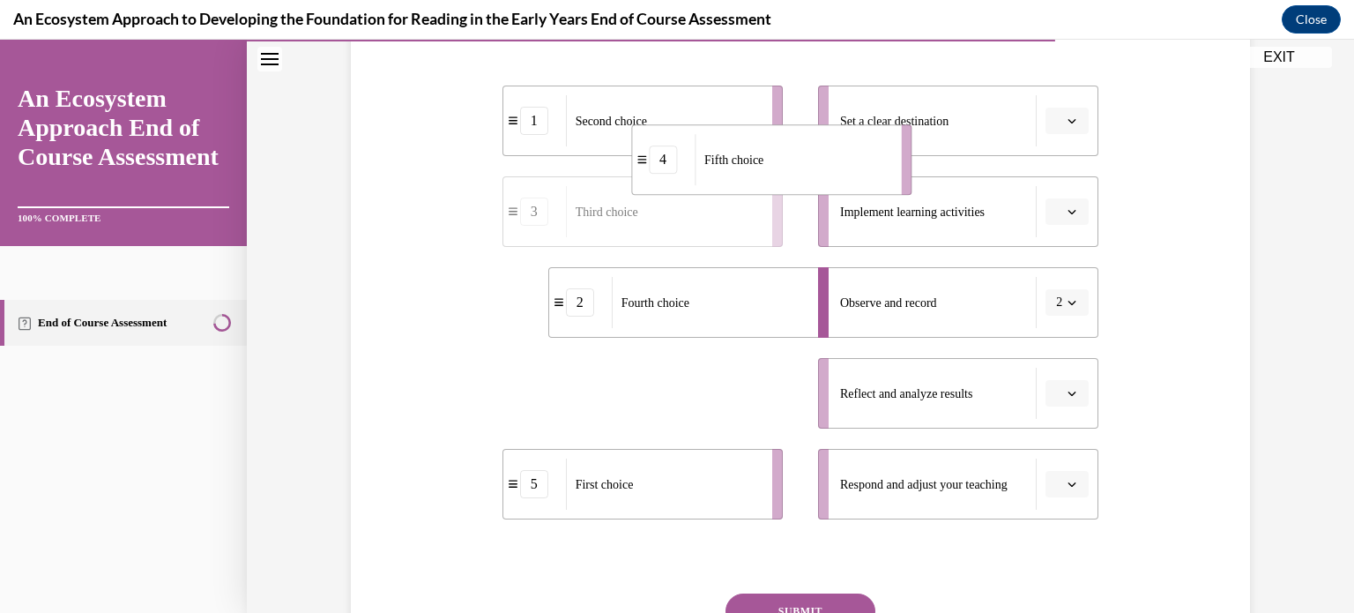
drag, startPoint x: 621, startPoint y: 400, endPoint x: 741, endPoint y: 119, distance: 305.8
click at [741, 151] on span "Fifth choice" at bounding box center [734, 160] width 59 height 19
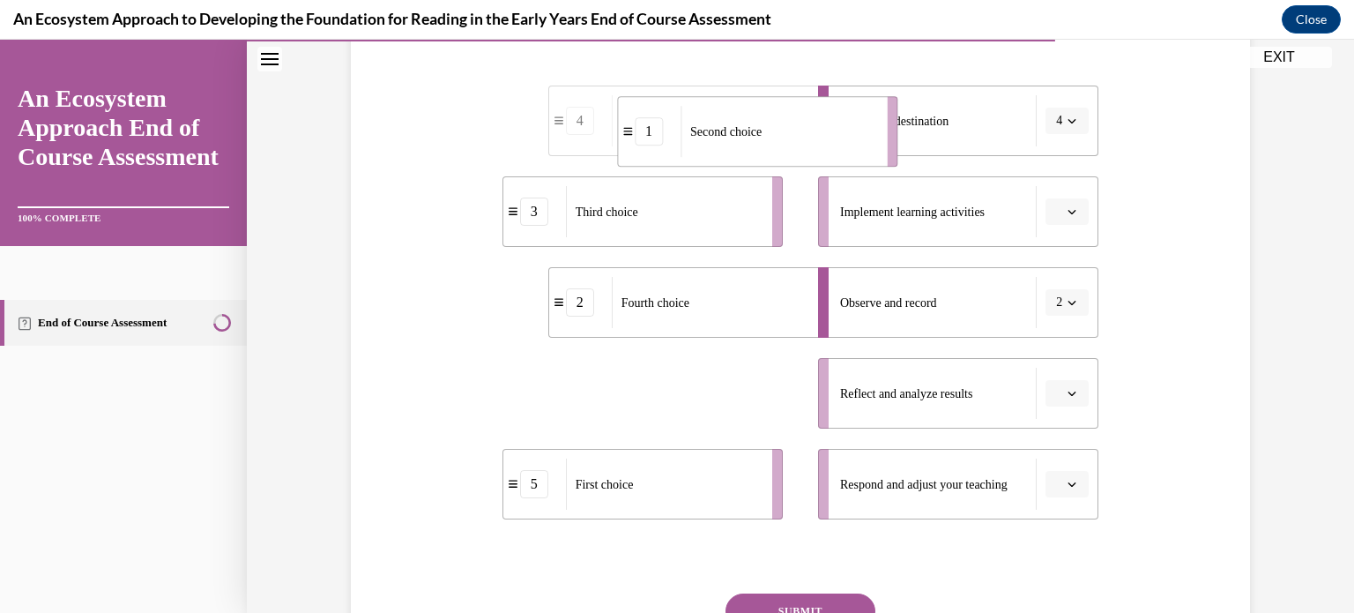
drag, startPoint x: 633, startPoint y: 398, endPoint x: 740, endPoint y: 124, distance: 293.4
click at [740, 125] on span "Second choice" at bounding box center [725, 131] width 71 height 13
drag, startPoint x: 607, startPoint y: 387, endPoint x: 648, endPoint y: 112, distance: 278.2
click at [648, 112] on span "Fifth choice" at bounding box center [646, 118] width 59 height 13
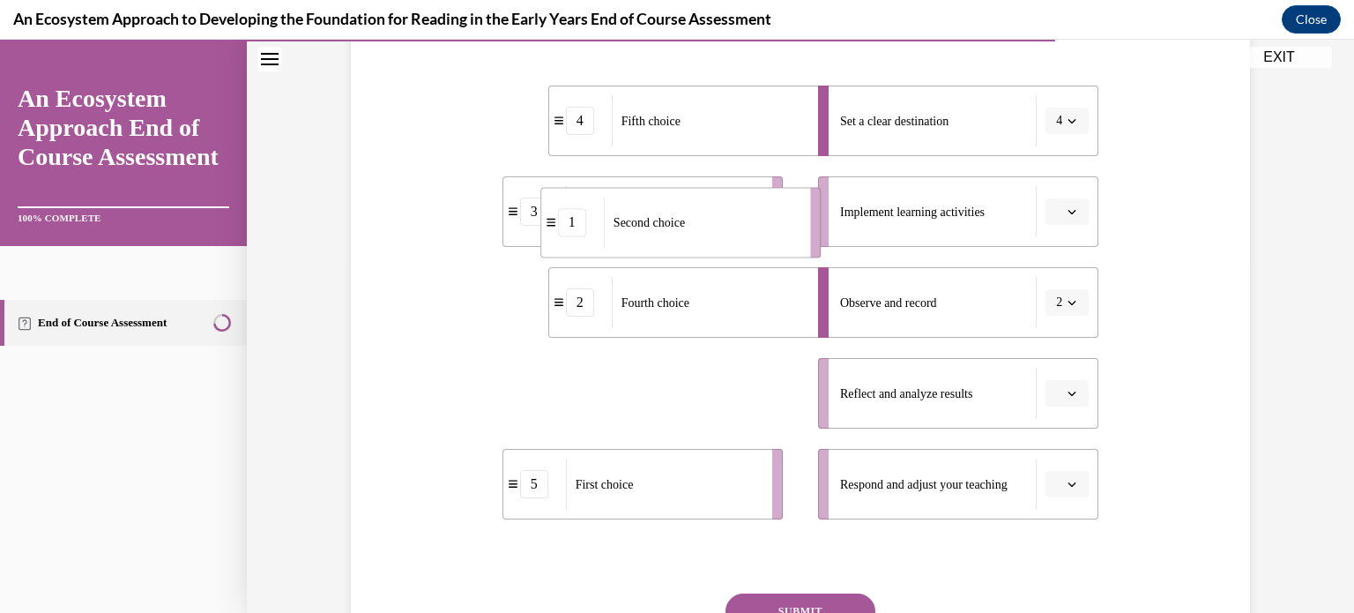
drag, startPoint x: 571, startPoint y: 387, endPoint x: 607, endPoint y: 212, distance: 179.0
click at [614, 216] on span "Second choice" at bounding box center [649, 222] width 71 height 13
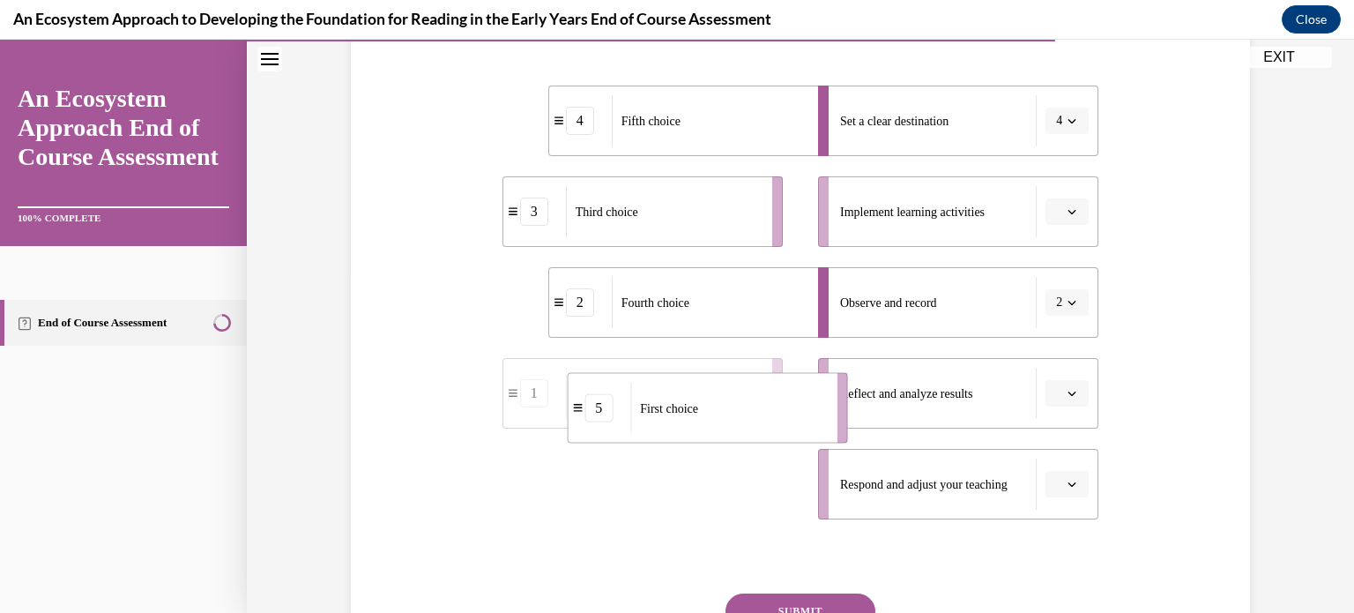
drag, startPoint x: 559, startPoint y: 485, endPoint x: 621, endPoint y: 392, distance: 112.0
click at [630, 392] on div "First choice" at bounding box center [727, 408] width 195 height 51
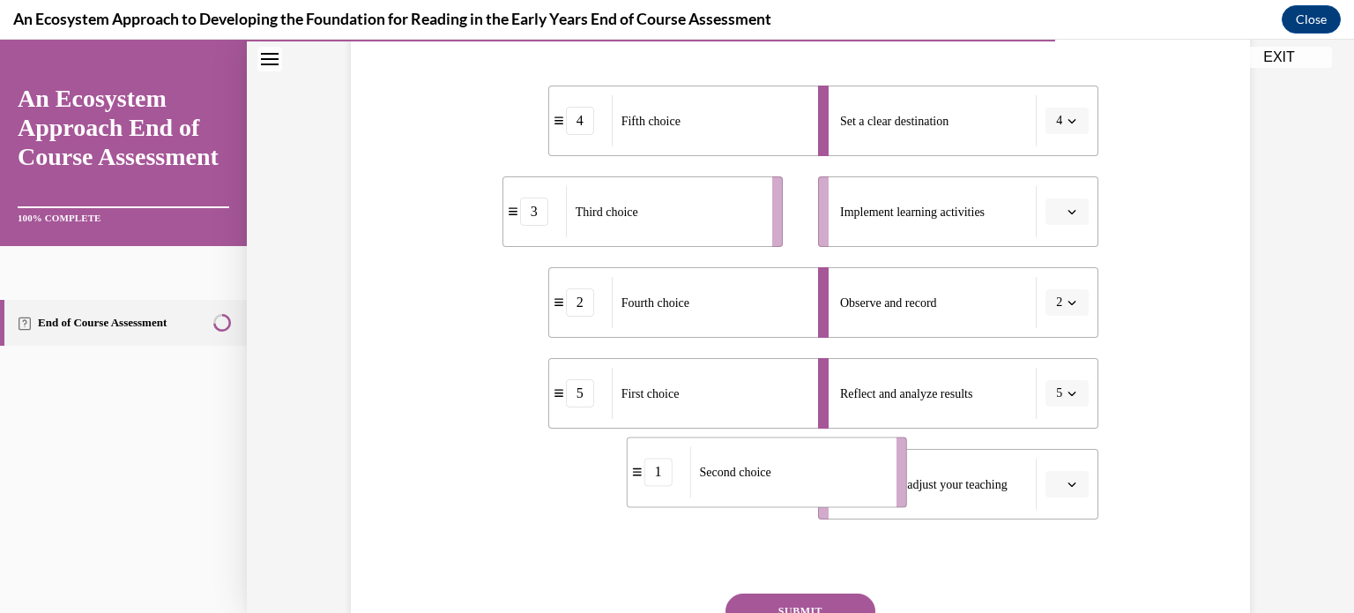
drag, startPoint x: 559, startPoint y: 475, endPoint x: 683, endPoint y: 463, distance: 124.9
click at [690, 463] on div "Second choice" at bounding box center [787, 471] width 195 height 51
drag, startPoint x: 653, startPoint y: 202, endPoint x: 744, endPoint y: 191, distance: 92.3
click at [744, 191] on div "Third choice" at bounding box center [663, 211] width 195 height 51
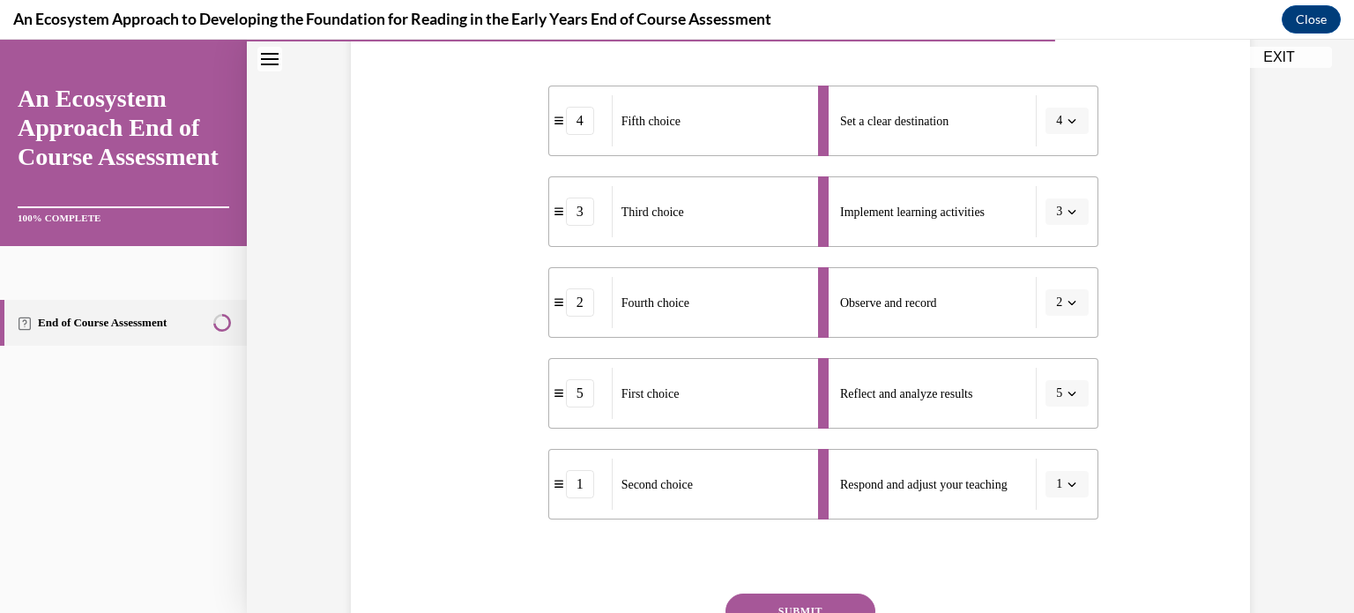
scroll to position [502, 0]
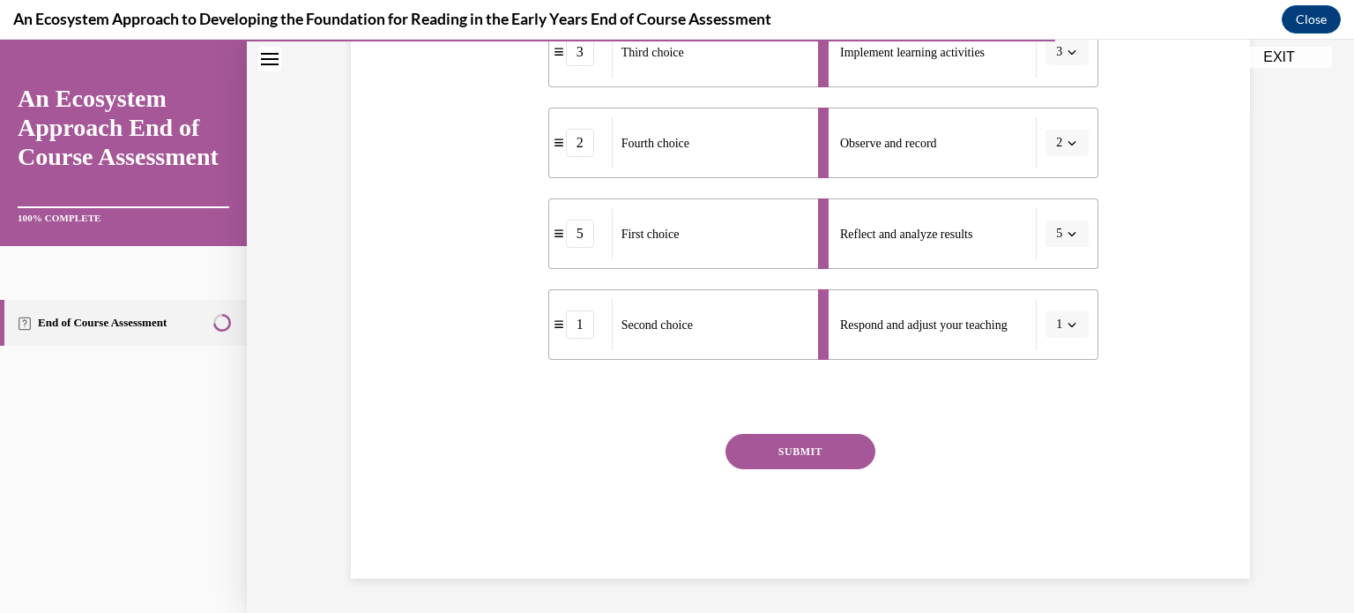
click at [751, 458] on button "SUBMIT" at bounding box center [801, 451] width 150 height 35
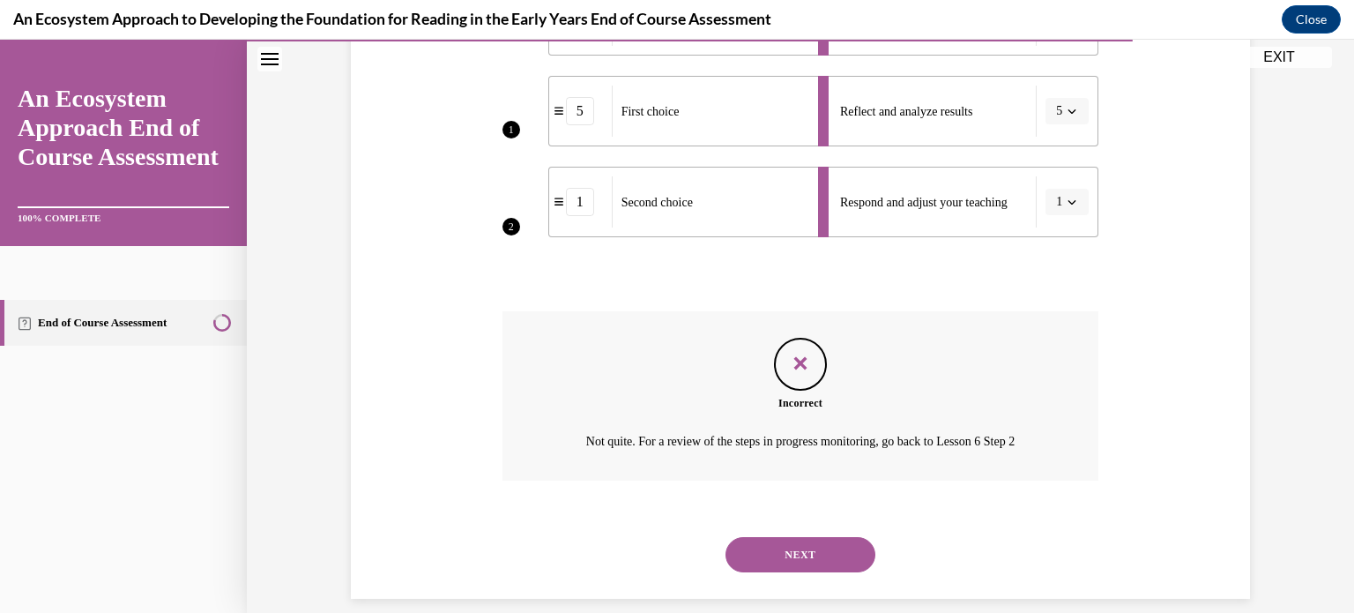
scroll to position [645, 0]
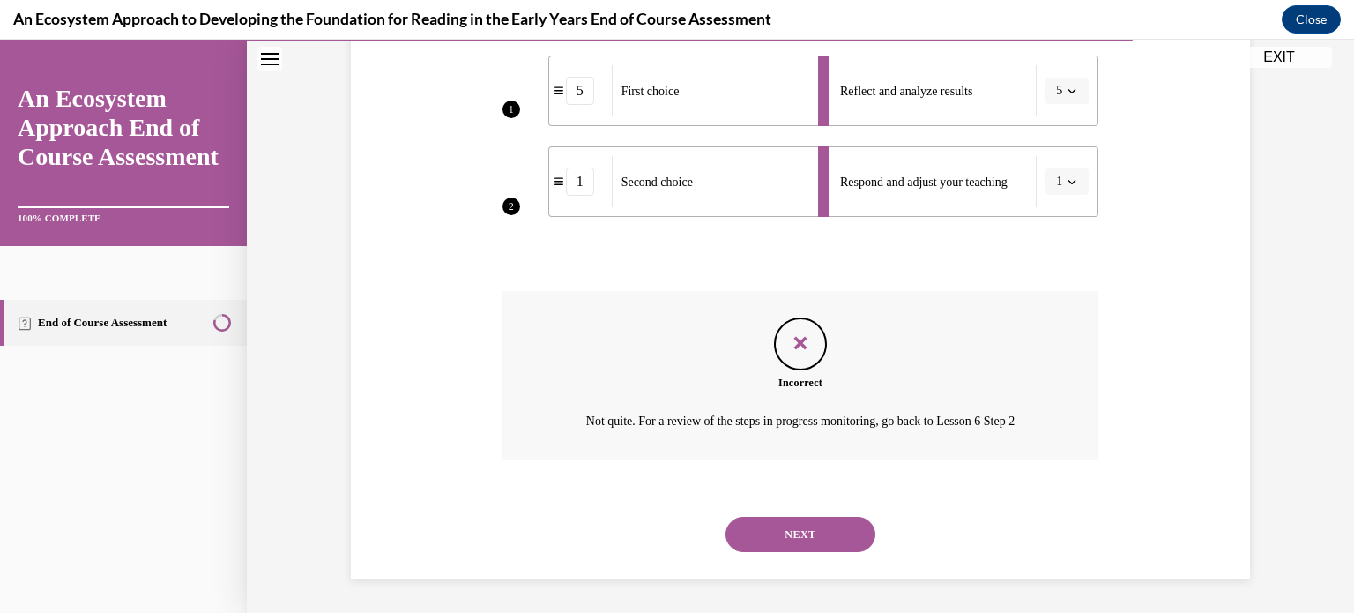
click at [771, 532] on button "NEXT" at bounding box center [801, 534] width 150 height 35
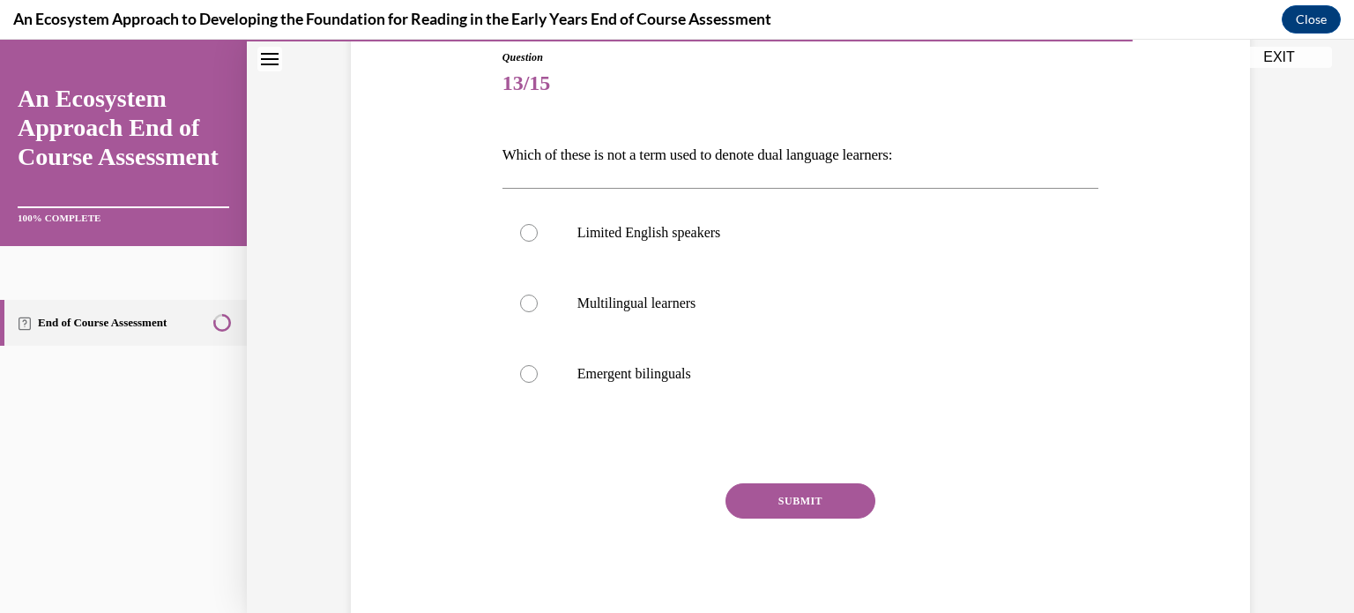
scroll to position [245, 0]
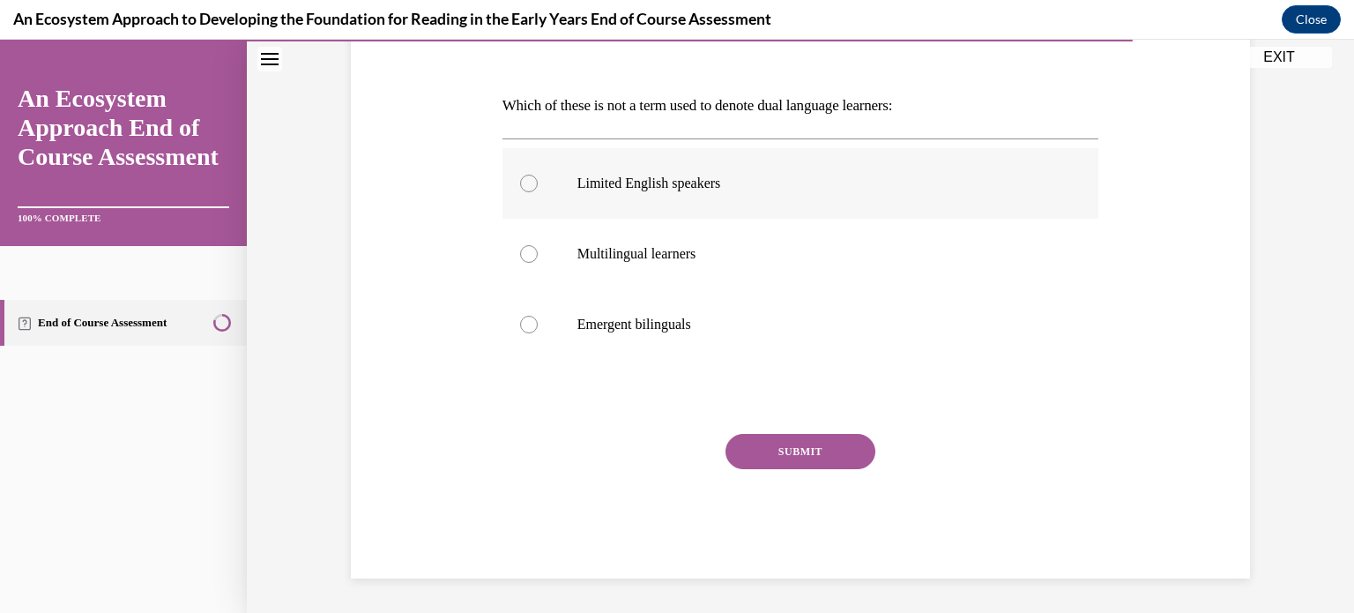
click at [703, 190] on p "Limited English speakers" at bounding box center [817, 184] width 478 height 18
click at [538, 190] on input "Limited English speakers" at bounding box center [529, 184] width 18 height 18
radio input "true"
click at [769, 450] on button "SUBMIT" at bounding box center [801, 451] width 150 height 35
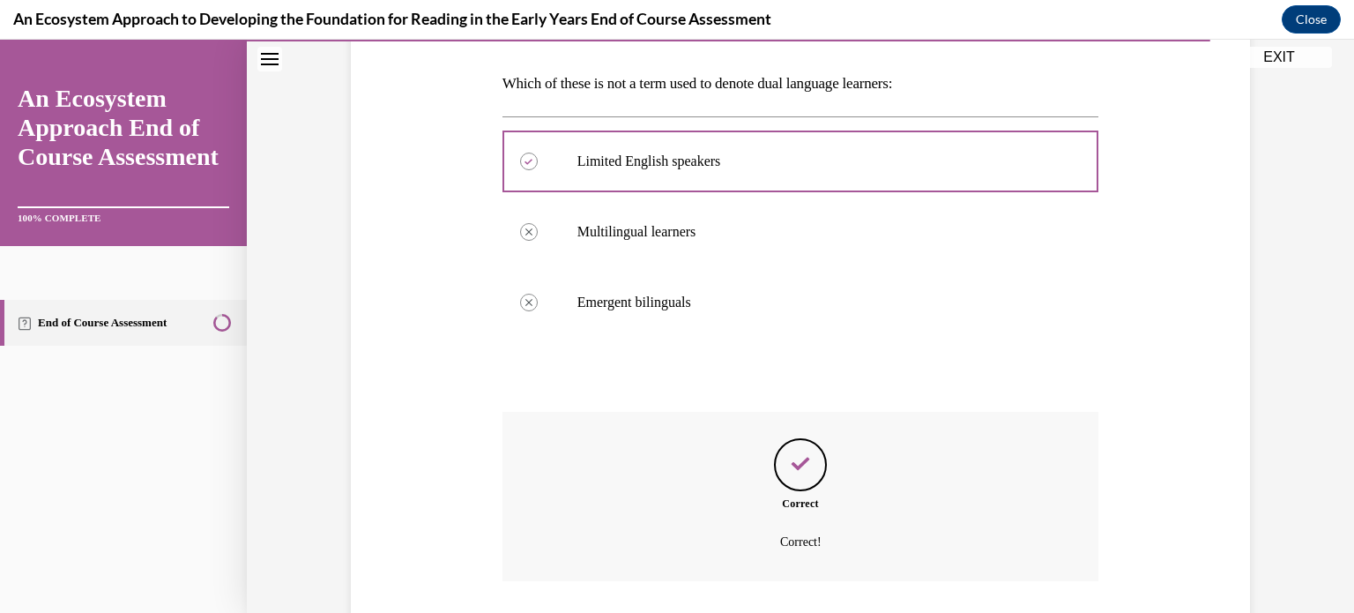
scroll to position [388, 0]
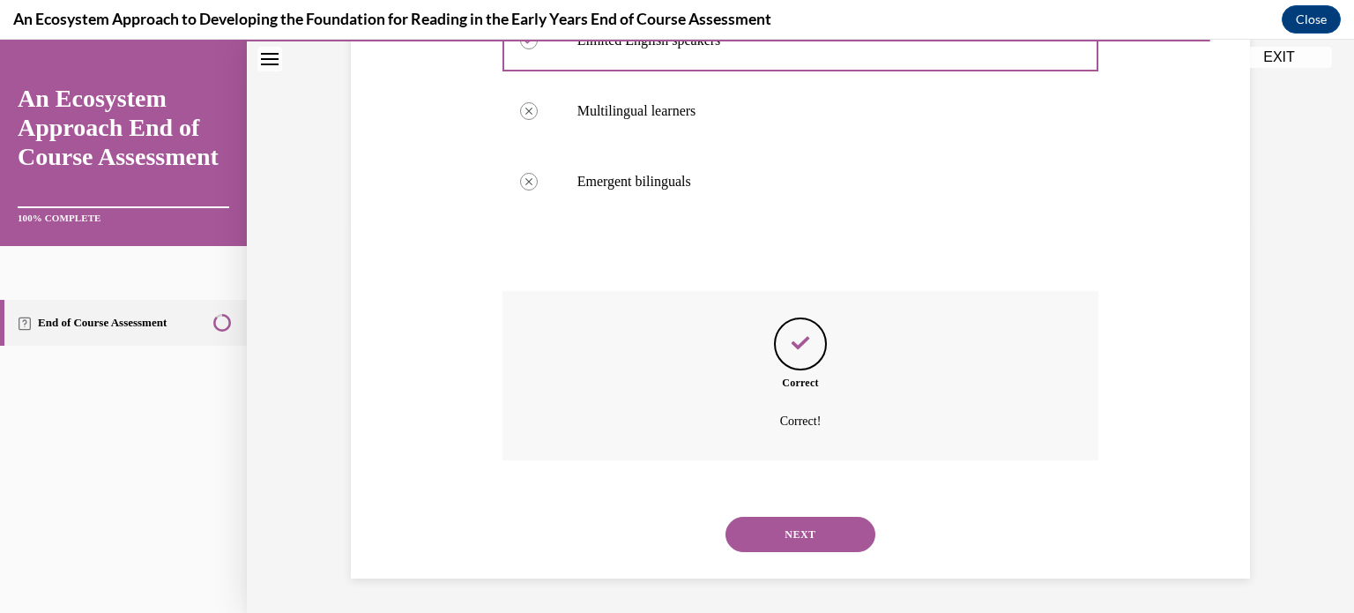
click at [786, 507] on div "NEXT" at bounding box center [801, 534] width 597 height 71
click at [786, 533] on button "NEXT" at bounding box center [801, 534] width 150 height 35
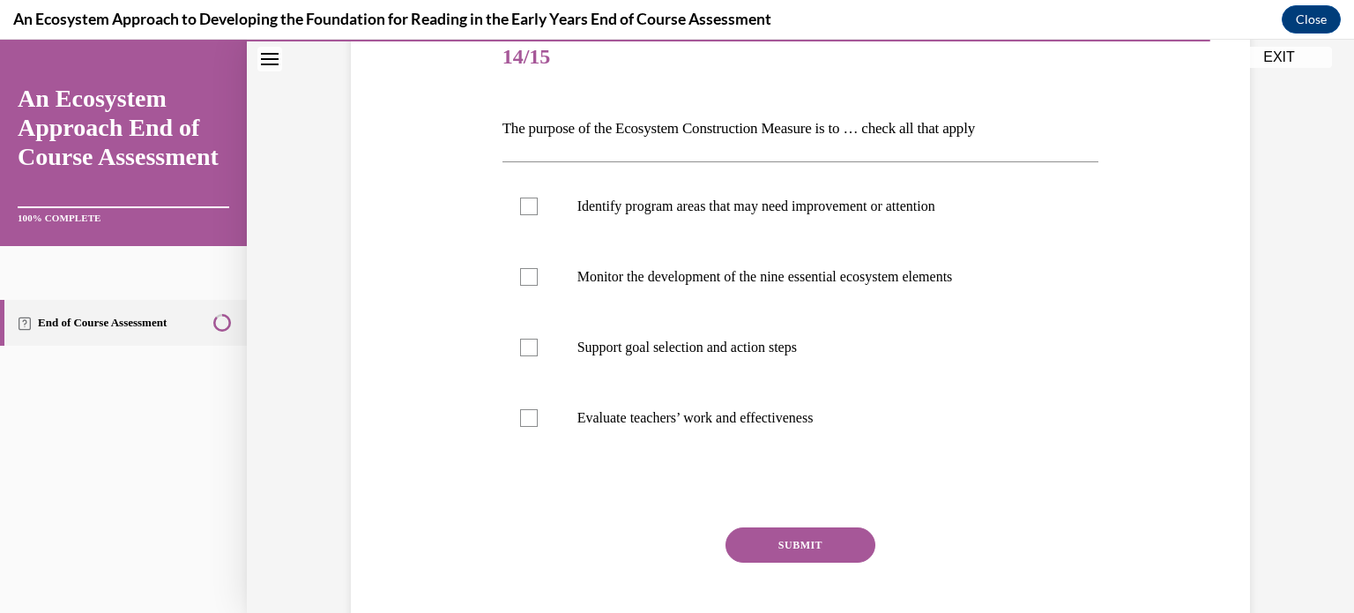
scroll to position [229, 0]
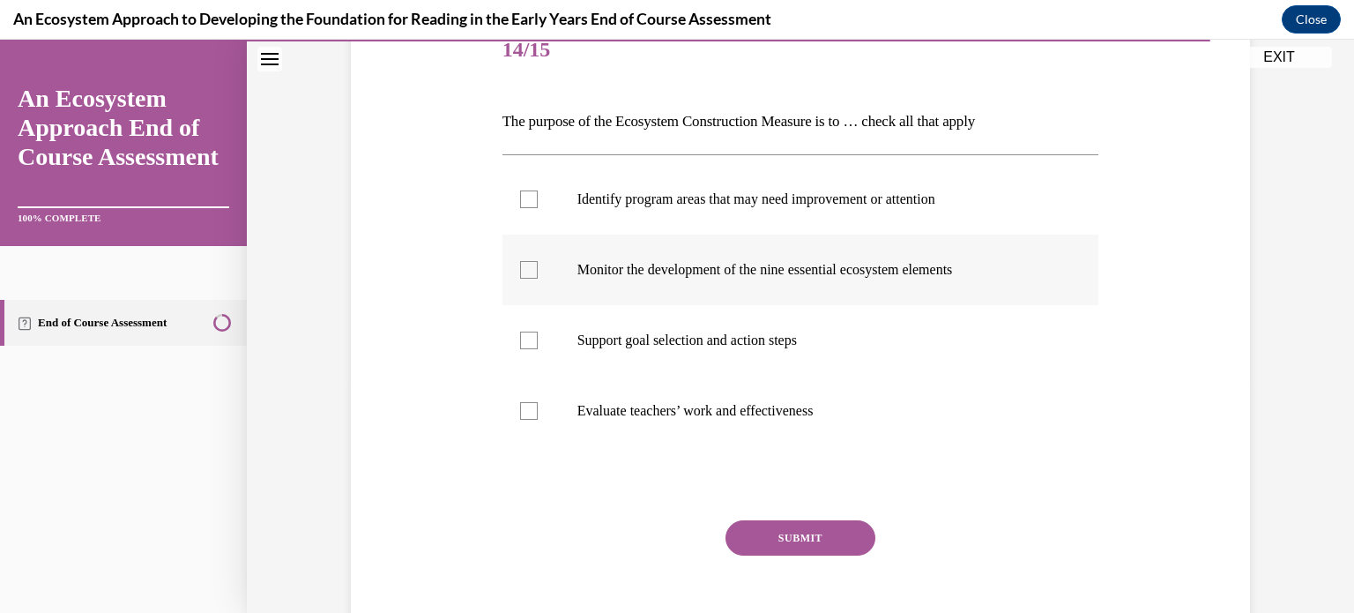
click at [741, 250] on label "Monitor the development of the nine essential ecosystem elements" at bounding box center [801, 270] width 597 height 71
click at [538, 261] on input "Monitor the development of the nine essential ecosystem elements" at bounding box center [529, 270] width 18 height 18
checkbox input "true"
click at [750, 202] on p "Identify program areas that may need improvement or attention" at bounding box center [817, 199] width 478 height 18
click at [538, 202] on input "Identify program areas that may need improvement or attention" at bounding box center [529, 199] width 18 height 18
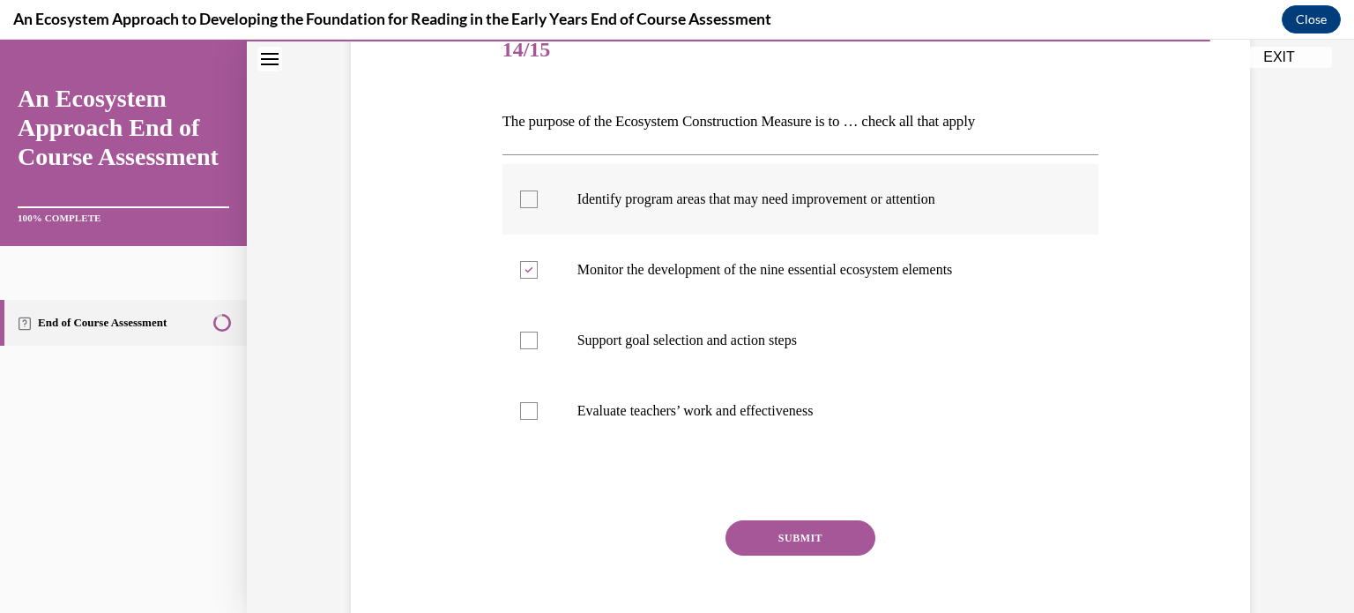
checkbox input "true"
click at [734, 305] on label "Support goal selection and action steps" at bounding box center [801, 340] width 597 height 71
click at [538, 332] on input "Support goal selection and action steps" at bounding box center [529, 341] width 18 height 18
checkbox input "true"
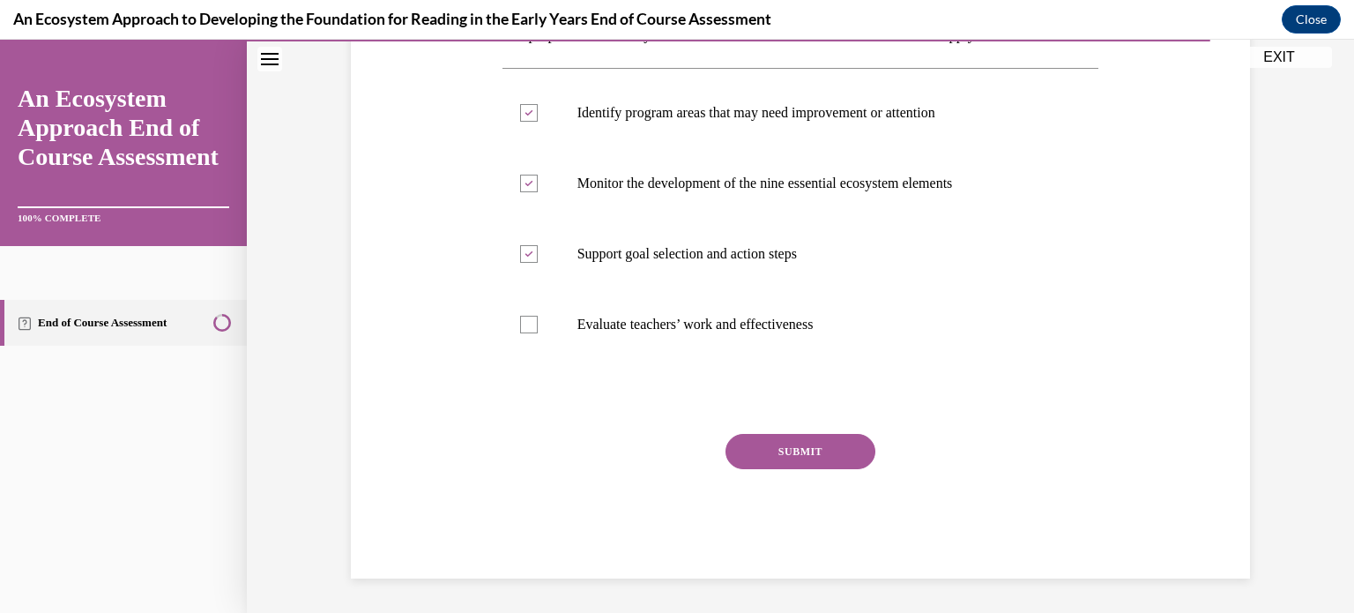
click at [765, 444] on button "SUBMIT" at bounding box center [801, 451] width 150 height 35
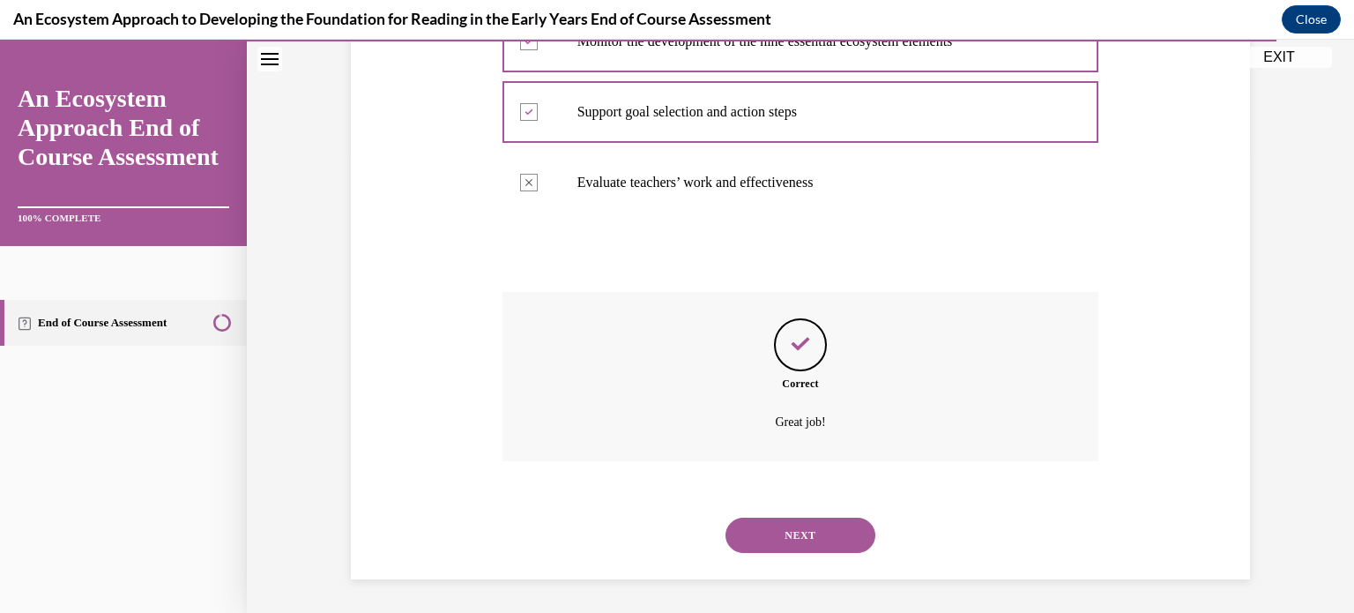
scroll to position [459, 0]
click at [733, 530] on button "NEXT" at bounding box center [801, 534] width 150 height 35
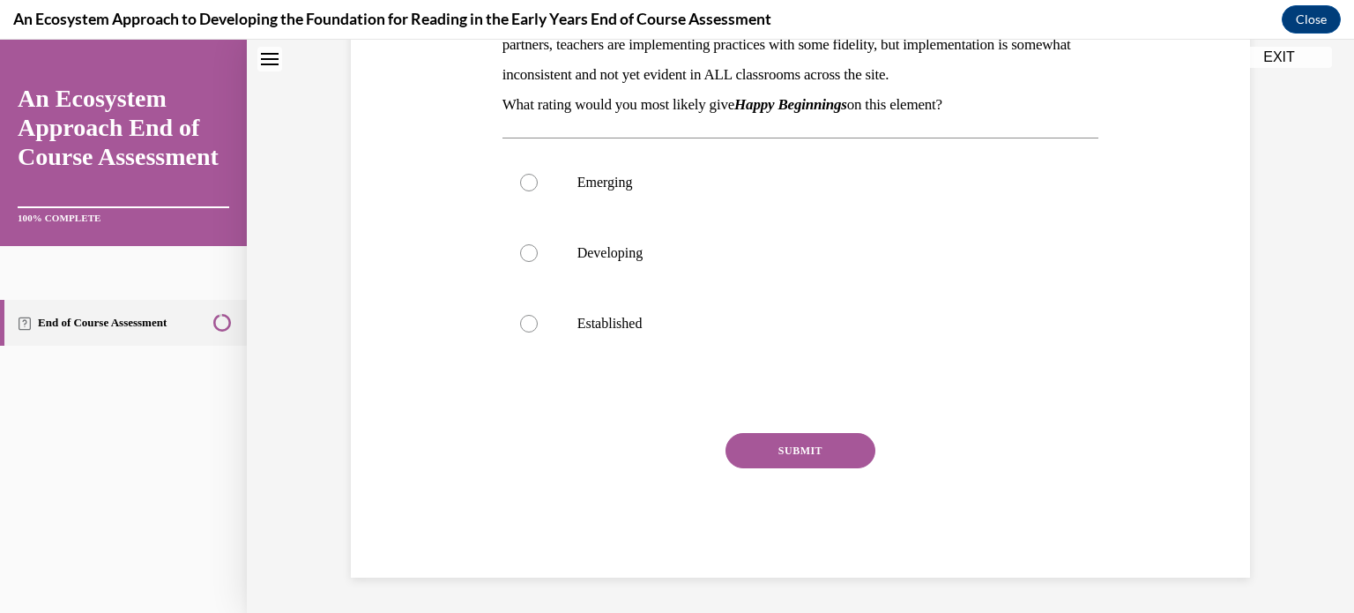
scroll to position [0, 0]
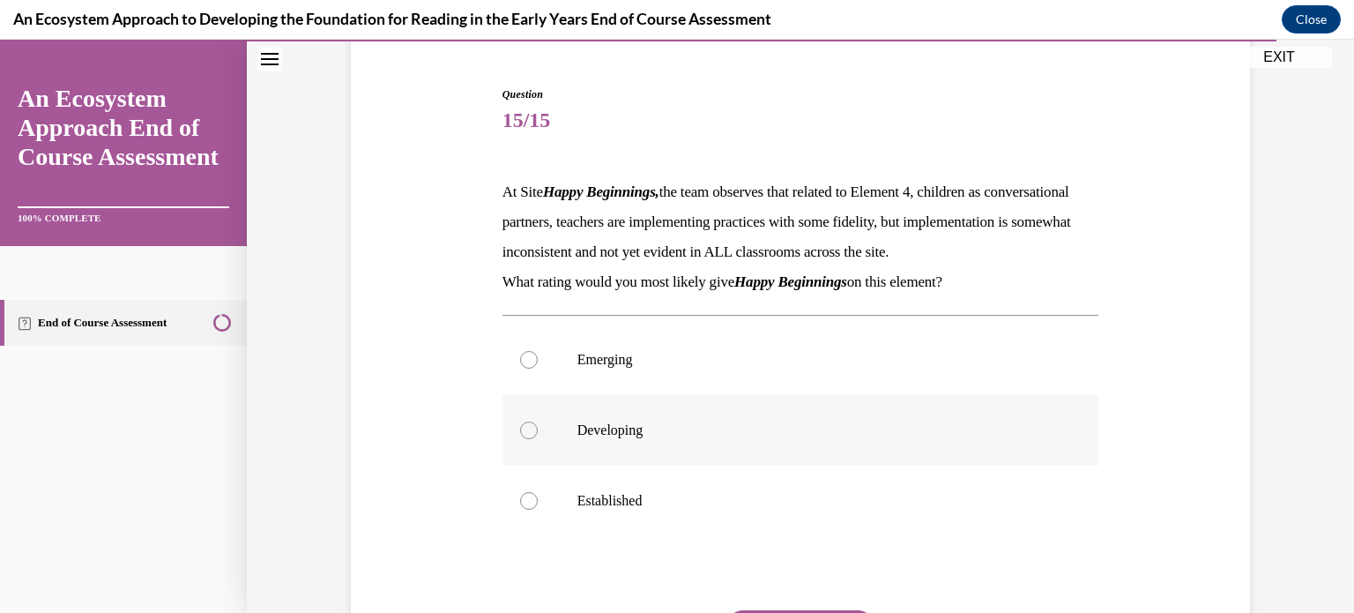
click at [732, 435] on label "Developing" at bounding box center [801, 430] width 597 height 71
click at [538, 435] on input "Developing" at bounding box center [529, 430] width 18 height 18
radio input "true"
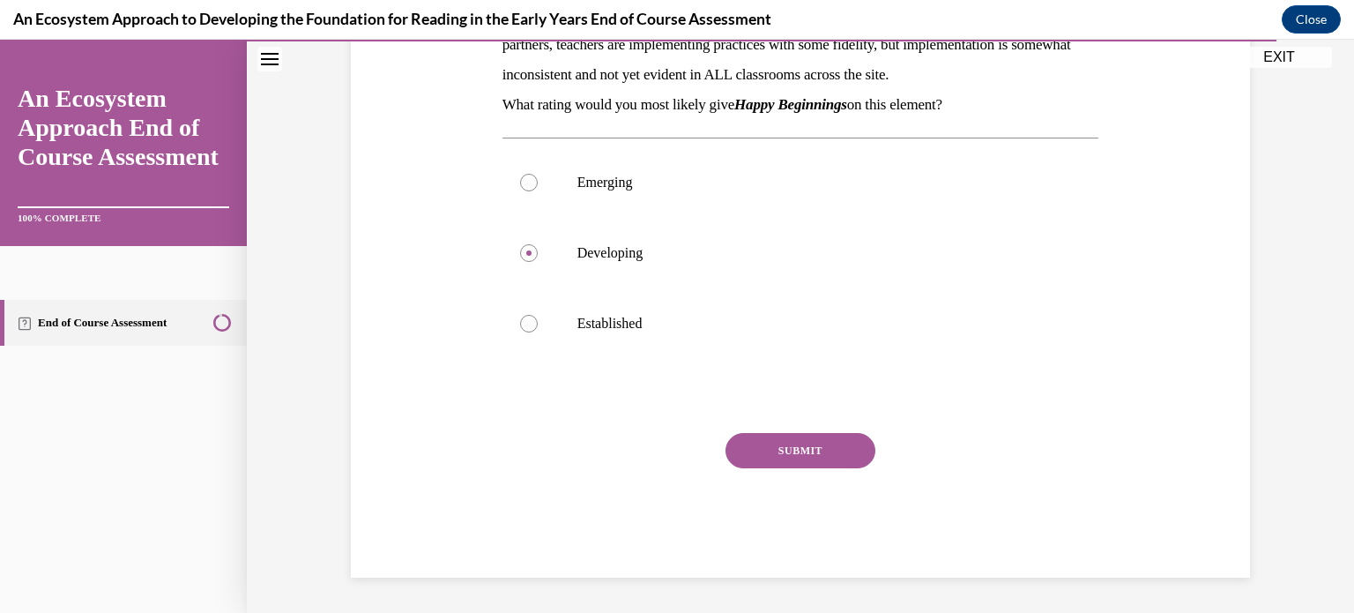
click at [749, 445] on button "SUBMIT" at bounding box center [801, 450] width 150 height 35
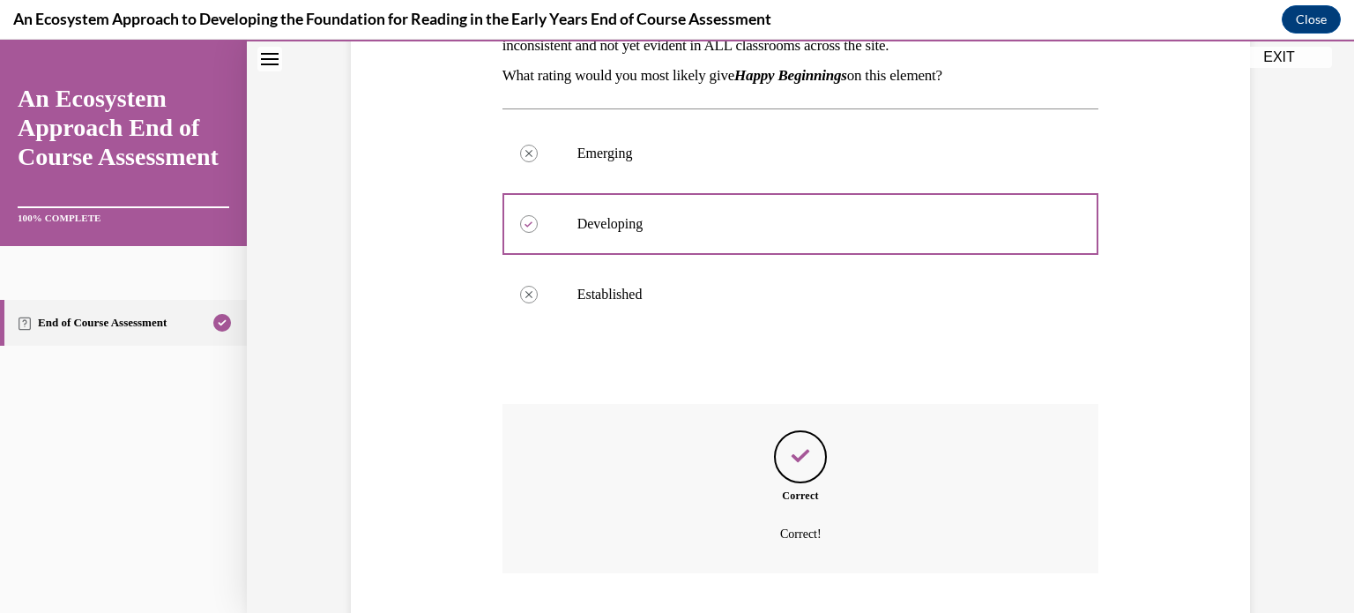
scroll to position [508, 0]
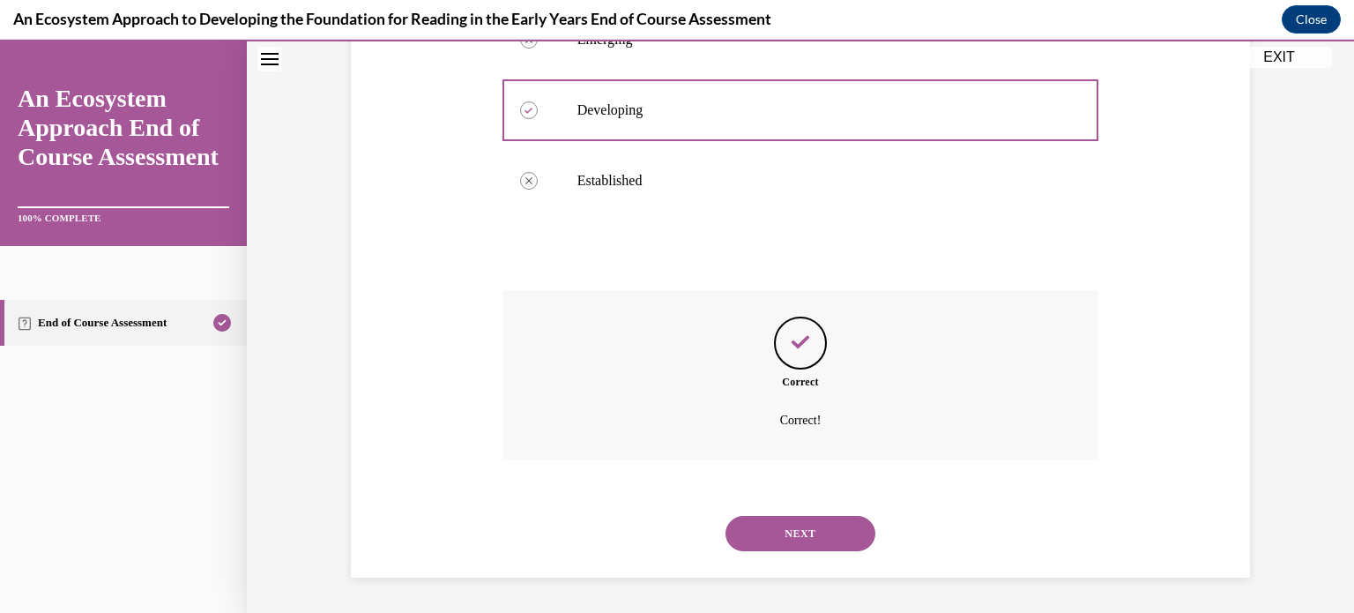
click at [799, 542] on button "NEXT" at bounding box center [801, 533] width 150 height 35
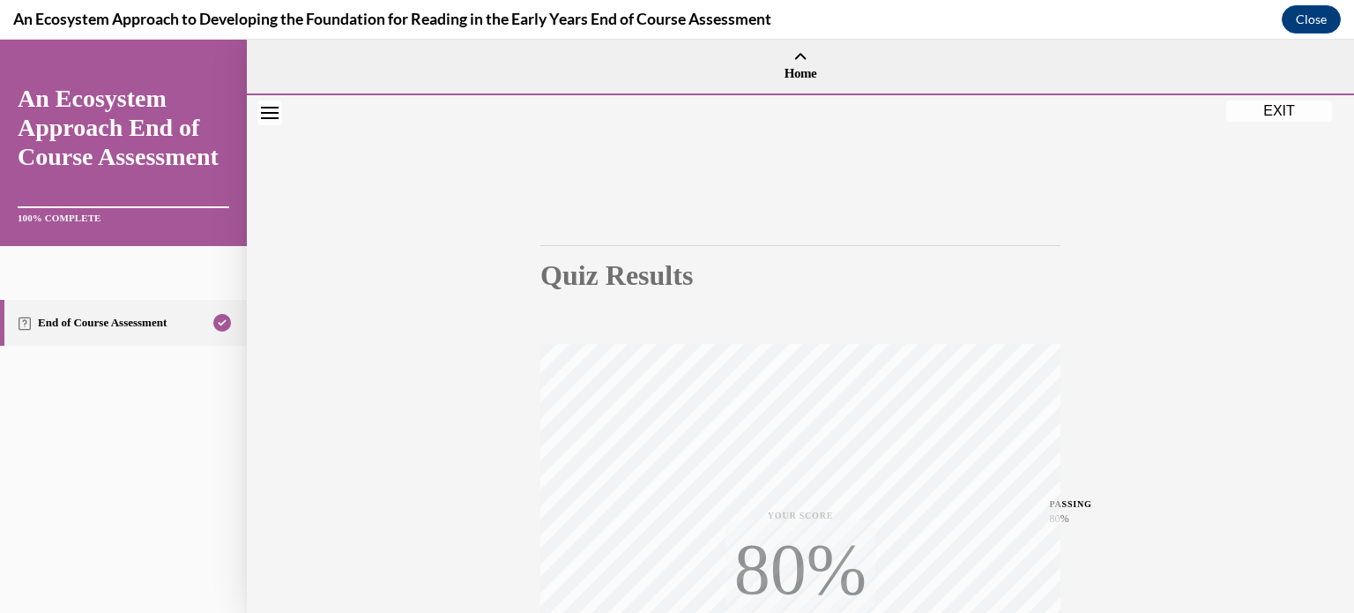
click at [894, 142] on div "Quiz Results PASSING 80% Your score 80% Passed PASSING 80% Your score Your scor…" at bounding box center [801, 519] width 1108 height 848
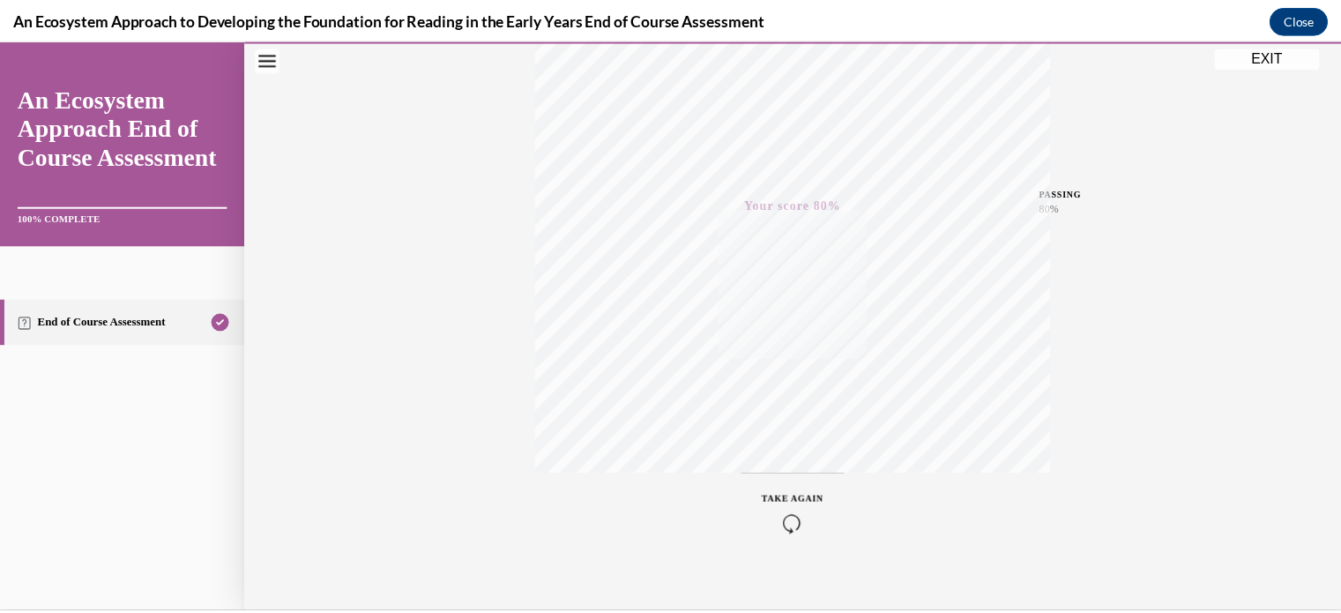
scroll to position [330, 0]
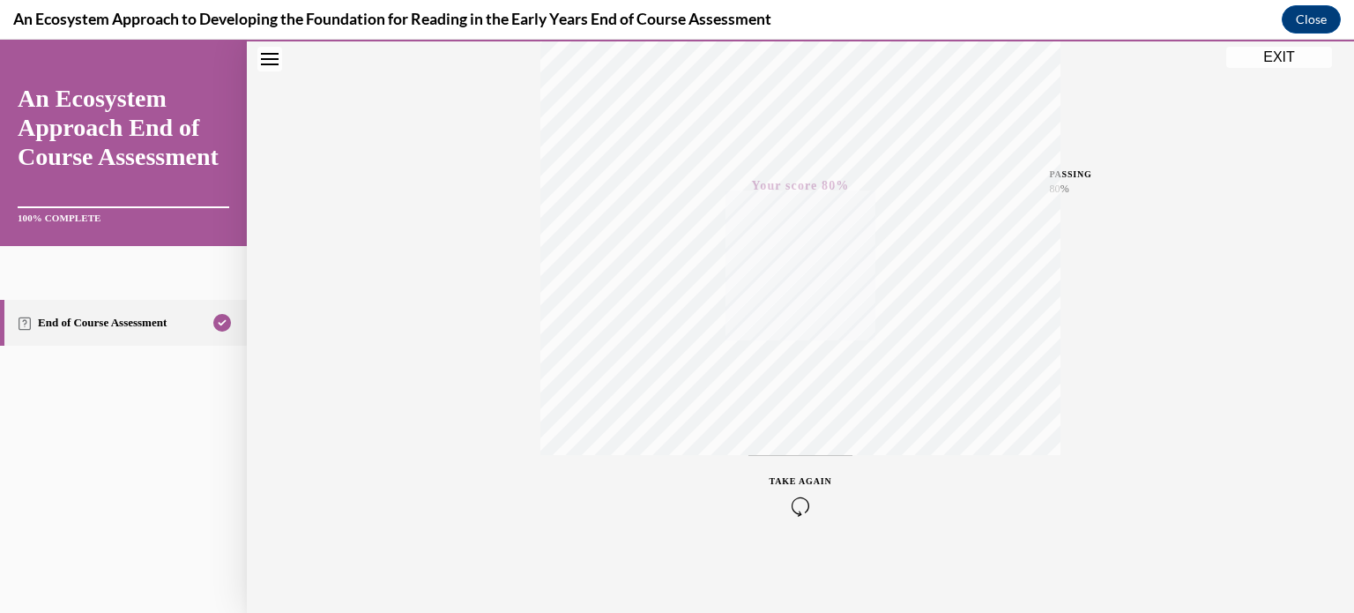
click at [1273, 50] on button "EXIT" at bounding box center [1280, 57] width 106 height 21
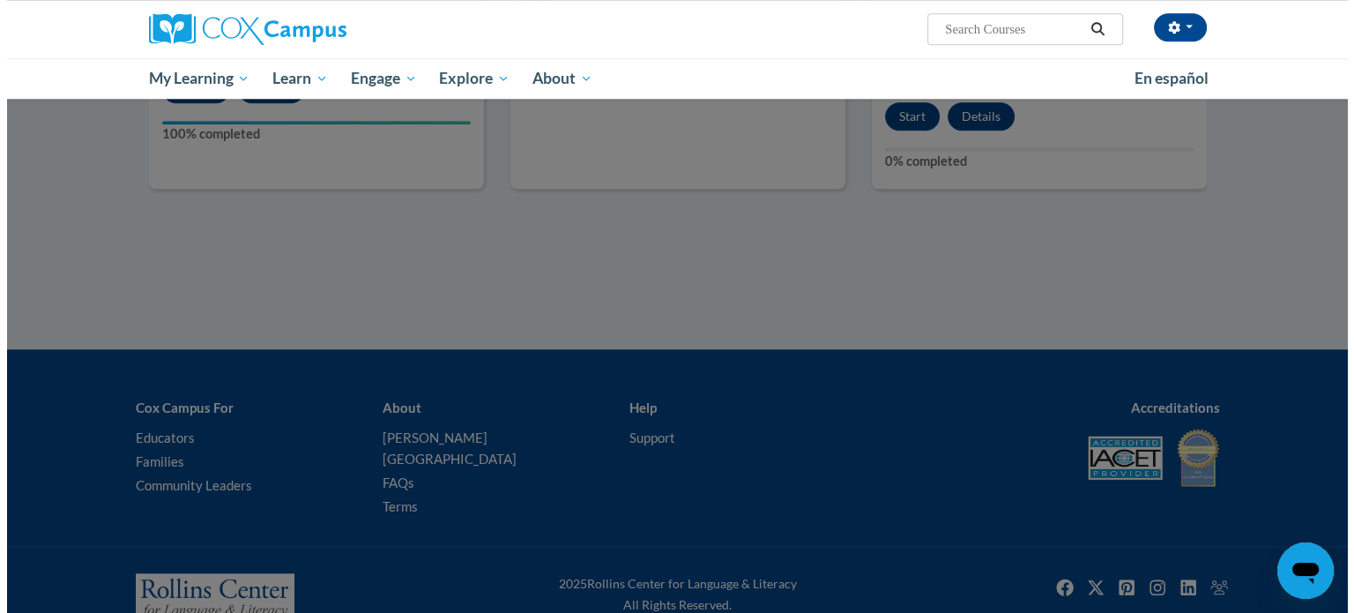
scroll to position [1853, 0]
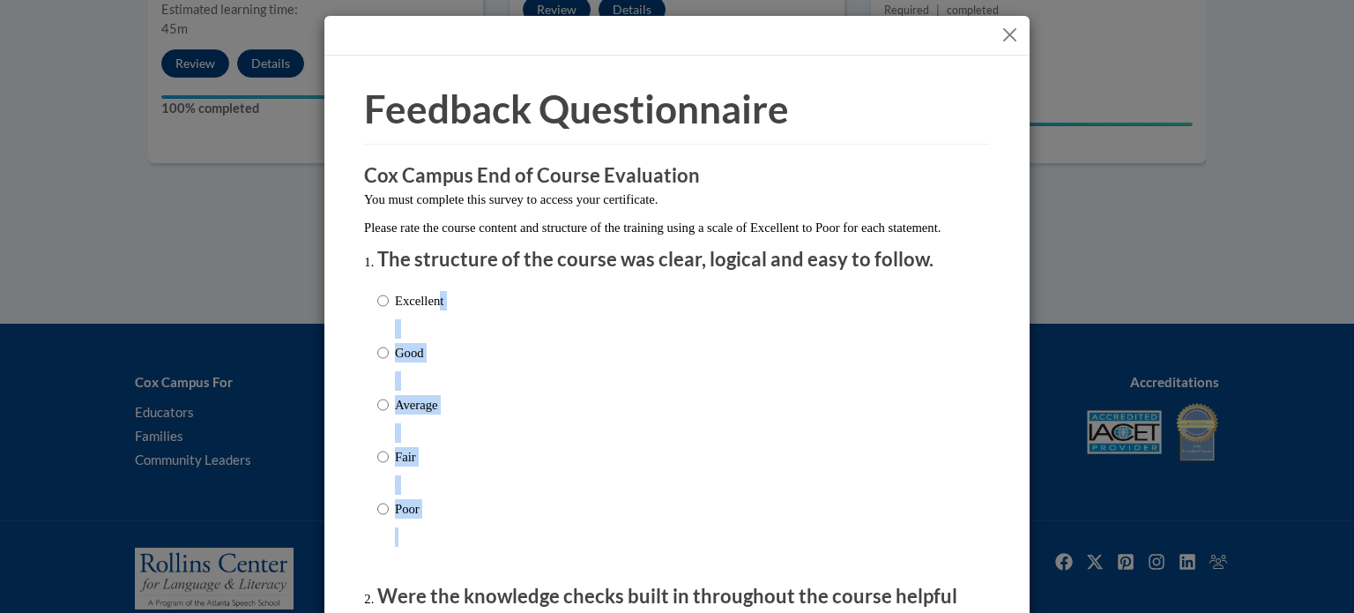
drag, startPoint x: 443, startPoint y: 318, endPoint x: 431, endPoint y: 318, distance: 11.5
click at [431, 318] on div "Excellent Good Average Fair Poor" at bounding box center [677, 425] width 600 height 287
click at [431, 310] on p "Excellent" at bounding box center [419, 300] width 48 height 19
click at [389, 310] on input "Excellent" at bounding box center [382, 300] width 11 height 19
radio input "true"
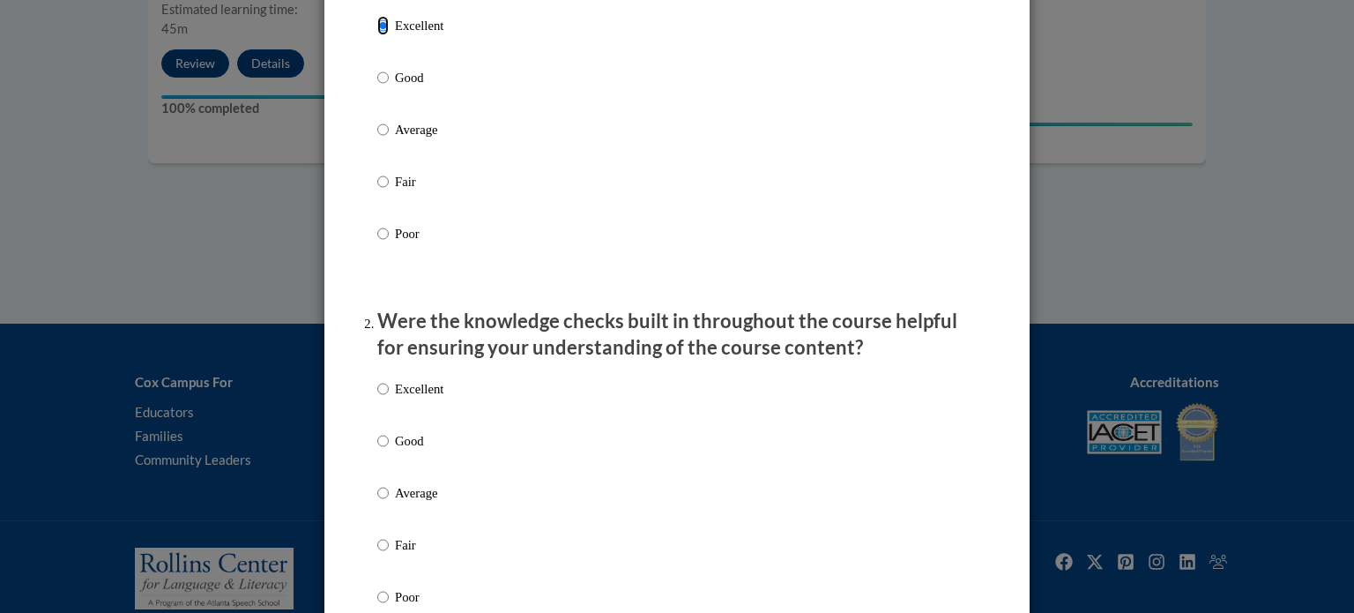
scroll to position [434, 0]
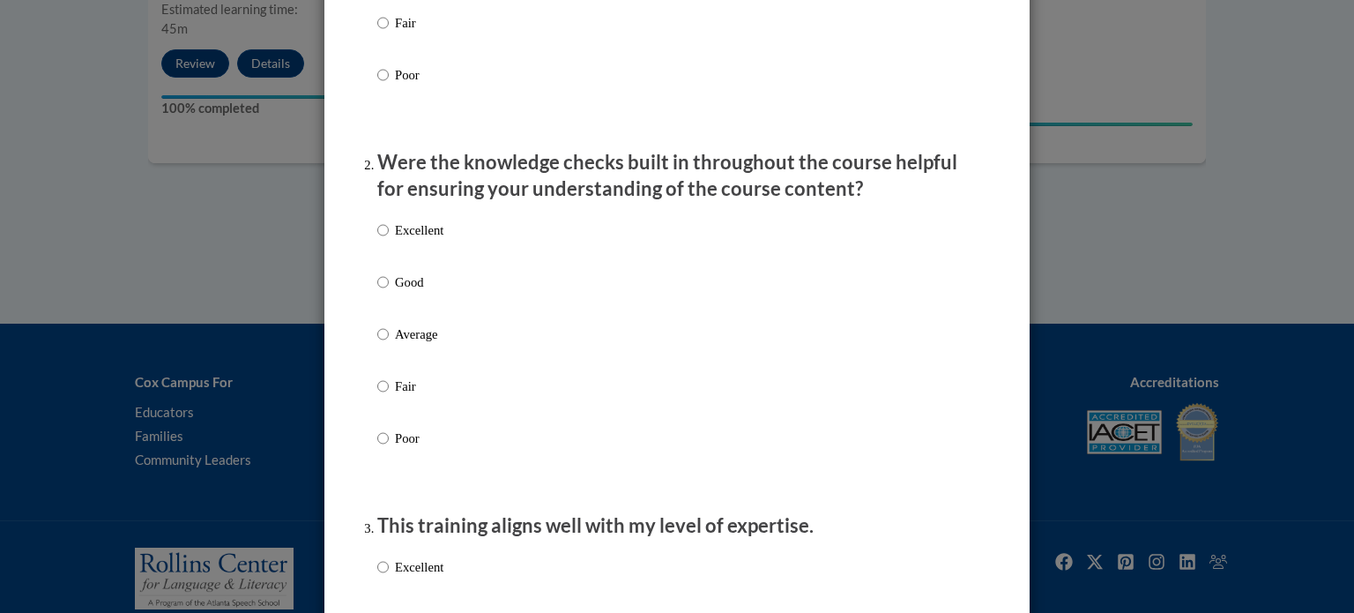
click at [422, 240] on p "Excellent" at bounding box center [419, 229] width 48 height 19
click at [389, 240] on input "Excellent" at bounding box center [382, 229] width 11 height 19
radio input "true"
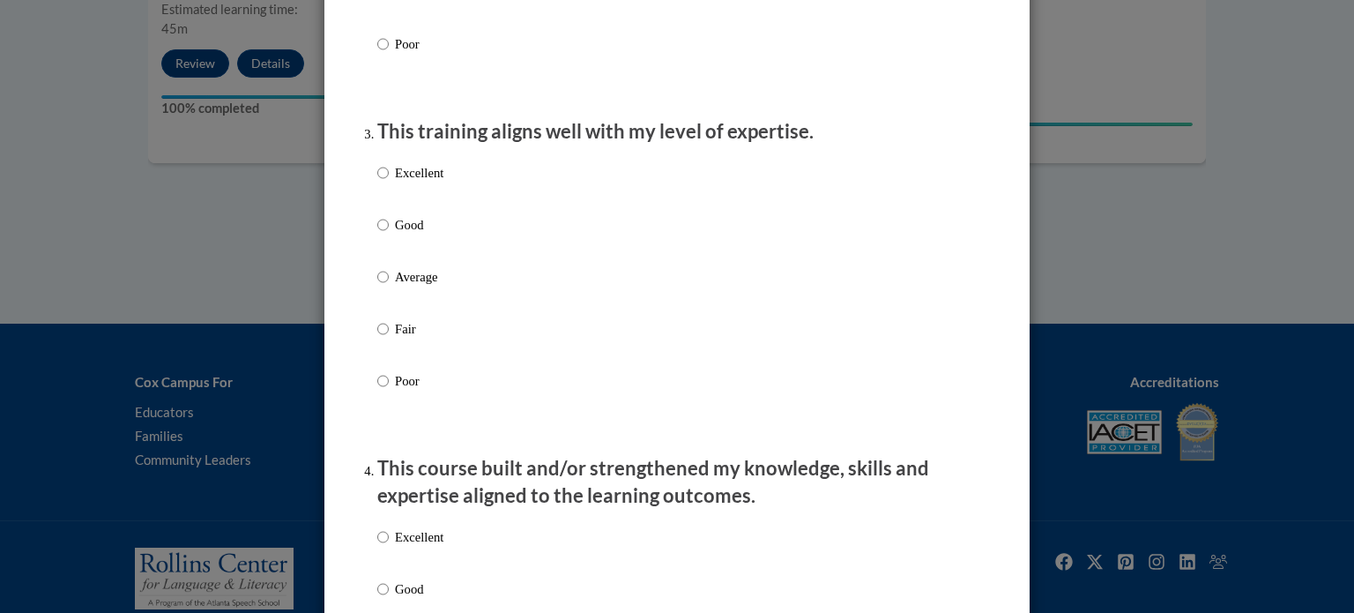
scroll to position [829, 0]
click at [421, 182] on p "Excellent" at bounding box center [419, 171] width 48 height 19
click at [389, 182] on input "Excellent" at bounding box center [382, 171] width 11 height 19
radio input "true"
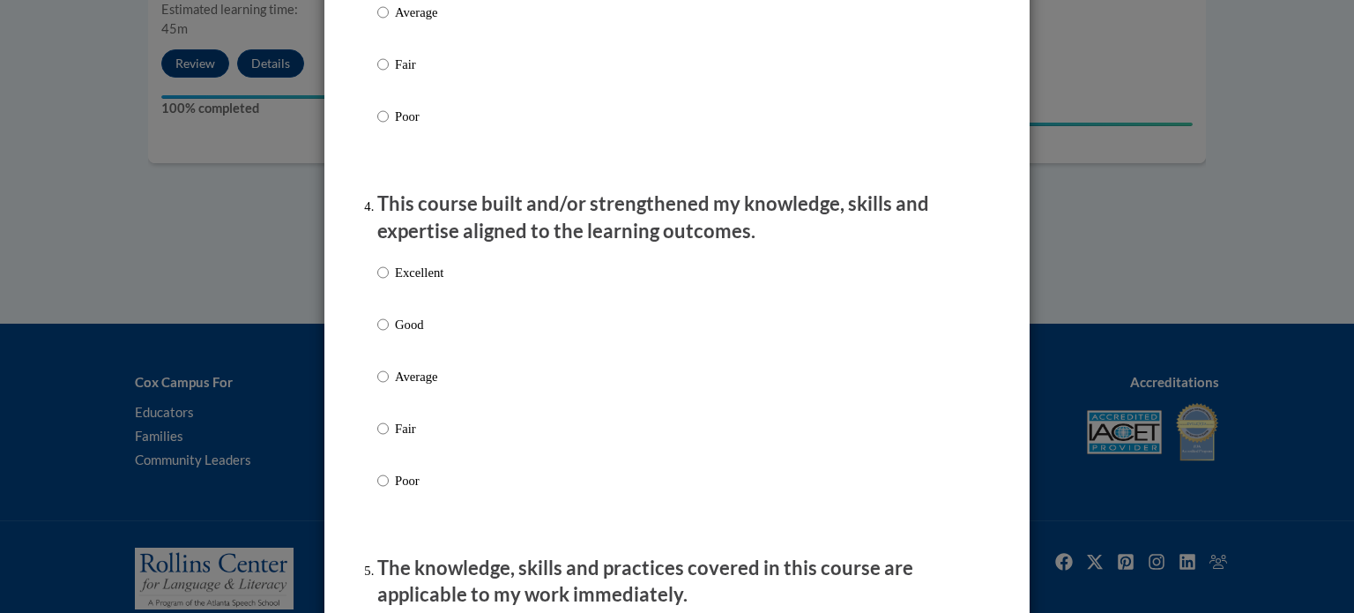
click at [395, 282] on p "Excellent" at bounding box center [419, 272] width 48 height 19
click at [389, 282] on input "Excellent" at bounding box center [382, 272] width 11 height 19
radio input "true"
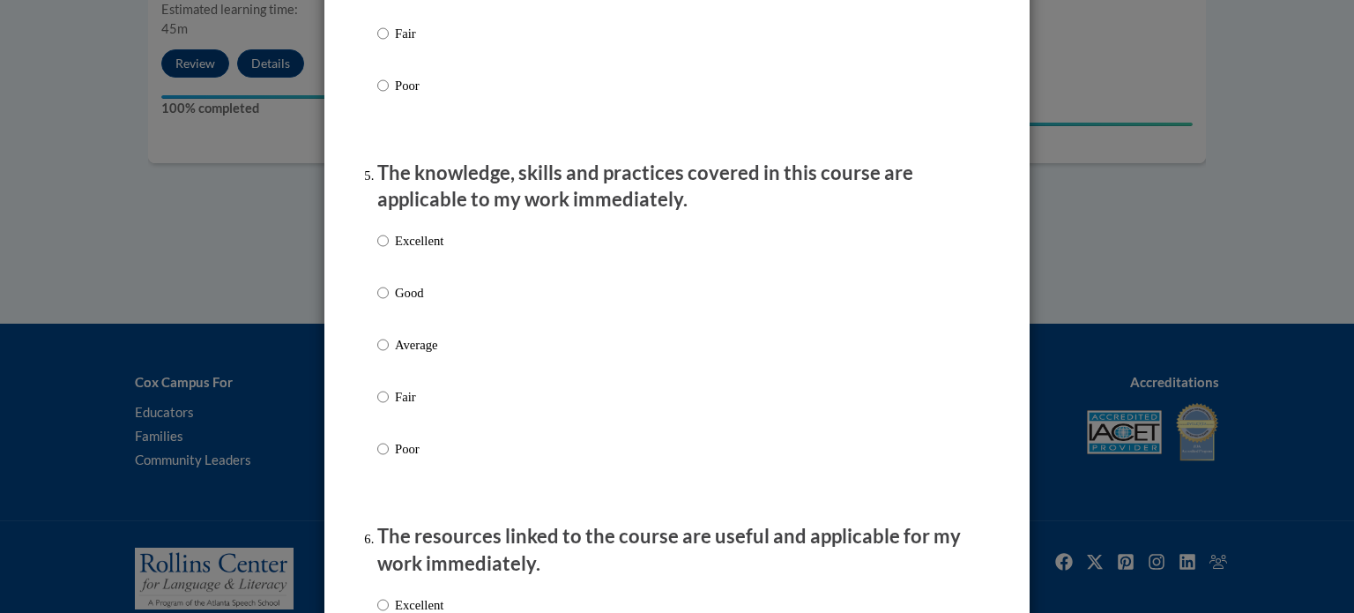
click at [395, 250] on p "Excellent" at bounding box center [419, 240] width 48 height 19
click at [389, 250] on input "Excellent" at bounding box center [382, 240] width 11 height 19
radio input "true"
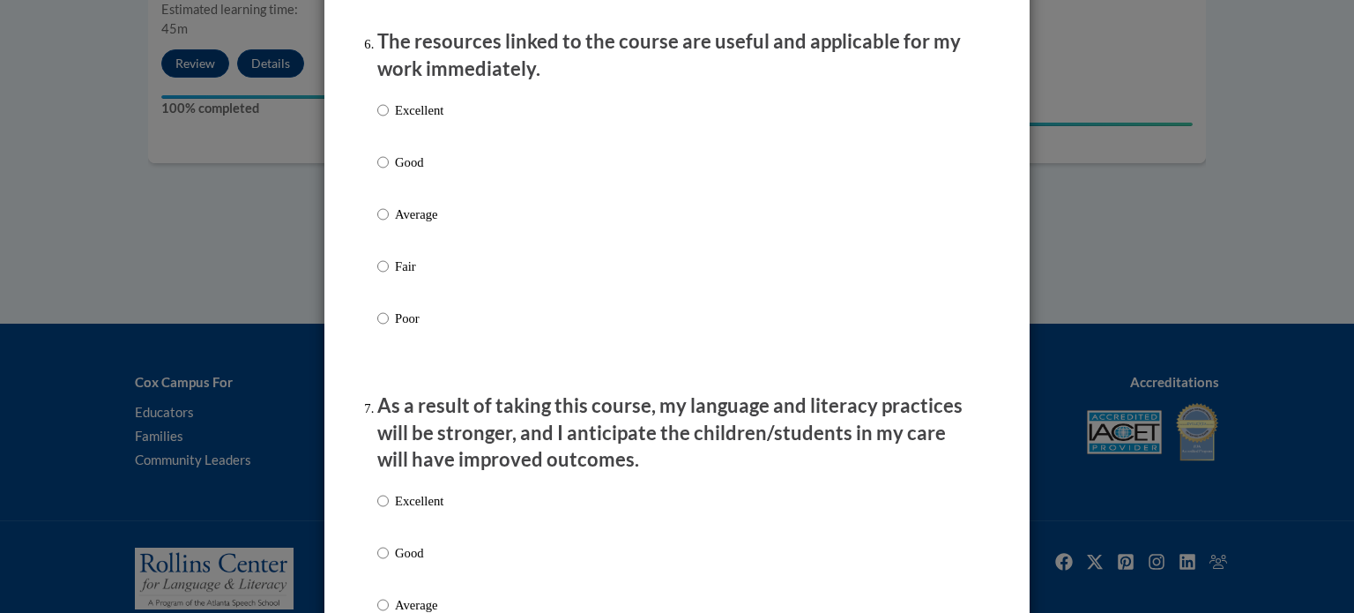
click at [404, 120] on p "Excellent" at bounding box center [419, 110] width 48 height 19
click at [389, 120] on input "Excellent" at bounding box center [382, 110] width 11 height 19
radio input "true"
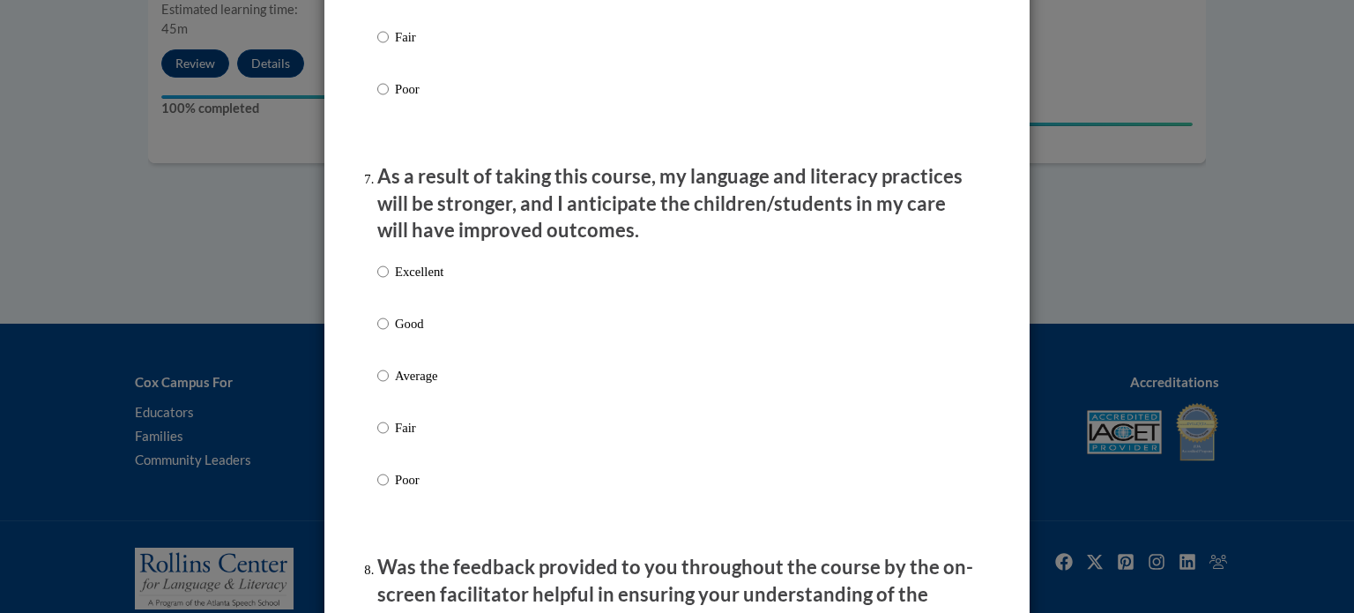
scroll to position [2215, 0]
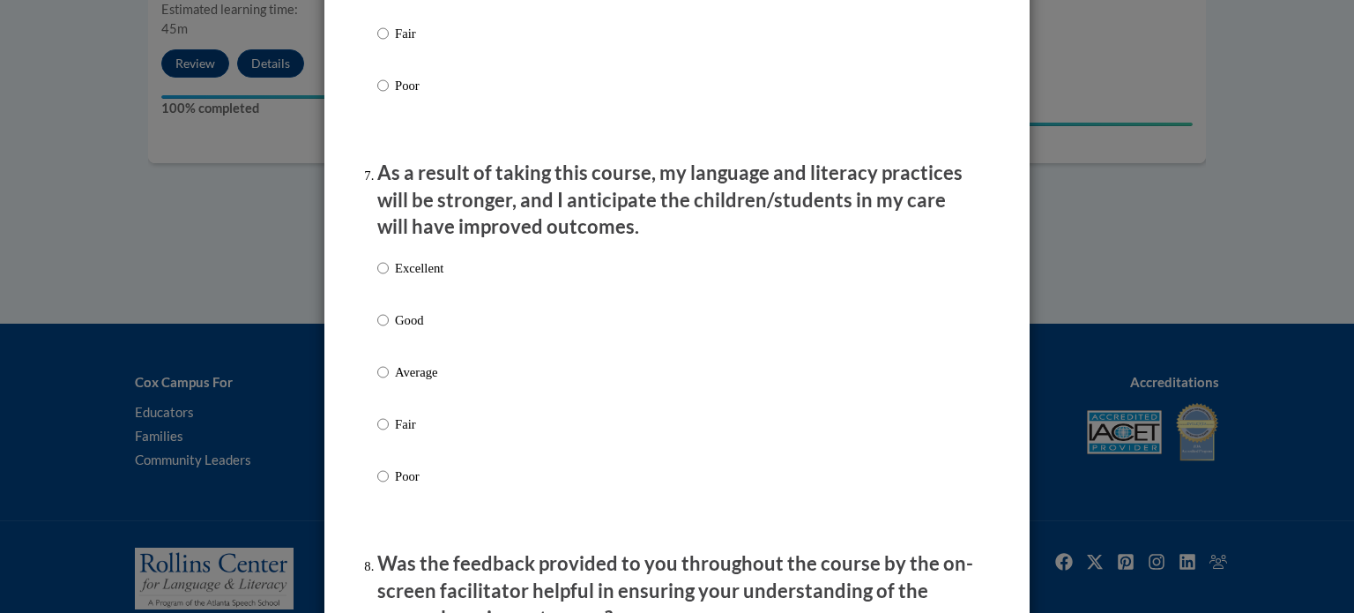
click at [395, 278] on p "Excellent" at bounding box center [419, 267] width 48 height 19
click at [389, 278] on input "Excellent" at bounding box center [382, 267] width 11 height 19
radio input "true"
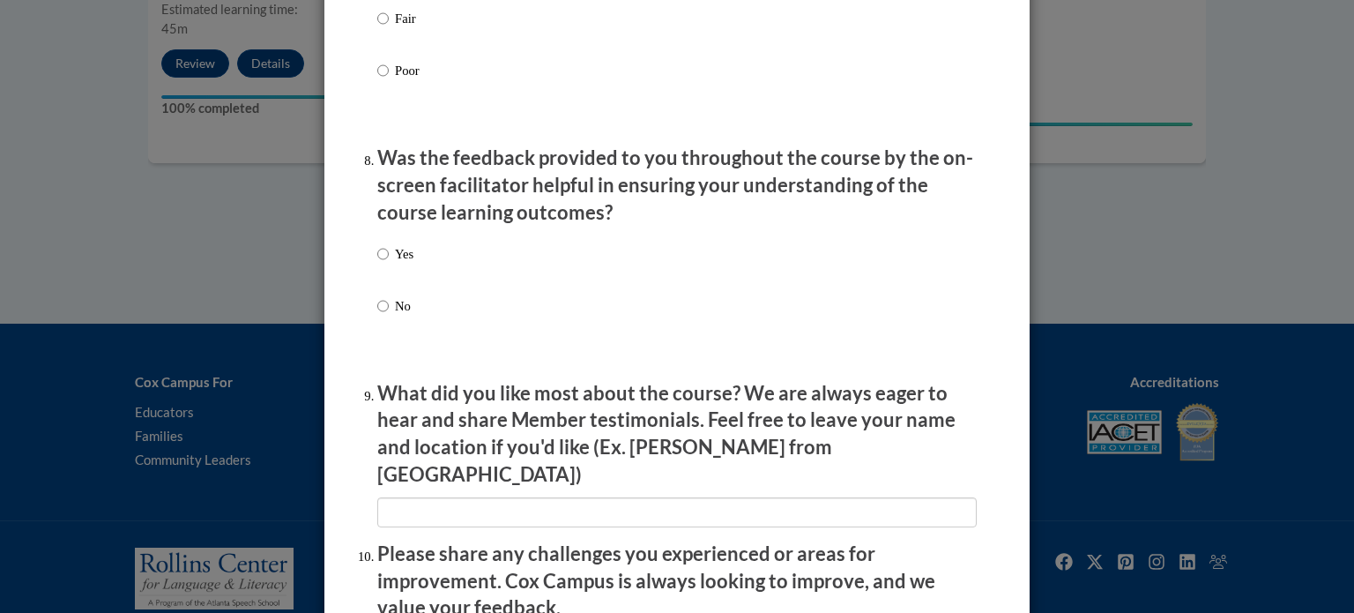
scroll to position [2697, 0]
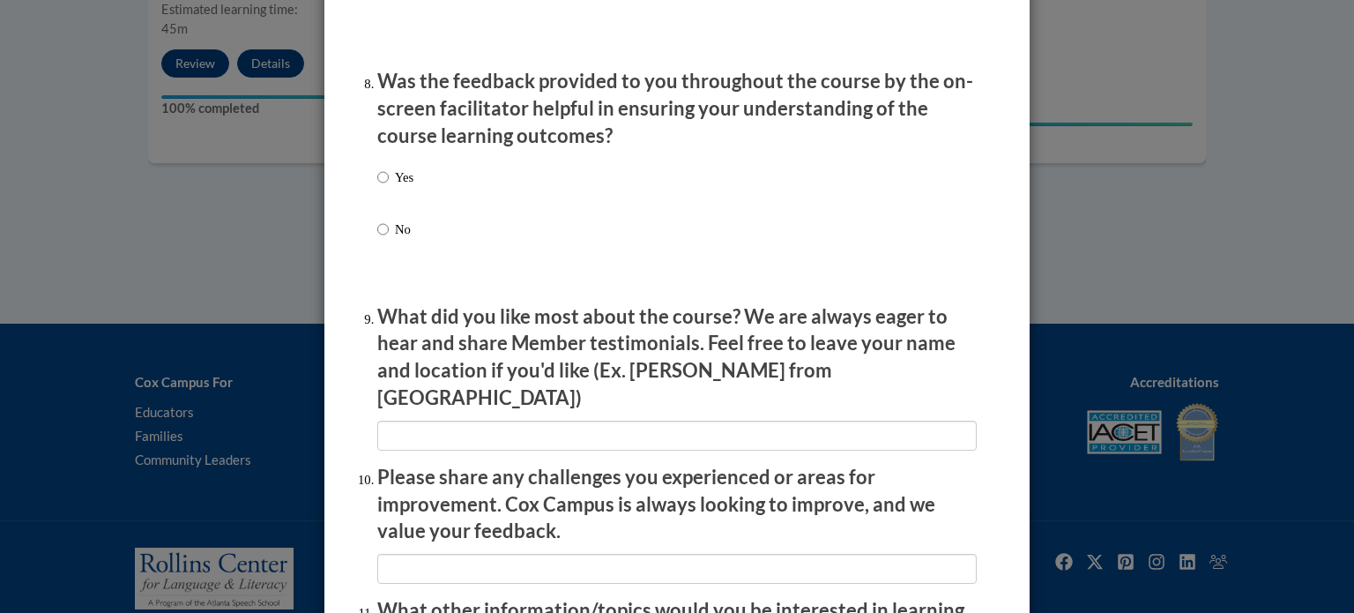
click at [396, 207] on label "Yes" at bounding box center [395, 192] width 36 height 48
click at [389, 187] on input "Yes" at bounding box center [382, 177] width 11 height 19
radio input "true"
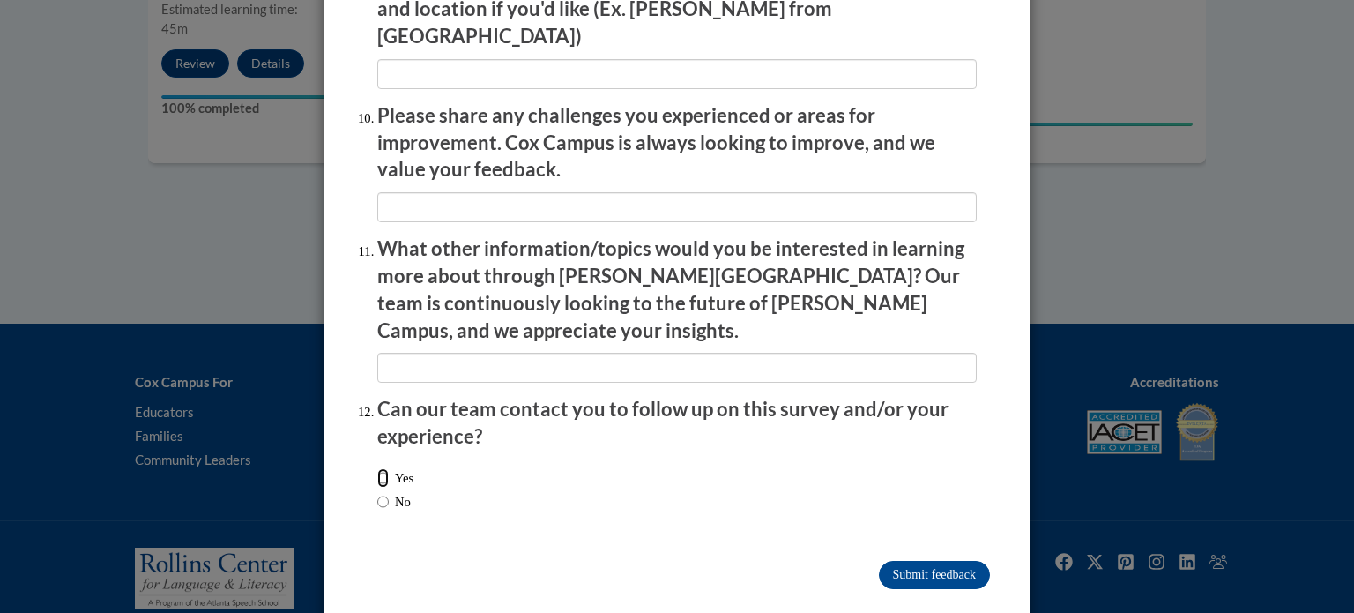
click at [377, 468] on input "Yes" at bounding box center [382, 477] width 11 height 19
radio input "true"
click at [879, 561] on input "Submit feedback" at bounding box center [934, 575] width 111 height 28
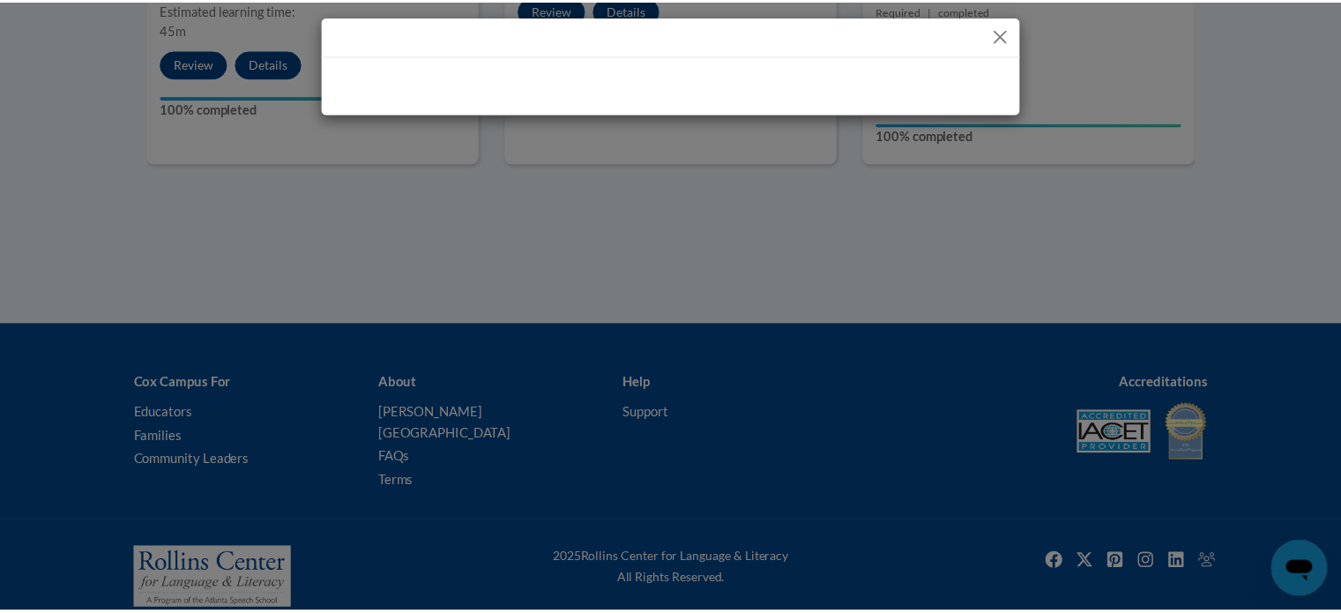
scroll to position [0, 0]
